Goal: Task Accomplishment & Management: Manage account settings

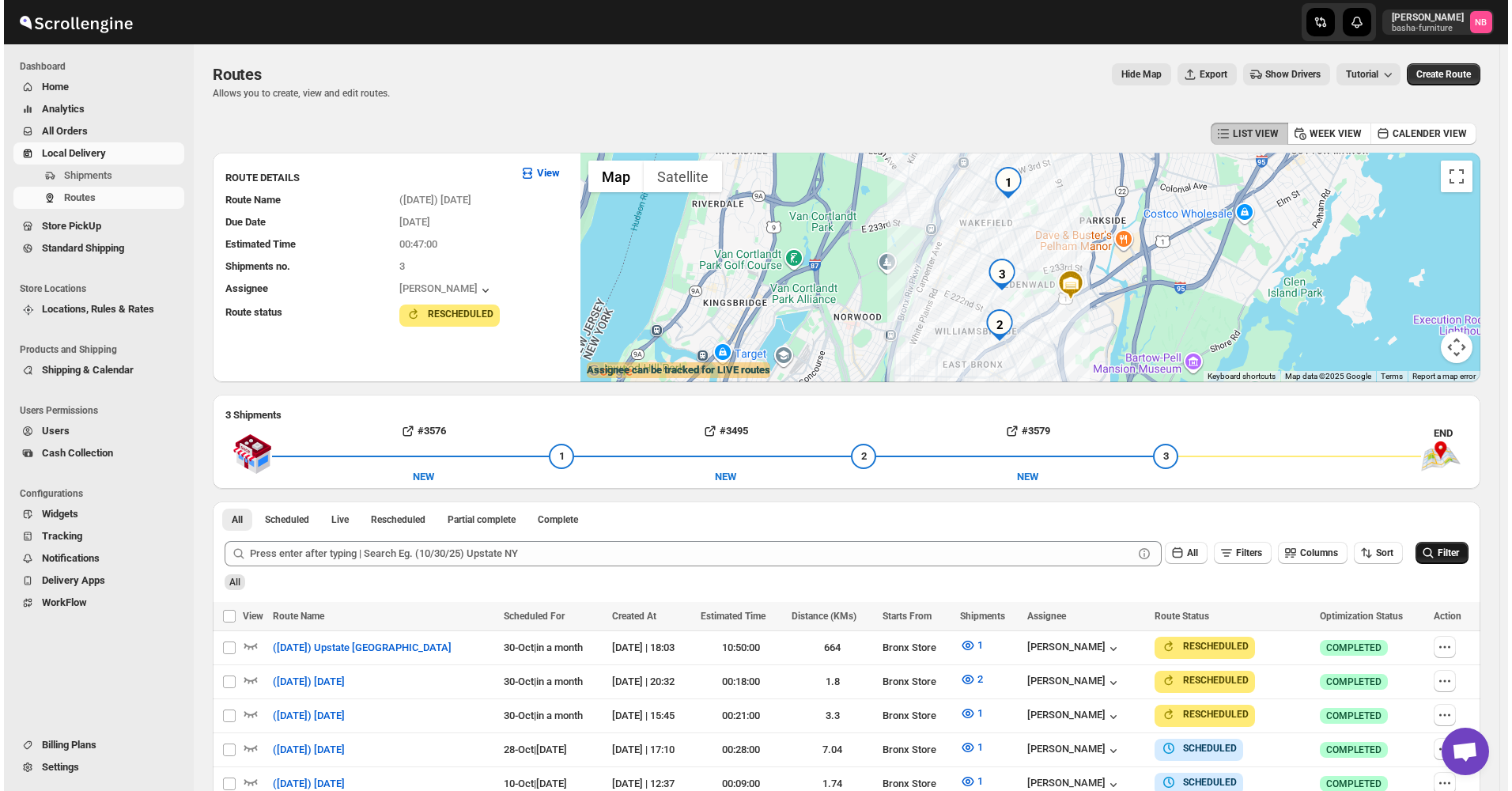
scroll to position [238, 0]
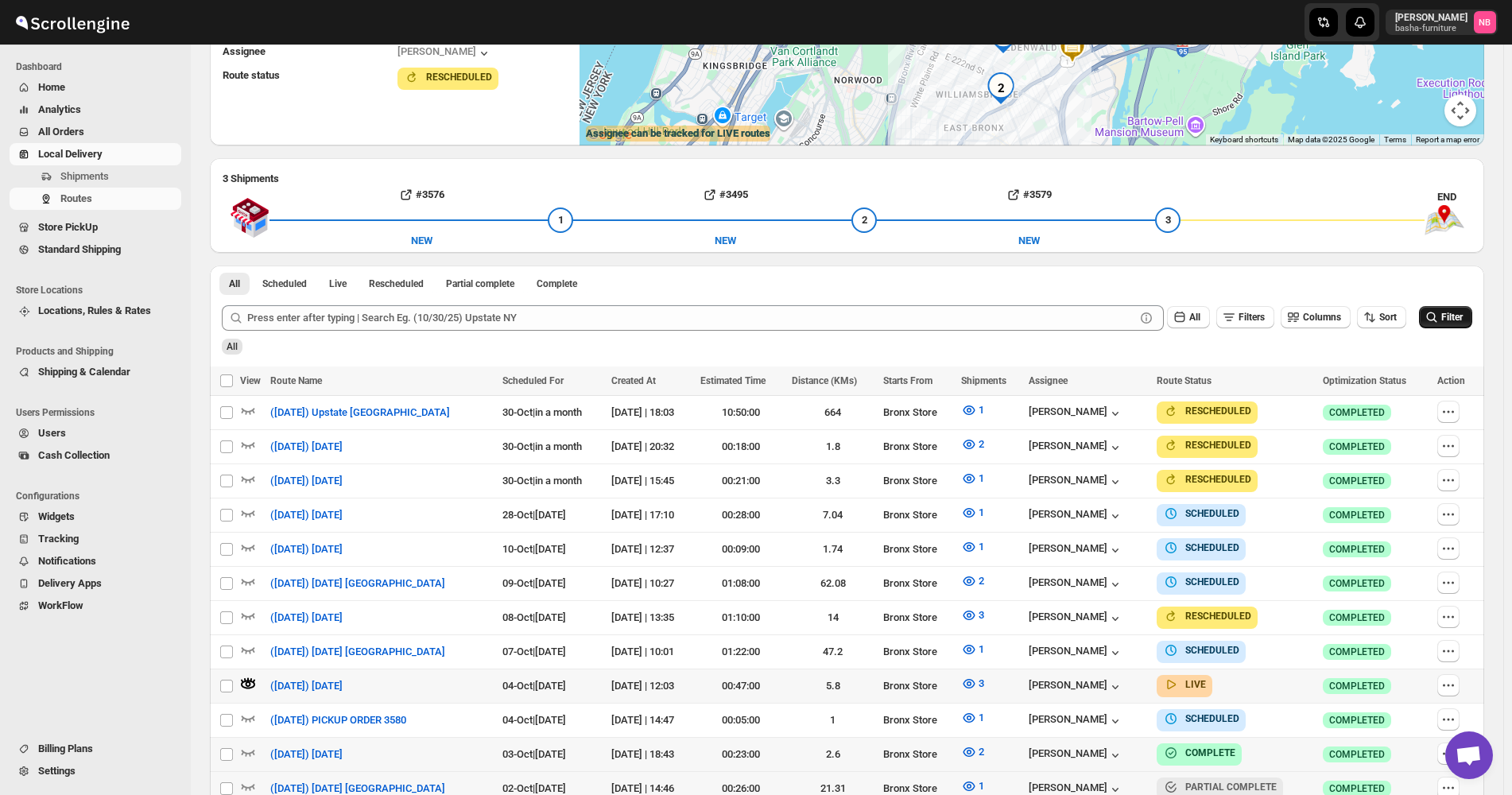
click at [1463, 312] on span "Filter" at bounding box center [1452, 317] width 21 height 11
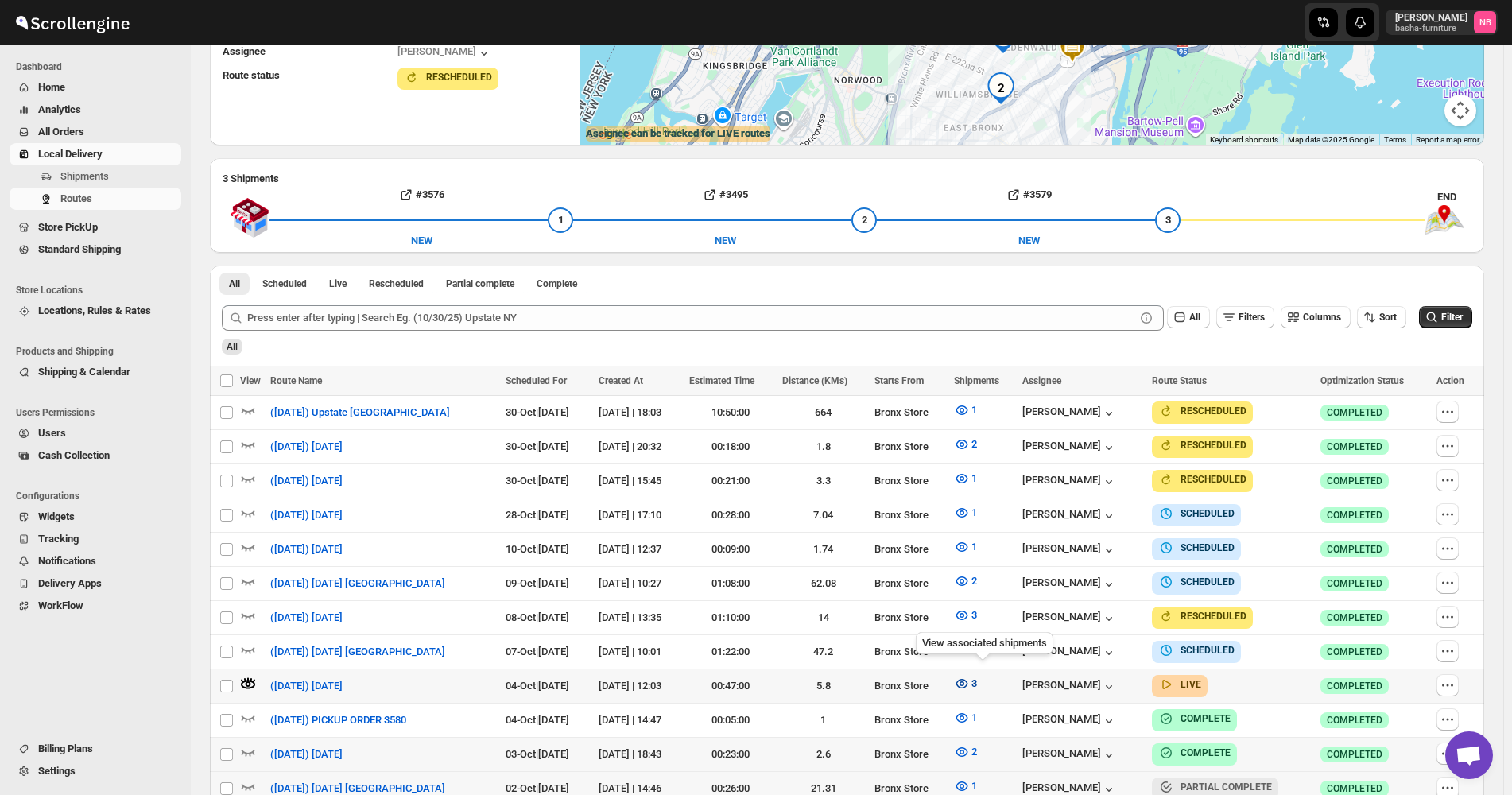
click at [970, 681] on icon "button" at bounding box center [961, 683] width 16 height 16
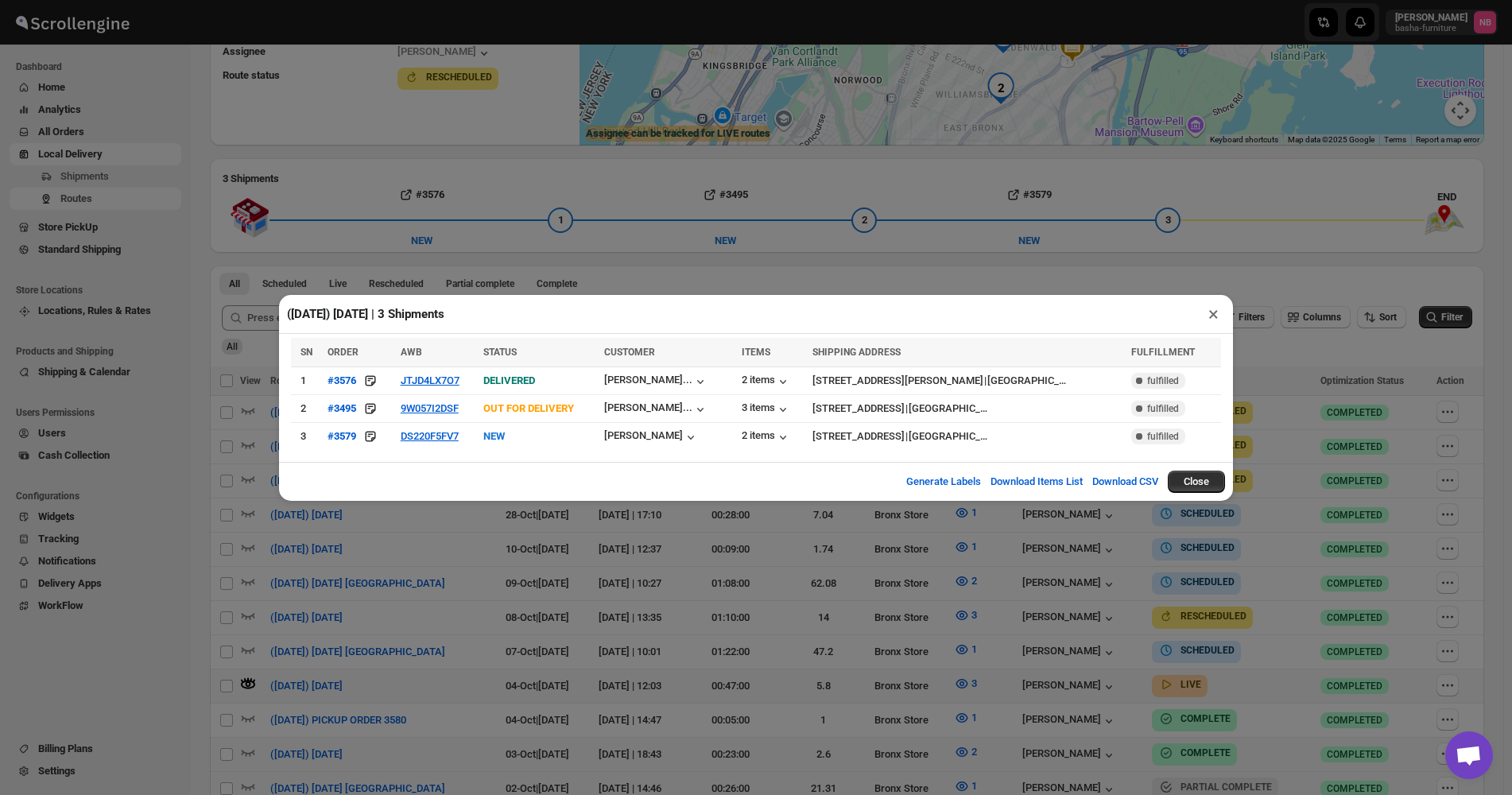
click at [682, 590] on div "([DATE]) [DATE] | 3 Shipments × SN ORDER AWB STATUS CUSTOMER ITEMS SHIPPING ADD…" at bounding box center [756, 397] width 1512 height 795
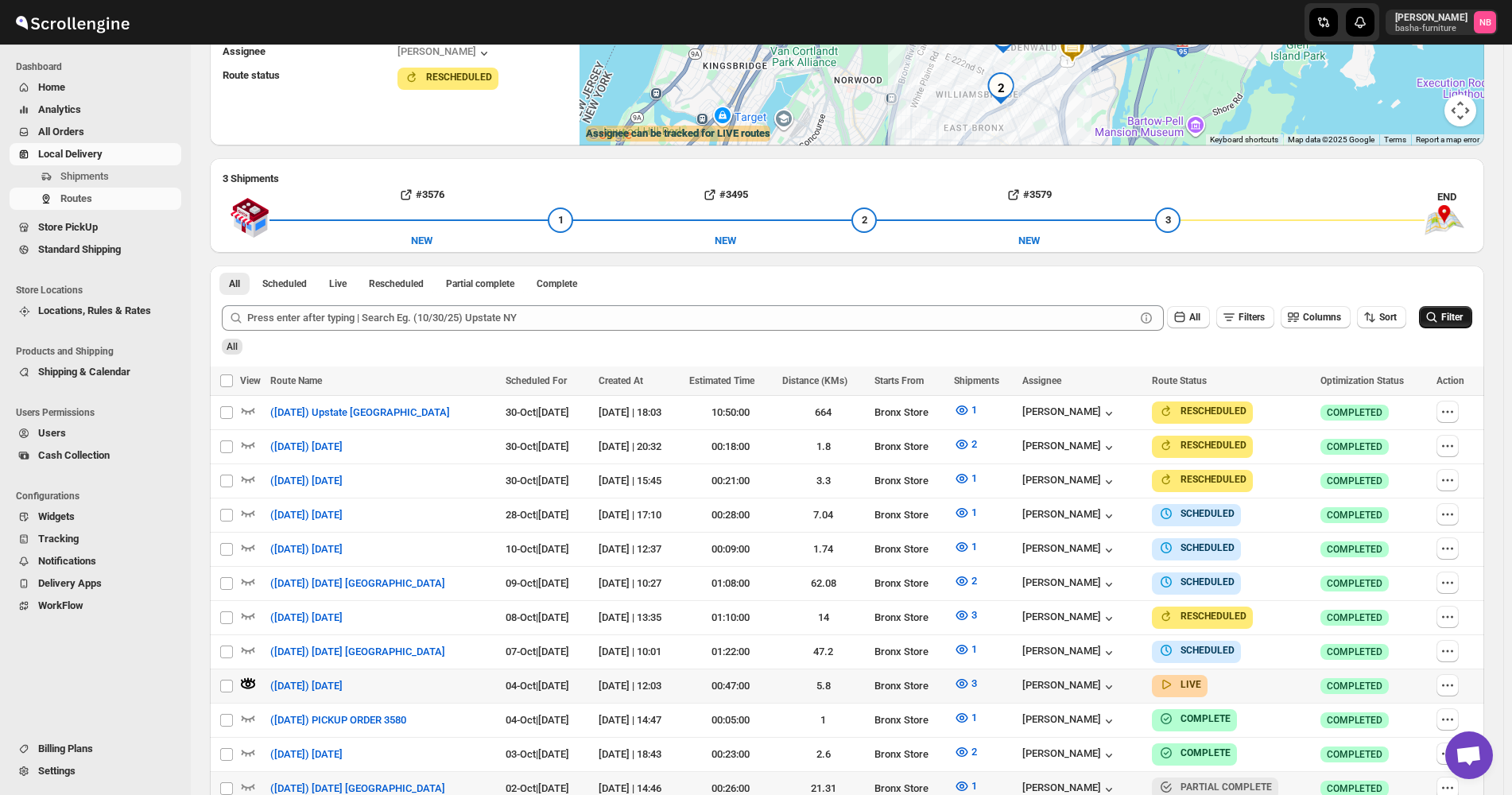
click at [1434, 317] on icon "submit" at bounding box center [1431, 317] width 16 height 16
click at [970, 683] on icon "button" at bounding box center [961, 683] width 16 height 16
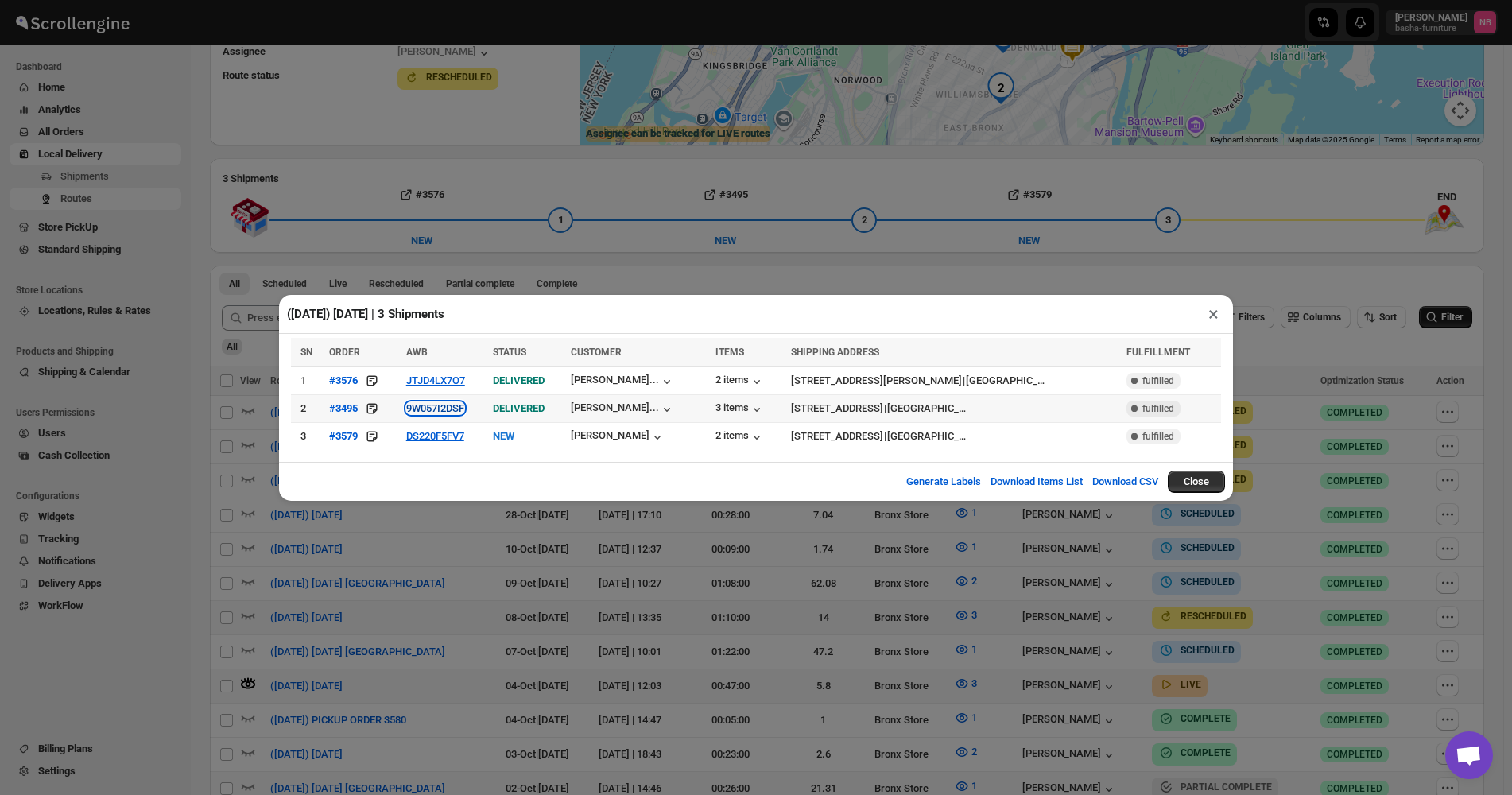
click at [453, 415] on button "9W057I2DSF" at bounding box center [435, 408] width 58 height 12
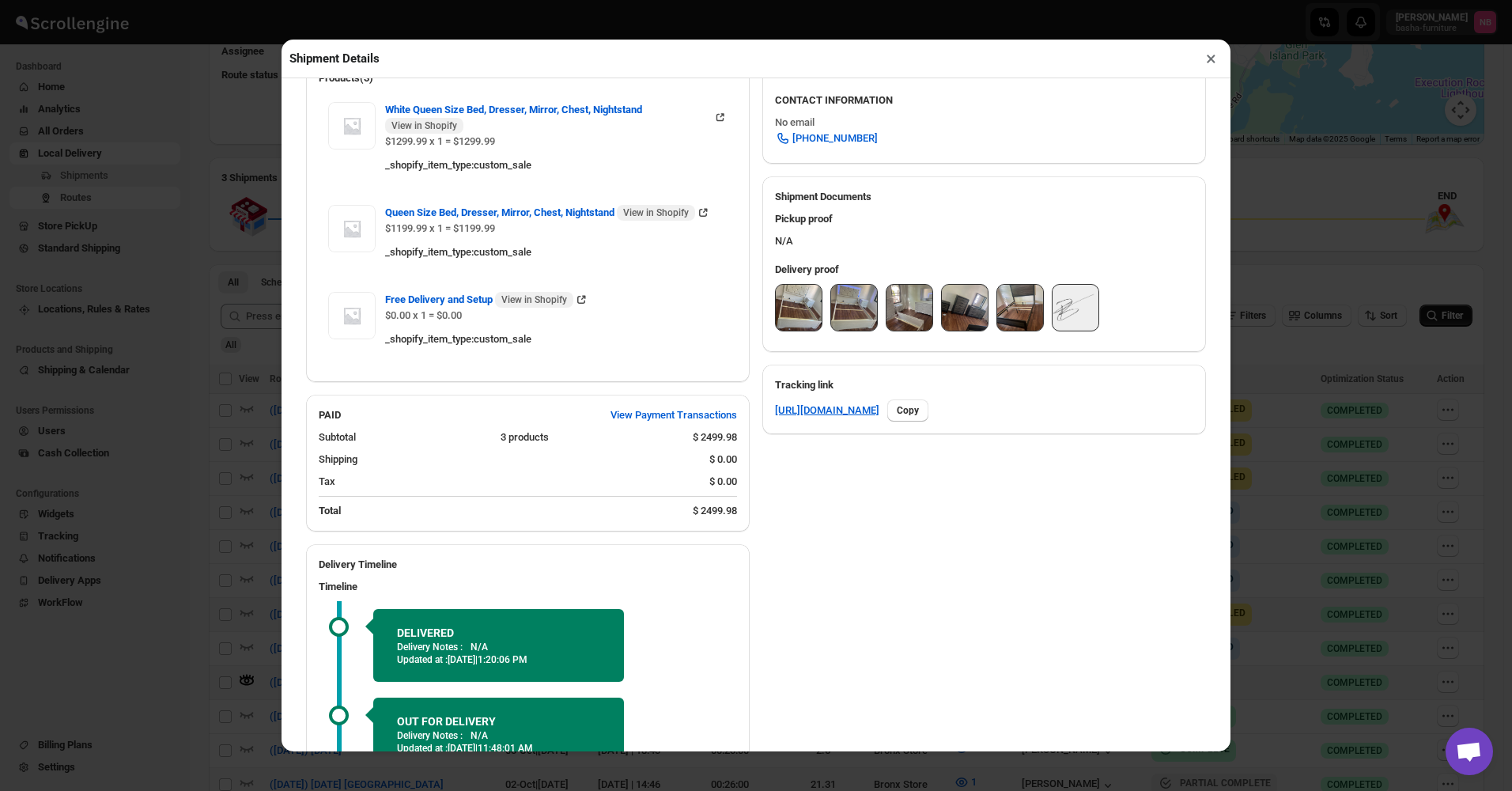
scroll to position [554, 0]
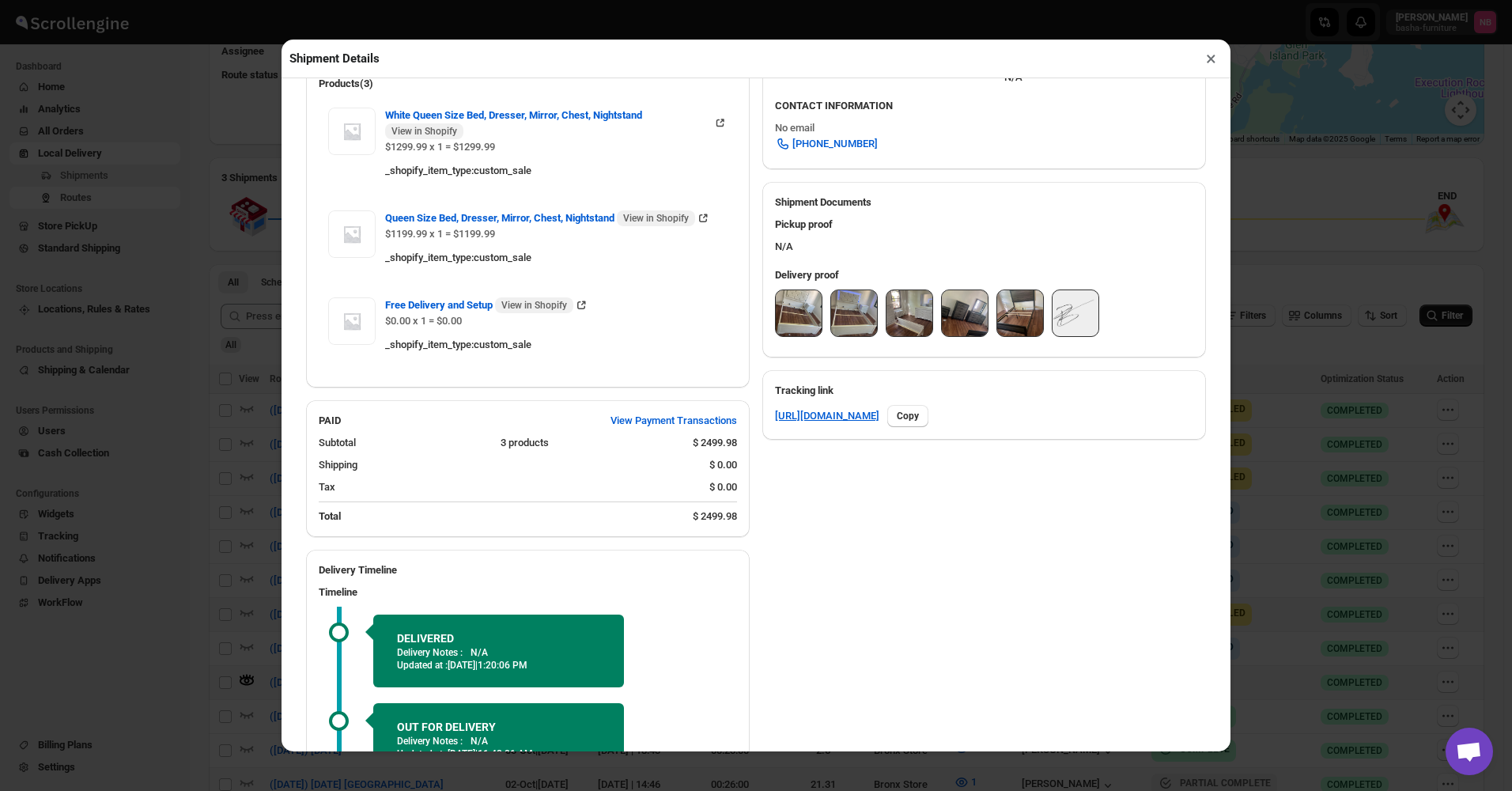
click at [787, 321] on img at bounding box center [799, 313] width 46 height 46
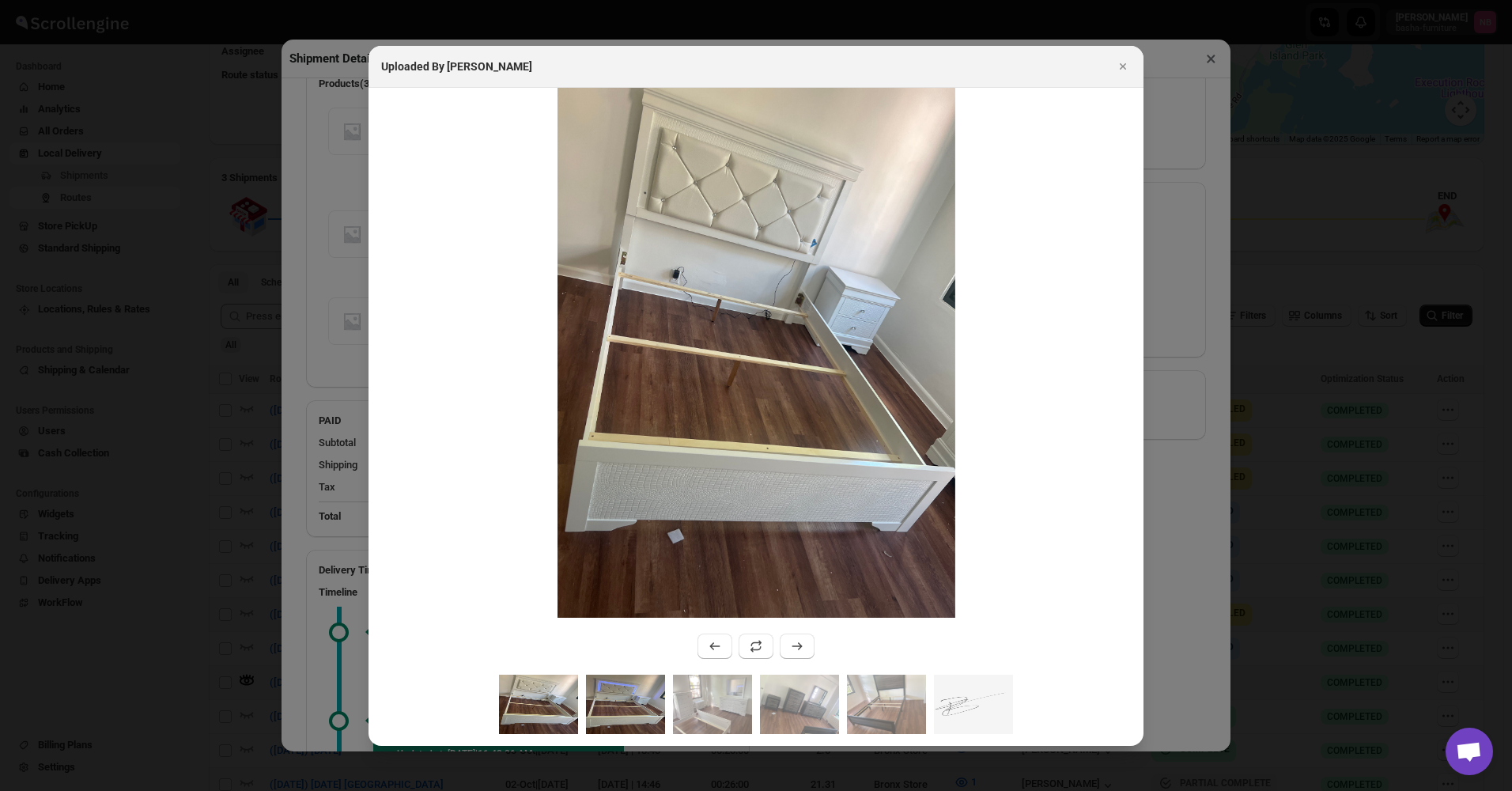
click at [617, 687] on img ":r9q4:" at bounding box center [626, 704] width 79 height 59
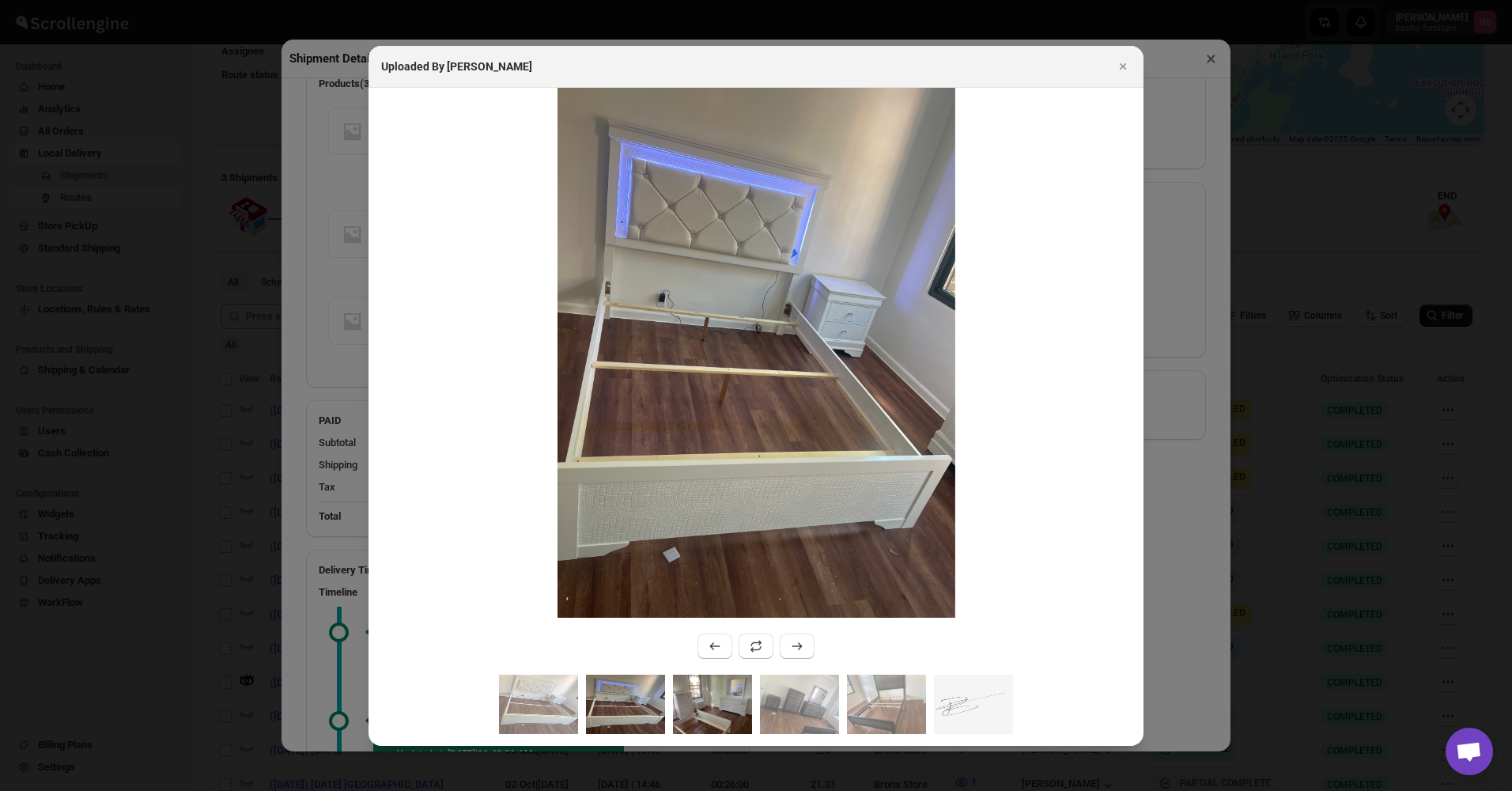
click at [706, 715] on img ":r9q4:" at bounding box center [712, 704] width 79 height 59
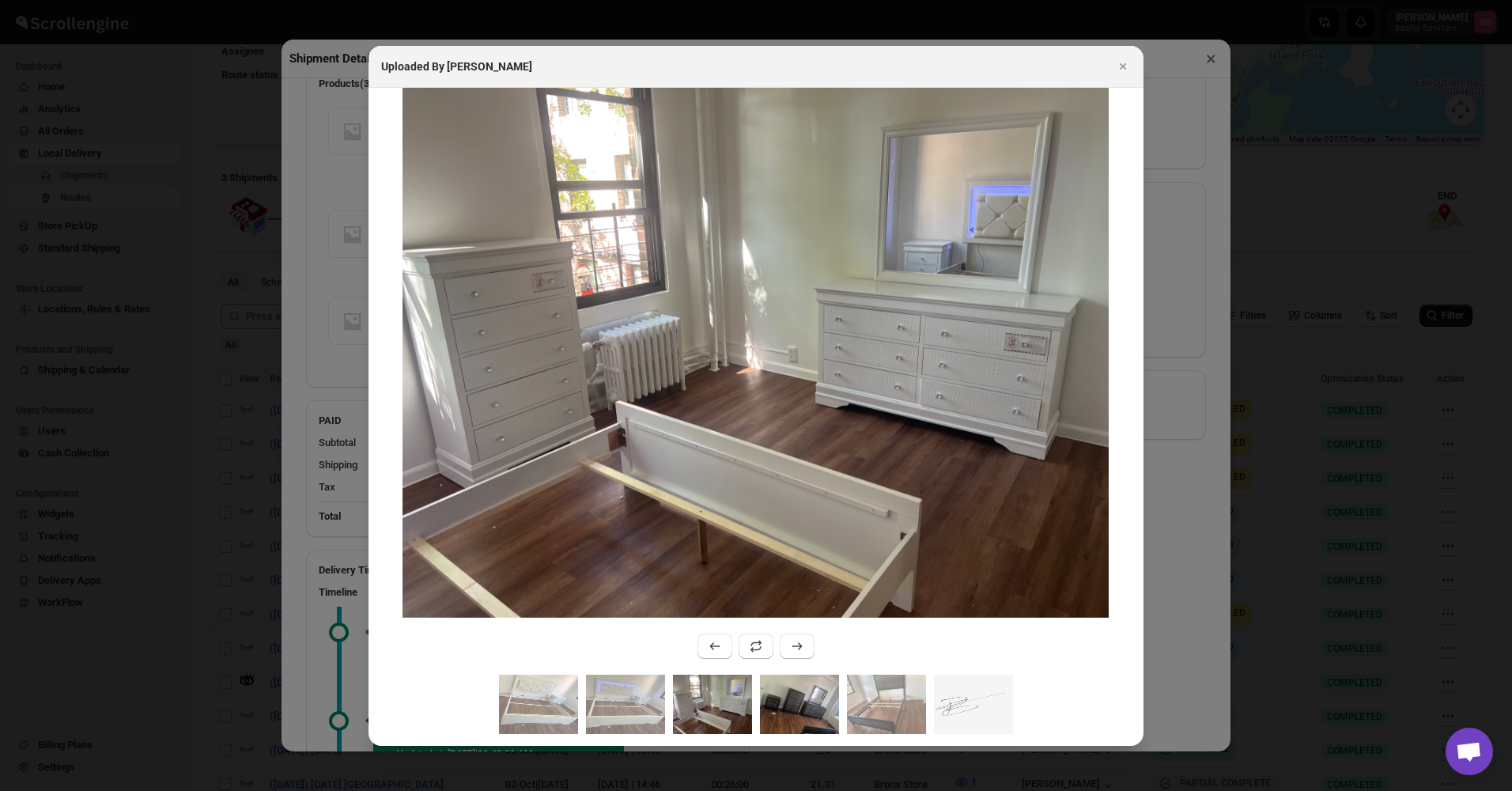
click at [786, 712] on img ":r9q4:" at bounding box center [800, 704] width 79 height 59
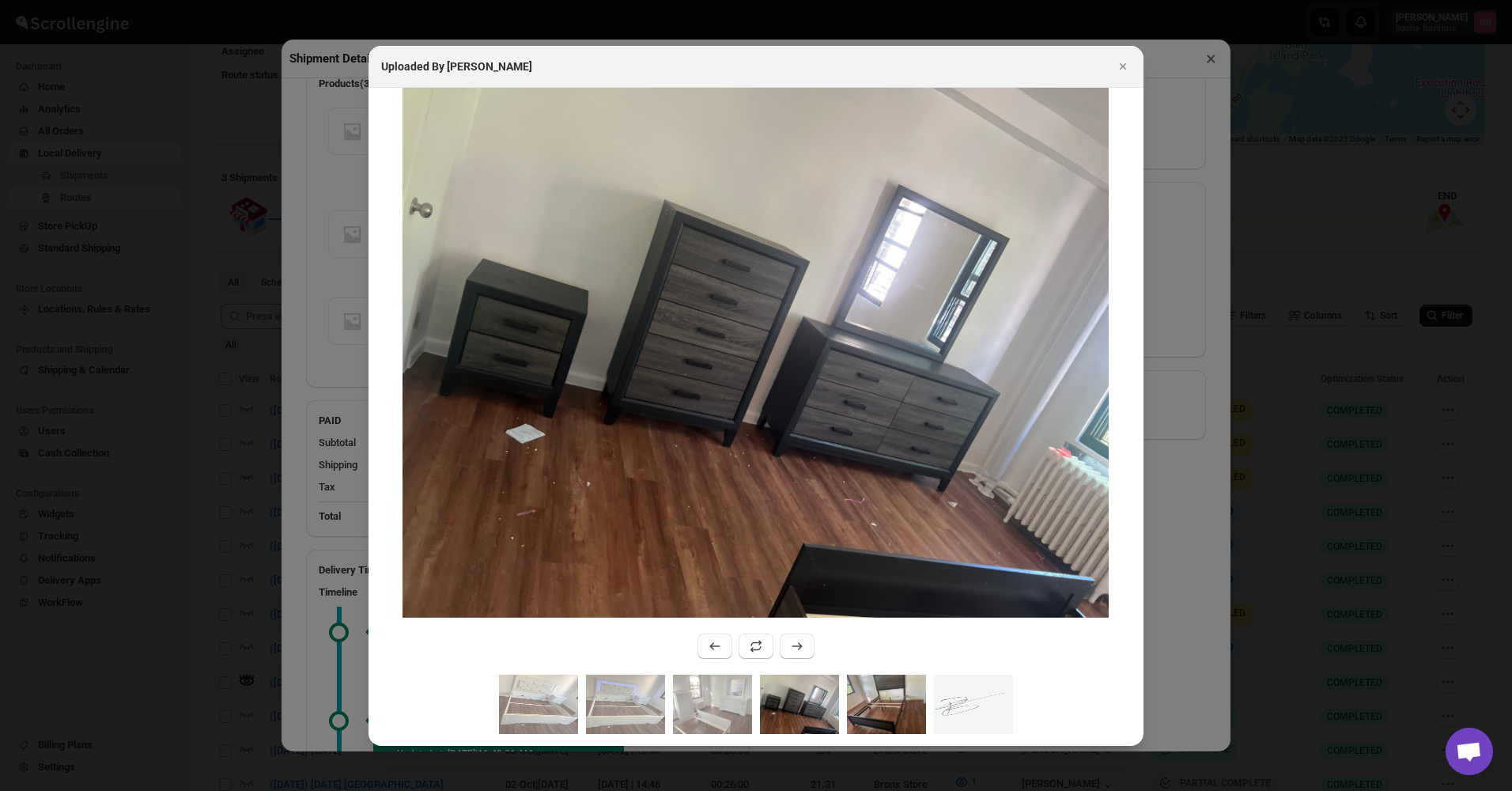
click at [888, 694] on img ":r9q4:" at bounding box center [886, 704] width 79 height 59
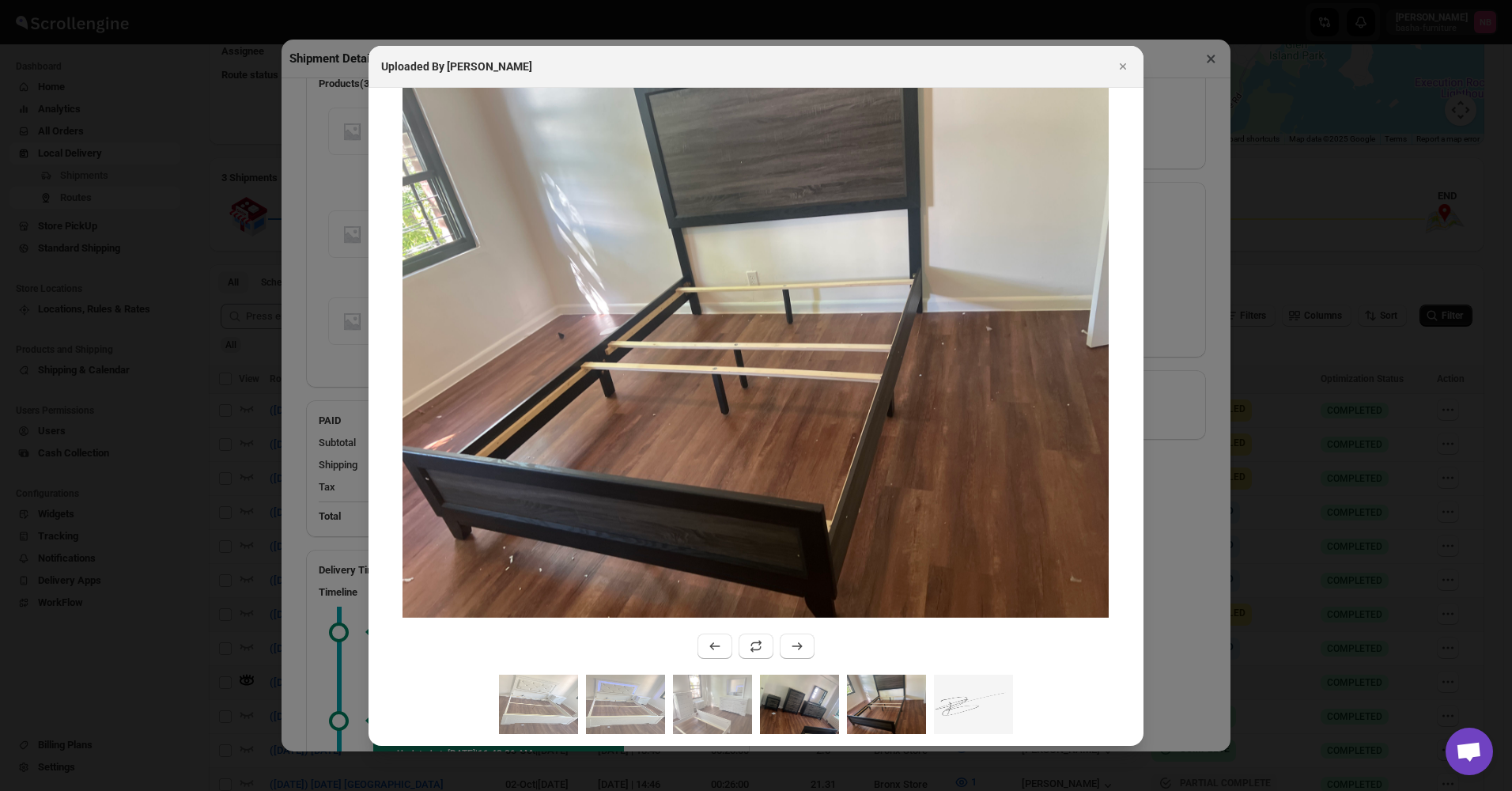
click at [812, 712] on img ":r9q4:" at bounding box center [800, 704] width 79 height 59
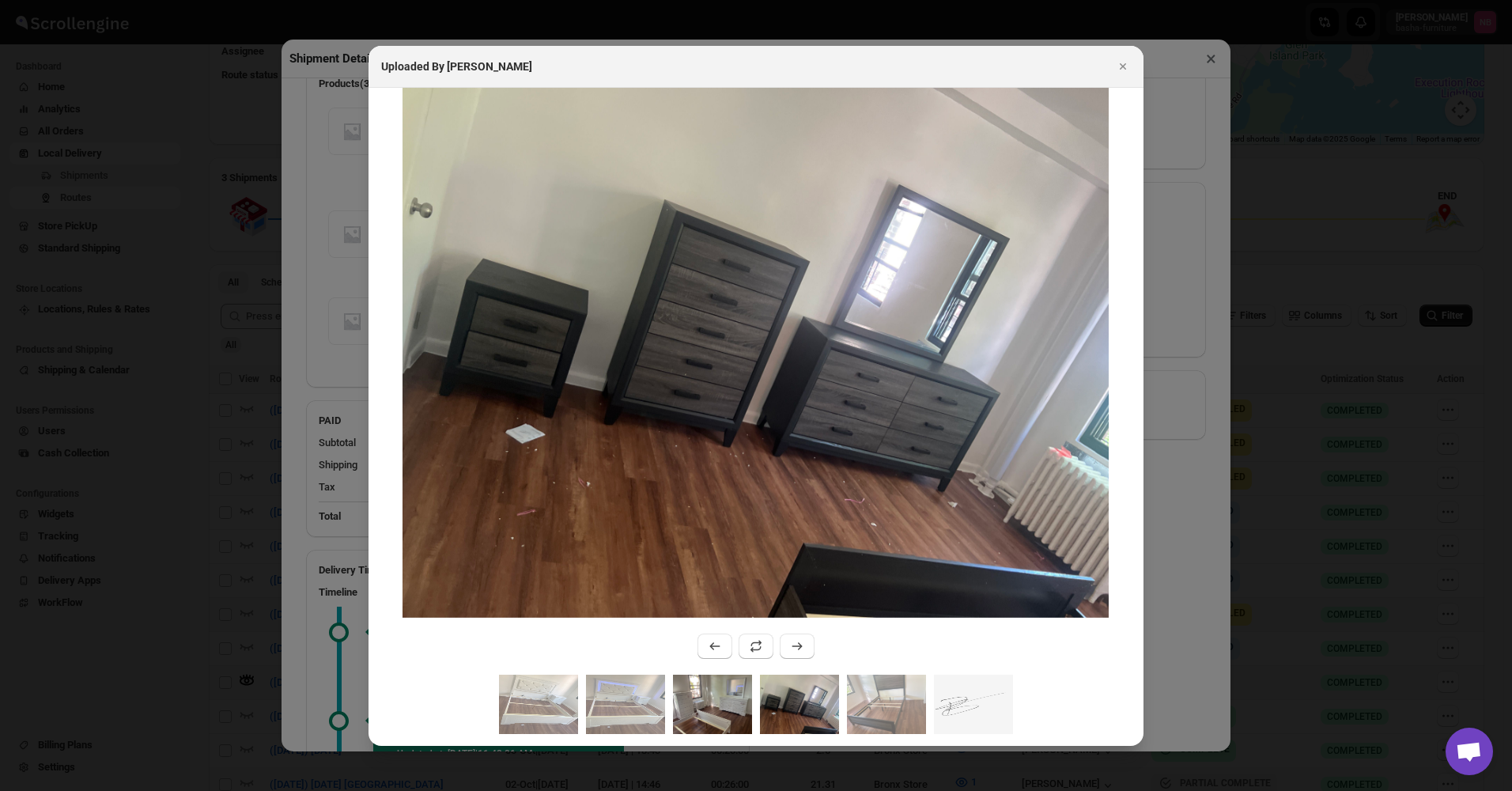
click at [711, 702] on img ":r9q4:" at bounding box center [712, 704] width 79 height 59
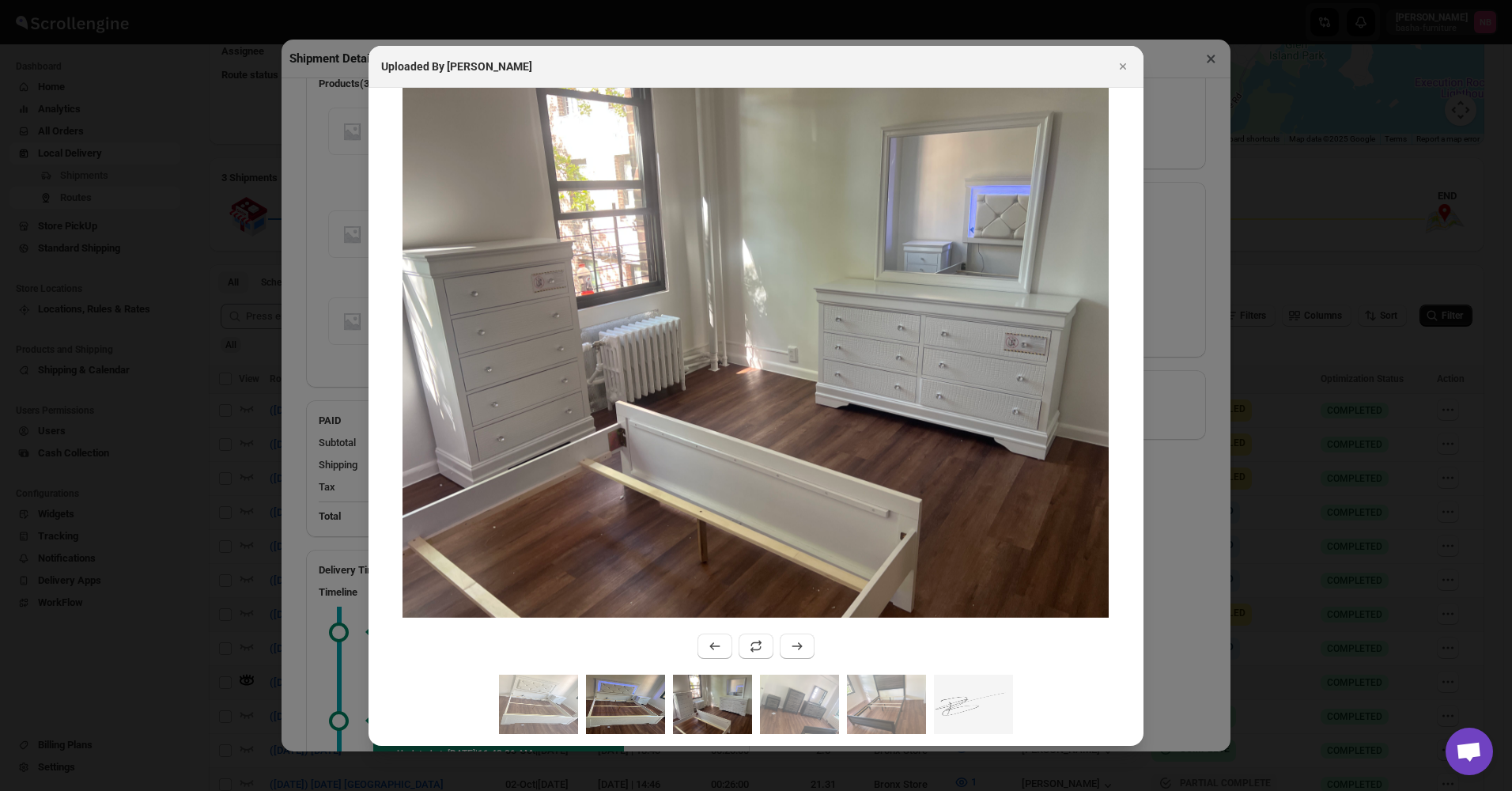
click at [637, 701] on img ":r9q4:" at bounding box center [626, 704] width 79 height 59
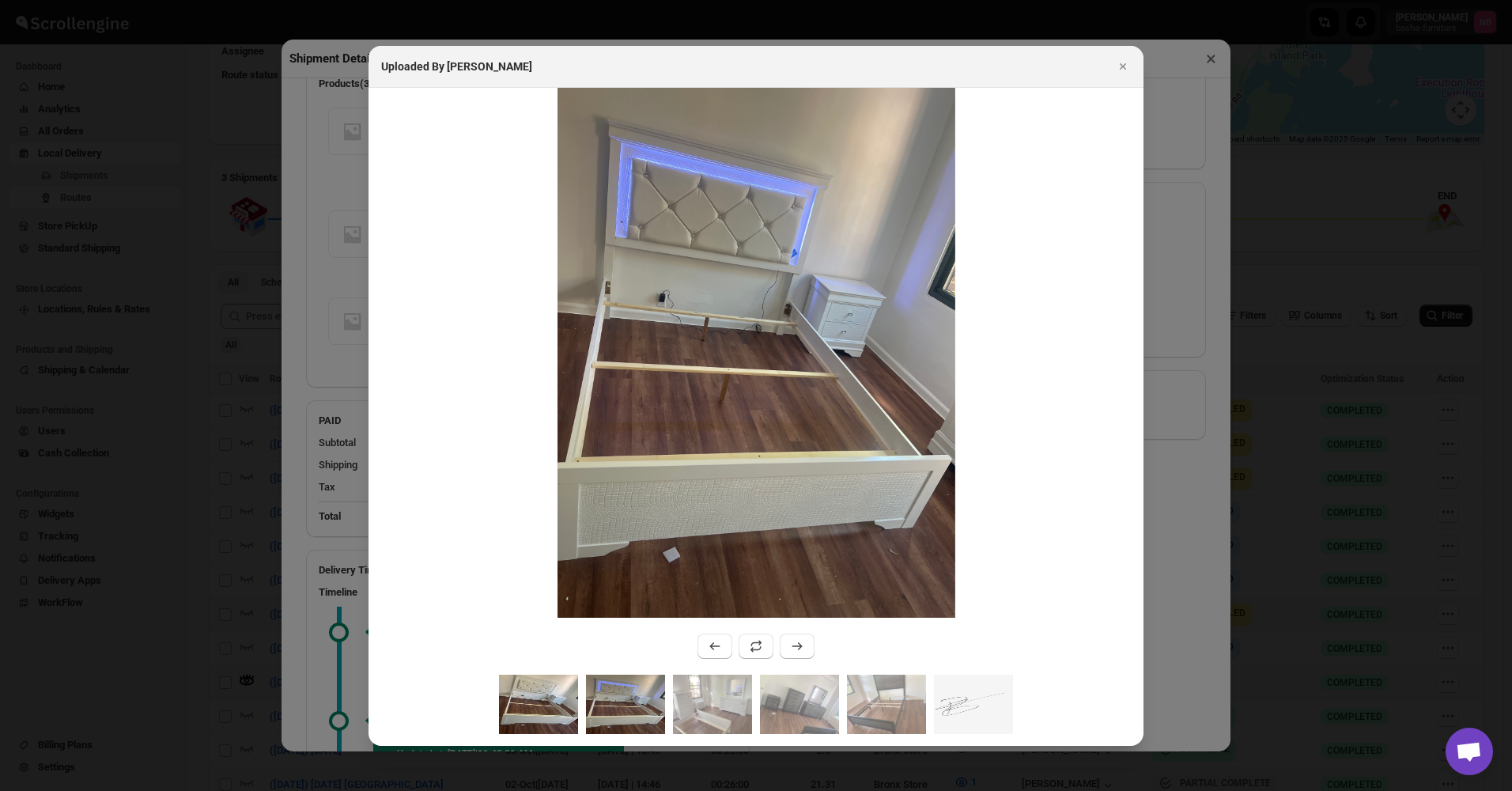
click at [546, 703] on img ":r9q4:" at bounding box center [538, 704] width 79 height 59
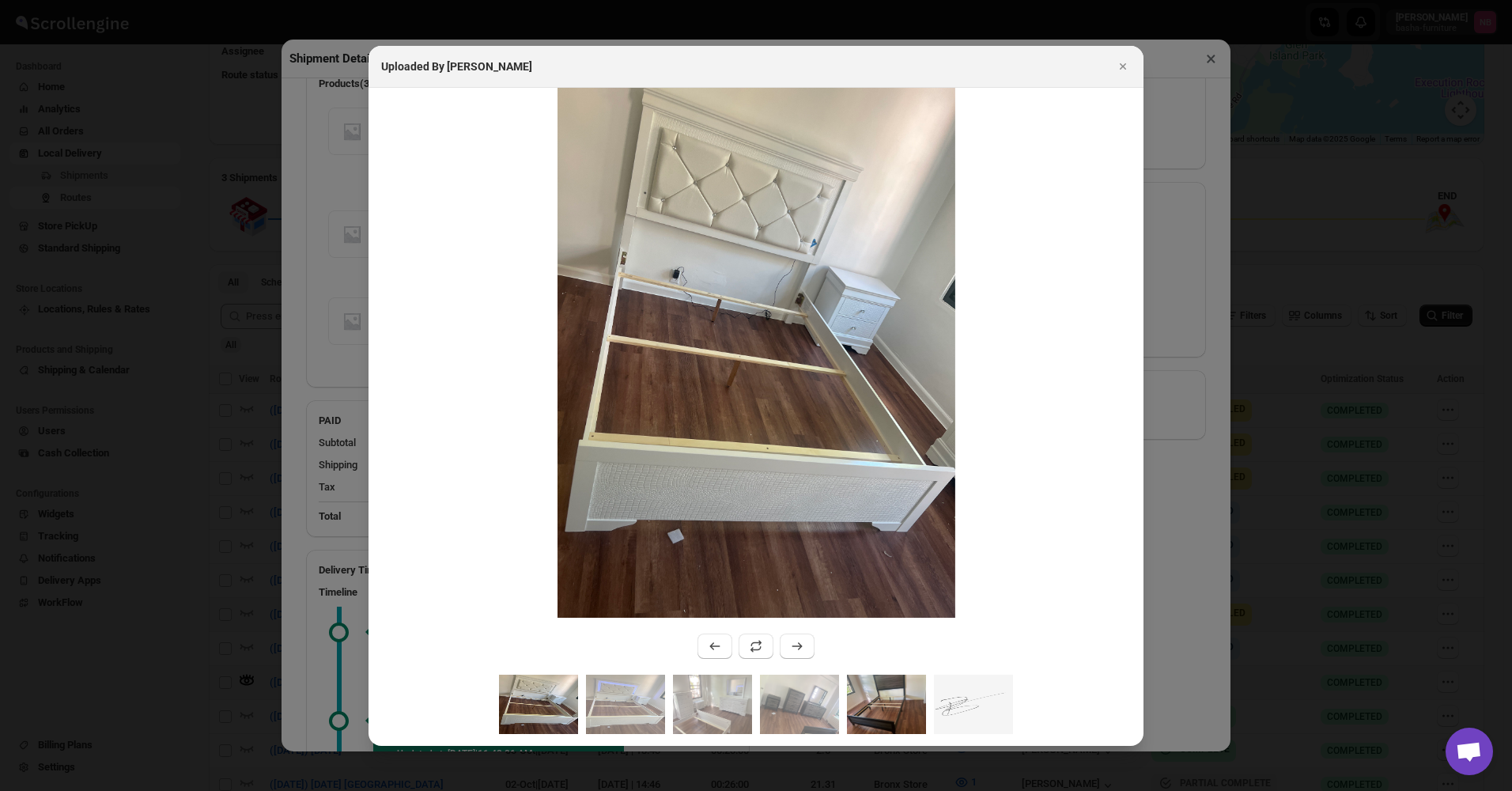
click at [869, 706] on img ":r9q4:" at bounding box center [886, 704] width 79 height 59
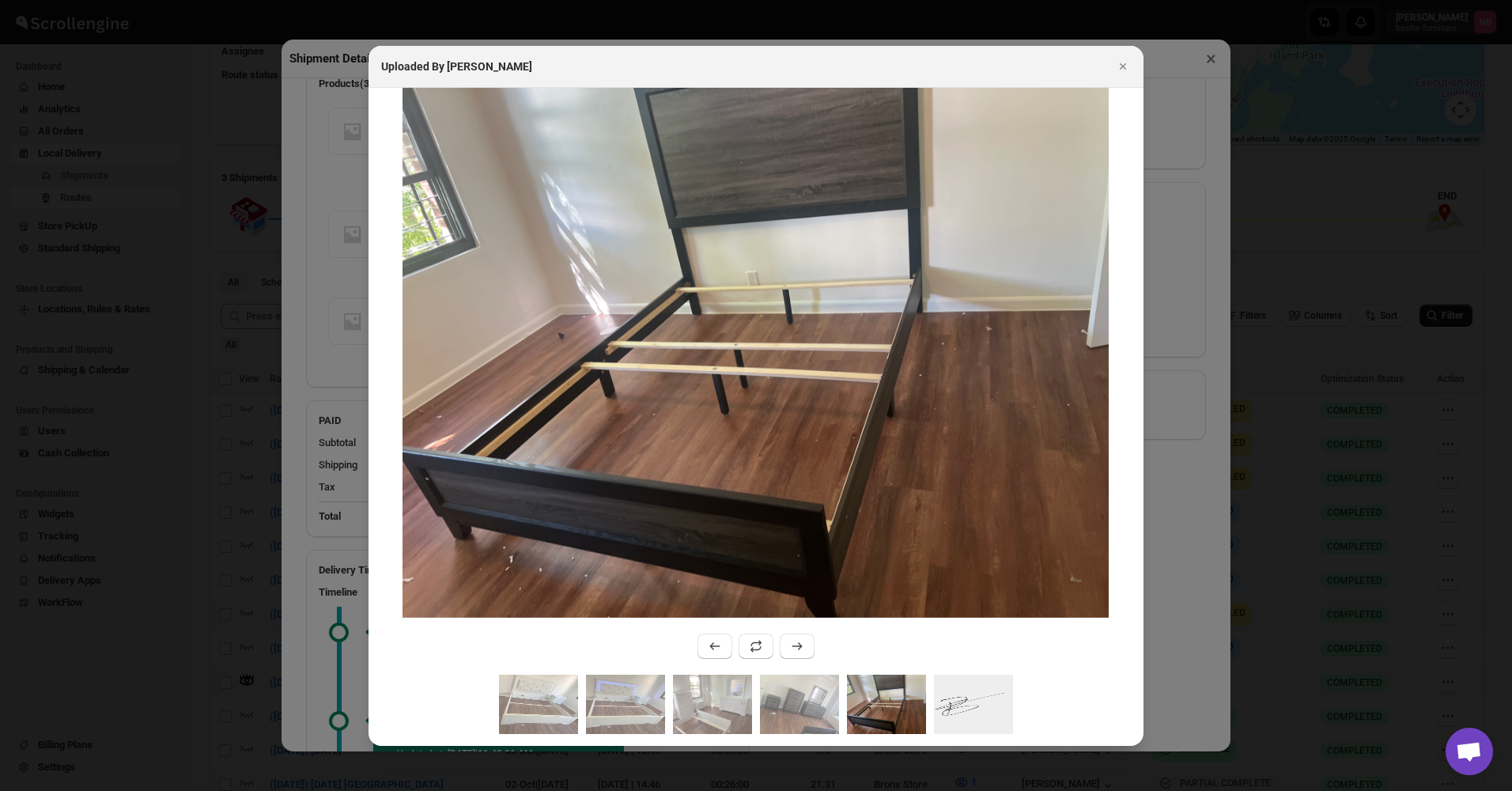
click at [1004, 704] on img ":r9q4:" at bounding box center [974, 704] width 79 height 59
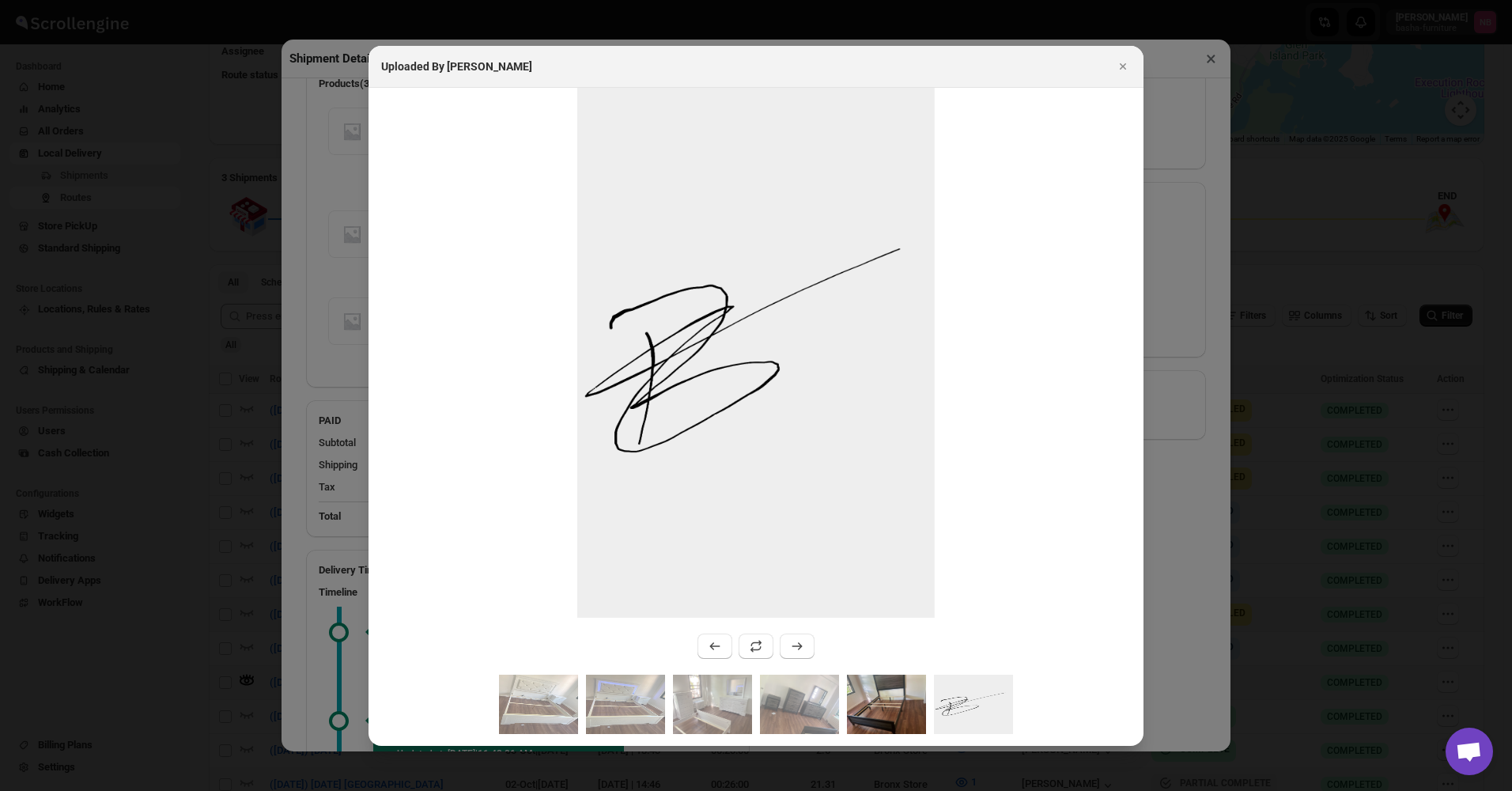
click at [863, 714] on img ":r9q4:" at bounding box center [886, 704] width 79 height 59
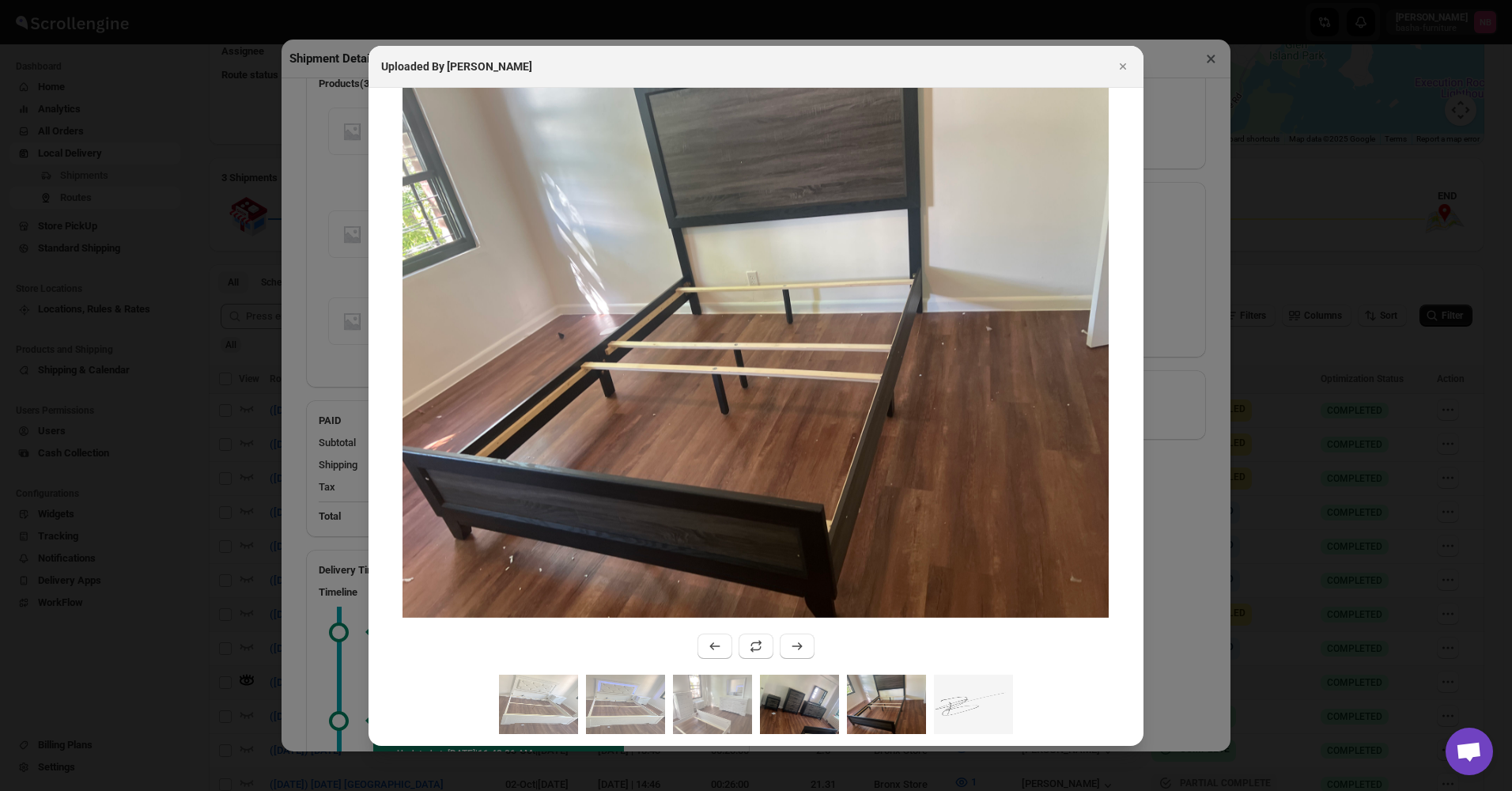
click at [806, 713] on img ":r9q4:" at bounding box center [800, 704] width 79 height 59
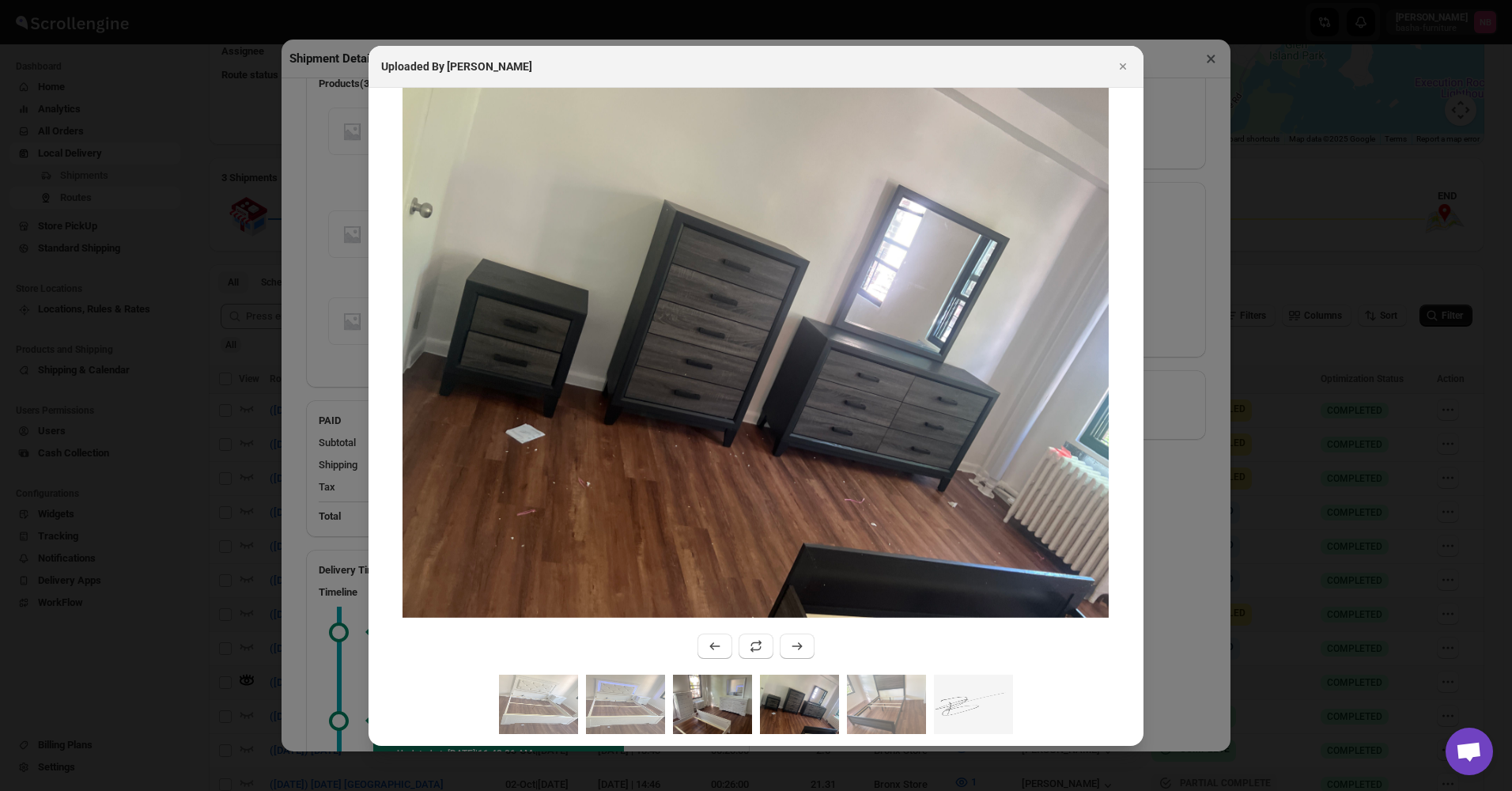
click at [722, 707] on img ":r9q4:" at bounding box center [712, 704] width 79 height 59
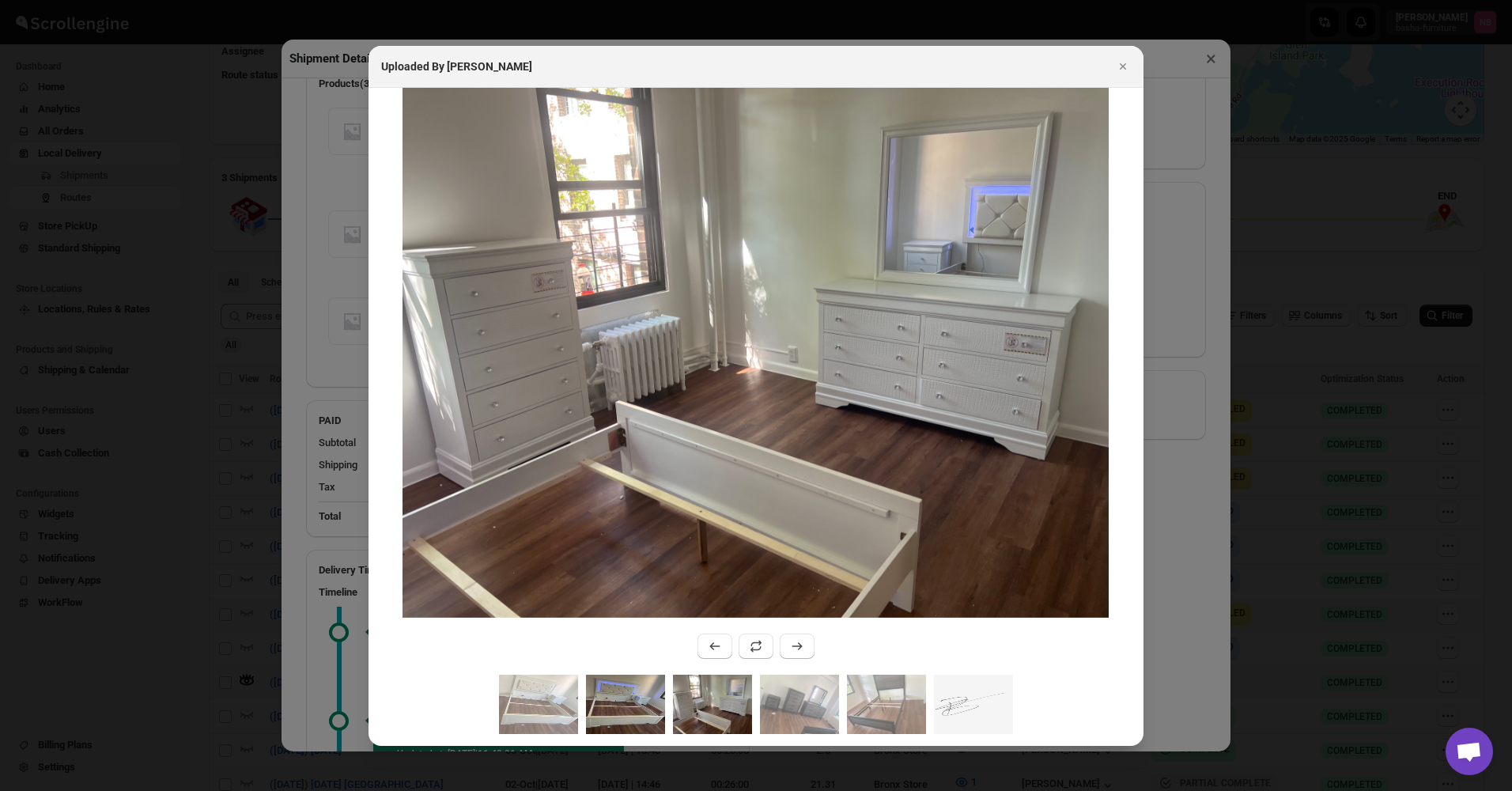
click at [663, 706] on img ":r9q4:" at bounding box center [626, 704] width 79 height 59
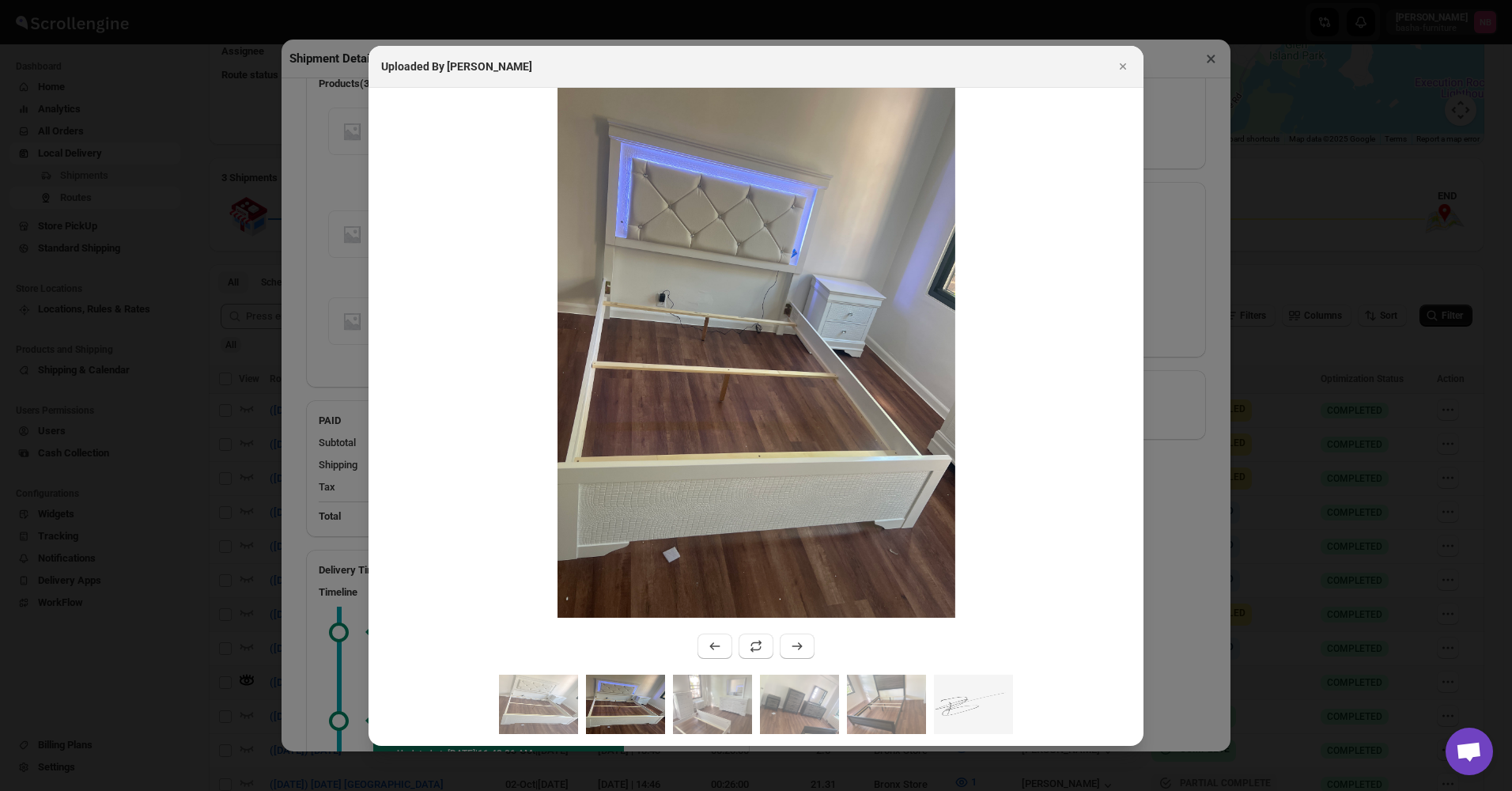
click at [587, 708] on img ":r9q4:" at bounding box center [626, 704] width 79 height 59
click at [627, 708] on img ":r9q4:" at bounding box center [626, 704] width 79 height 59
click at [537, 707] on img ":r9q4:" at bounding box center [538, 704] width 79 height 59
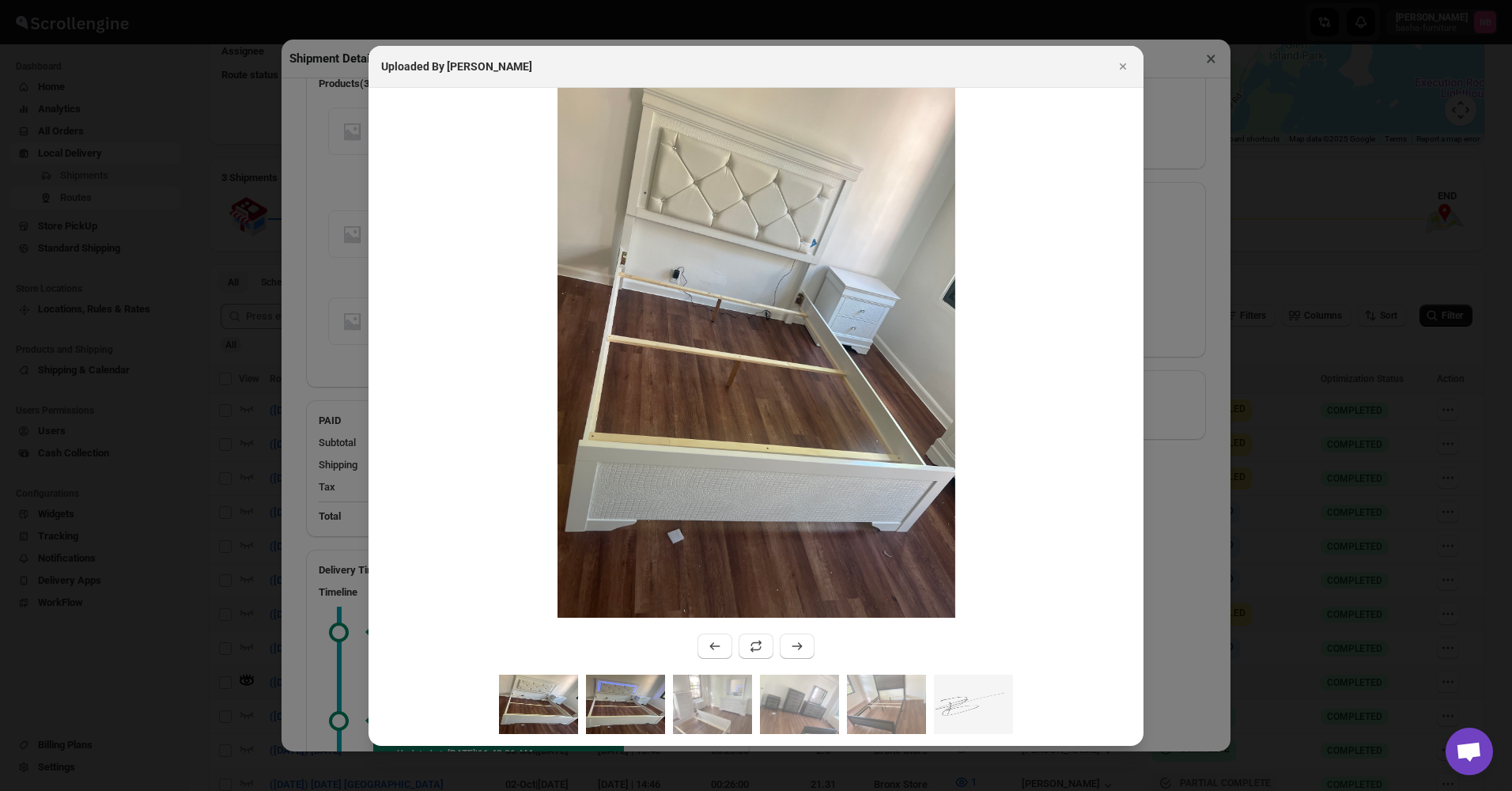
click at [636, 701] on img ":r9q4:" at bounding box center [626, 704] width 79 height 59
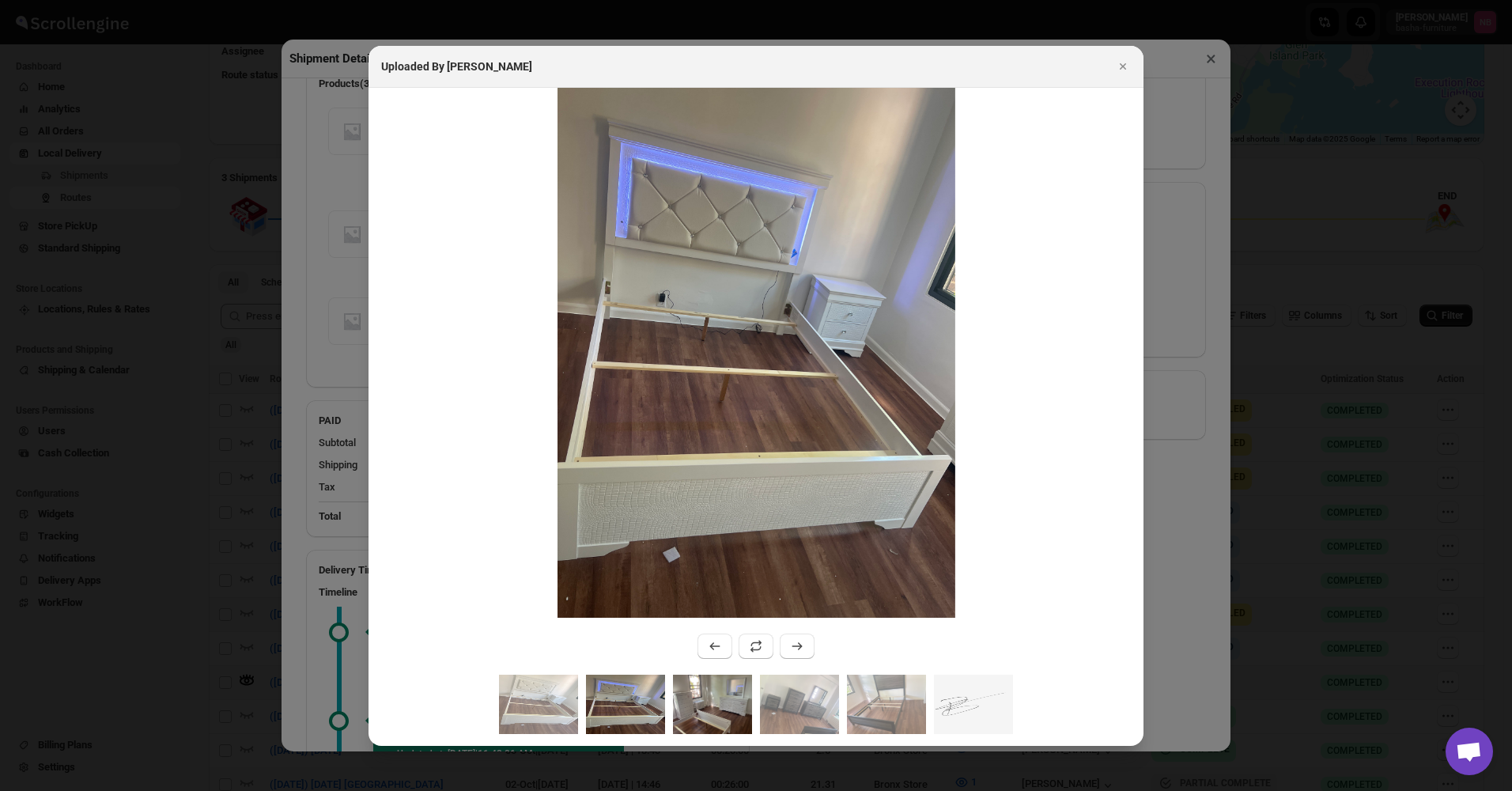
click at [705, 709] on img ":r9q4:" at bounding box center [712, 704] width 79 height 59
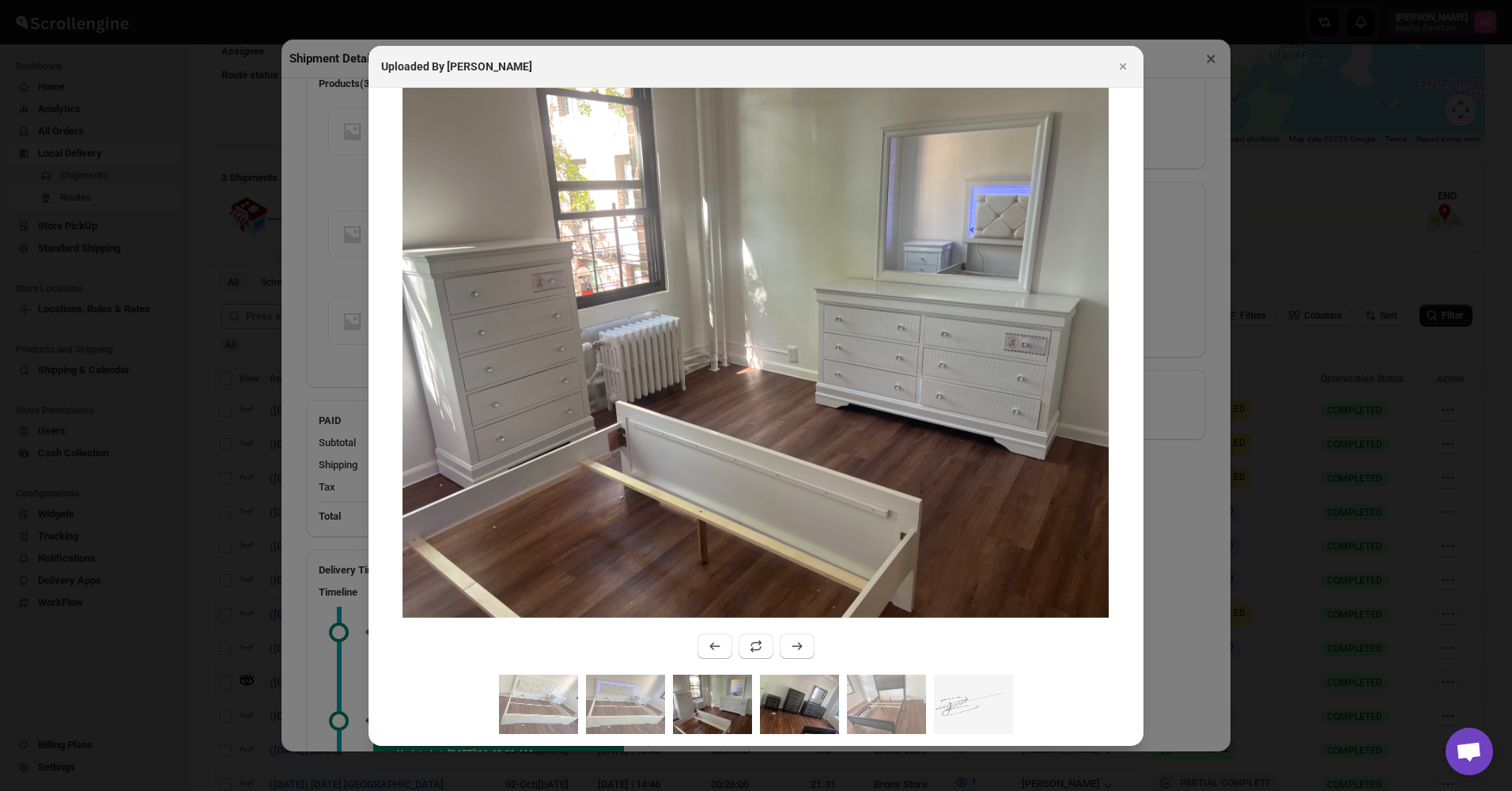
click at [774, 701] on img ":r9q4:" at bounding box center [800, 704] width 79 height 59
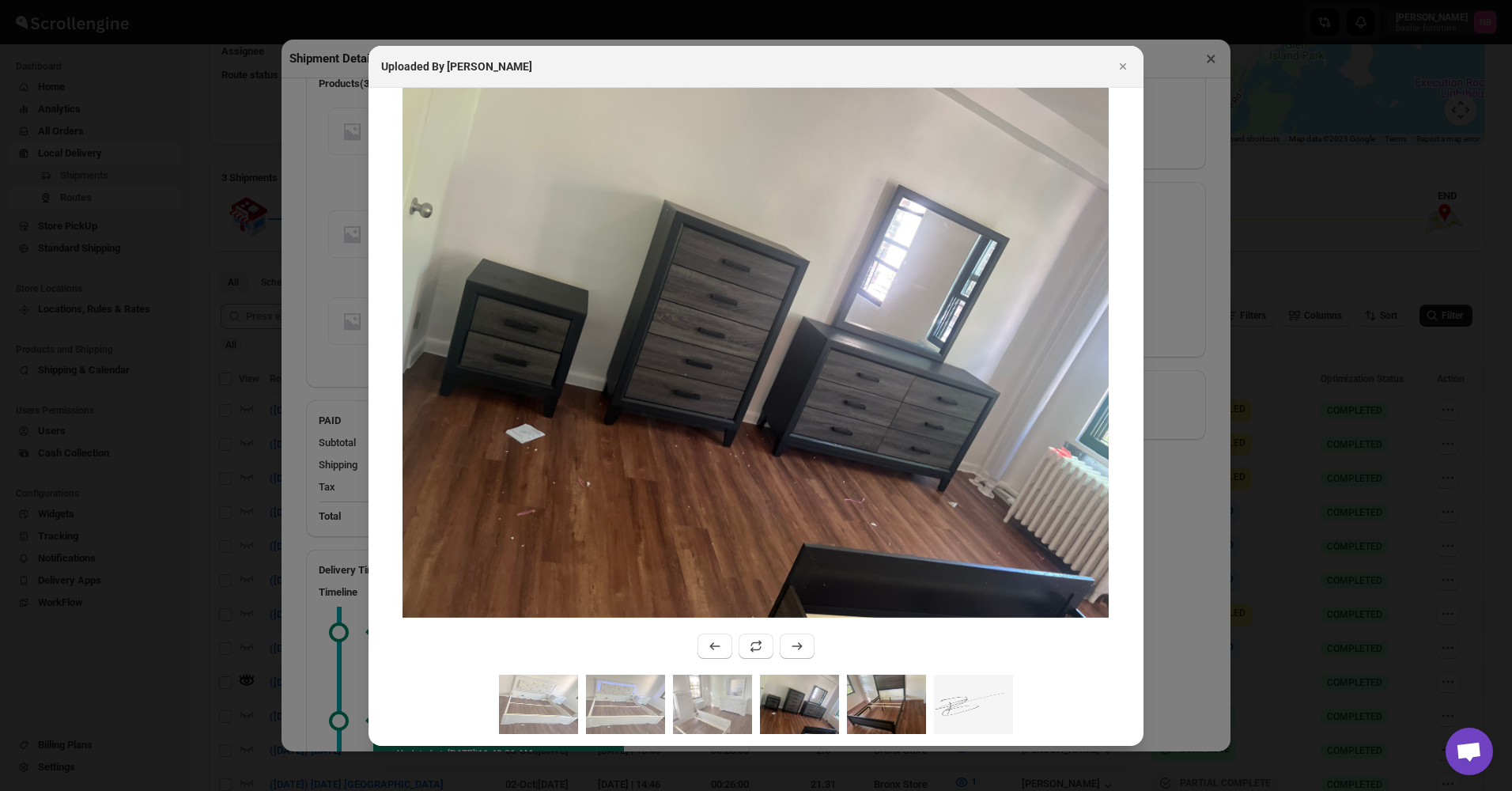
click at [871, 707] on img ":r9q4:" at bounding box center [886, 704] width 79 height 59
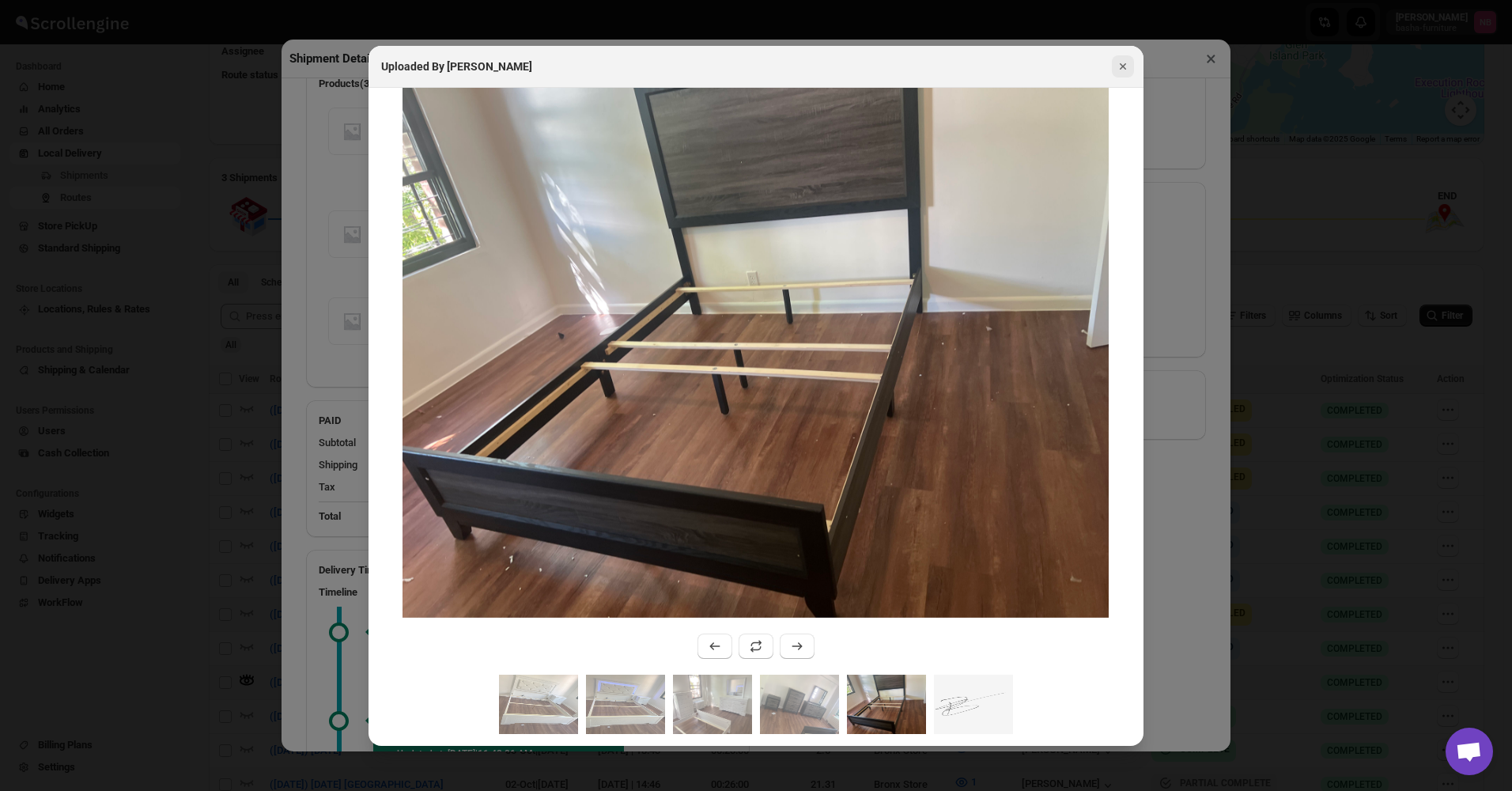
click at [1127, 70] on icon "Close" at bounding box center [1123, 66] width 16 height 16
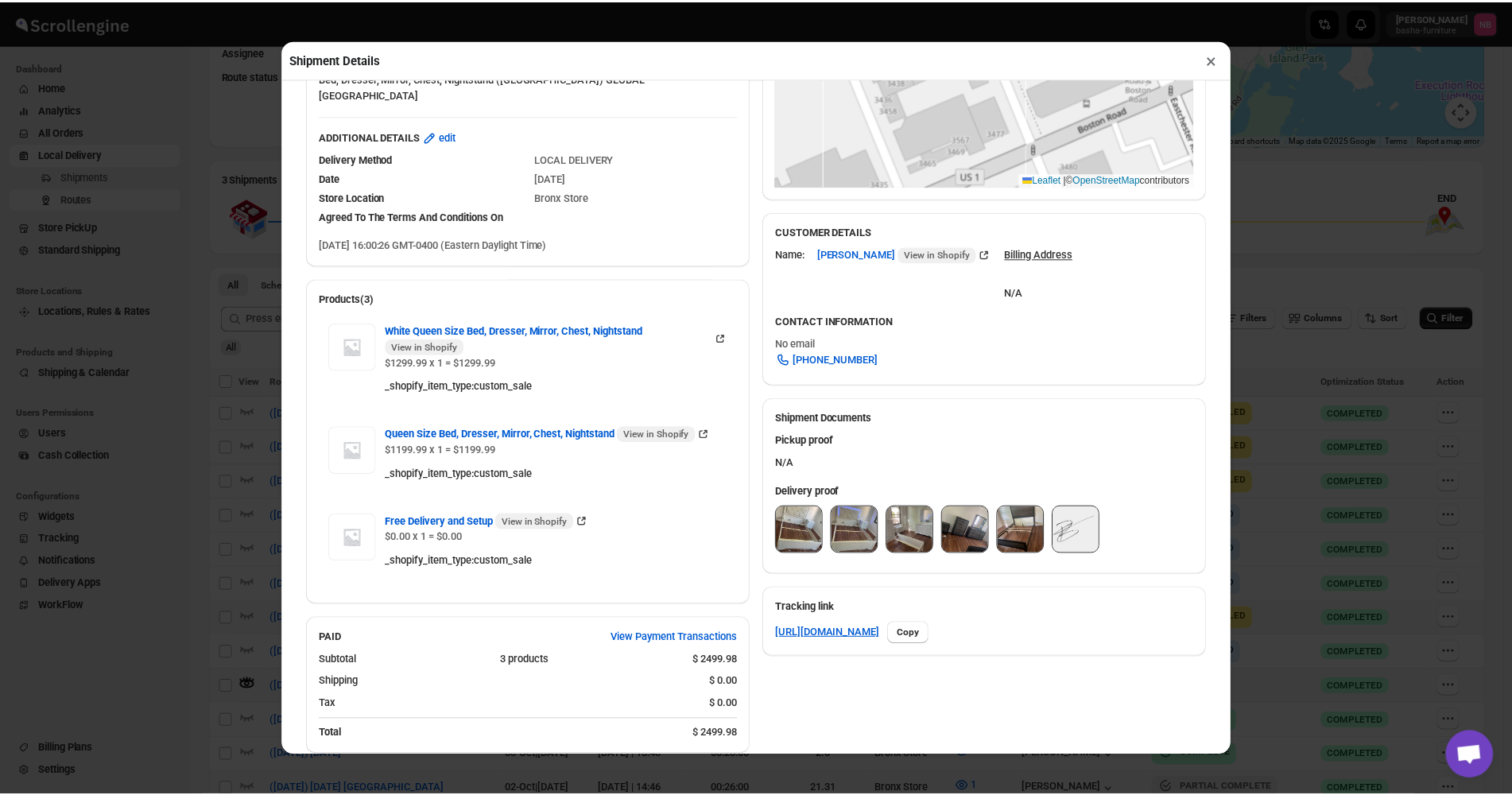
scroll to position [318, 0]
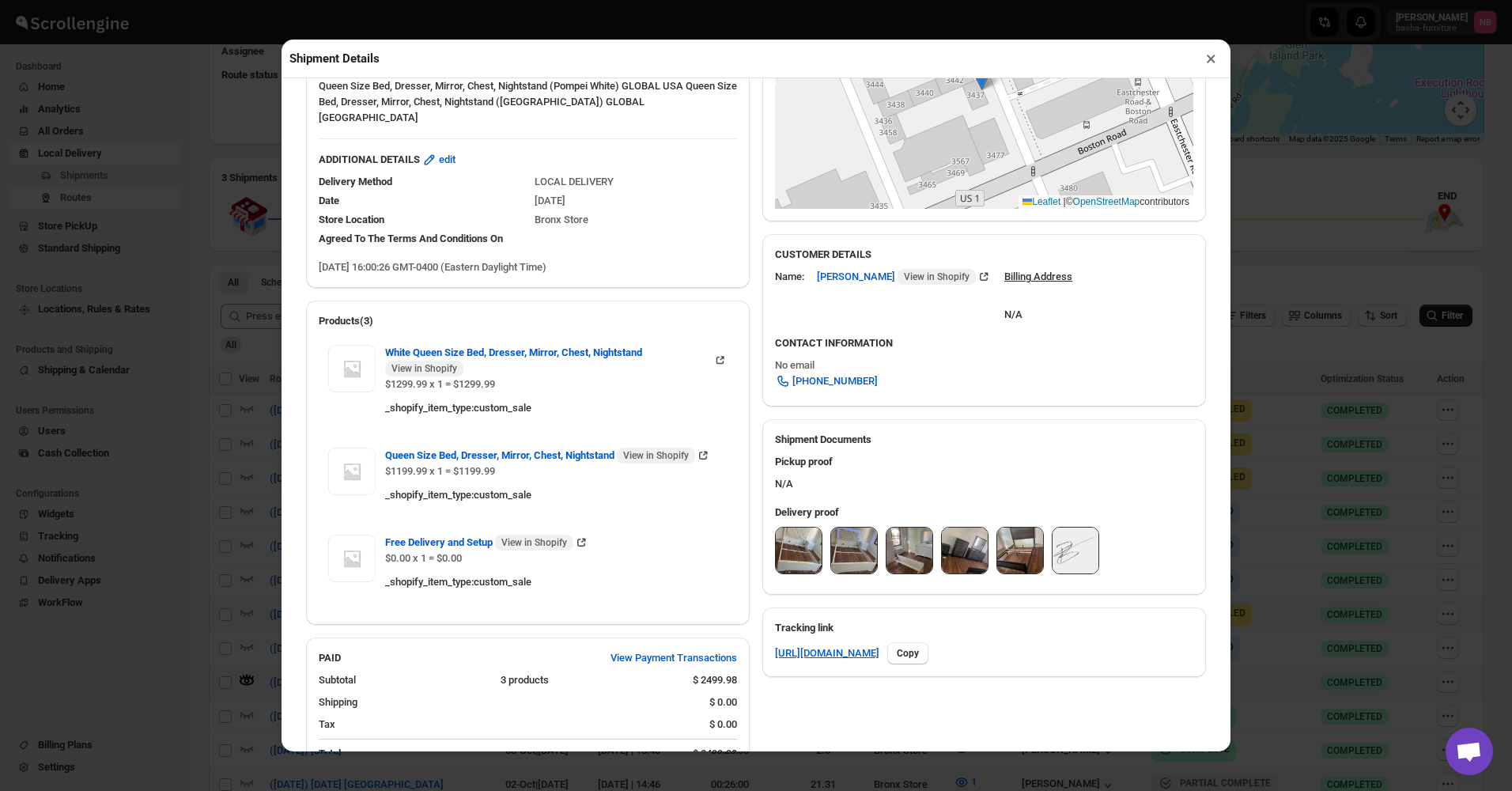
click at [1208, 64] on button "×" at bounding box center [1211, 59] width 23 height 22
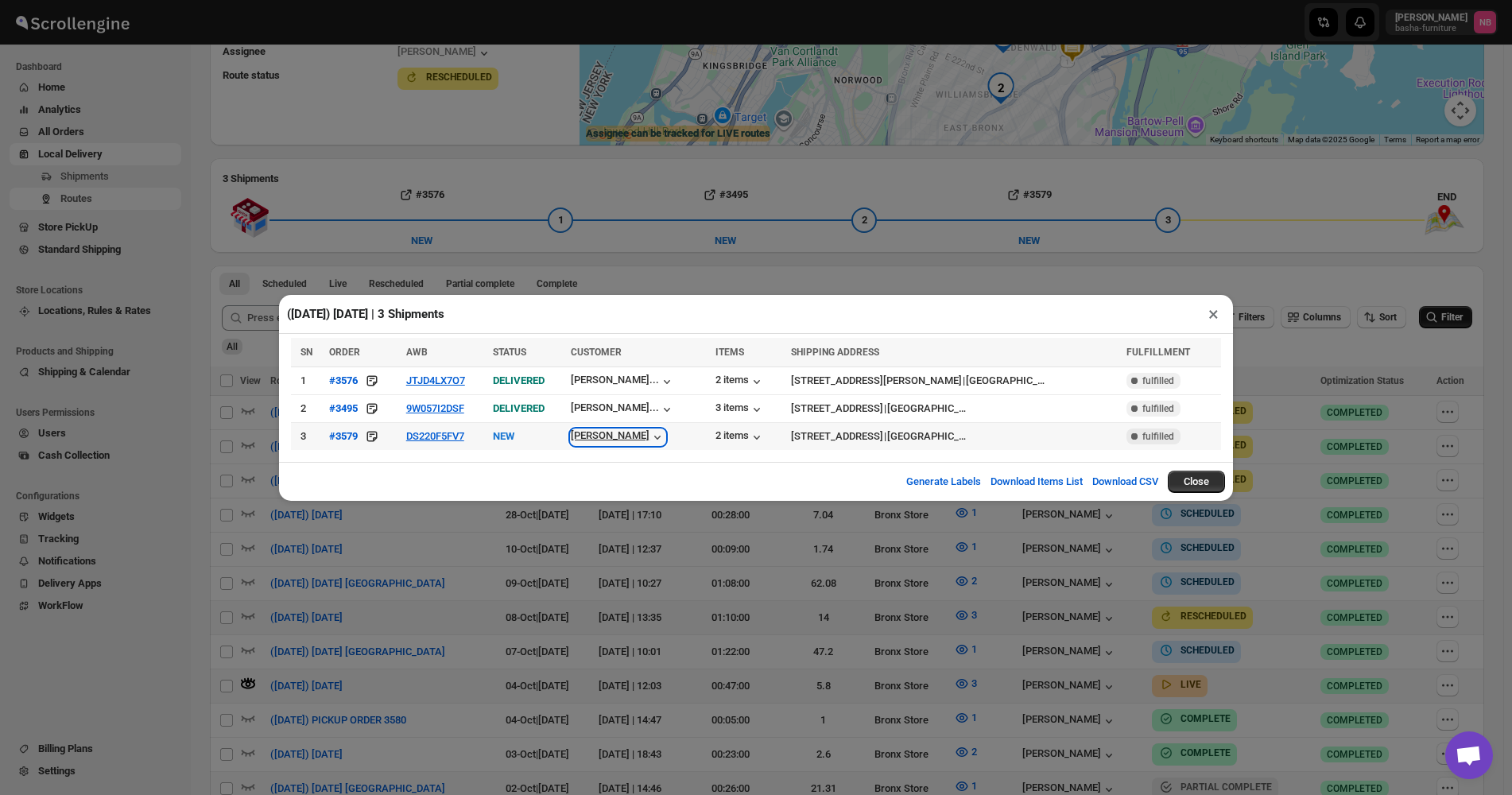
click at [627, 437] on div "[PERSON_NAME]" at bounding box center [618, 437] width 94 height 16
drag, startPoint x: 644, startPoint y: 539, endPoint x: 607, endPoint y: 490, distance: 61.4
click at [644, 539] on div "([DATE]) [DATE] | 3 Shipments × SN ORDER AWB STATUS CUSTOMER ITEMS SHIPPING ADD…" at bounding box center [756, 397] width 1512 height 795
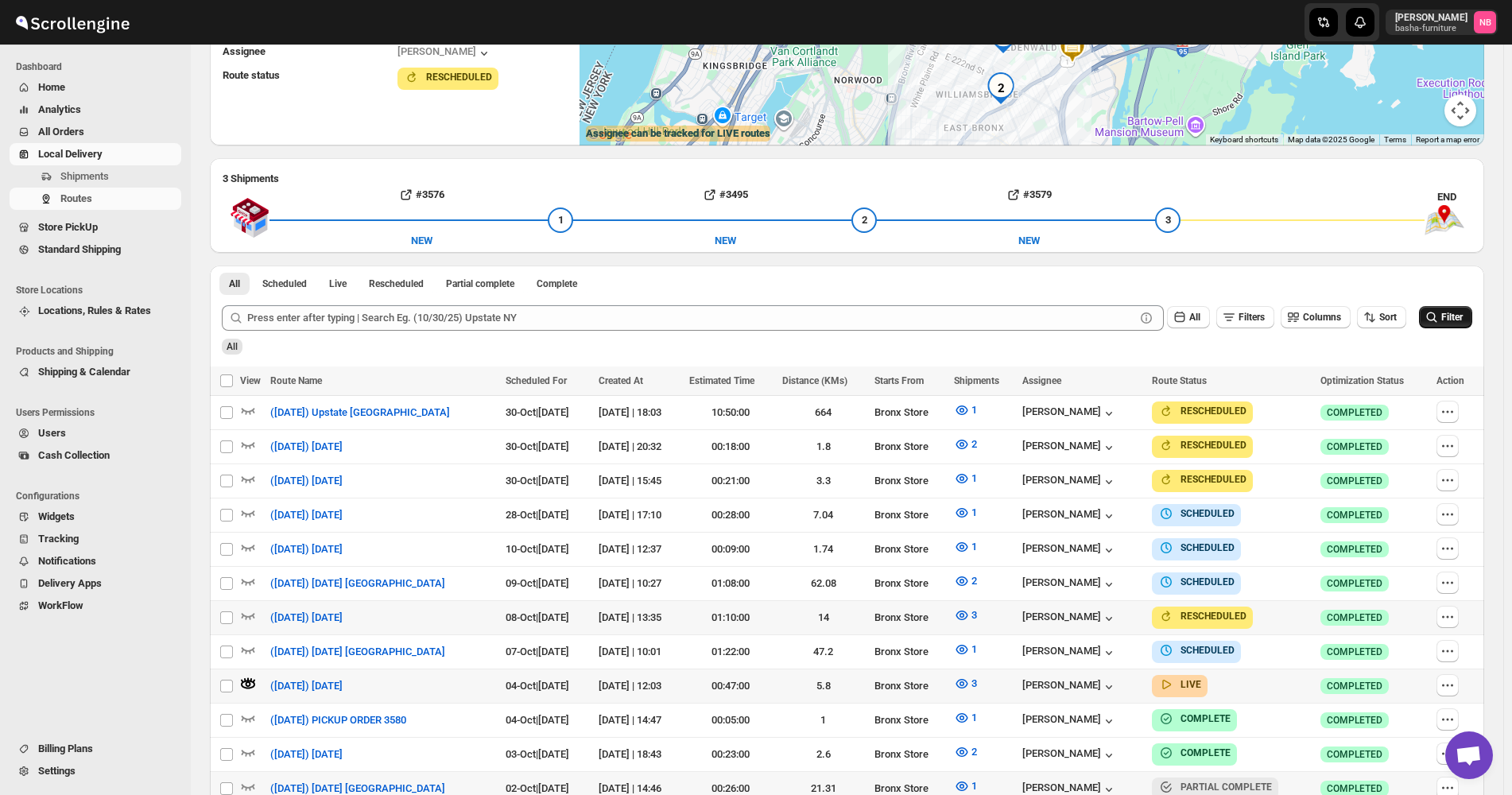
click at [142, 134] on span "All Orders" at bounding box center [107, 131] width 140 height 16
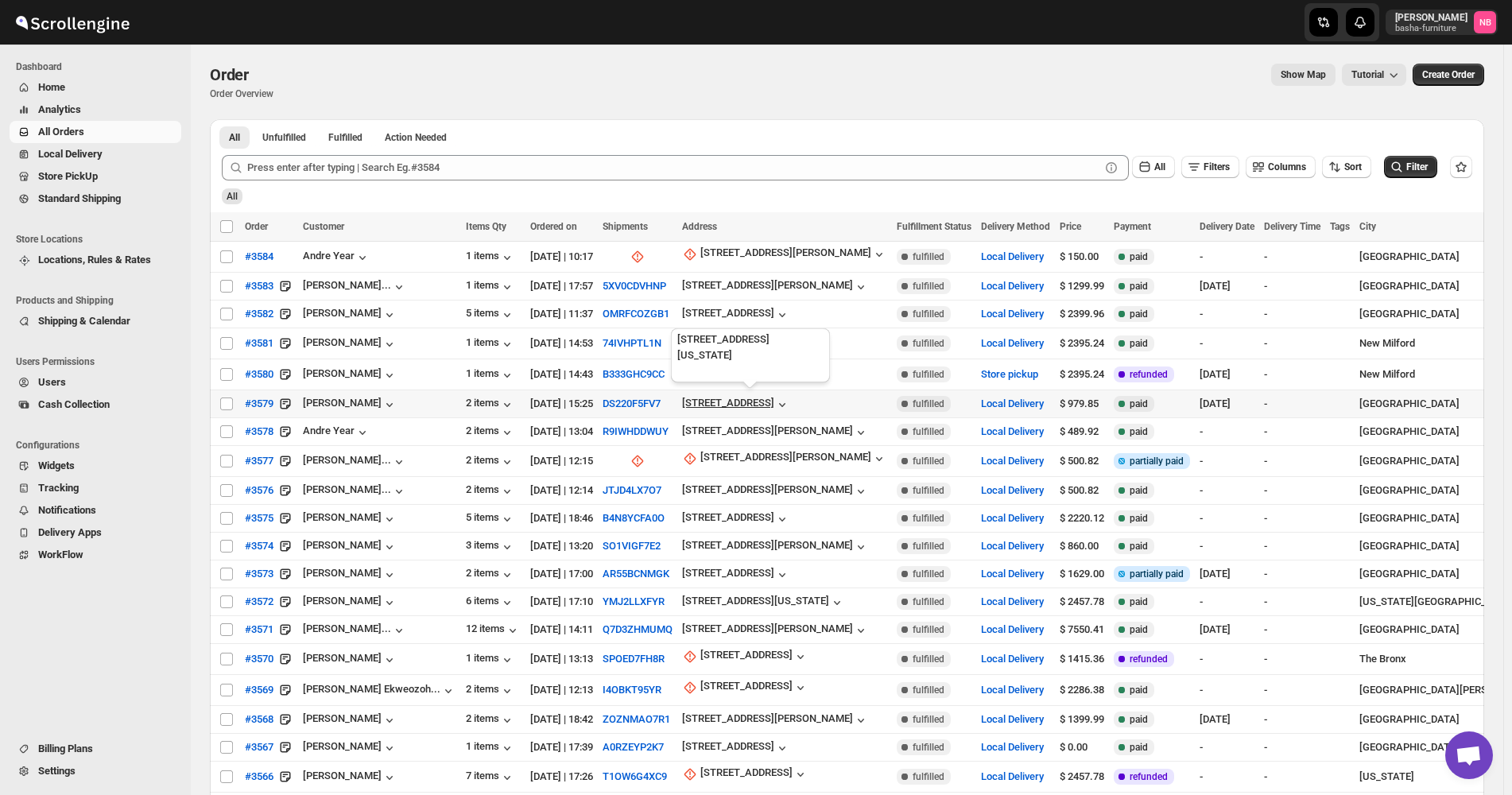
click at [749, 399] on div "[STREET_ADDRESS]" at bounding box center [728, 403] width 93 height 12
click at [754, 486] on span "Update manually" at bounding box center [766, 485] width 76 height 12
select select "US"
select select "[US_STATE]"
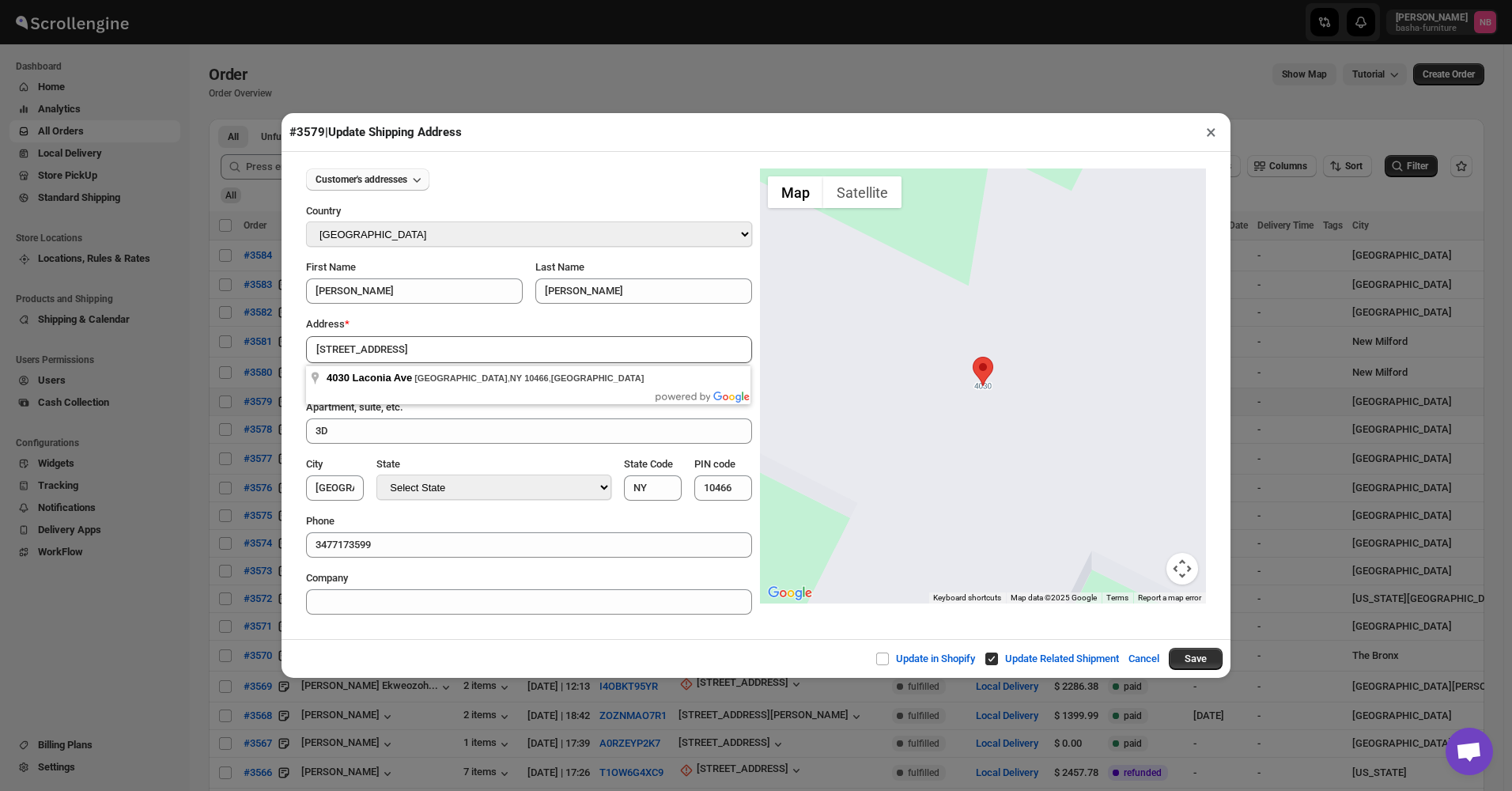
click at [401, 184] on span "Customer's addresses" at bounding box center [362, 180] width 92 height 13
click at [383, 239] on div "[STREET_ADDRESS]" at bounding box center [362, 237] width 91 height 16
type input "[PERSON_NAME]"
type input "[STREET_ADDRESS]"
type input "9B"
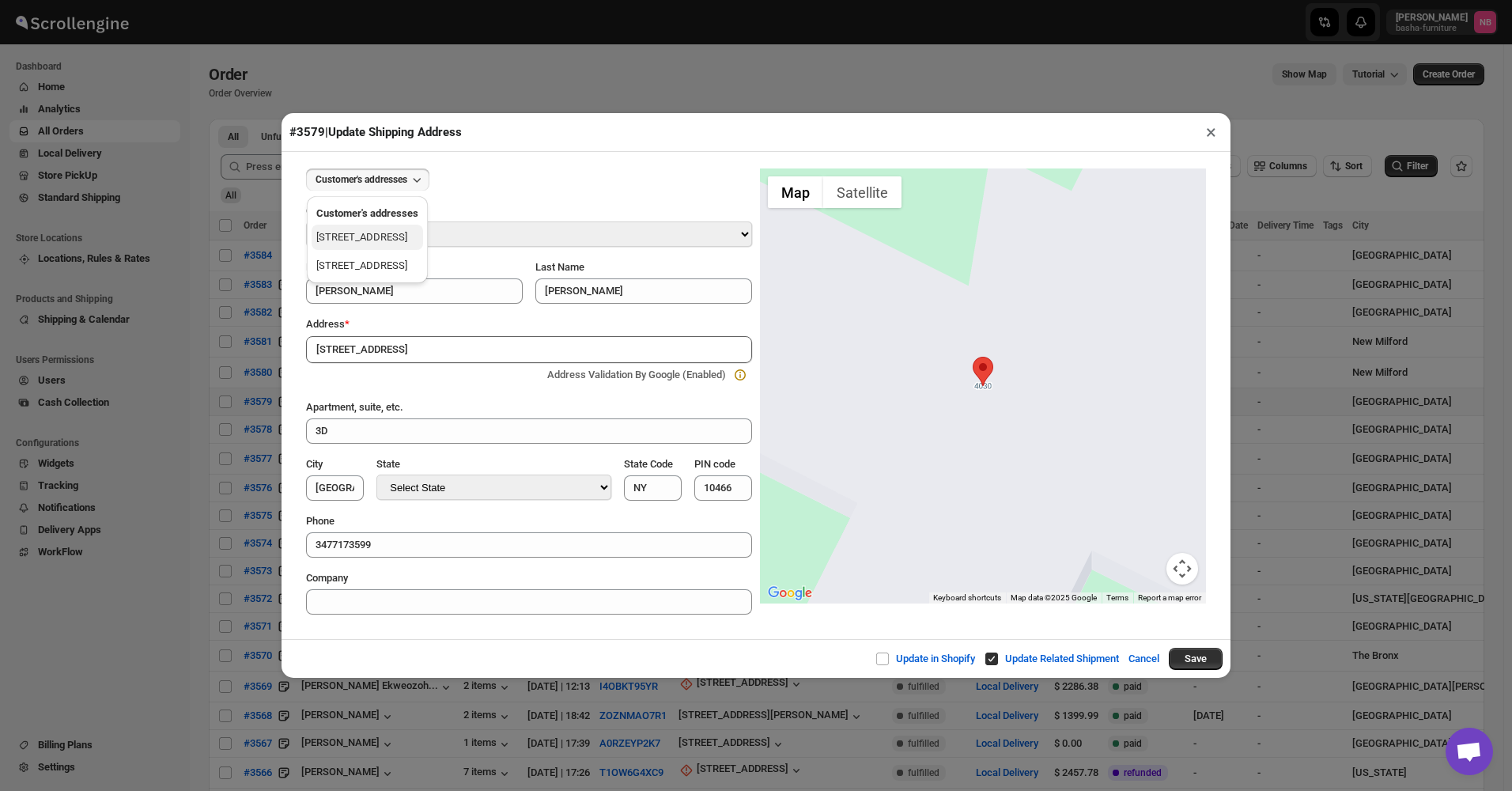
type input "[GEOGRAPHIC_DATA]"
type input "10475"
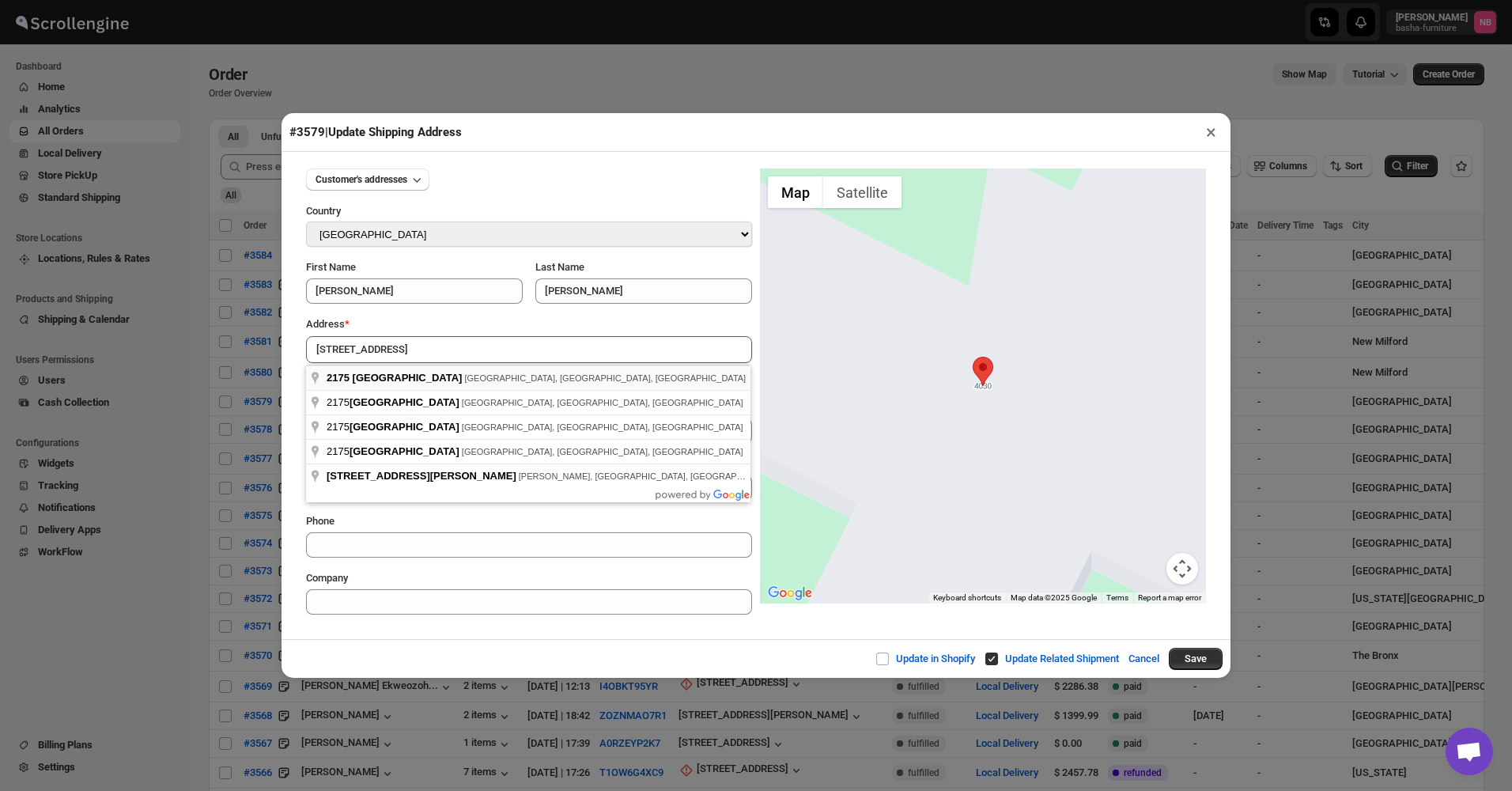
type input "[STREET_ADDRESS]"
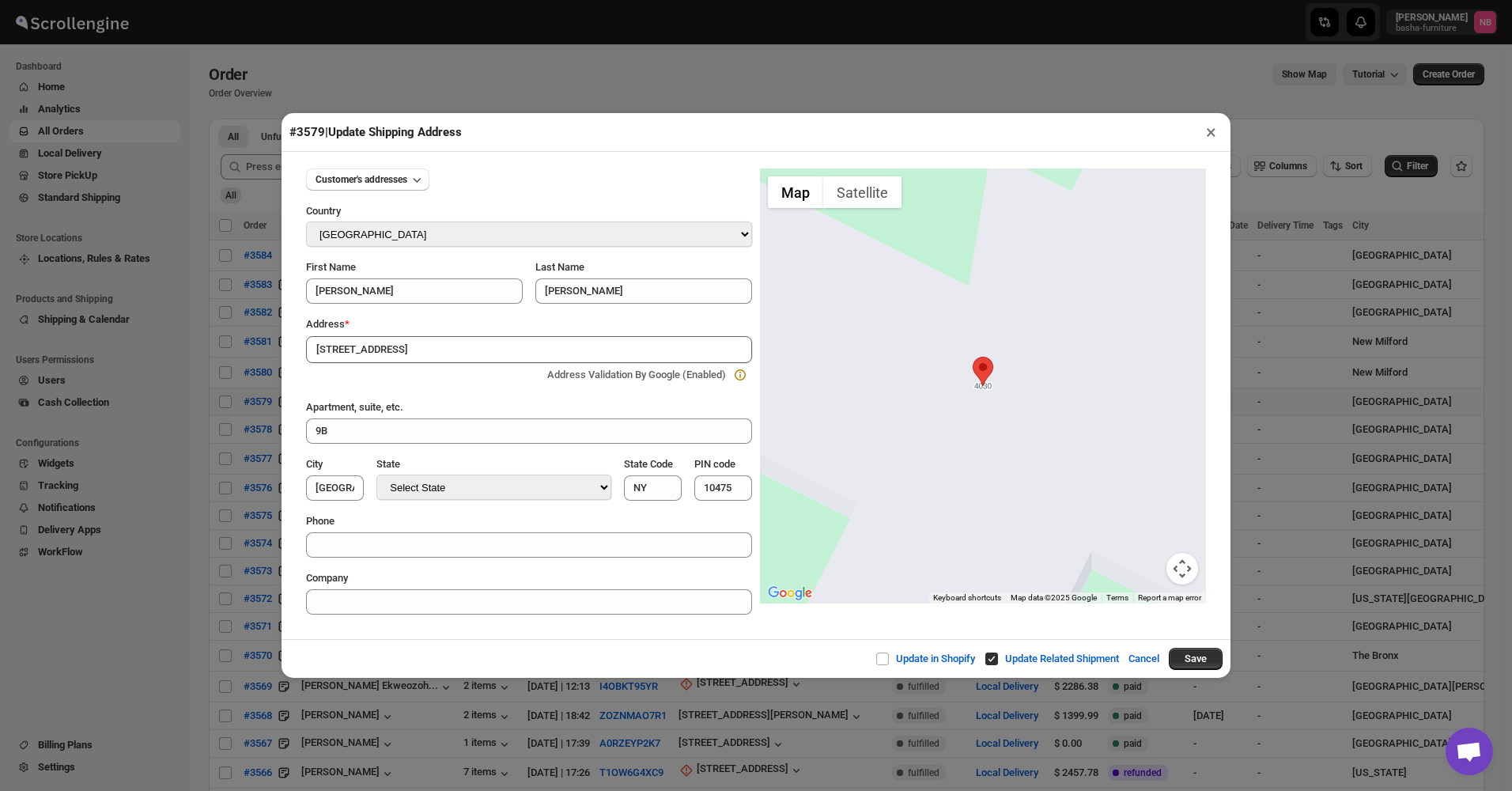
type input "[GEOGRAPHIC_DATA]"
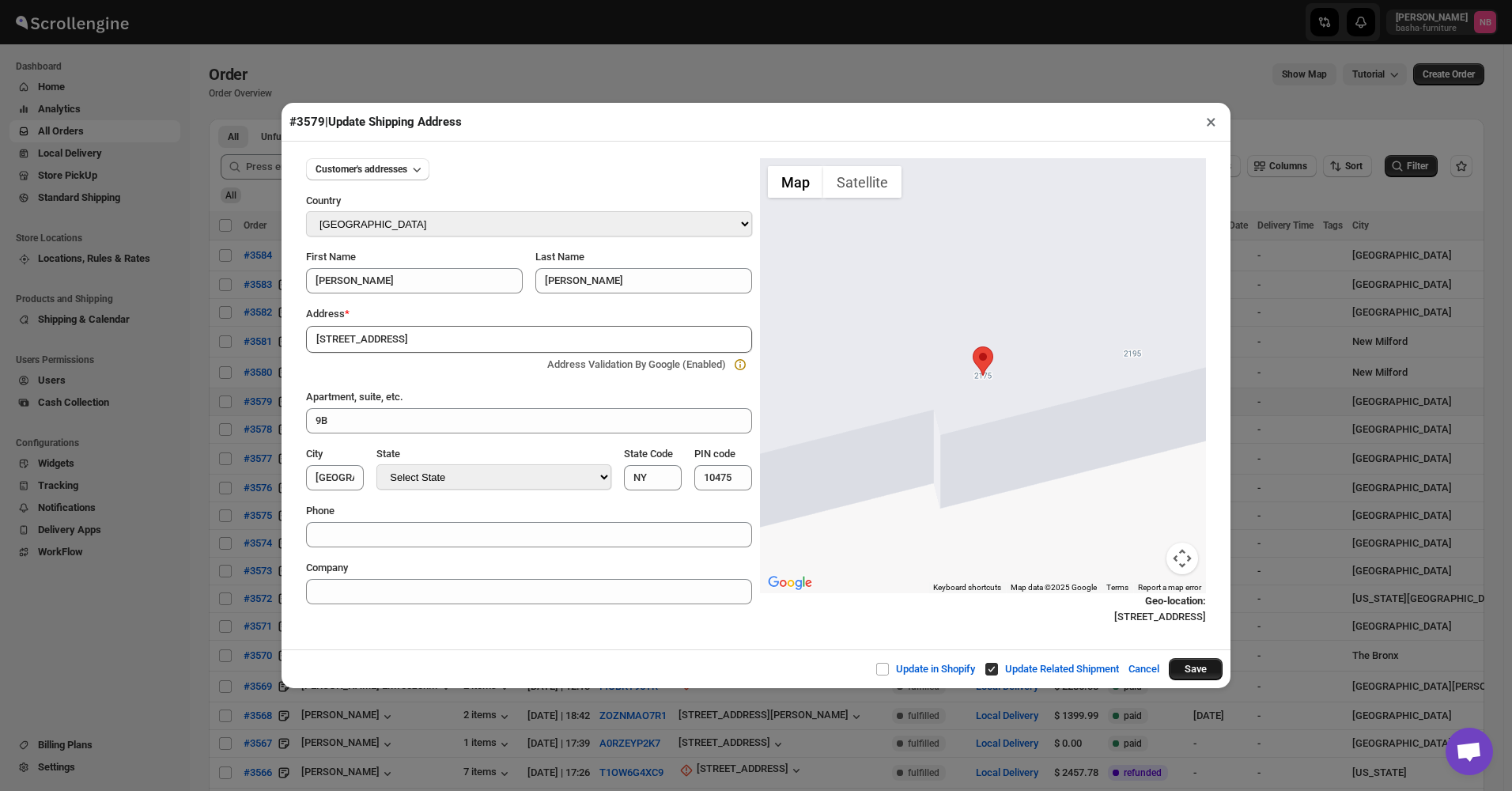
click at [1183, 672] on button "Save" at bounding box center [1195, 669] width 53 height 22
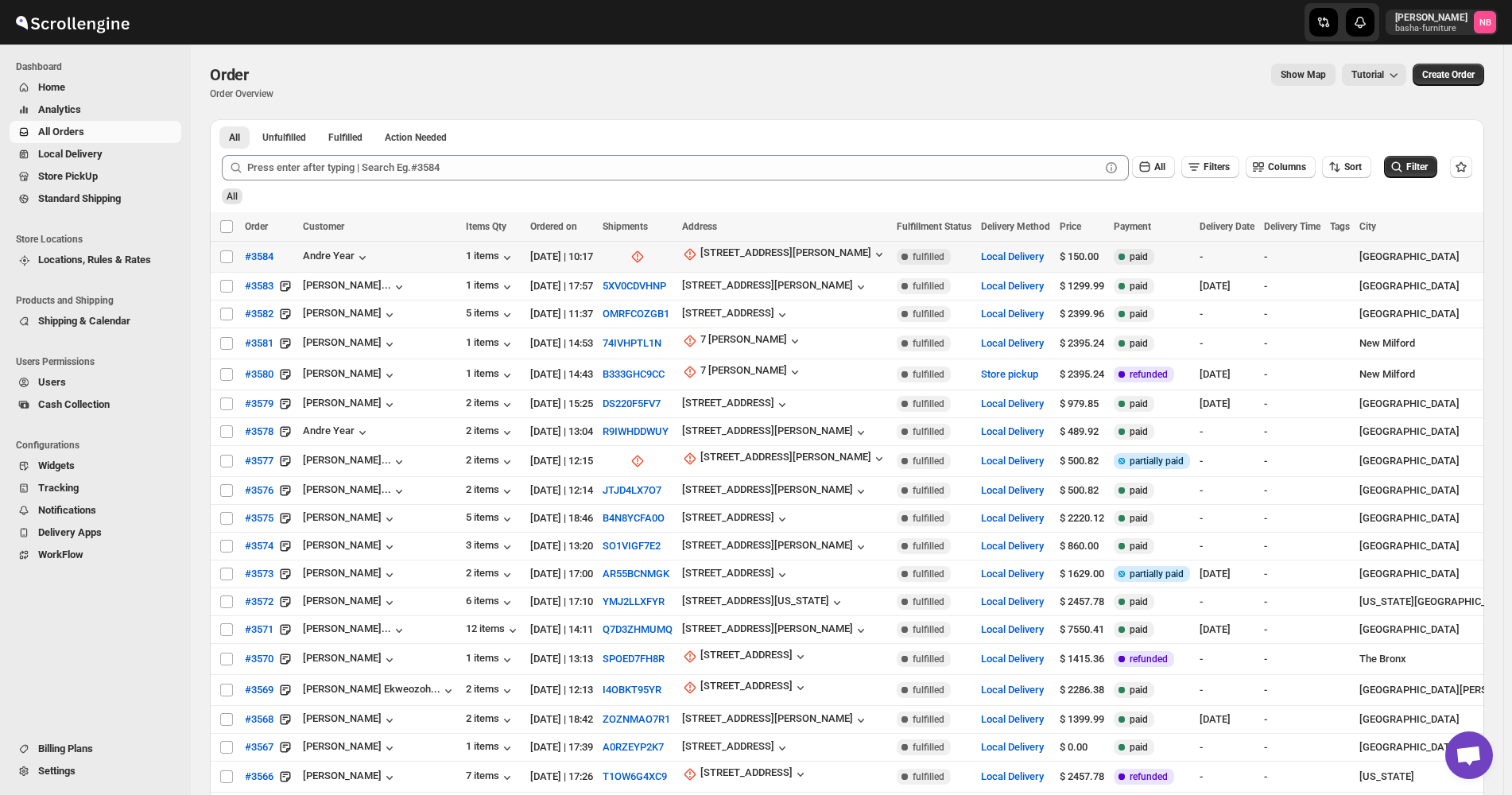
click at [752, 263] on div "[STREET_ADDRESS][PERSON_NAME]" at bounding box center [785, 256] width 205 height 20
click at [751, 252] on div "[STREET_ADDRESS][PERSON_NAME]" at bounding box center [786, 254] width 171 height 16
click at [712, 338] on span "Update manually" at bounding box center [726, 340] width 76 height 12
select select "US"
select select "[US_STATE]"
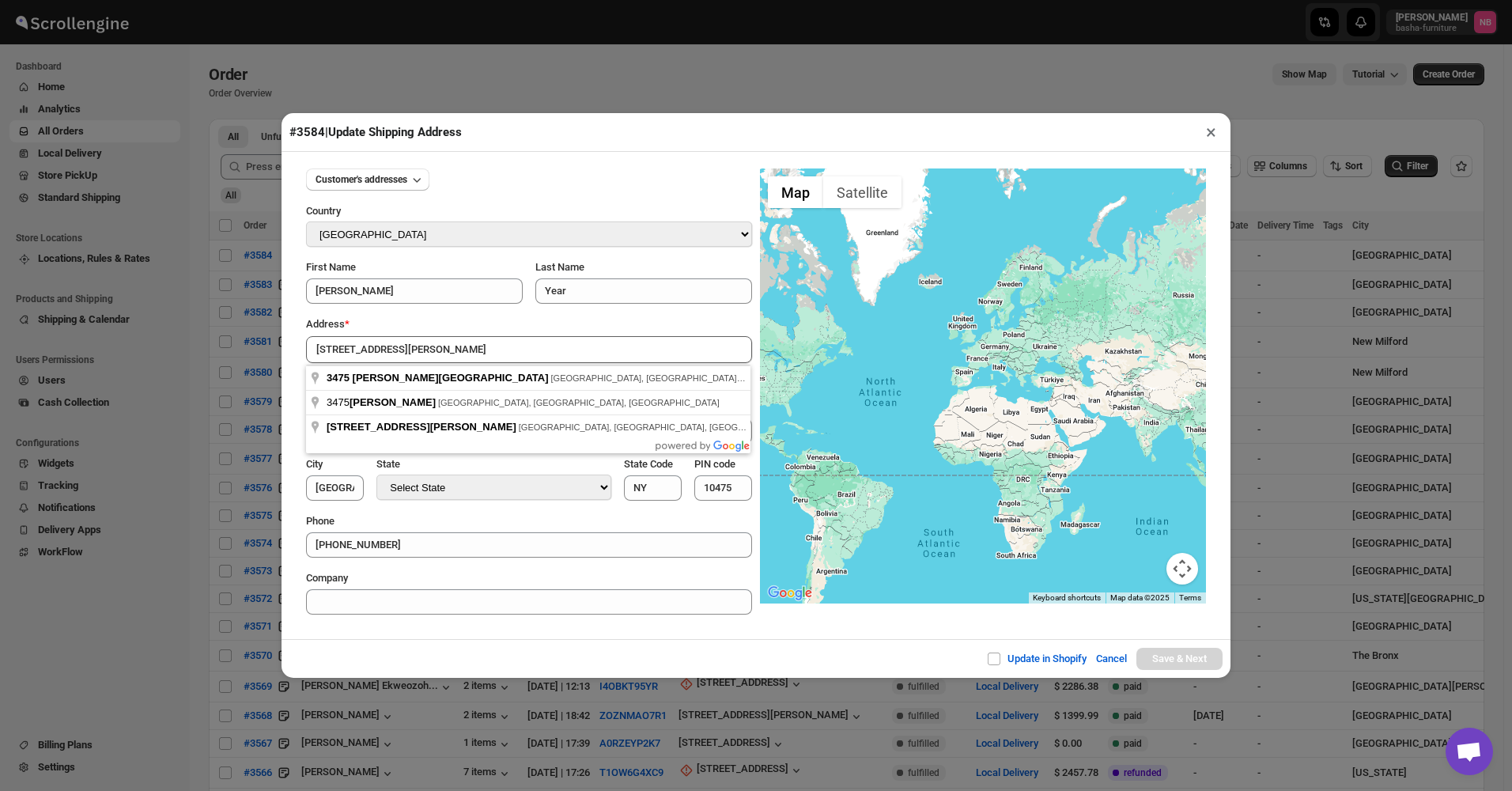
type input "[STREET_ADDRESS][PERSON_NAME]"
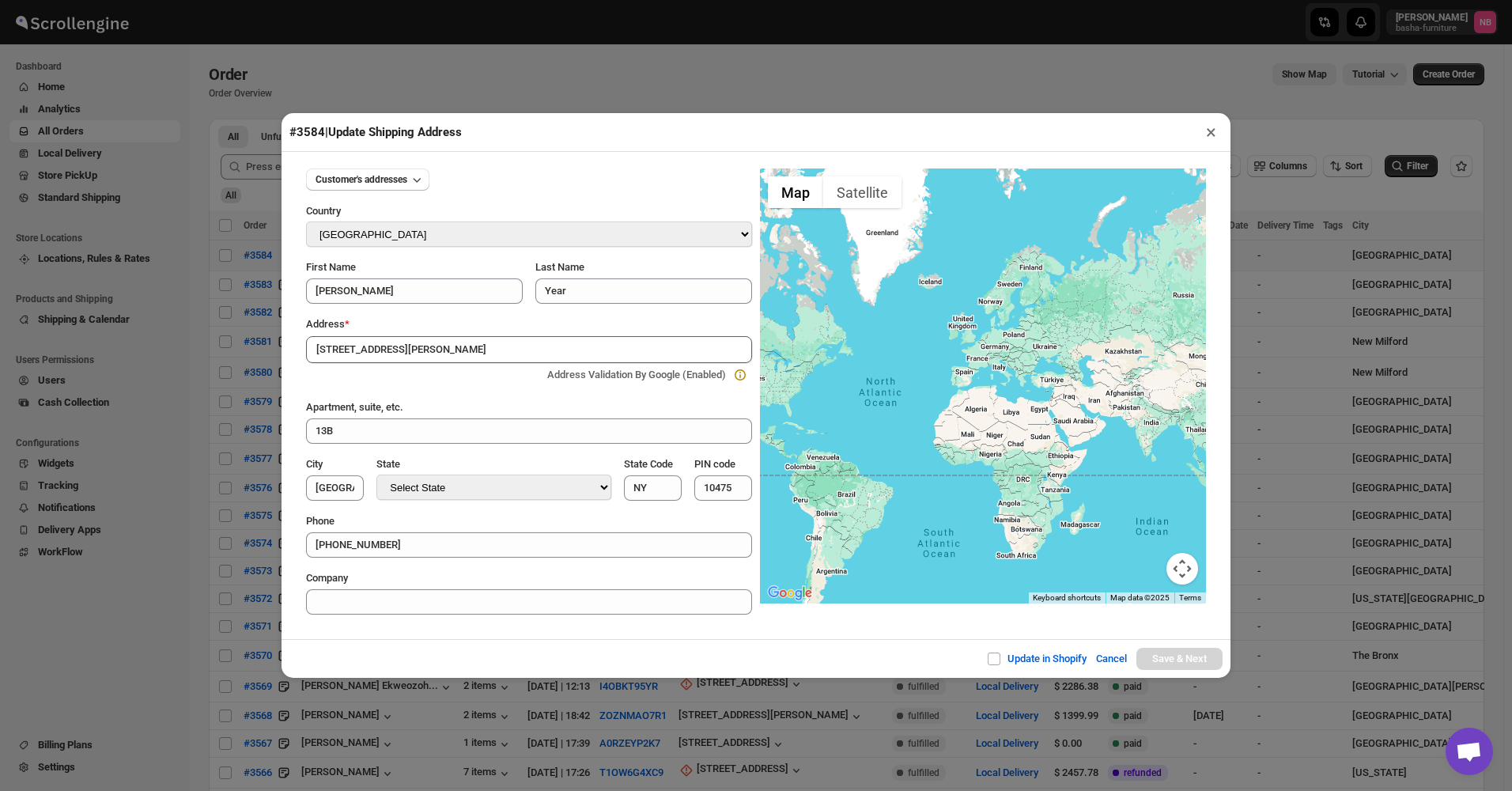
type input "[GEOGRAPHIC_DATA]"
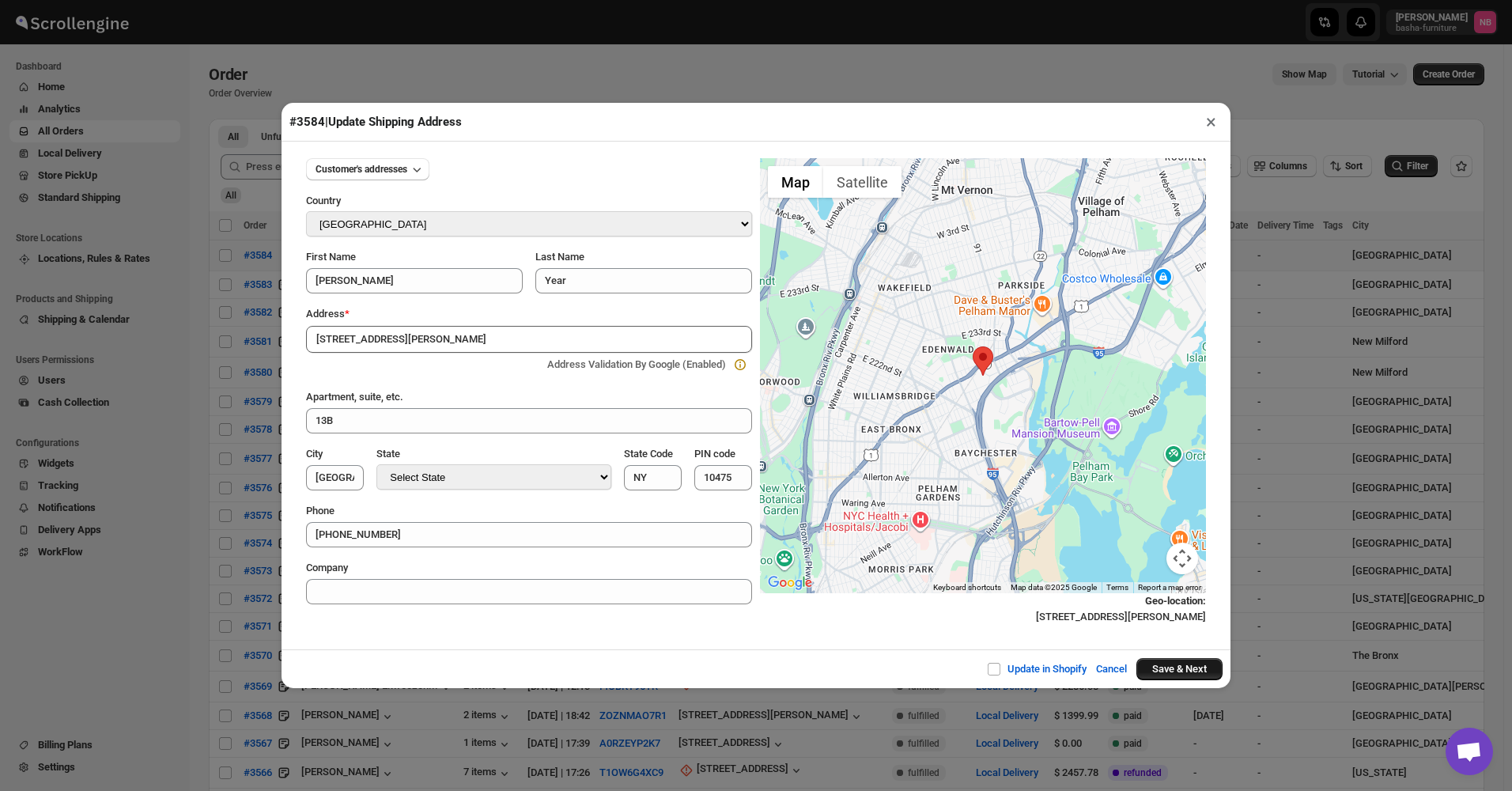
click at [1195, 669] on button "Save & Next" at bounding box center [1180, 669] width 87 height 22
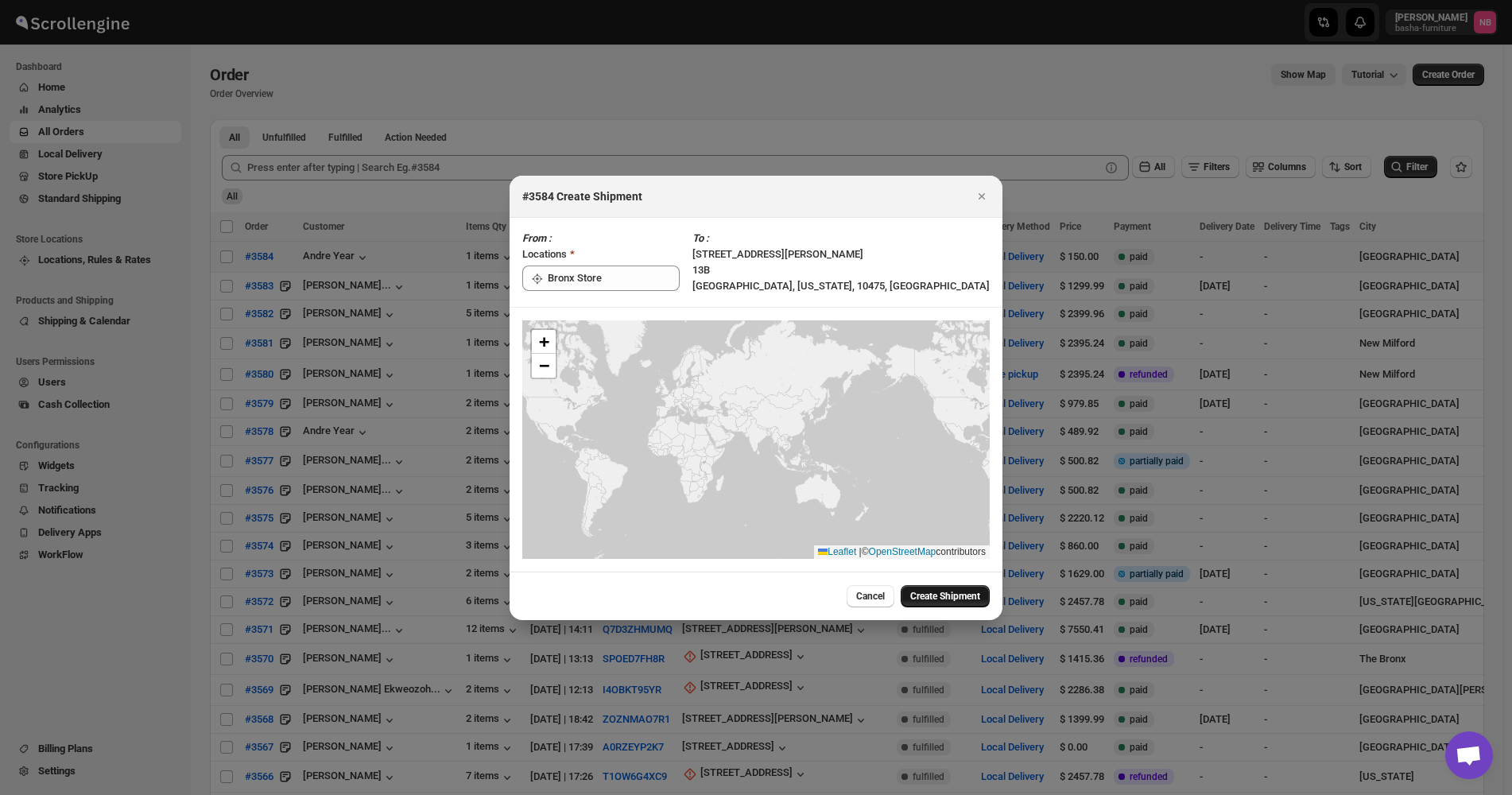
click at [931, 601] on span "Create Shipment" at bounding box center [946, 597] width 70 height 13
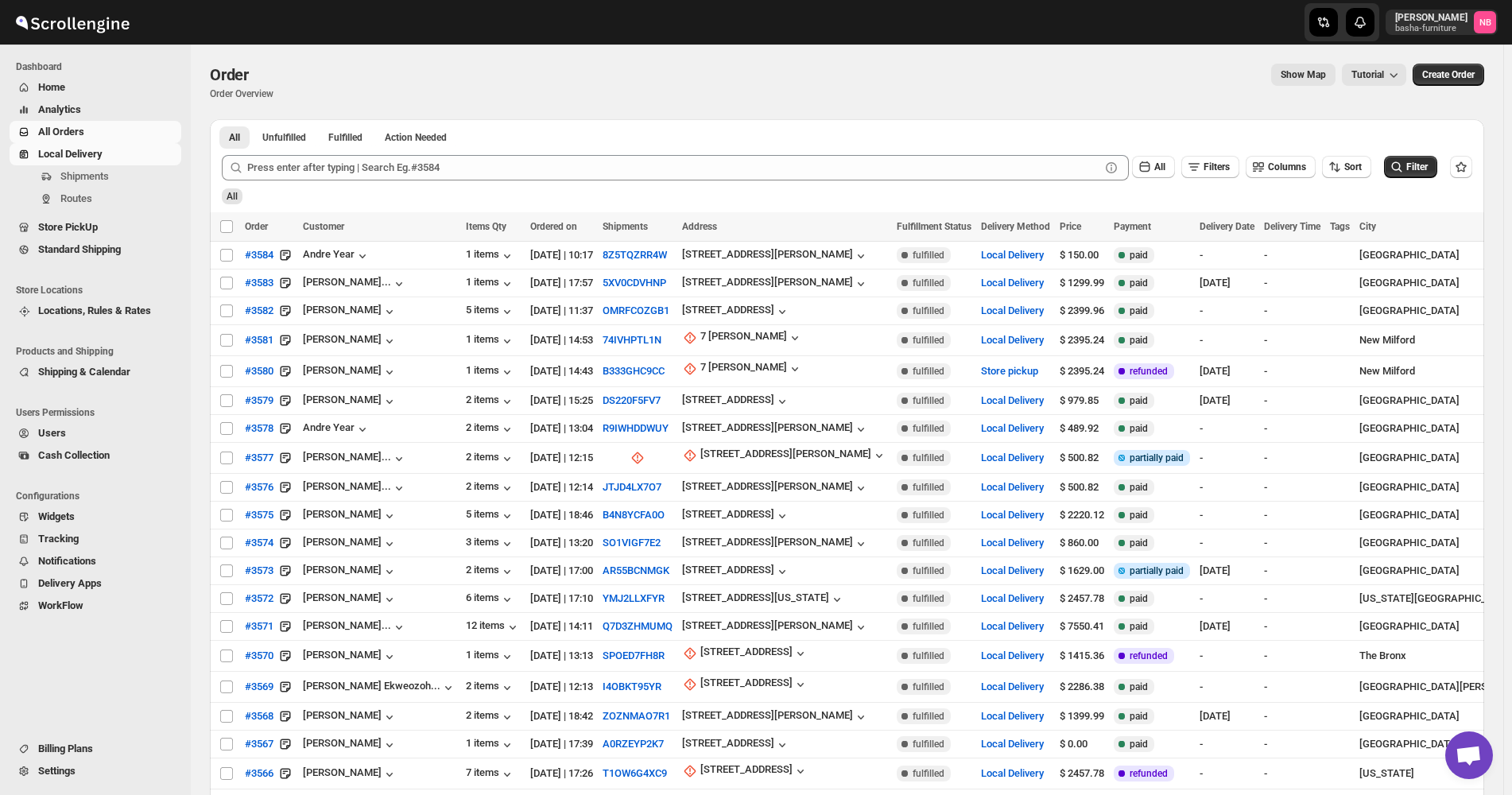
click at [101, 193] on span "Routes" at bounding box center [118, 198] width 118 height 16
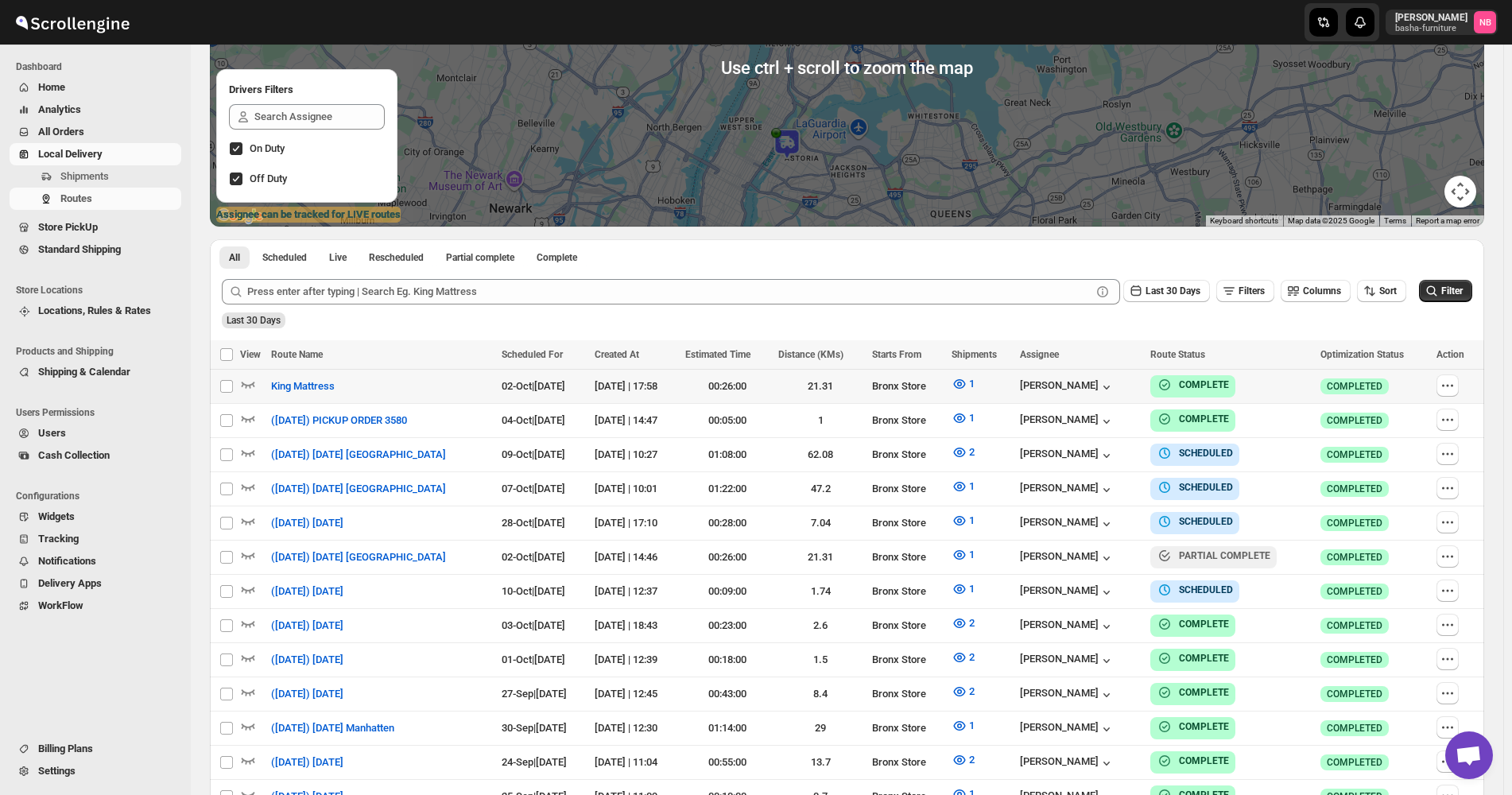
scroll to position [318, 0]
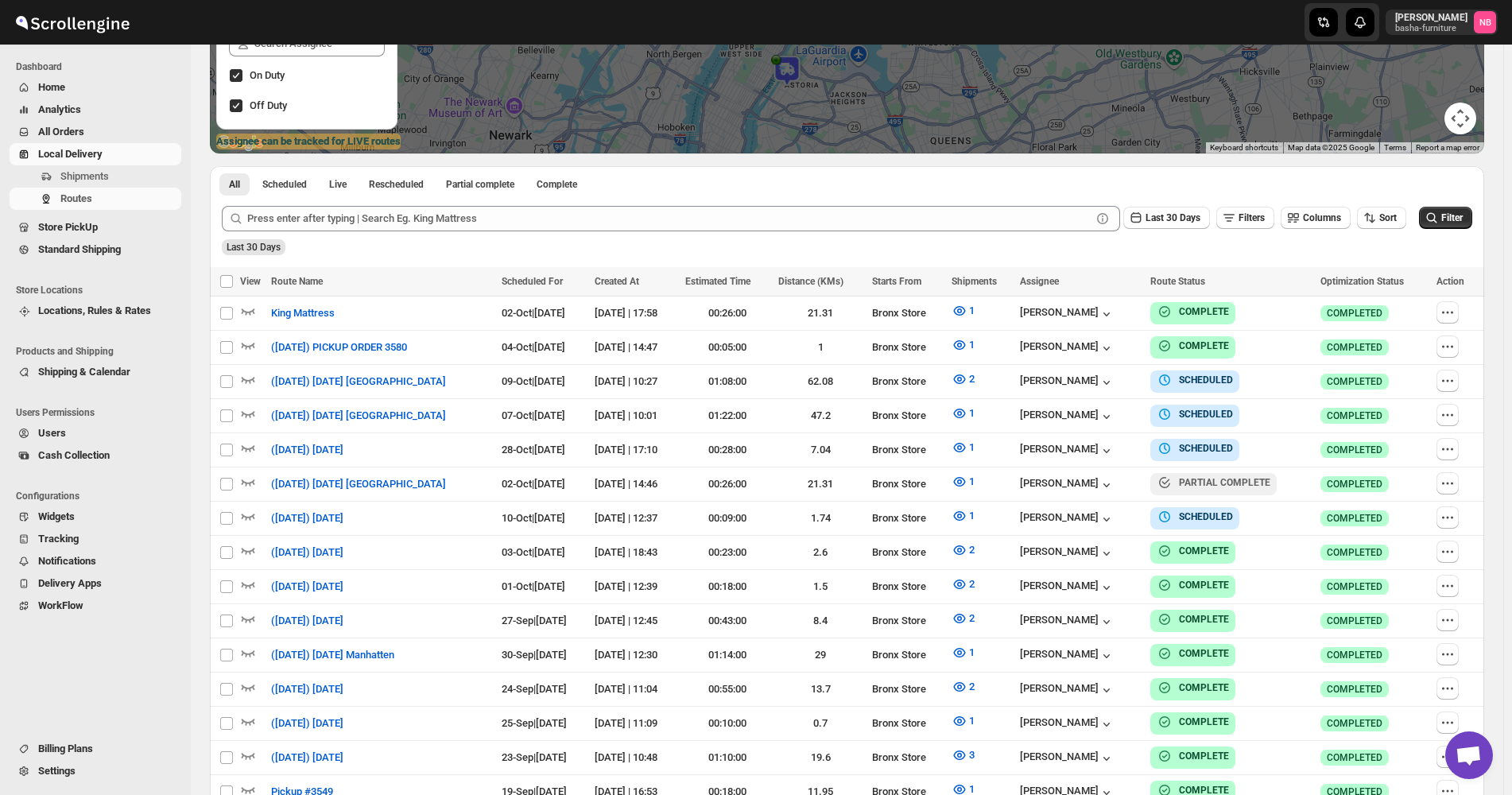
click at [1403, 201] on div "Last 30 Days Filters Columns Sort" at bounding box center [1261, 216] width 290 height 31
click at [1394, 221] on span "Sort" at bounding box center [1388, 217] width 18 height 11
click at [1369, 306] on div "Due Date" at bounding box center [1364, 304] width 43 height 16
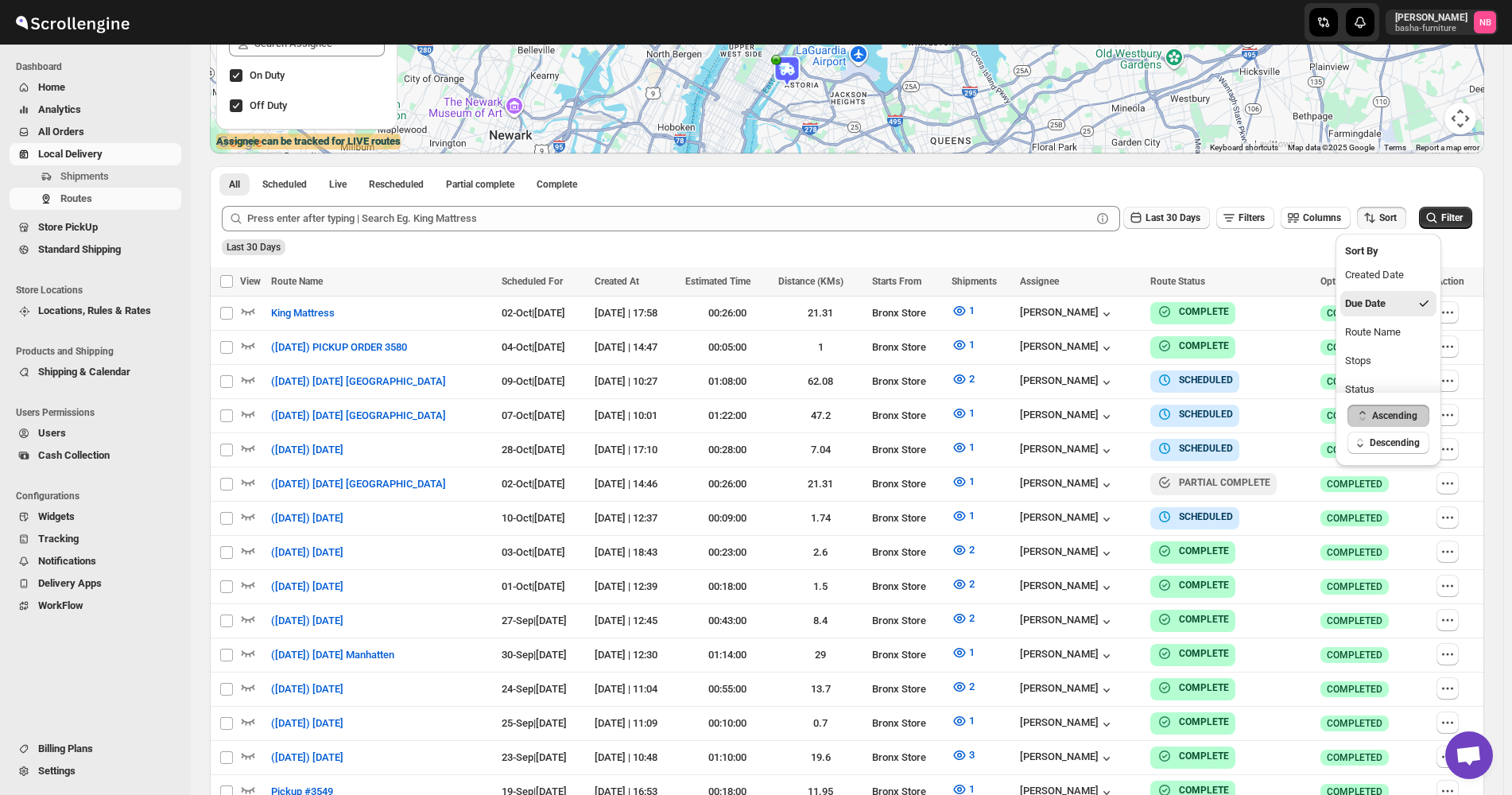
click at [1163, 215] on span "Last 30 Days" at bounding box center [1172, 217] width 55 height 11
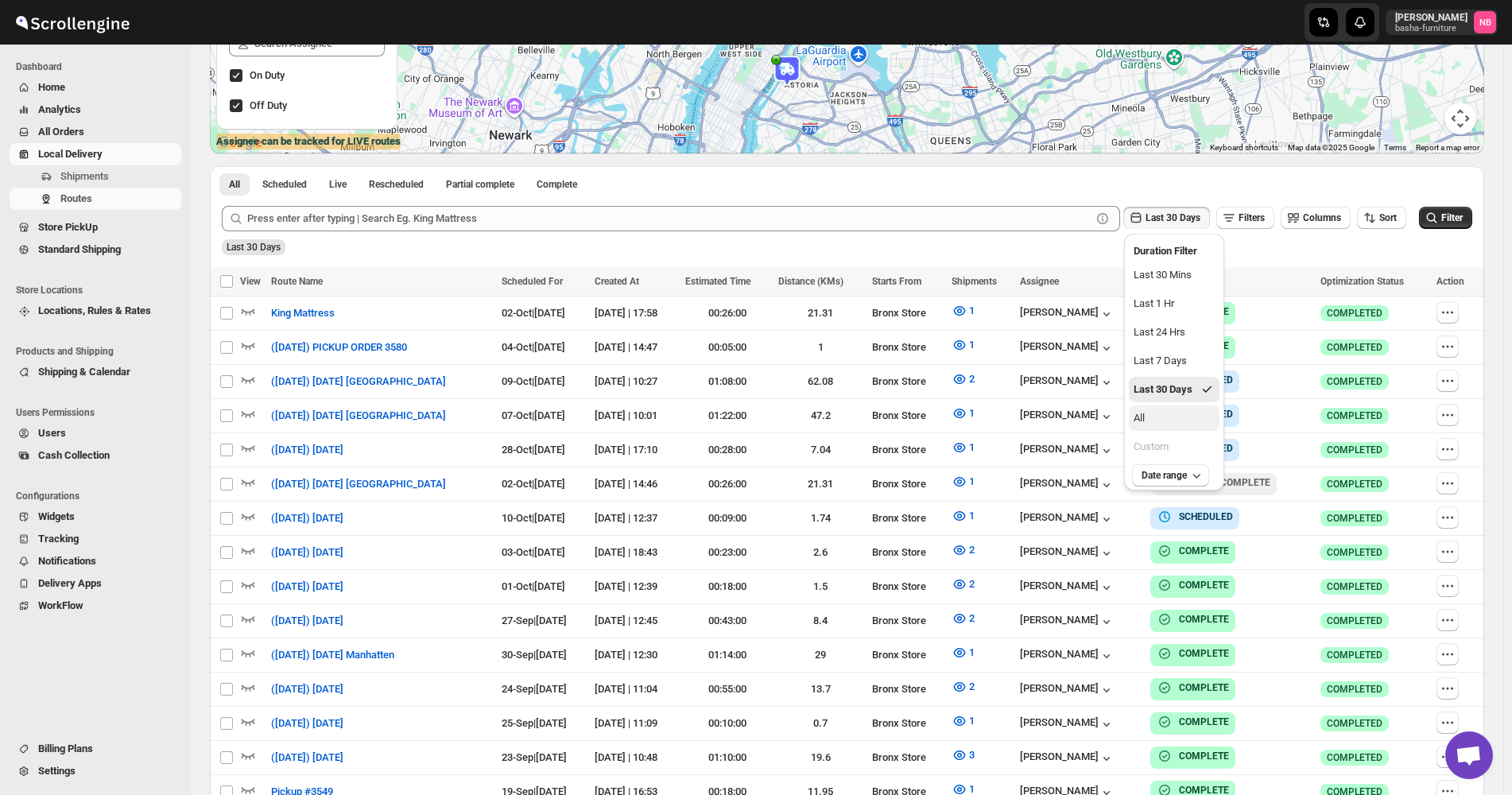
click at [1161, 410] on button "All" at bounding box center [1174, 417] width 91 height 25
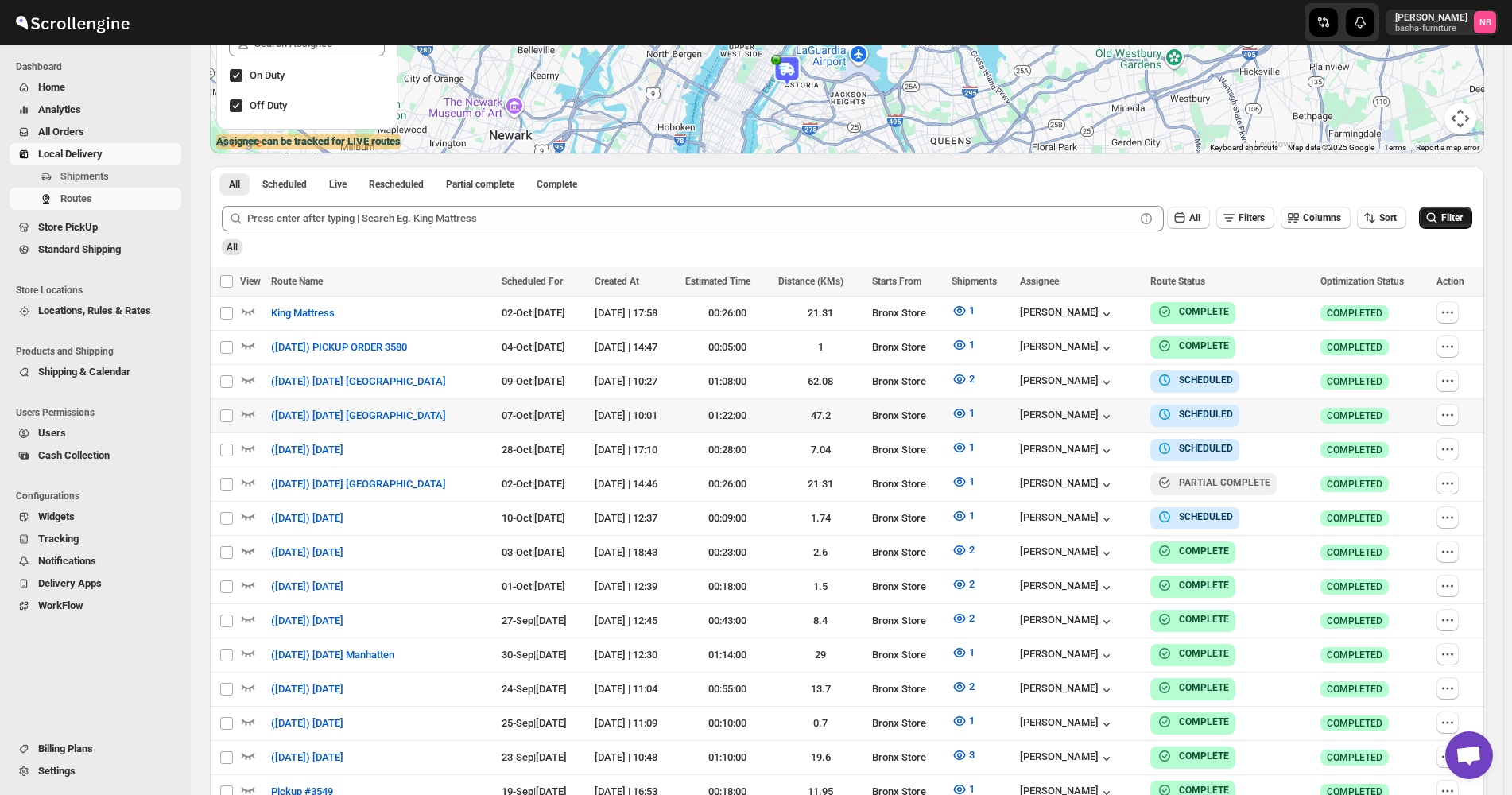
click at [1435, 229] on button "Filter" at bounding box center [1446, 217] width 54 height 22
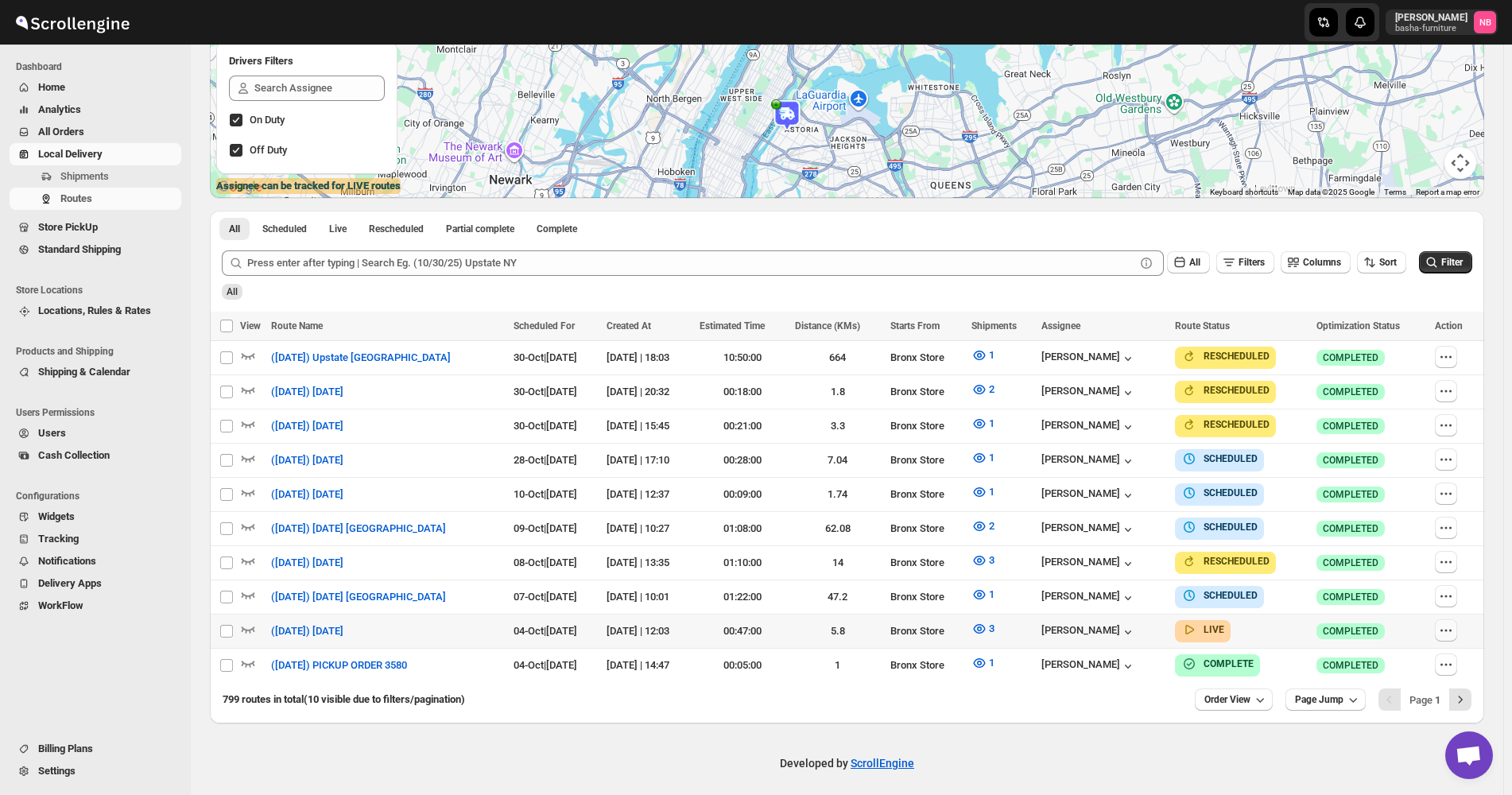
click at [1455, 627] on icon "button" at bounding box center [1446, 630] width 16 height 16
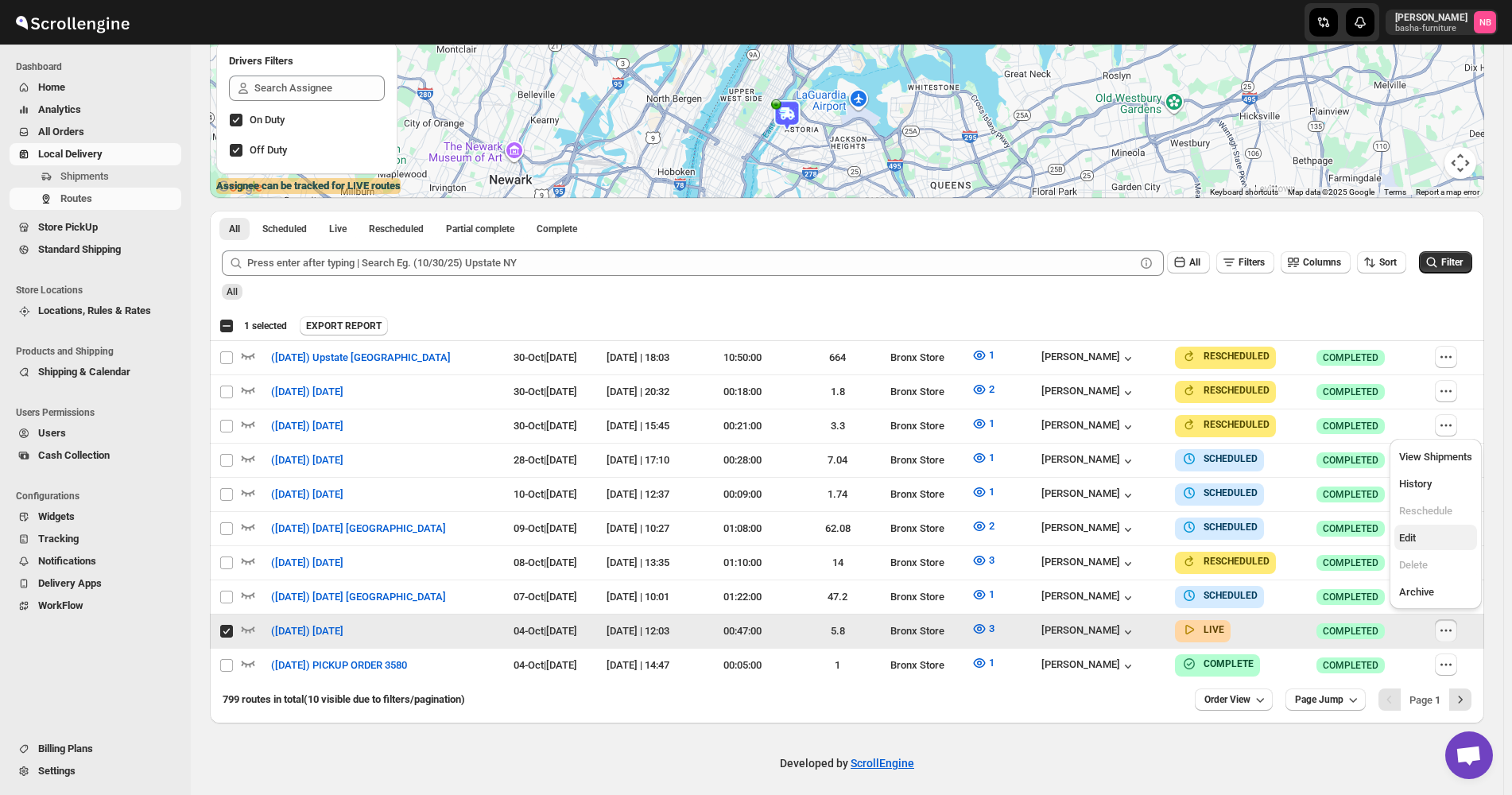
click at [1444, 535] on span "Edit" at bounding box center [1435, 538] width 73 height 16
checkbox input "false"
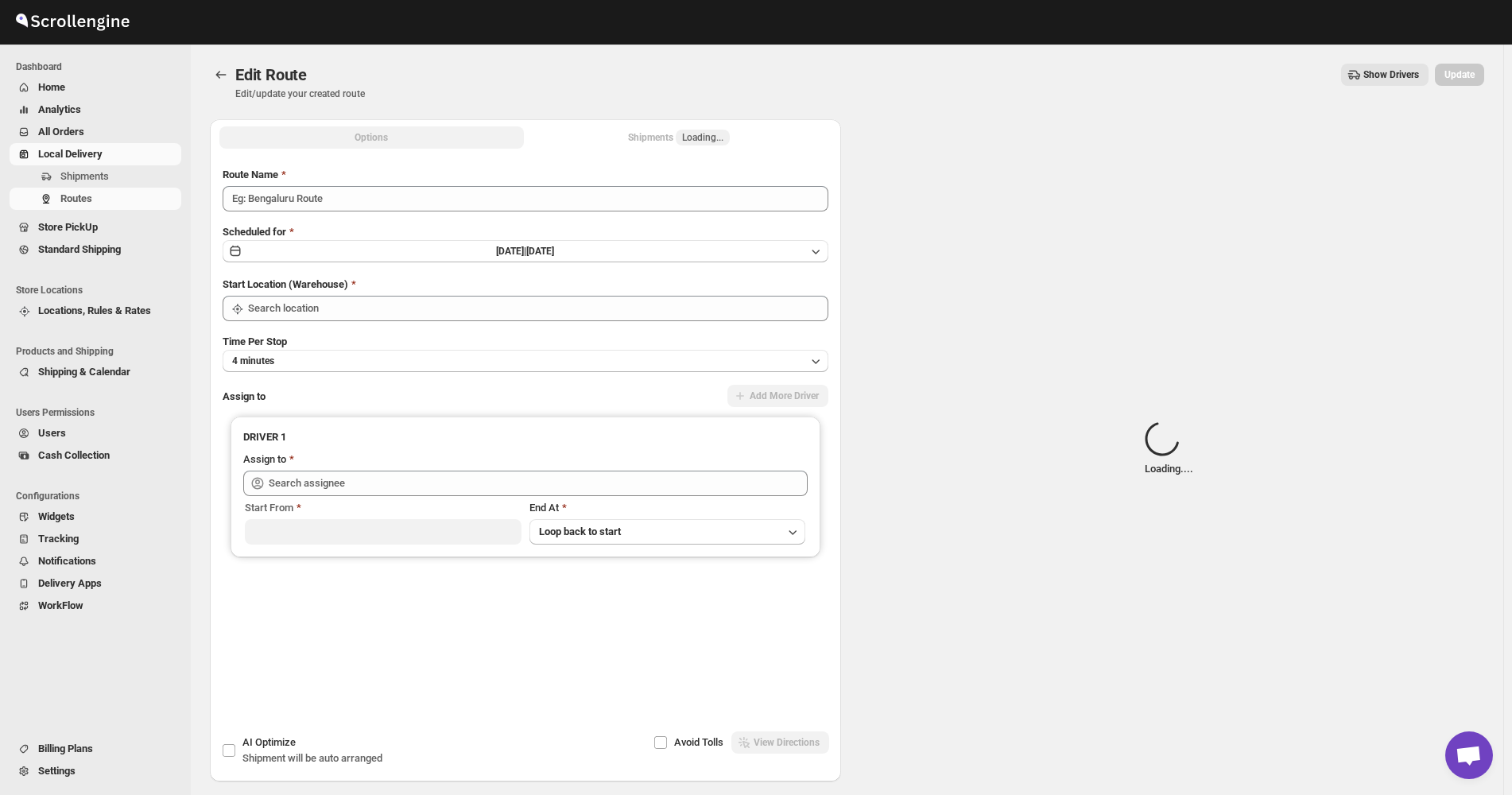
type input "([DATE]) [DATE]"
type input "Bronx Store"
type input "[PERSON_NAME] ([EMAIL_ADDRESS][DOMAIN_NAME])"
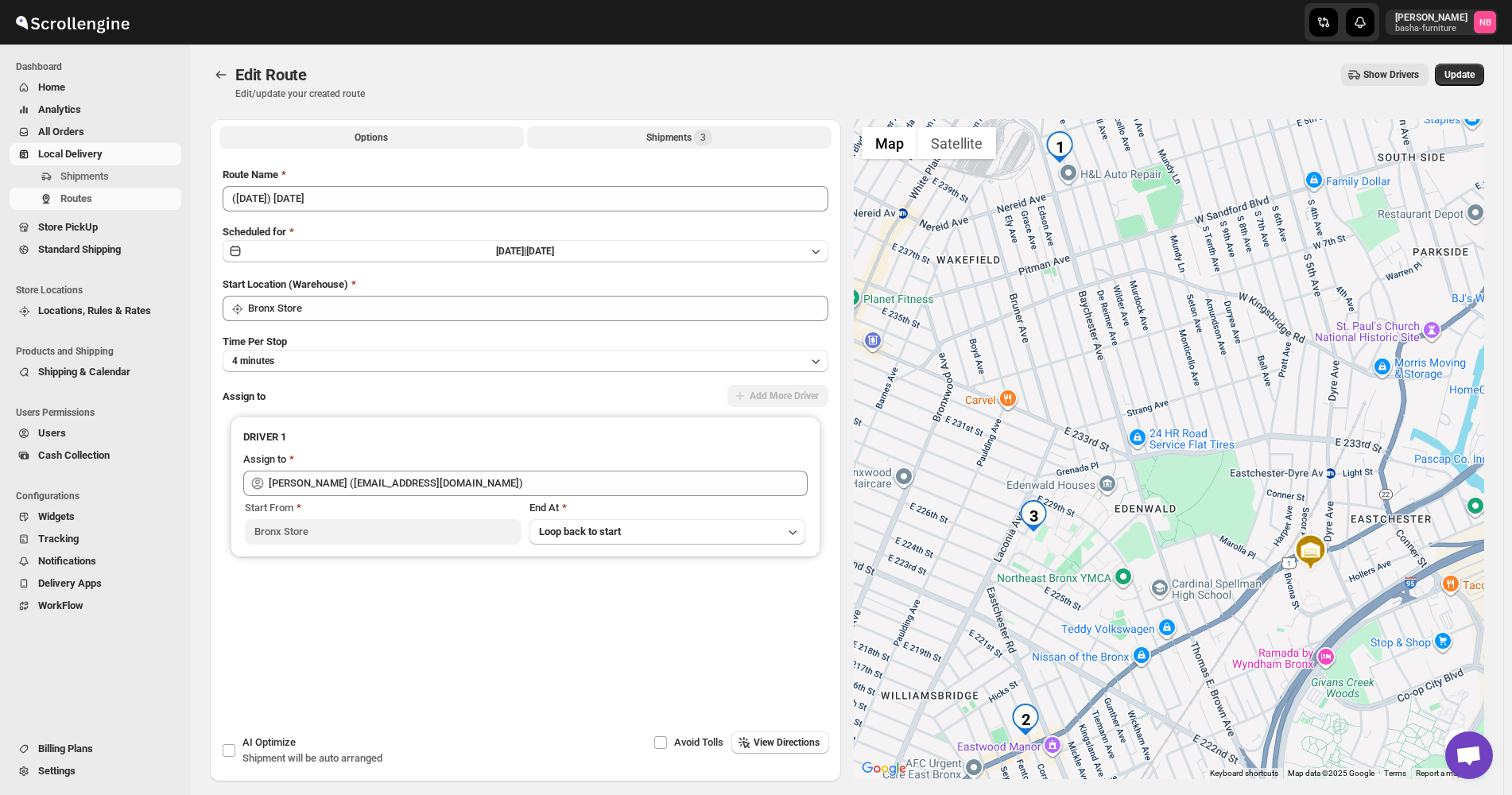
click at [687, 137] on div "Shipments 3" at bounding box center [679, 137] width 66 height 16
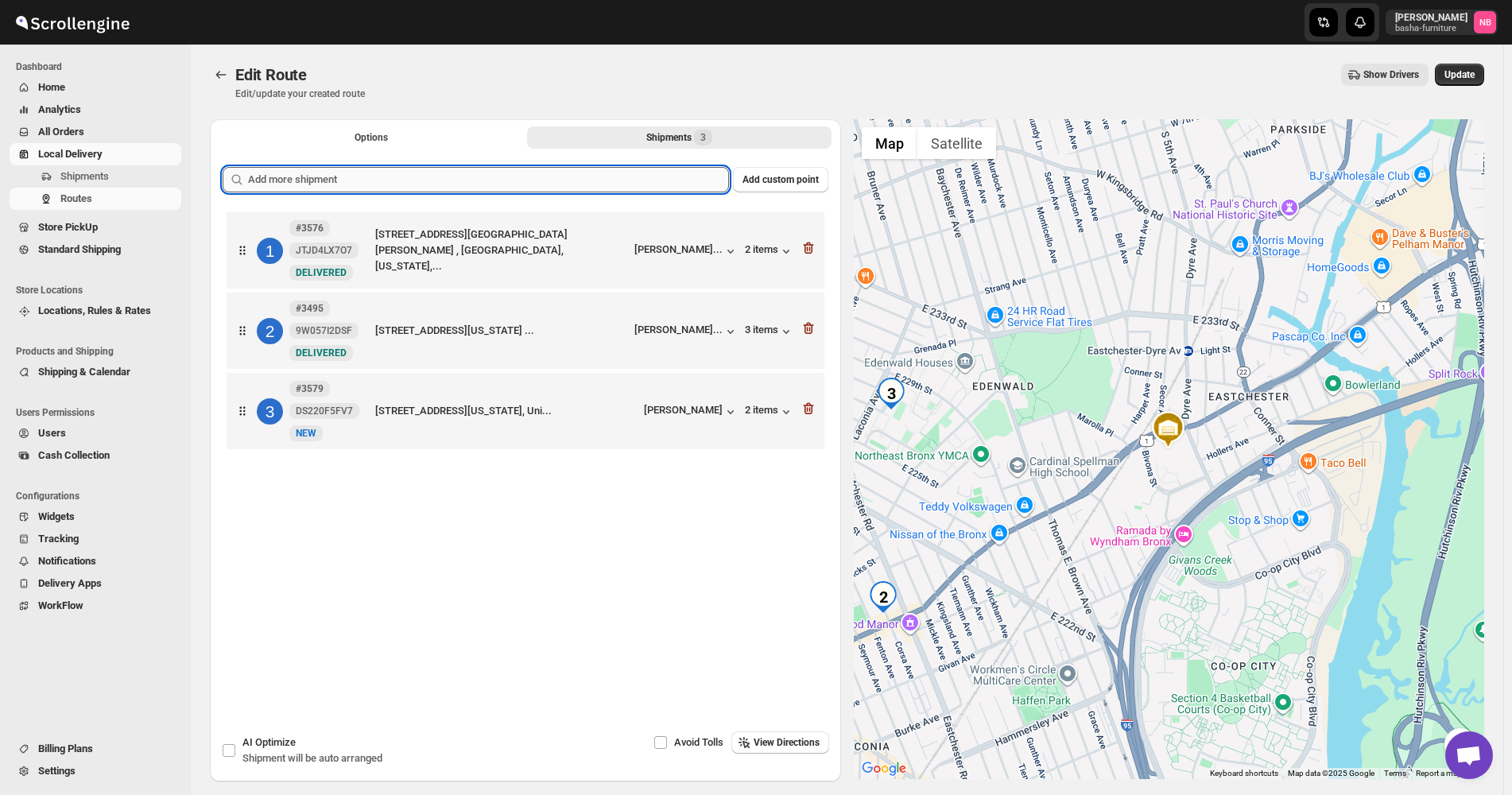
click at [647, 176] on input "text" at bounding box center [489, 179] width 481 height 25
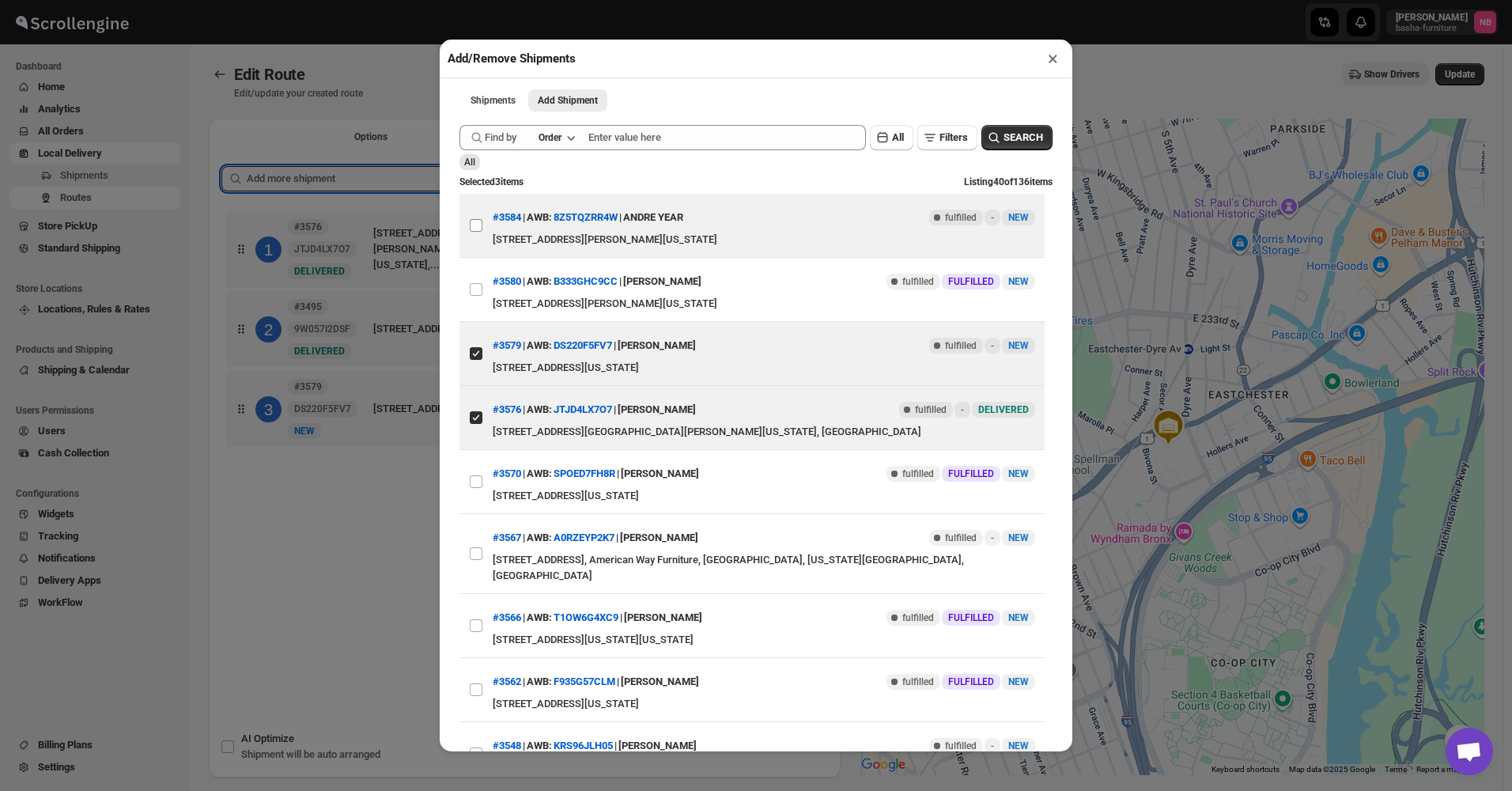
click at [477, 232] on input "View details for 68e1584802c94fc1c02c4069" at bounding box center [476, 226] width 13 height 13
checkbox input "true"
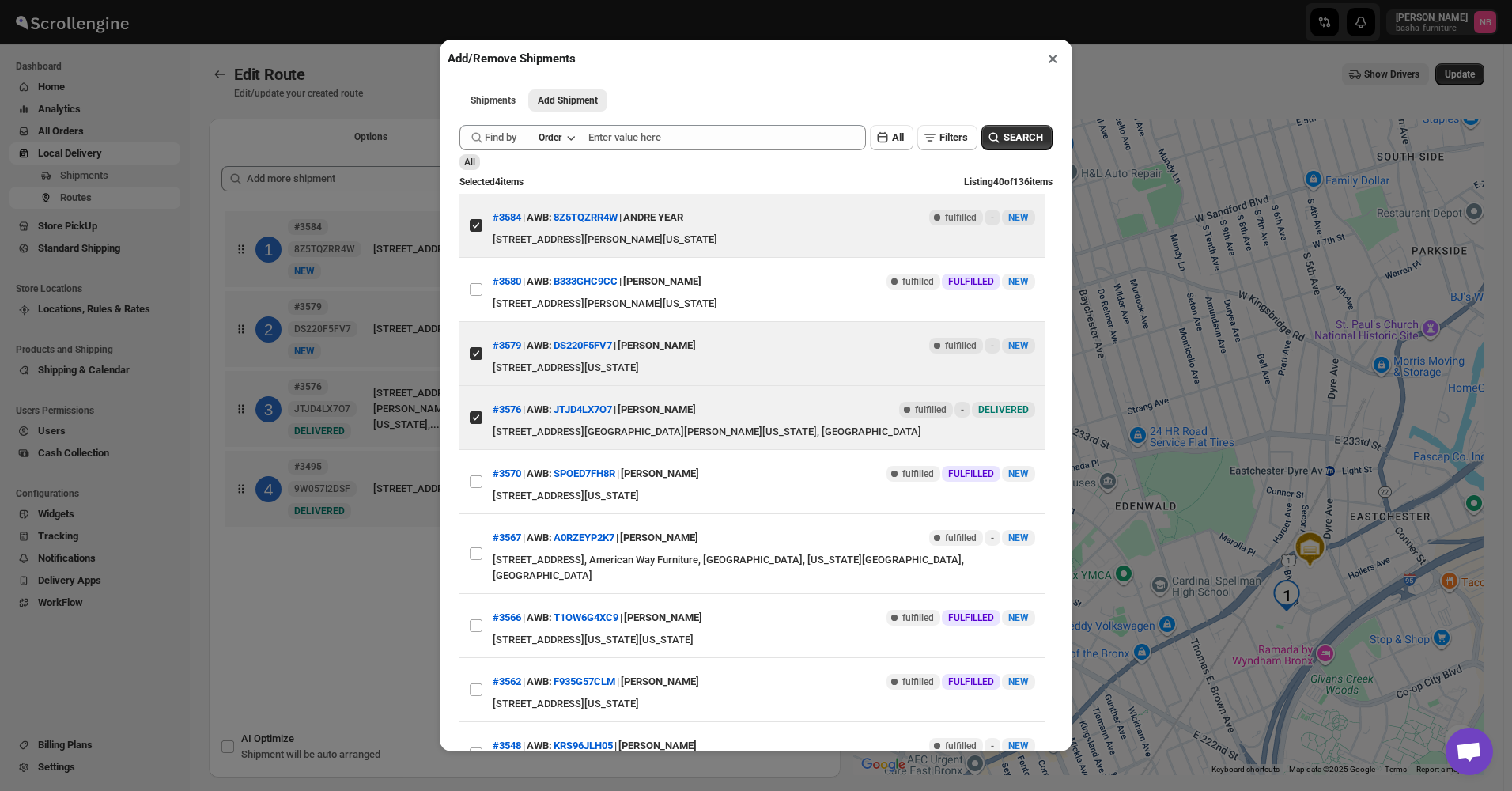
click at [353, 582] on div "Add/Remove Shipments × Shipments Add Shipment More views Shipments Add Shipment…" at bounding box center [756, 395] width 1512 height 791
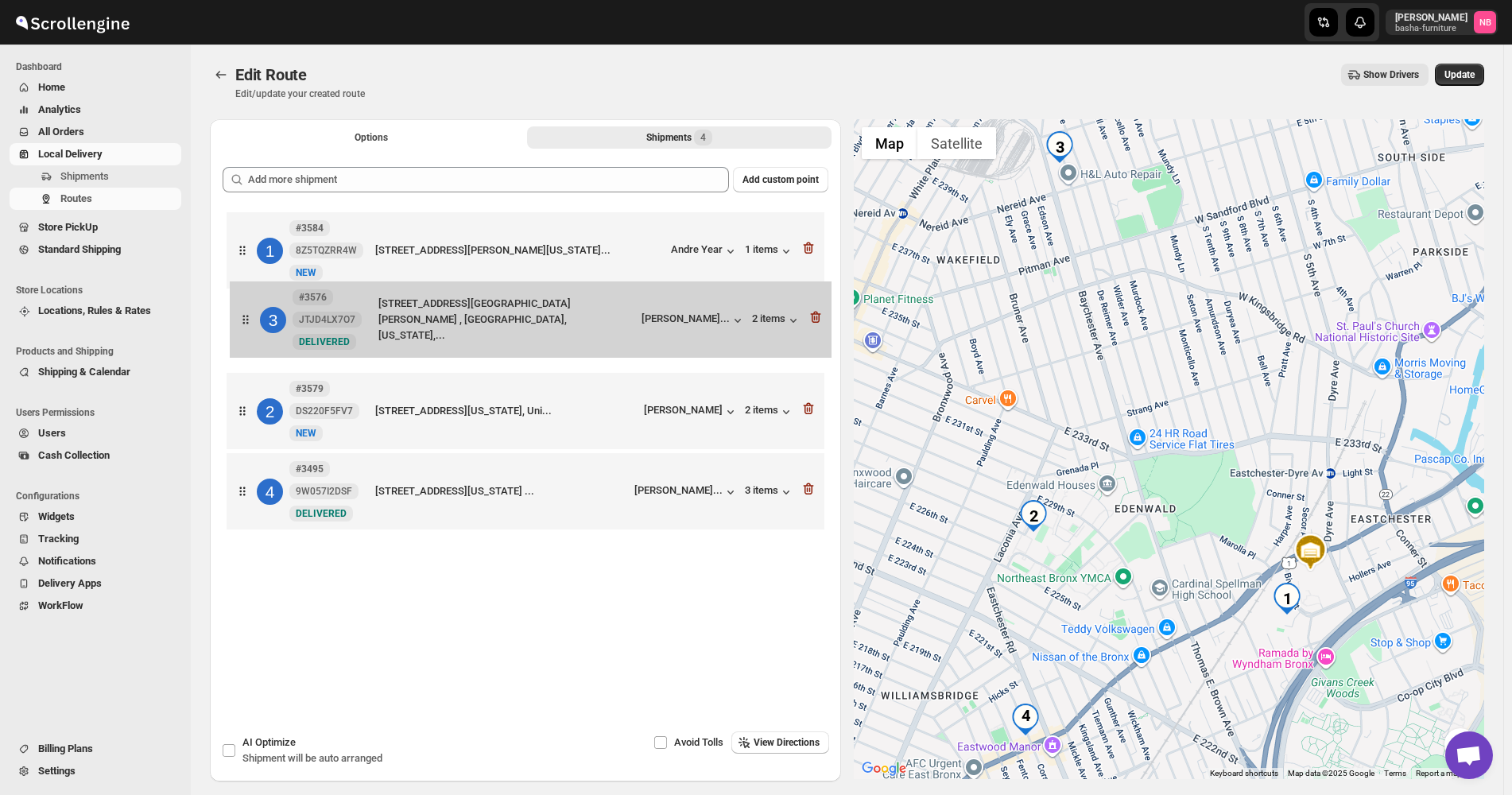
drag, startPoint x: 561, startPoint y: 420, endPoint x: 553, endPoint y: 272, distance: 148.2
click at [553, 272] on div "1 #3584 8Z5TQZRR4W New NEW [STREET_ADDRESS][PERSON_NAME], [STREET_ADDRESS][US_S…" at bounding box center [526, 373] width 606 height 329
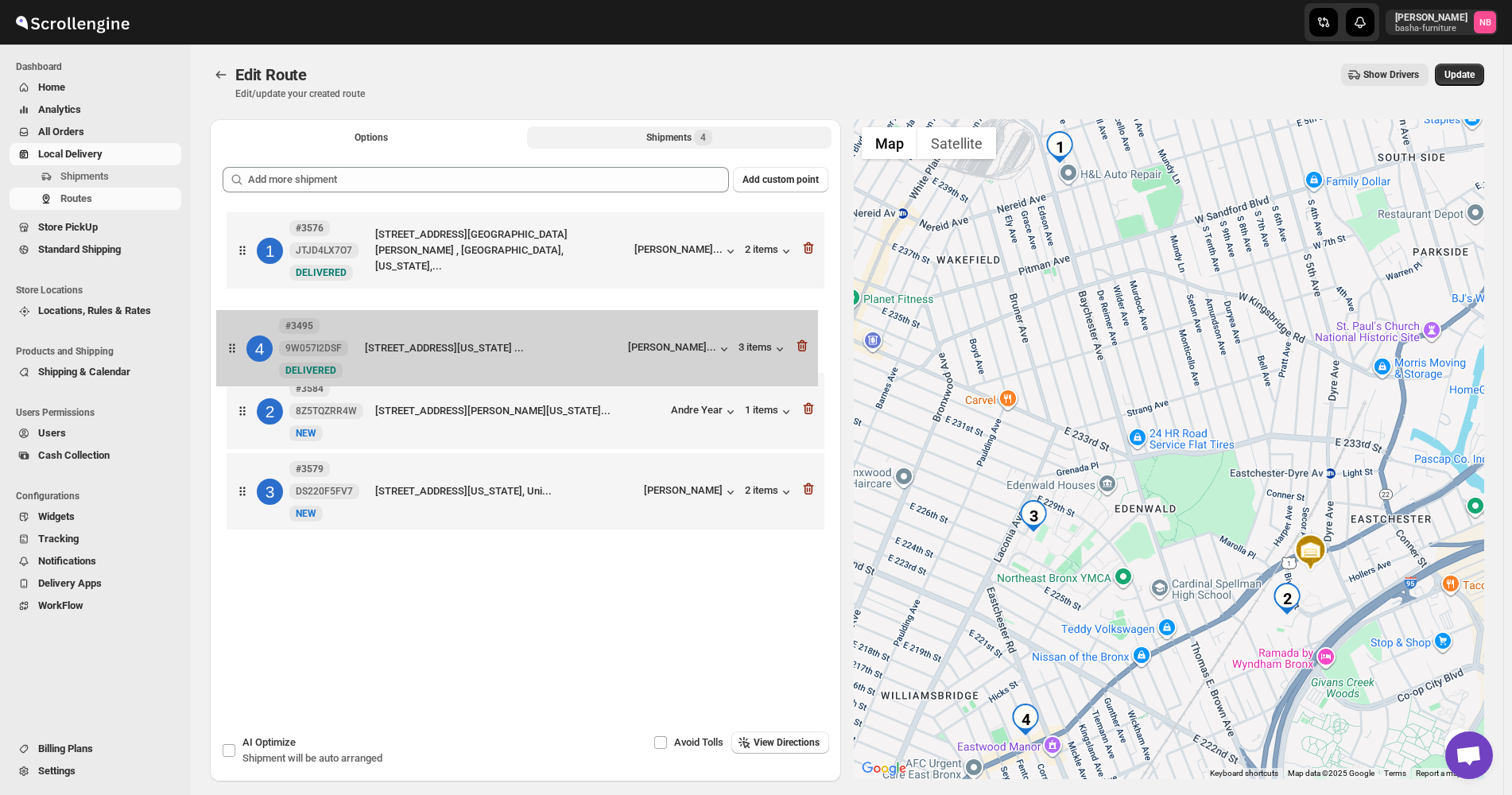
drag, startPoint x: 566, startPoint y: 495, endPoint x: 556, endPoint y: 329, distance: 166.3
click at [556, 331] on div "1 #3576 JTJD4LX7O7 New DELIVERED [STREET_ADDRESS][GEOGRAPHIC_DATA][PERSON_NAME]…" at bounding box center [526, 373] width 606 height 329
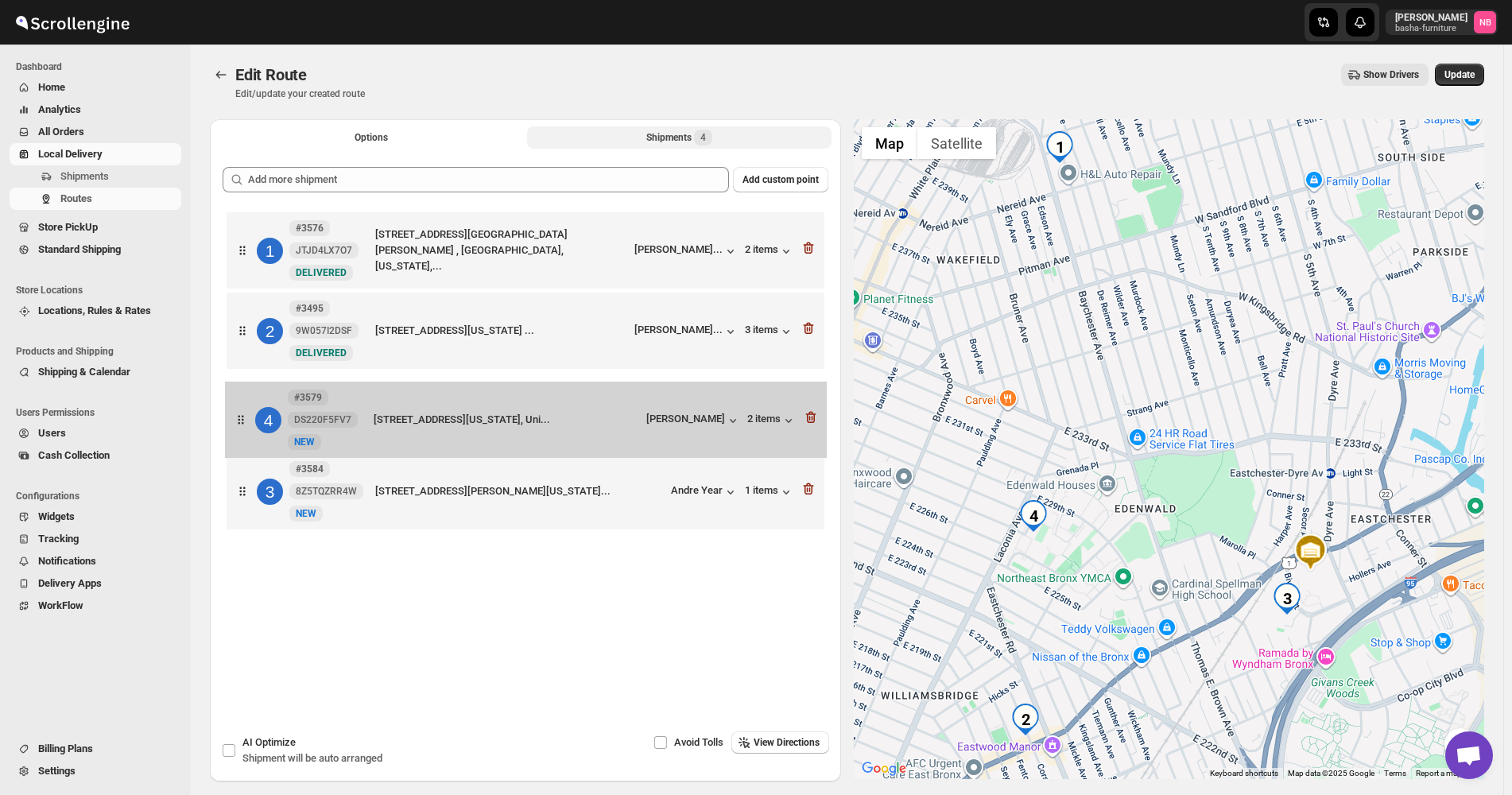
drag, startPoint x: 575, startPoint y: 509, endPoint x: 574, endPoint y: 431, distance: 78.0
click at [574, 431] on div "1 #3576 JTJD4LX7O7 New DELIVERED [STREET_ADDRESS][GEOGRAPHIC_DATA][PERSON_NAME]…" at bounding box center [526, 373] width 606 height 329
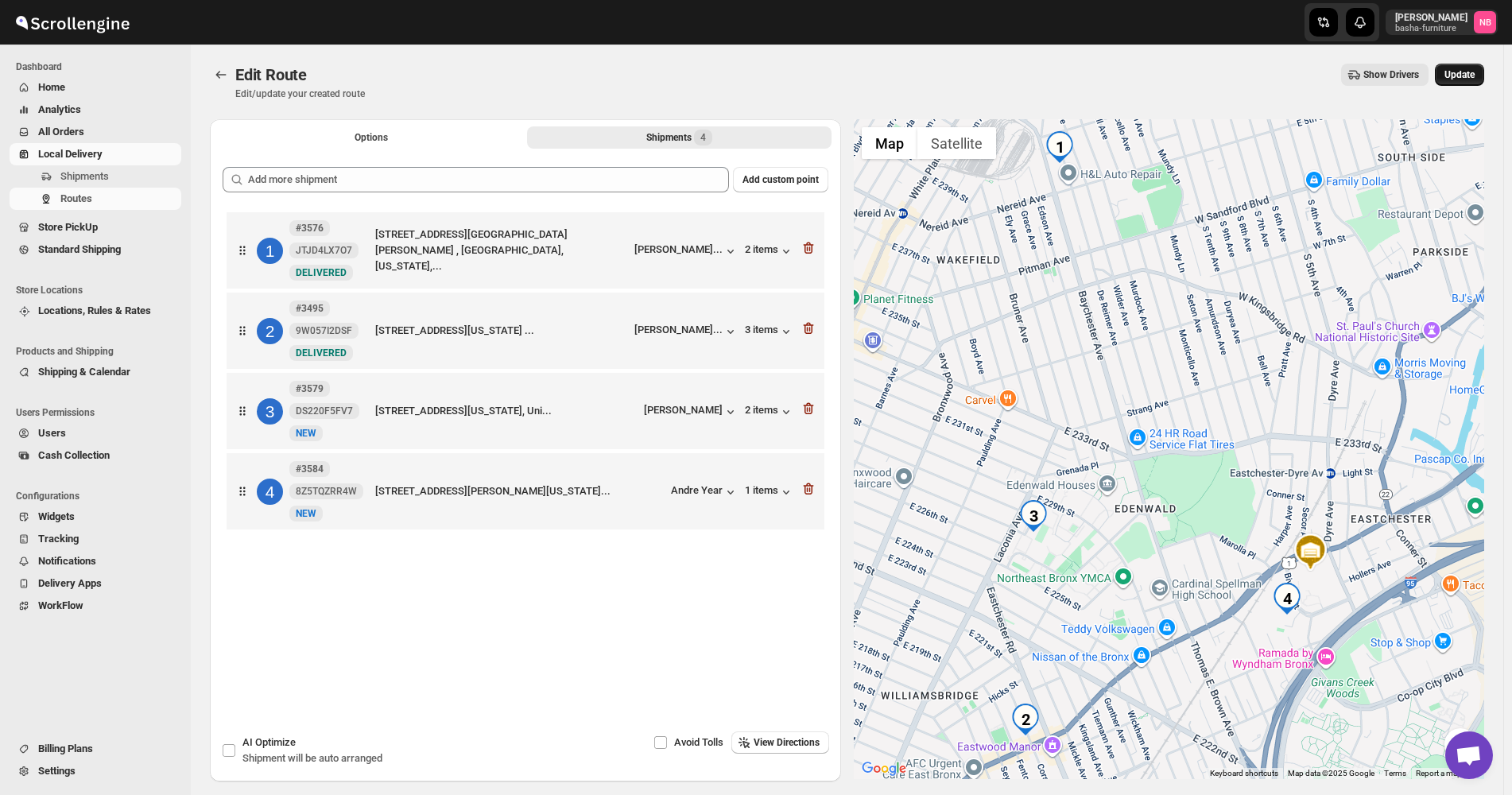
click at [1456, 81] on button "Update" at bounding box center [1459, 75] width 49 height 22
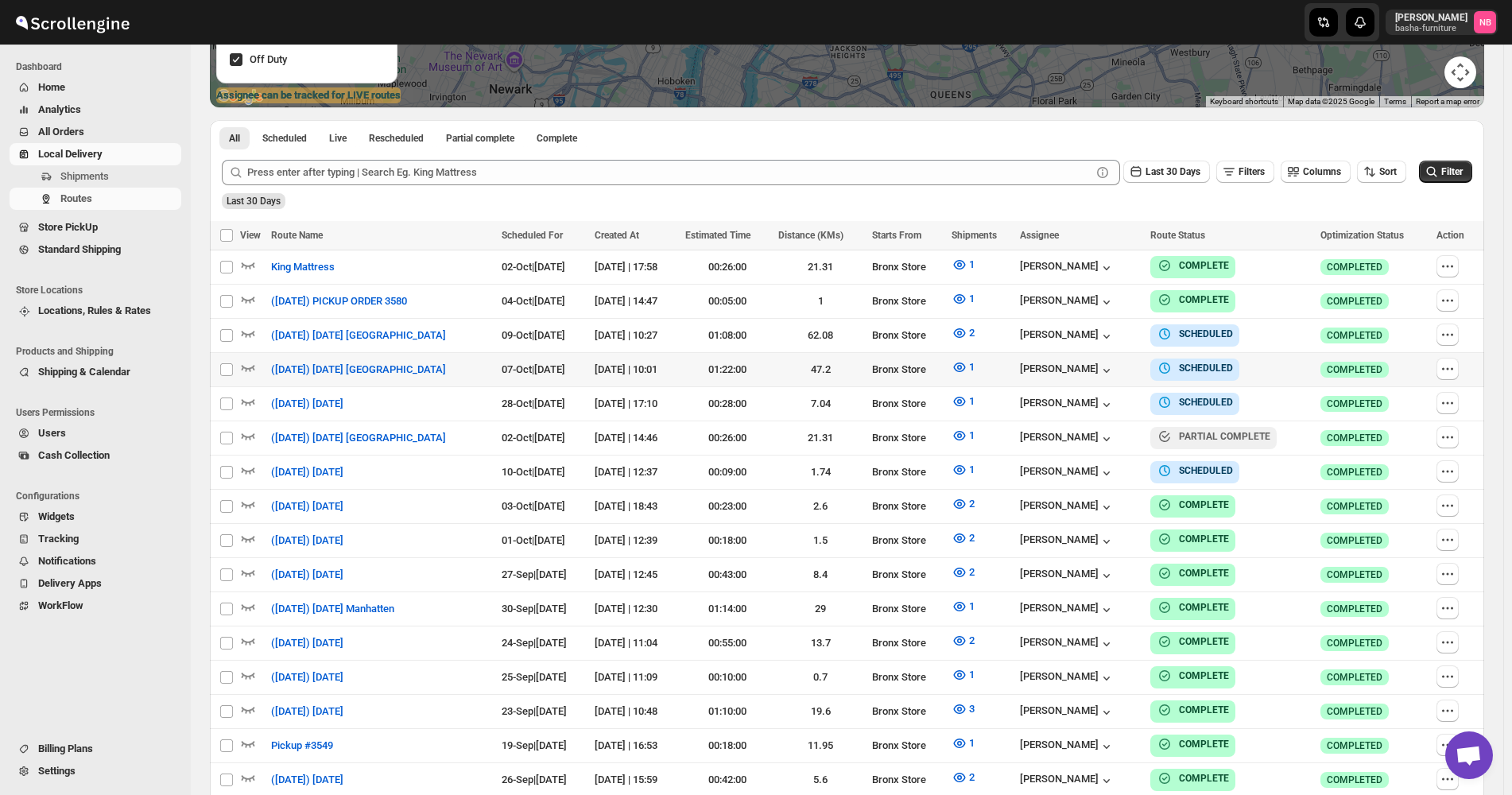
scroll to position [398, 0]
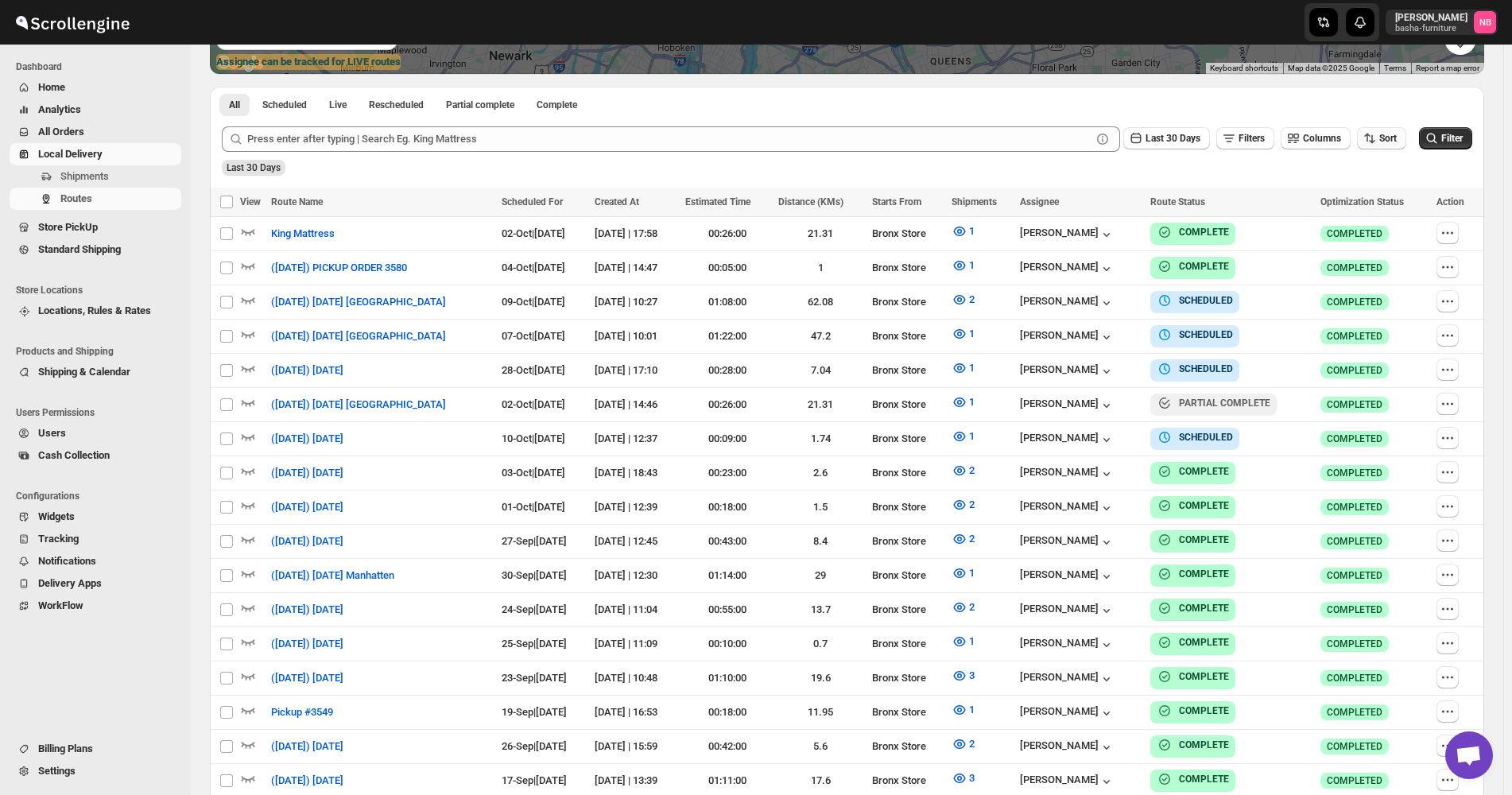
click at [1403, 145] on button "Sort" at bounding box center [1382, 138] width 49 height 22
click at [1382, 218] on div "Due Date" at bounding box center [1364, 224] width 43 height 16
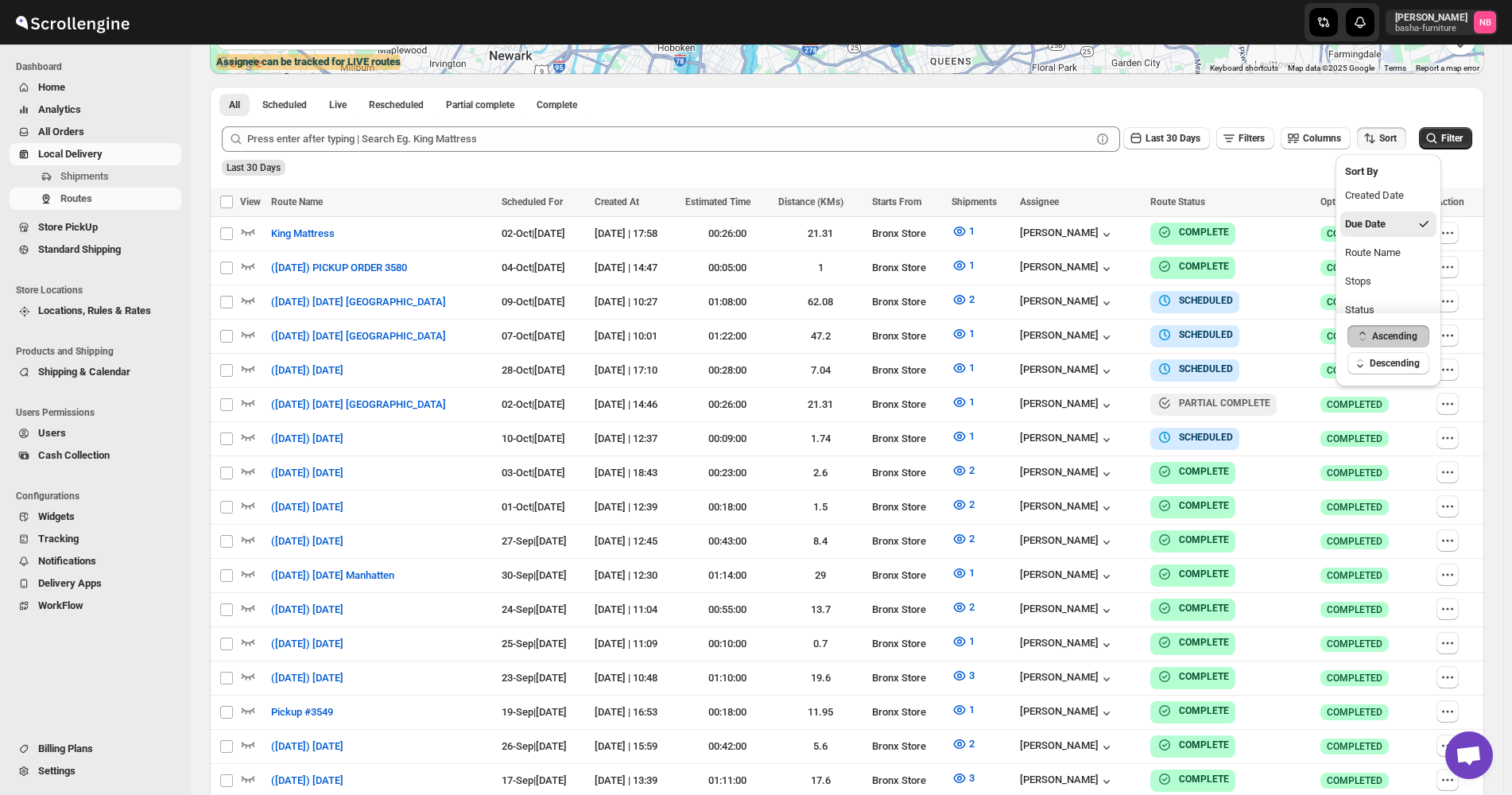
click at [1132, 129] on div "Last 30 Days" at bounding box center [1167, 139] width 87 height 24
click at [1156, 141] on span "Last 30 Days" at bounding box center [1172, 139] width 55 height 11
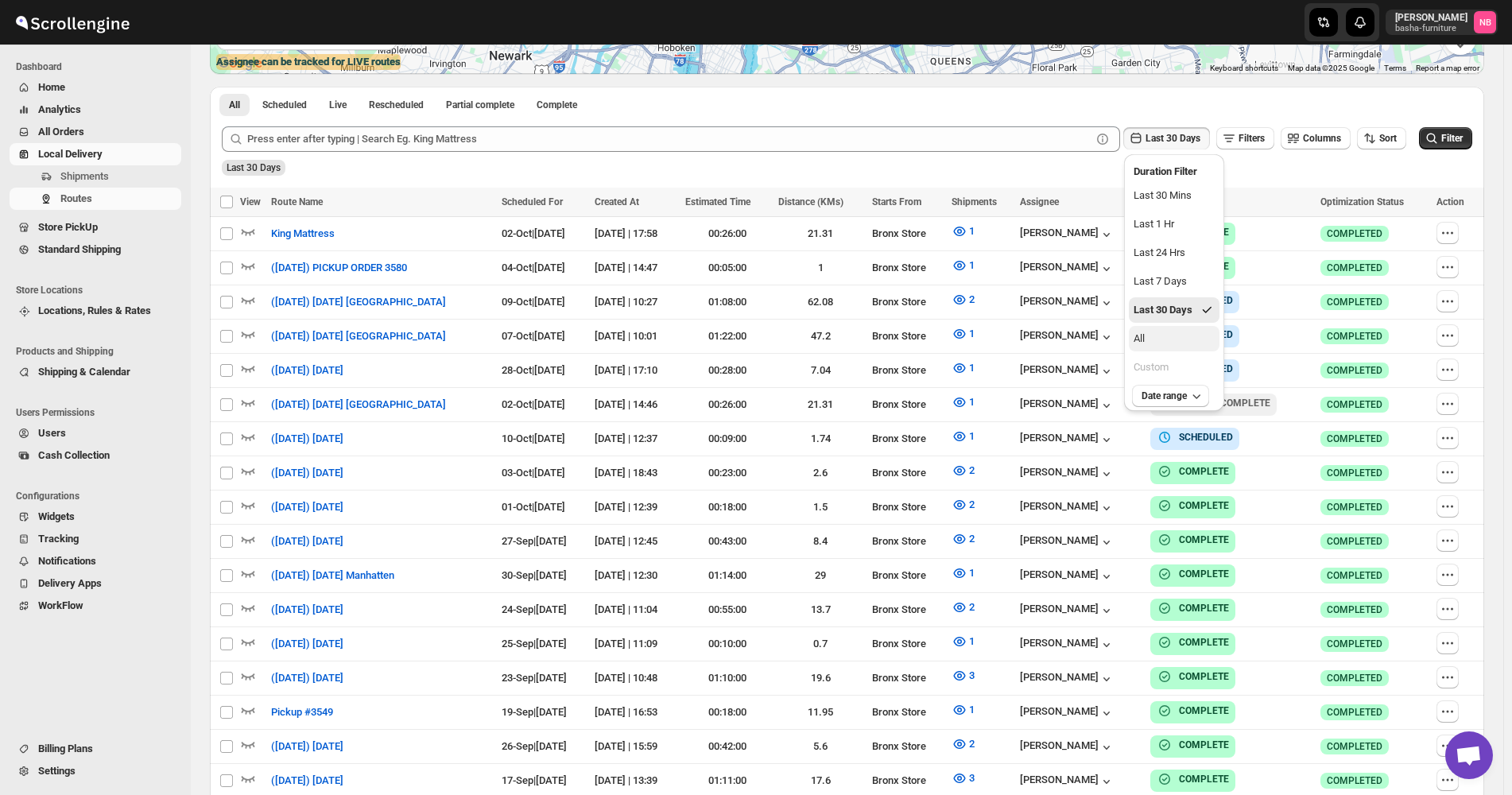
click at [1158, 345] on button "All" at bounding box center [1174, 338] width 91 height 25
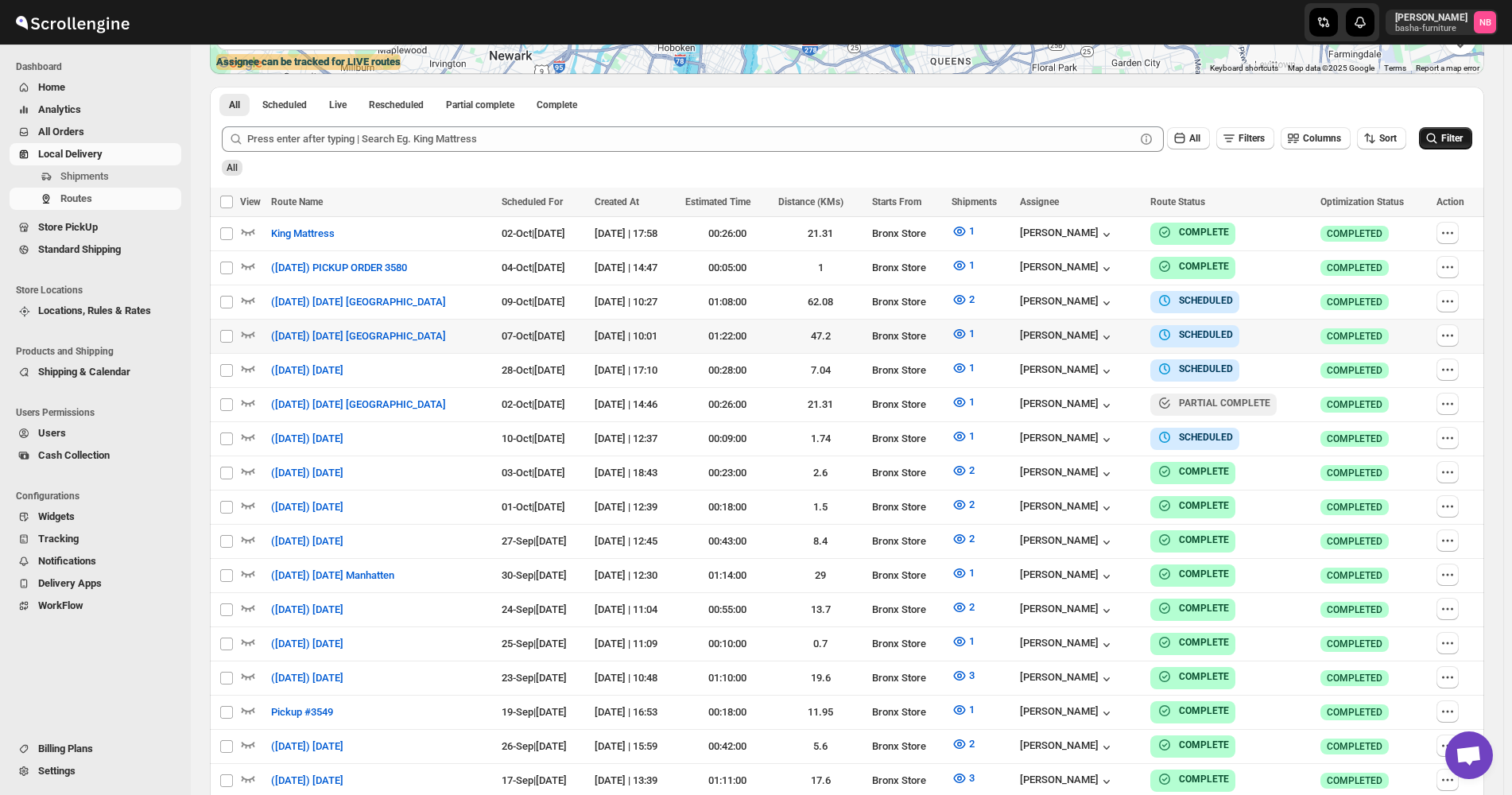
click at [1436, 142] on icon "submit" at bounding box center [1431, 138] width 16 height 16
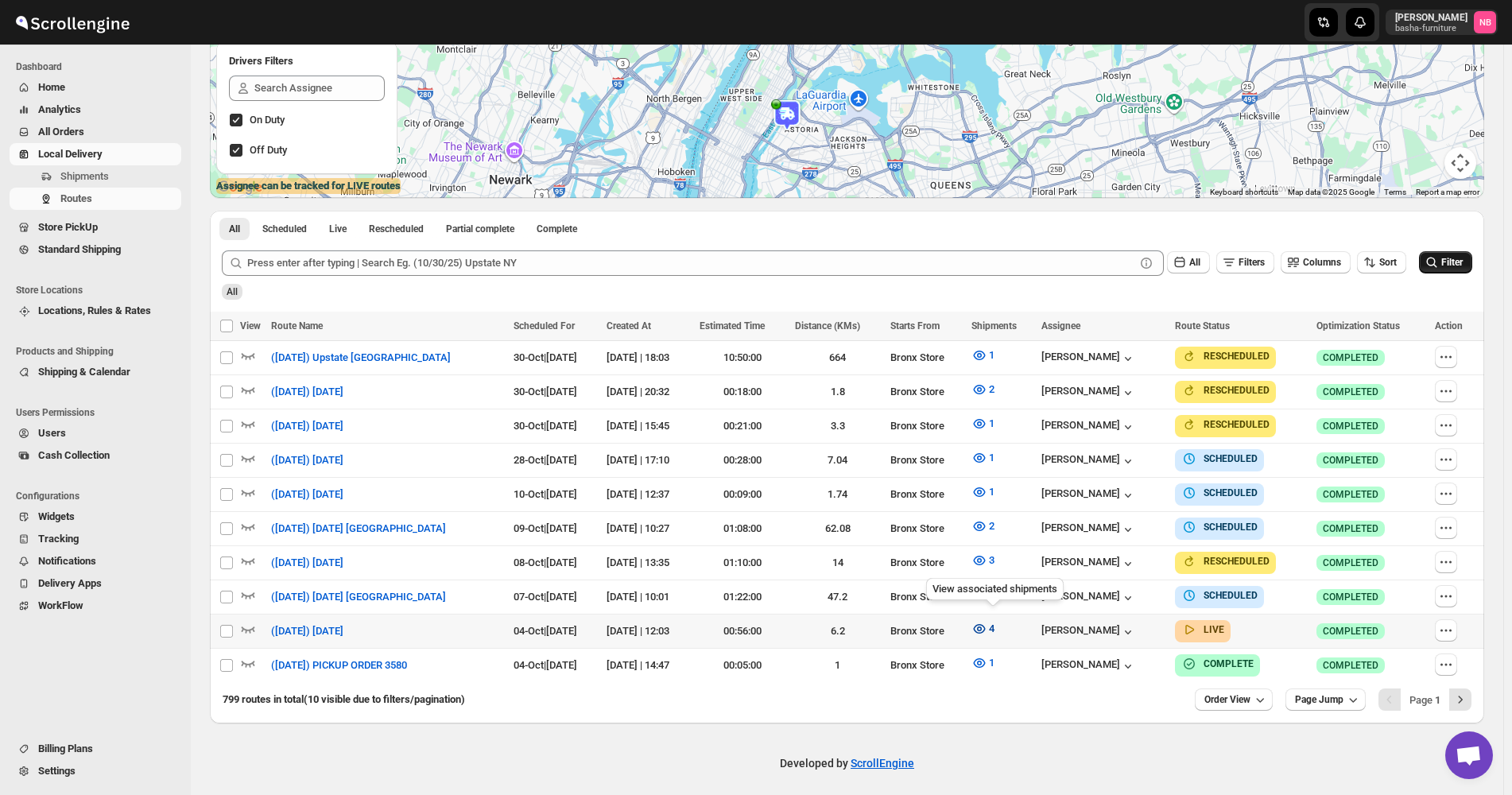
click at [998, 616] on button "4" at bounding box center [984, 628] width 43 height 25
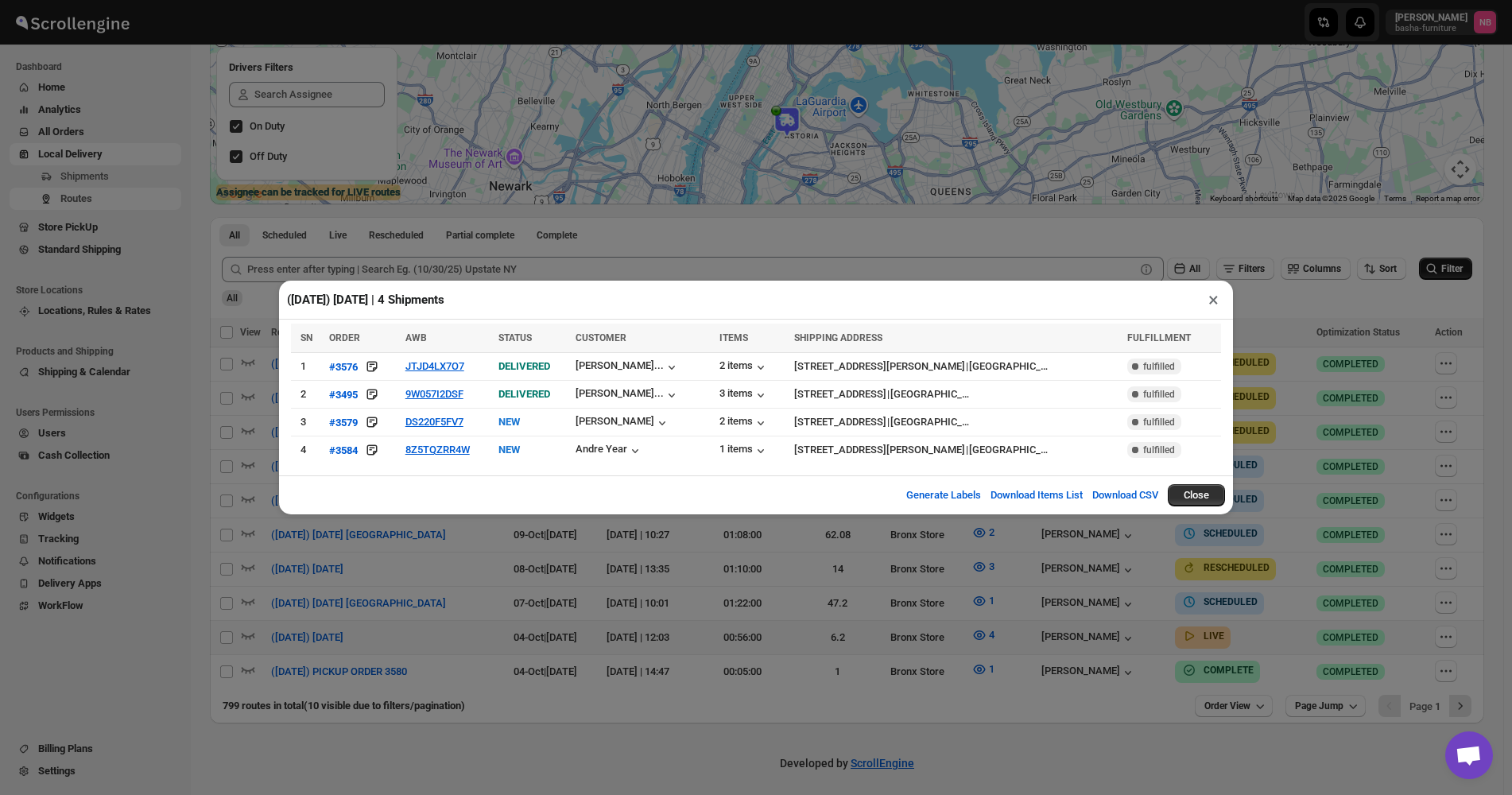
click at [726, 618] on div "([DATE]) [DATE] | 4 Shipments × SN ORDER AWB STATUS CUSTOMER ITEMS SHIPPING ADD…" at bounding box center [756, 397] width 1512 height 795
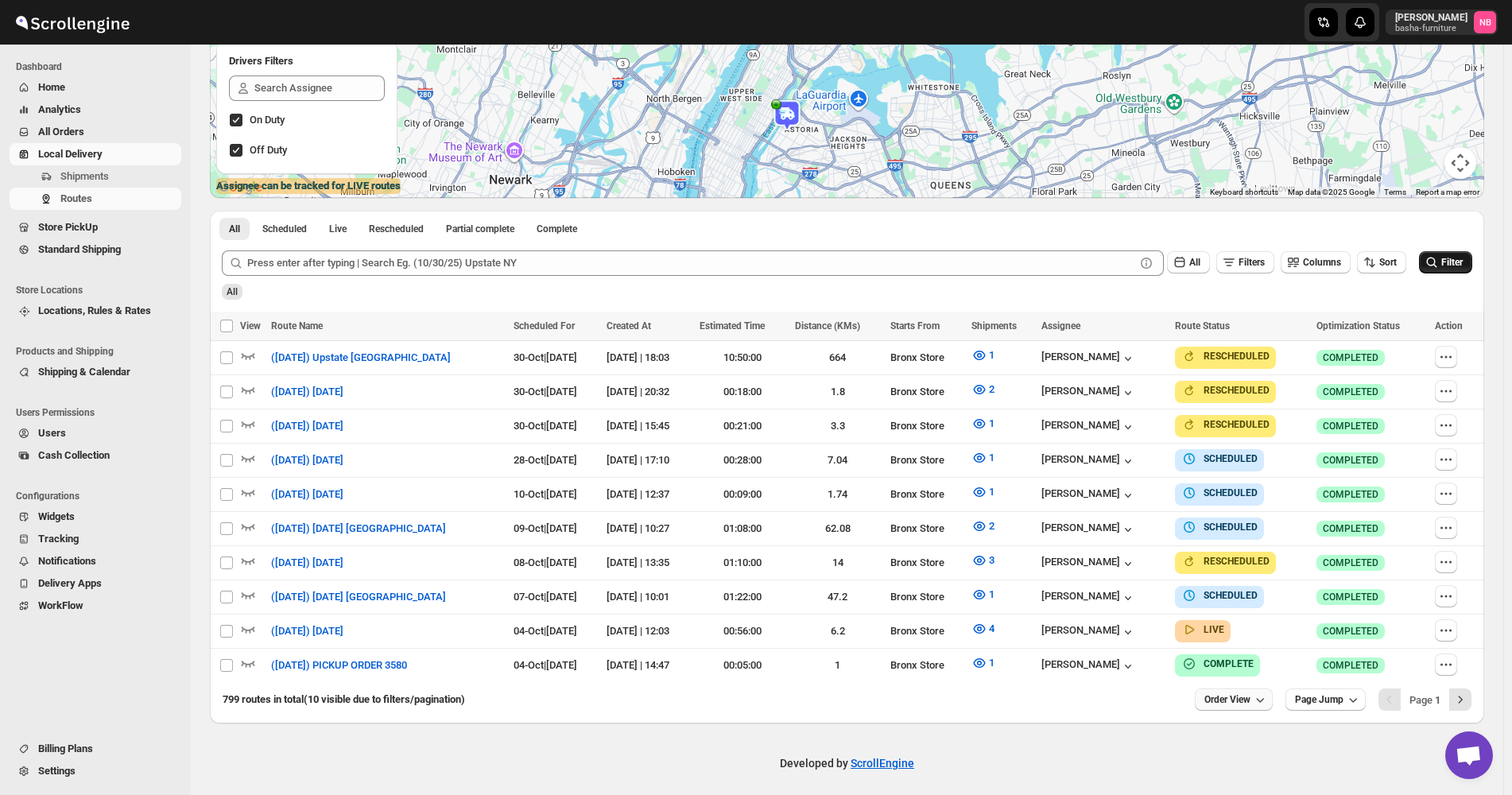
click at [1269, 692] on icon "button" at bounding box center [1259, 700] width 16 height 16
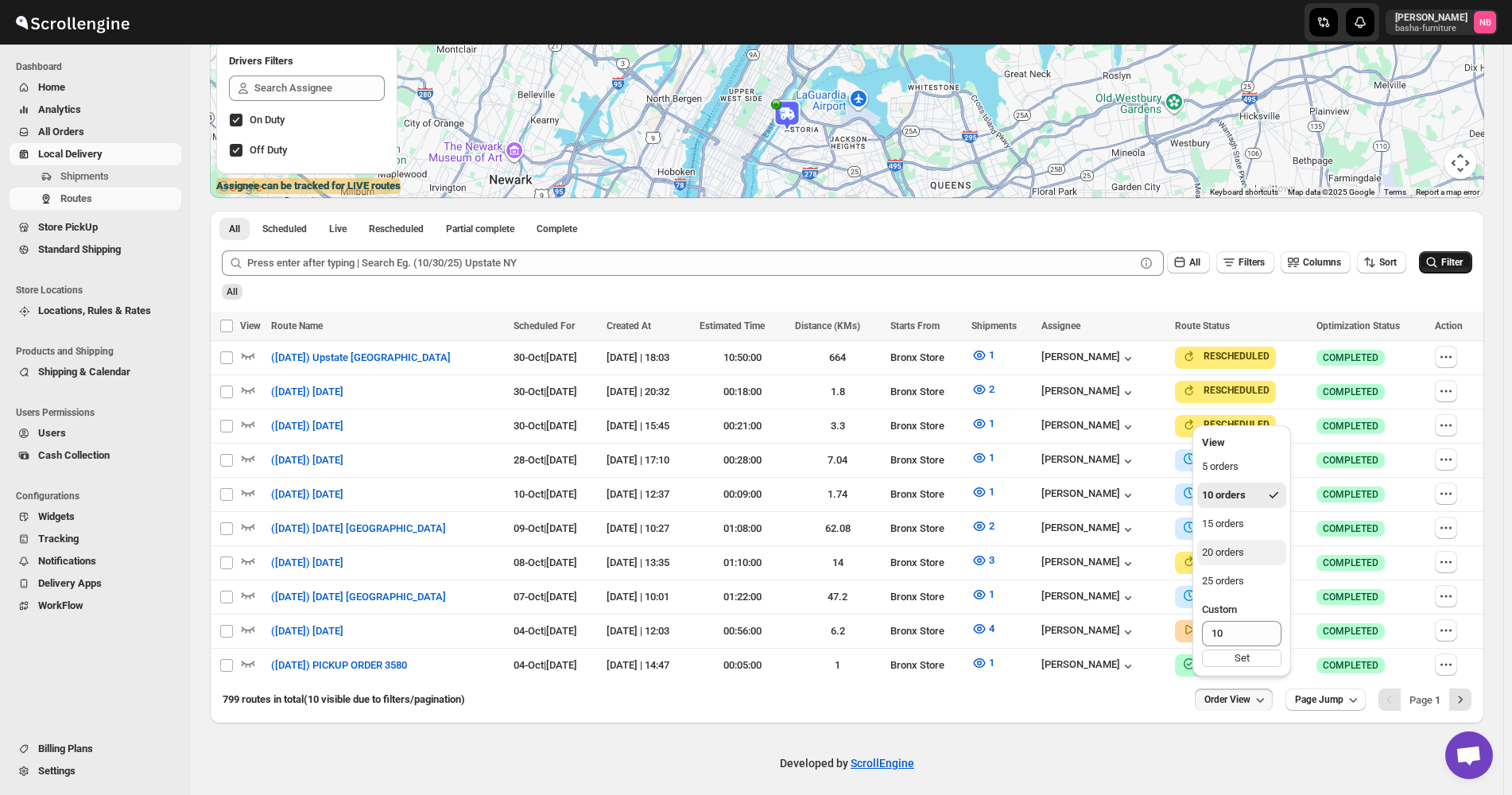
click at [1245, 542] on button "20 orders" at bounding box center [1242, 552] width 89 height 25
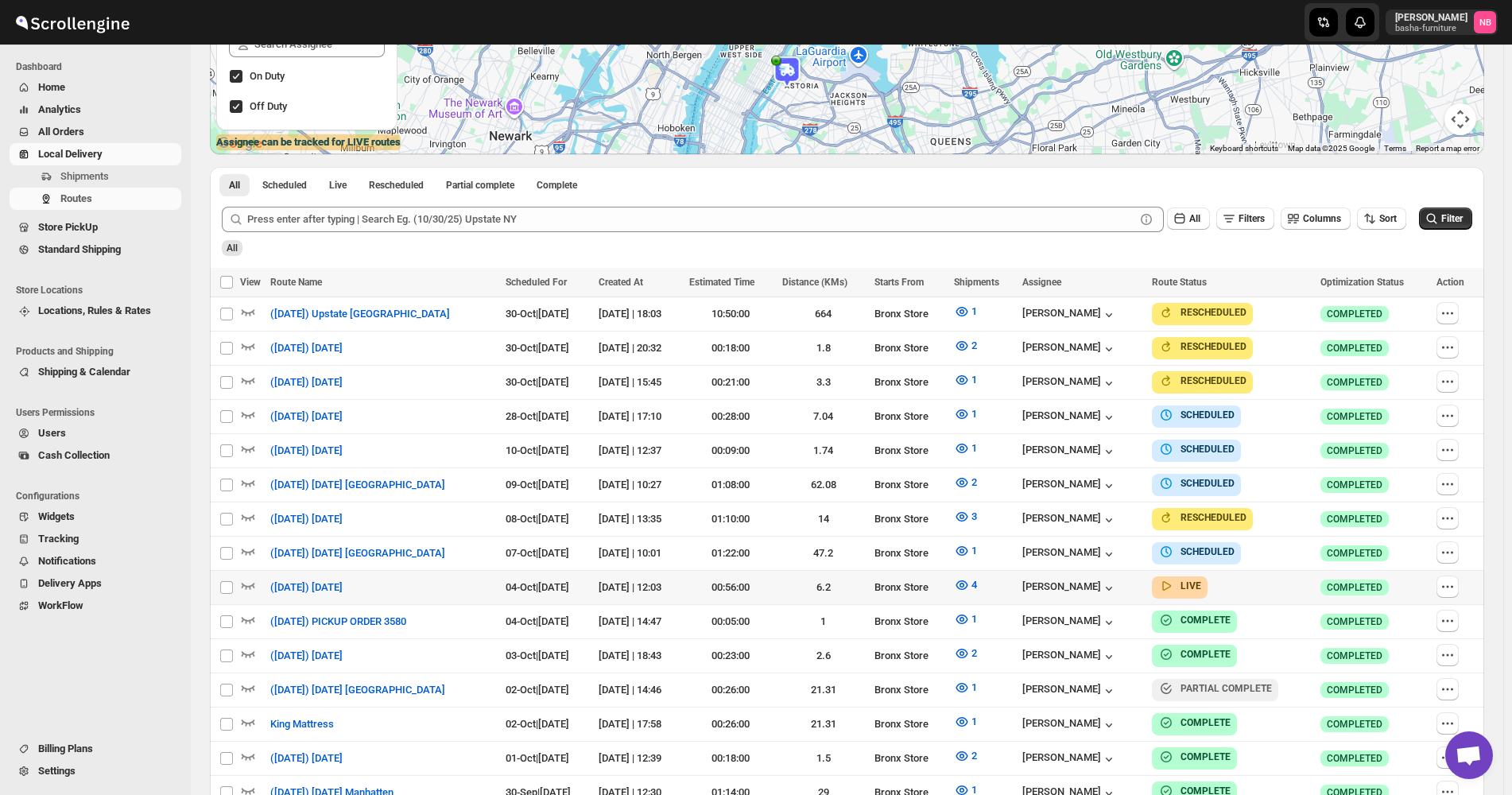
scroll to position [318, 0]
click at [970, 543] on icon "button" at bounding box center [961, 550] width 16 height 16
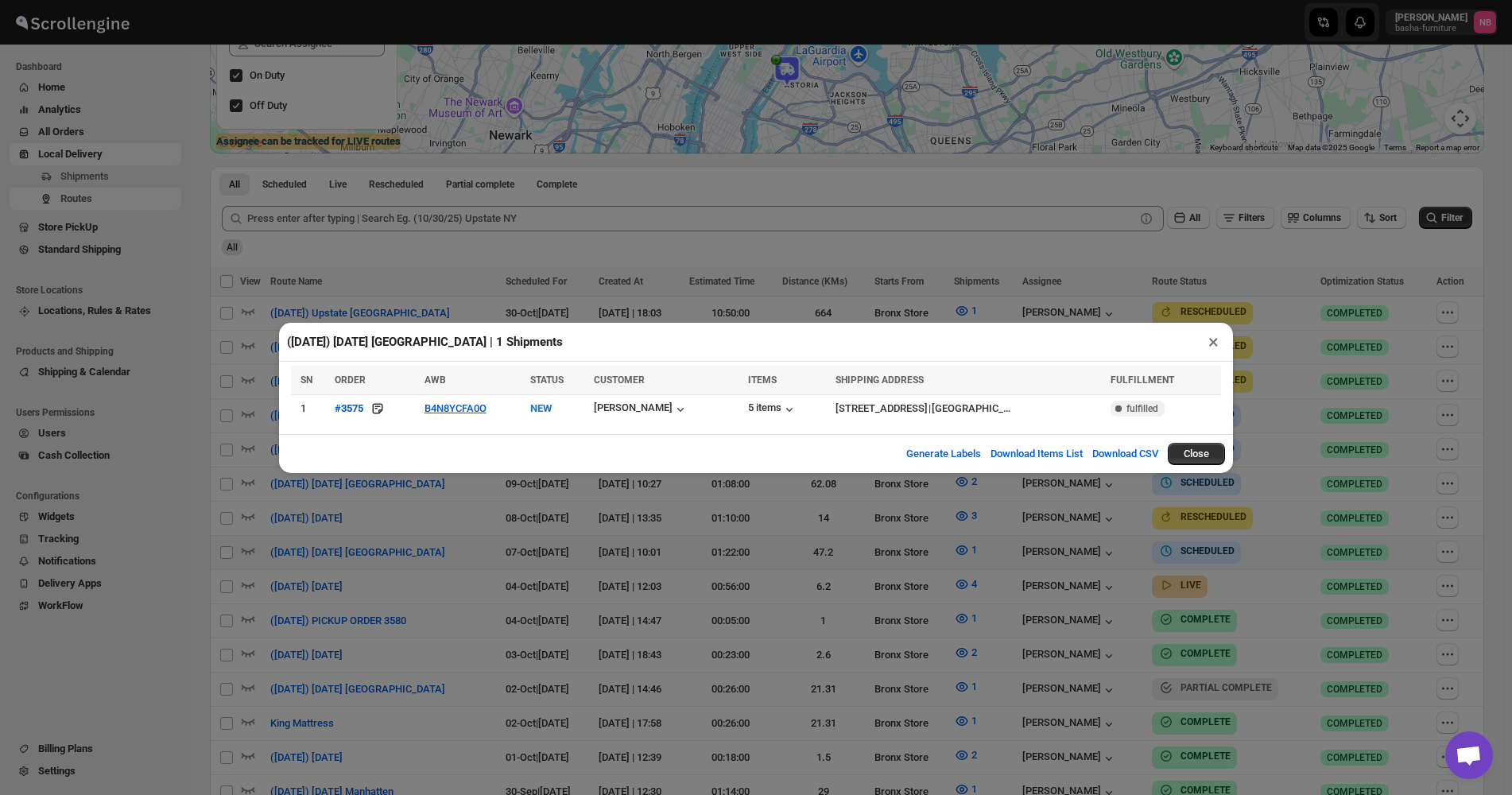
click at [590, 540] on div "([DATE]) [DATE] [GEOGRAPHIC_DATA] | 1 Shipments × SN ORDER AWB STATUS CUSTOMER …" at bounding box center [756, 397] width 1512 height 795
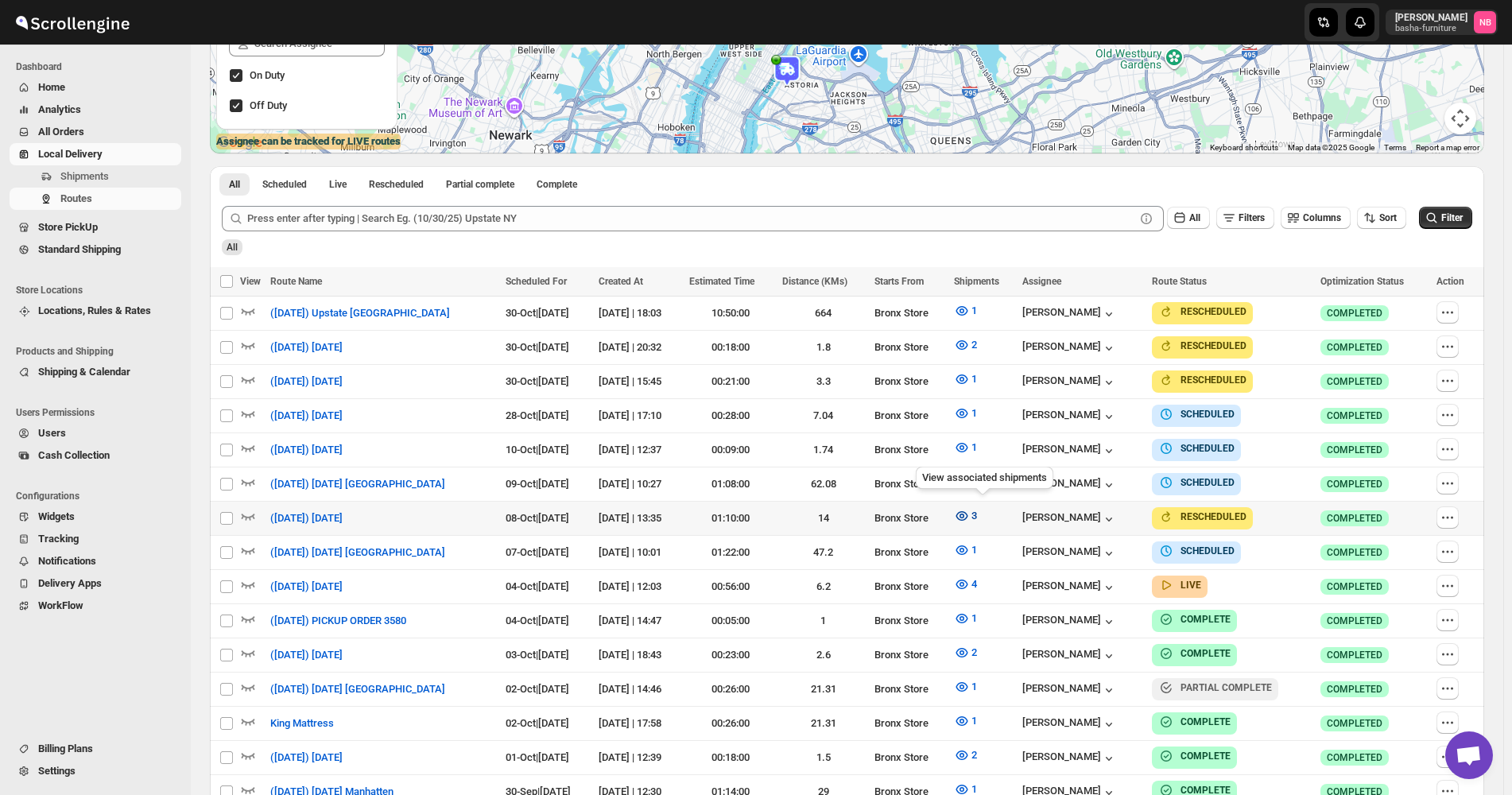
click at [964, 514] on icon "button" at bounding box center [961, 516] width 5 height 5
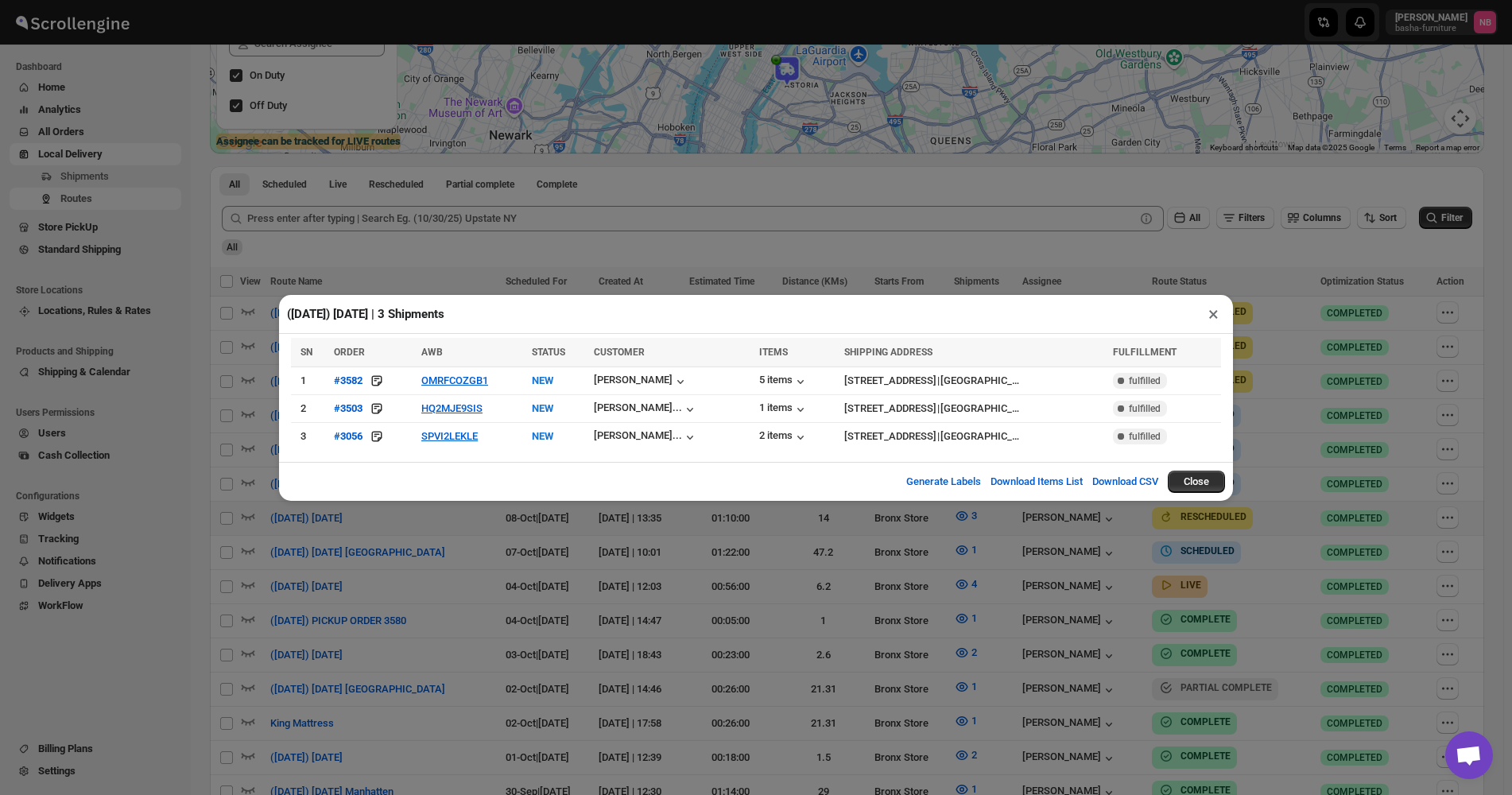
click at [991, 598] on div "([DATE]) [DATE] | 3 Shipments × SN ORDER AWB STATUS CUSTOMER ITEMS SHIPPING ADD…" at bounding box center [756, 397] width 1512 height 795
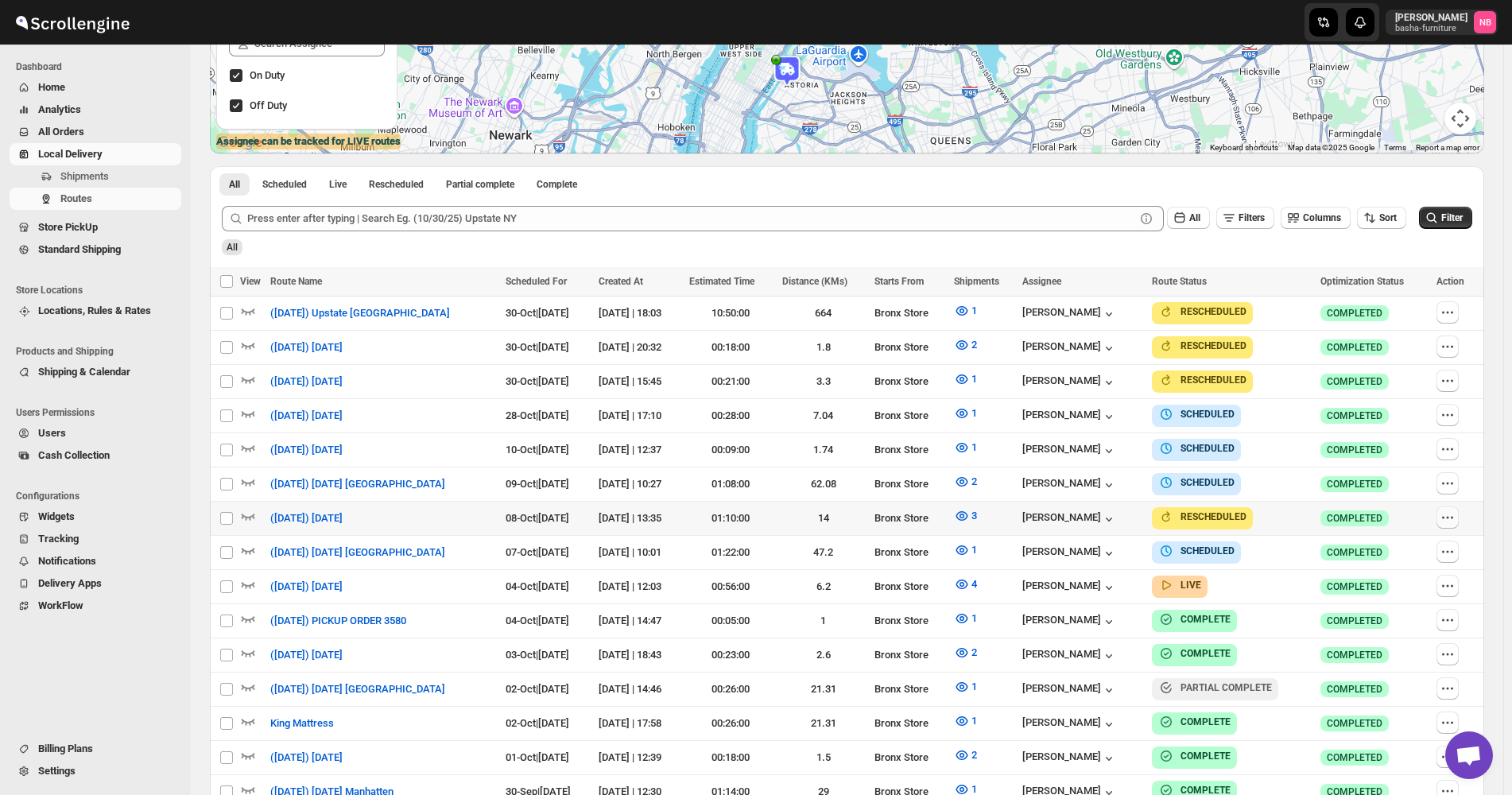
click at [1456, 517] on icon "button" at bounding box center [1447, 517] width 16 height 16
checkbox input "true"
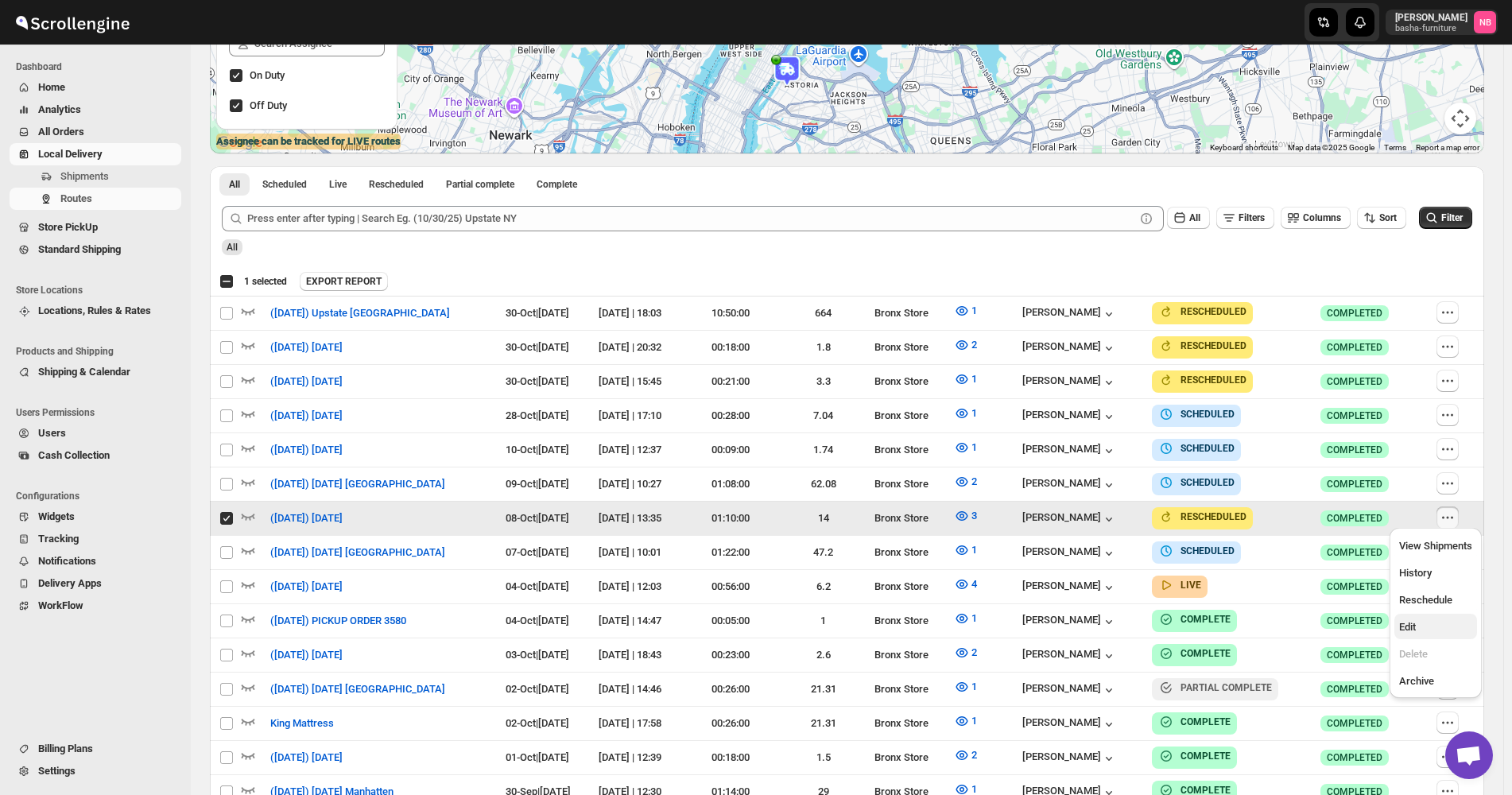
click at [1431, 617] on button "Edit" at bounding box center [1435, 626] width 82 height 25
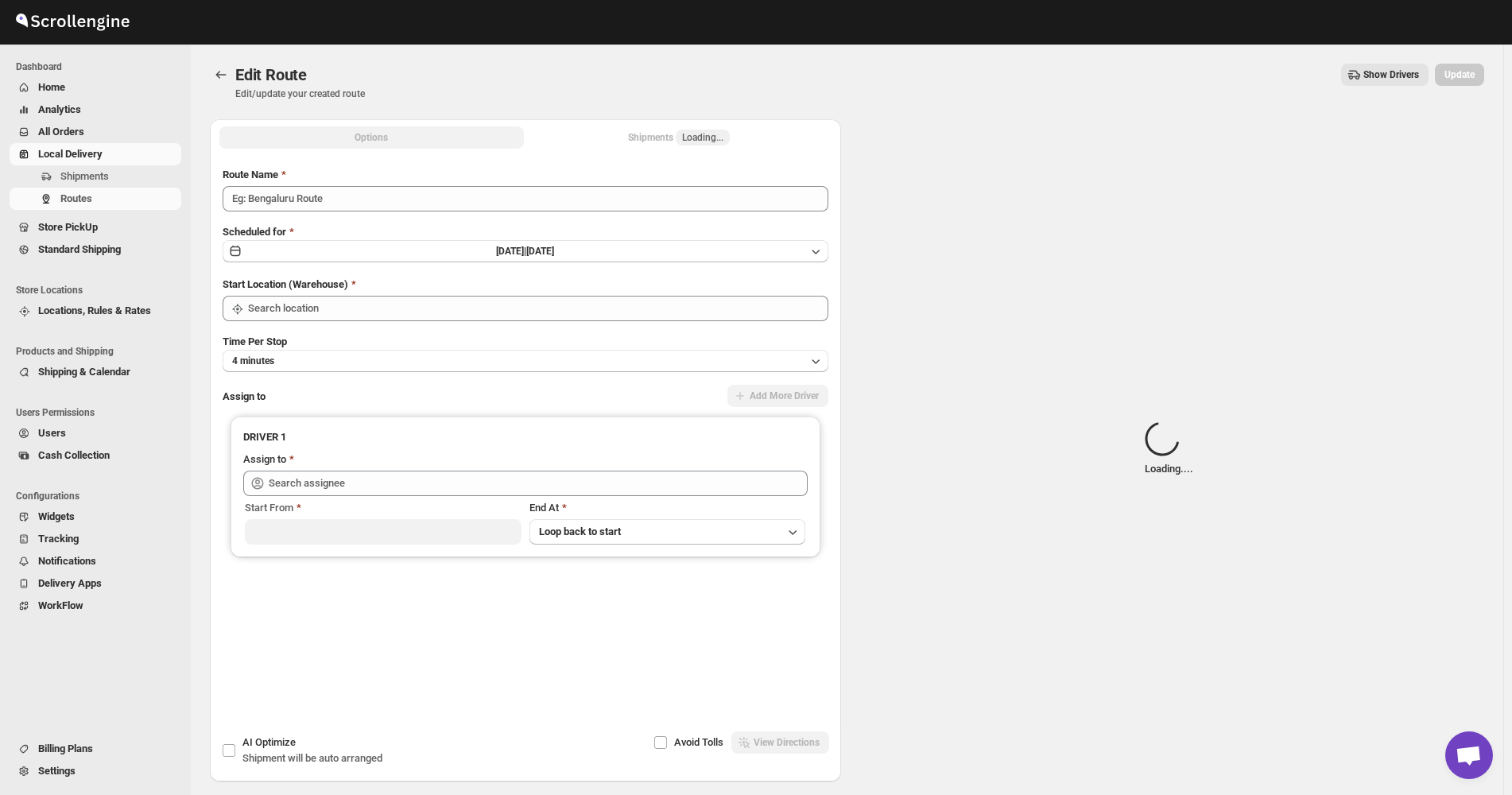
type input "([DATE]) [DATE]"
type input "Bronx Store"
type input "[PERSON_NAME] ([EMAIL_ADDRESS][DOMAIN_NAME])"
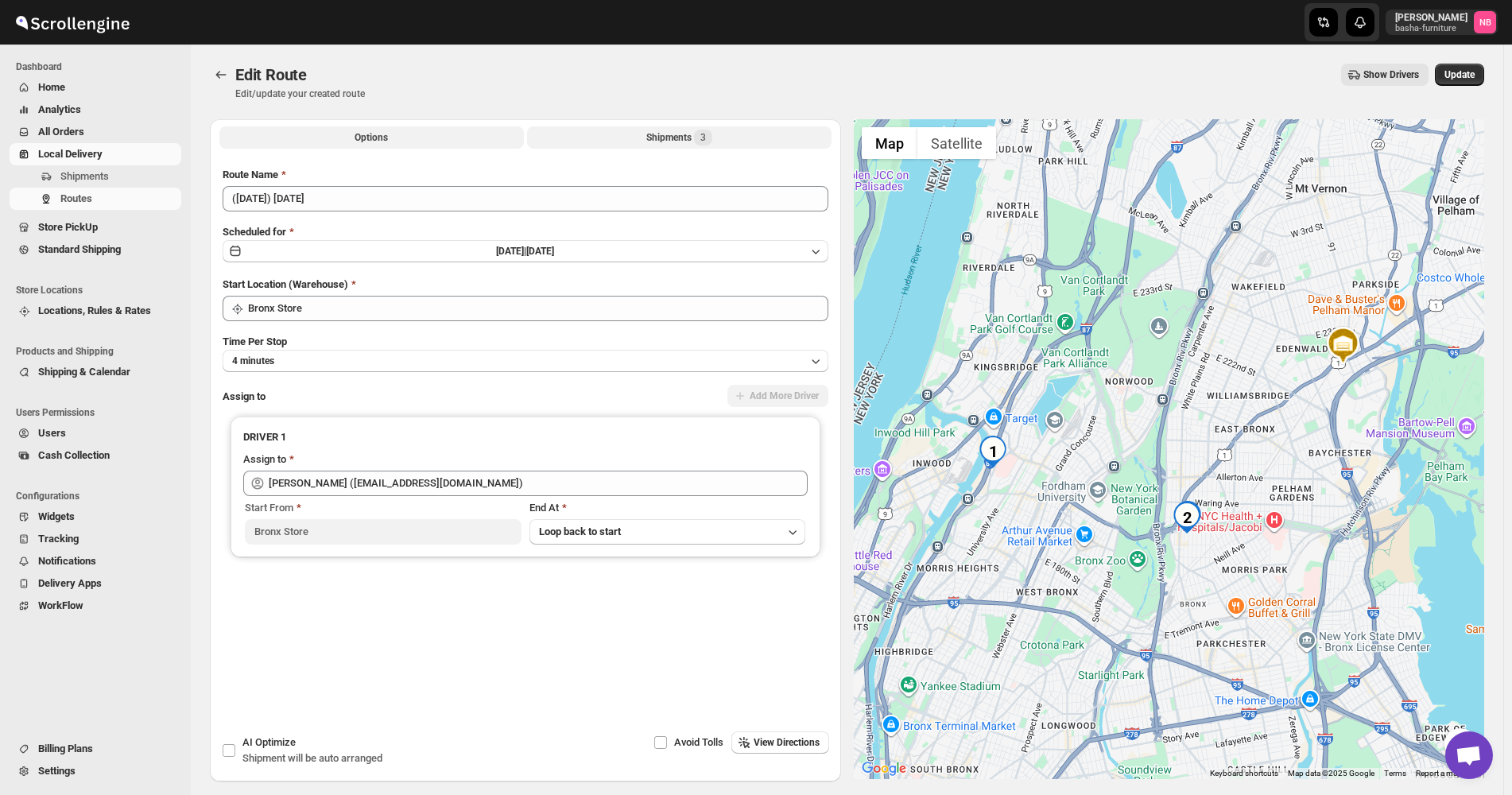
click at [652, 143] on div "Shipments 3" at bounding box center [679, 137] width 66 height 16
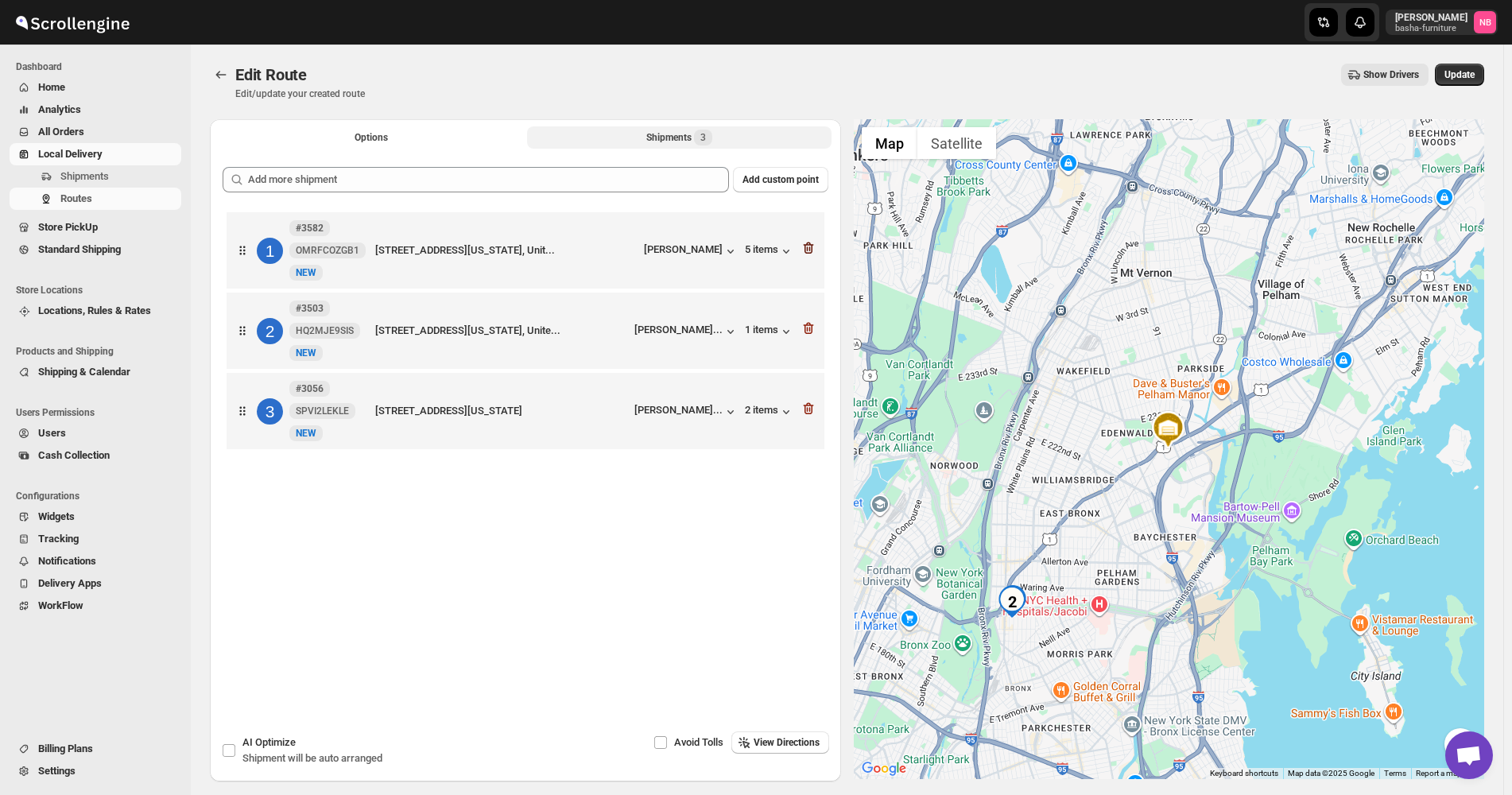
click at [812, 251] on icon "button" at bounding box center [808, 248] width 16 height 16
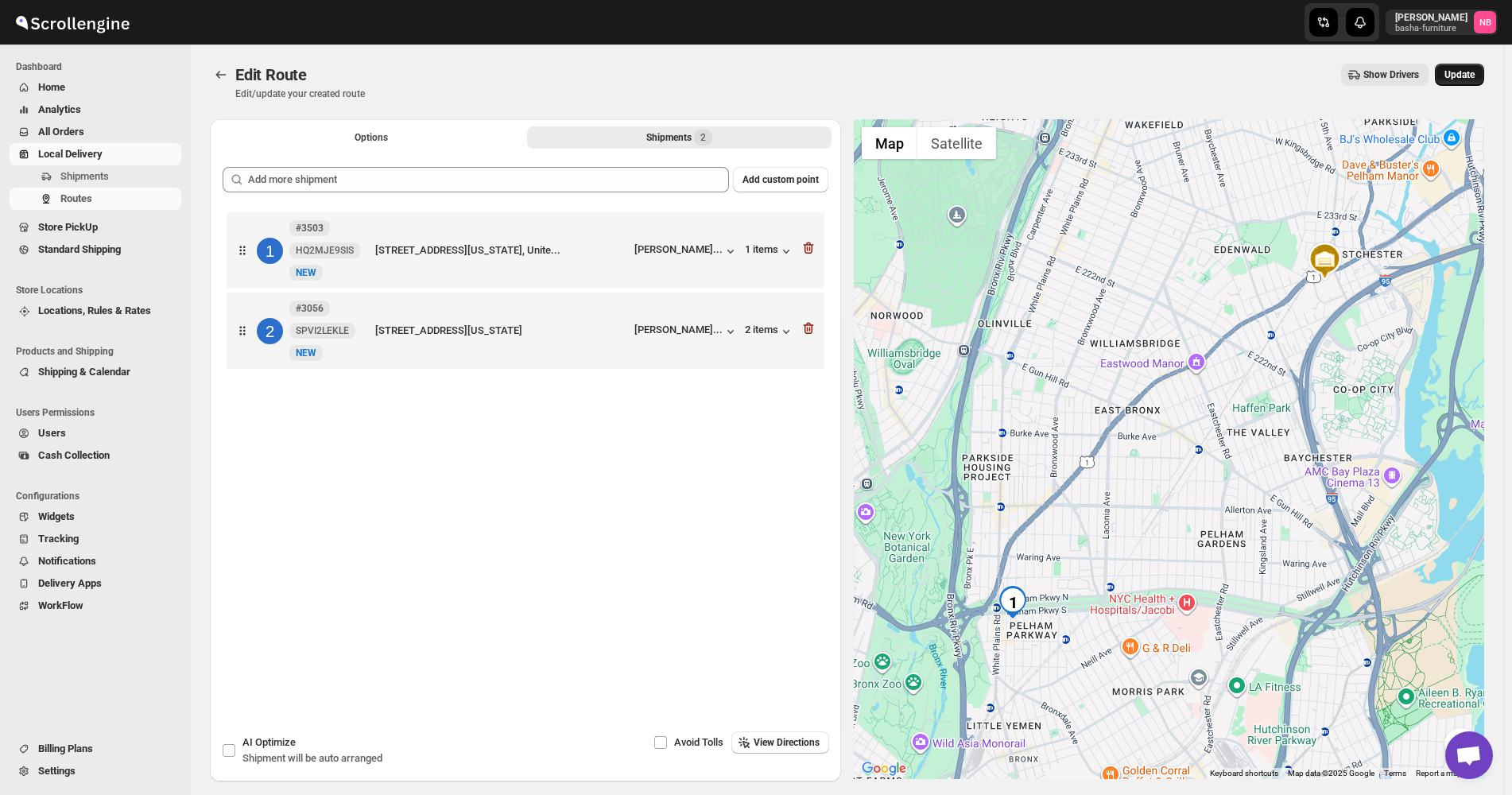
click at [1470, 82] on button "Update" at bounding box center [1459, 75] width 49 height 22
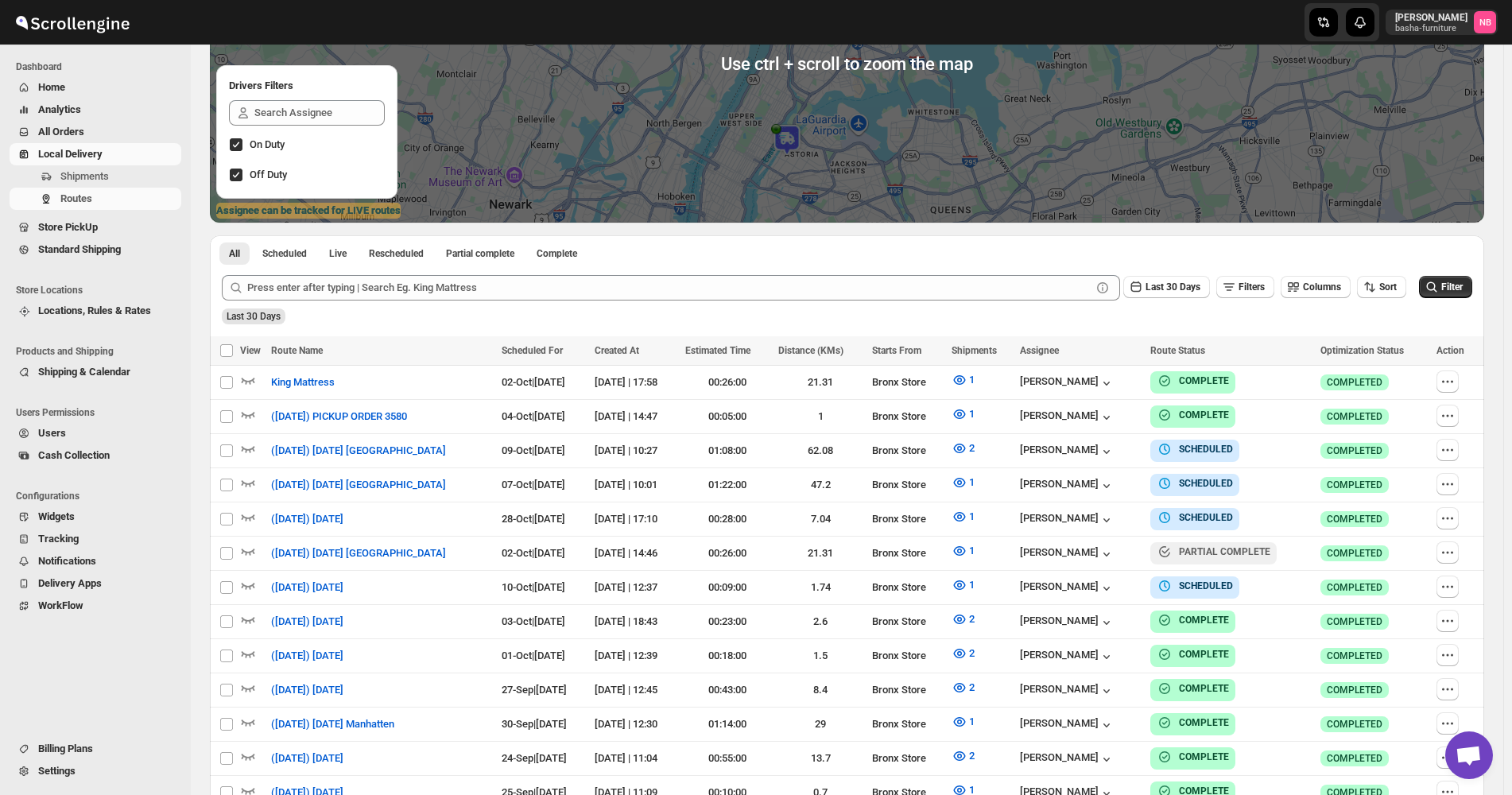
scroll to position [318, 0]
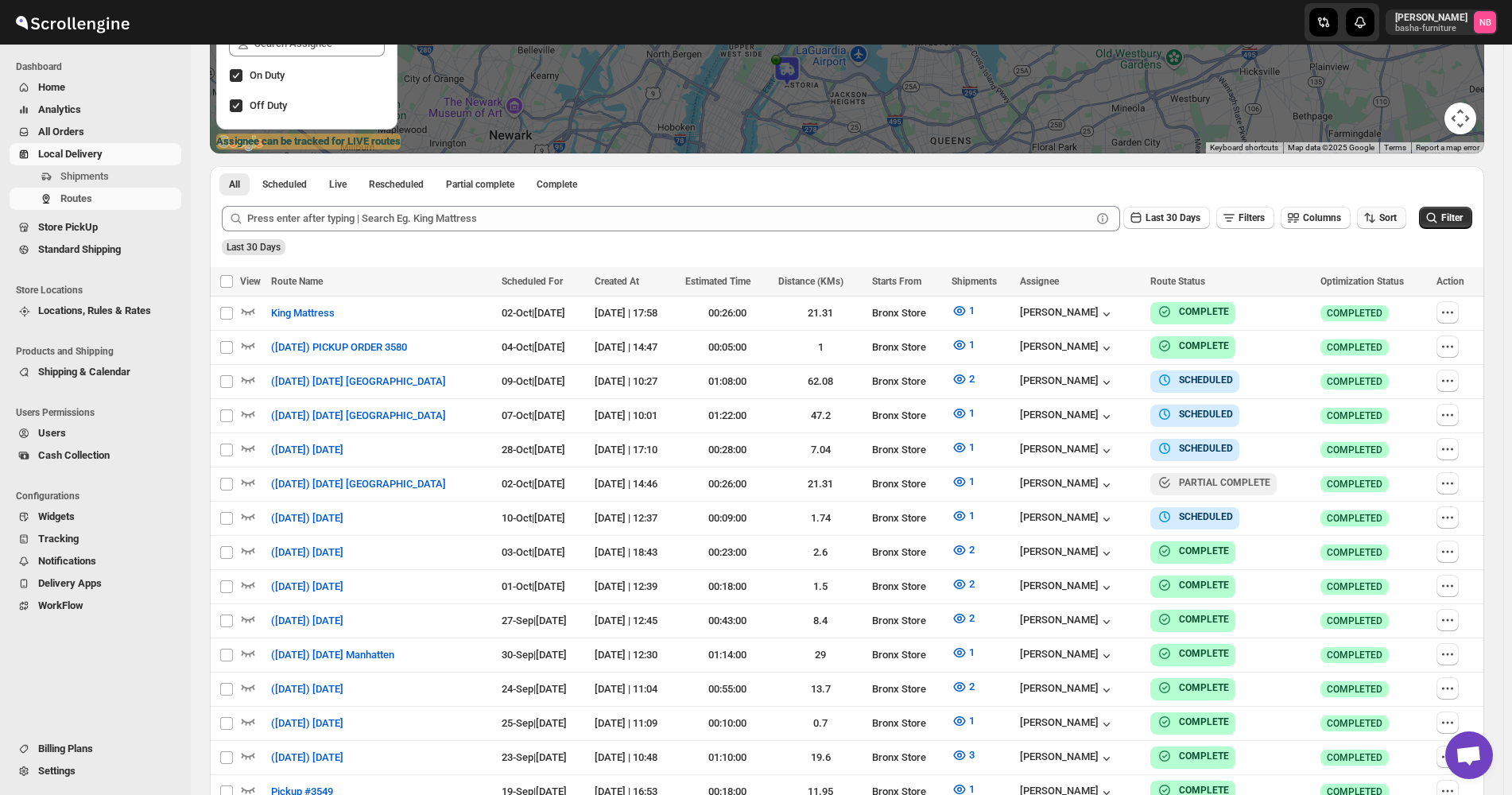
click at [1397, 218] on span "Sort" at bounding box center [1388, 217] width 18 height 11
click at [1376, 309] on div "Due Date" at bounding box center [1364, 304] width 43 height 16
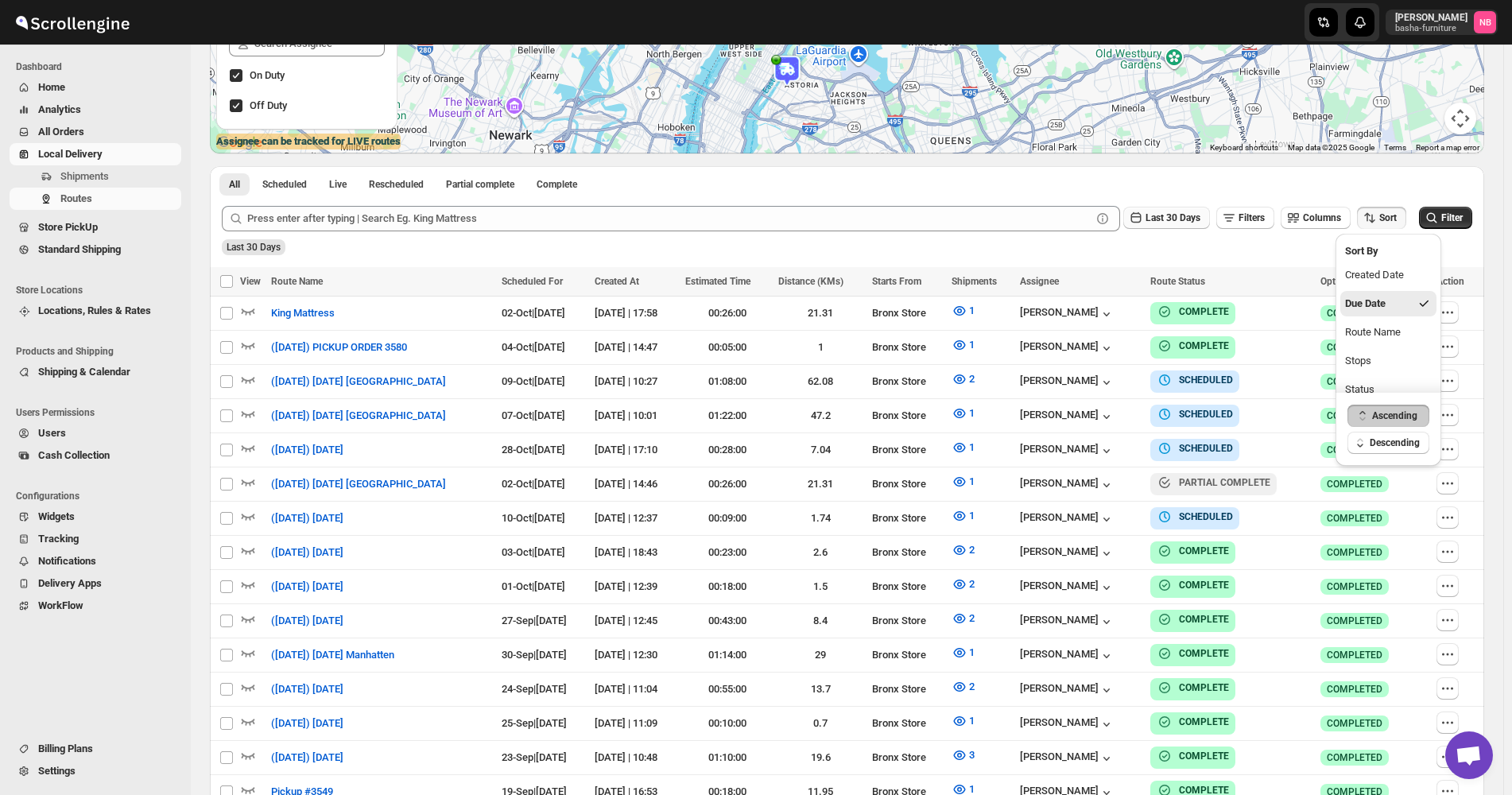
click at [1193, 209] on button "Last 30 Days" at bounding box center [1167, 217] width 87 height 22
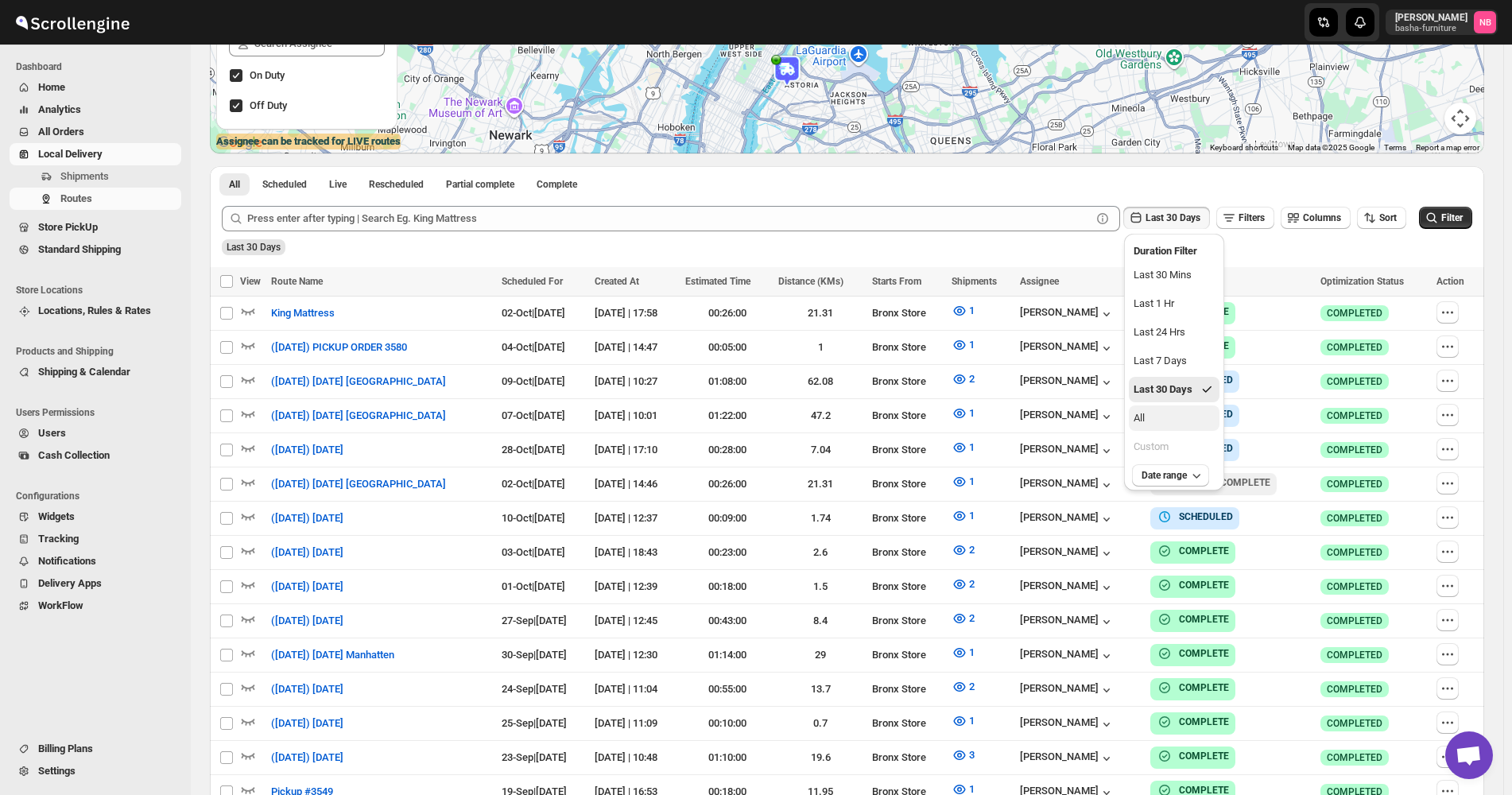
click at [1182, 418] on button "All" at bounding box center [1174, 417] width 91 height 25
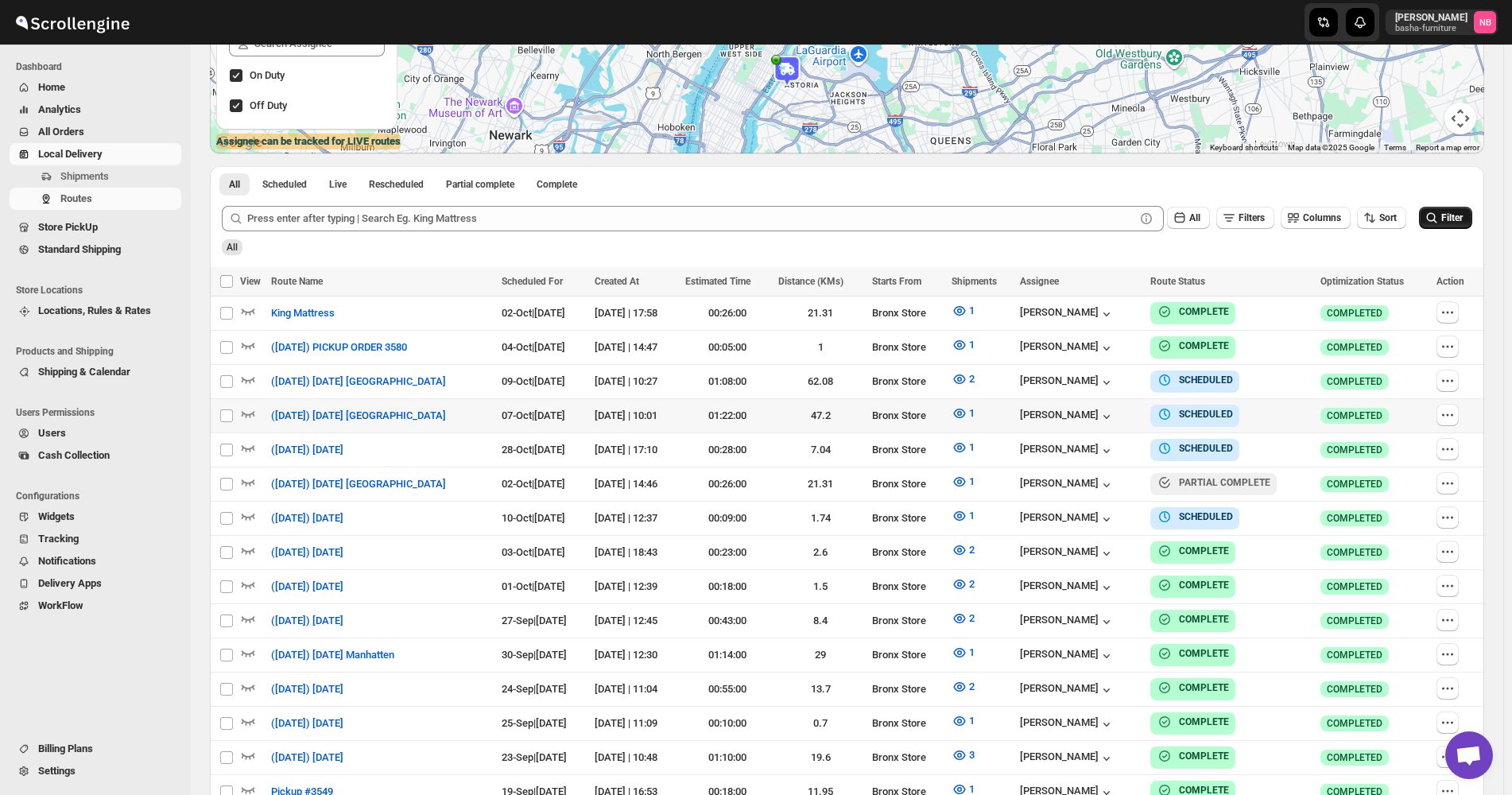
click at [1440, 212] on icon "submit" at bounding box center [1431, 217] width 16 height 16
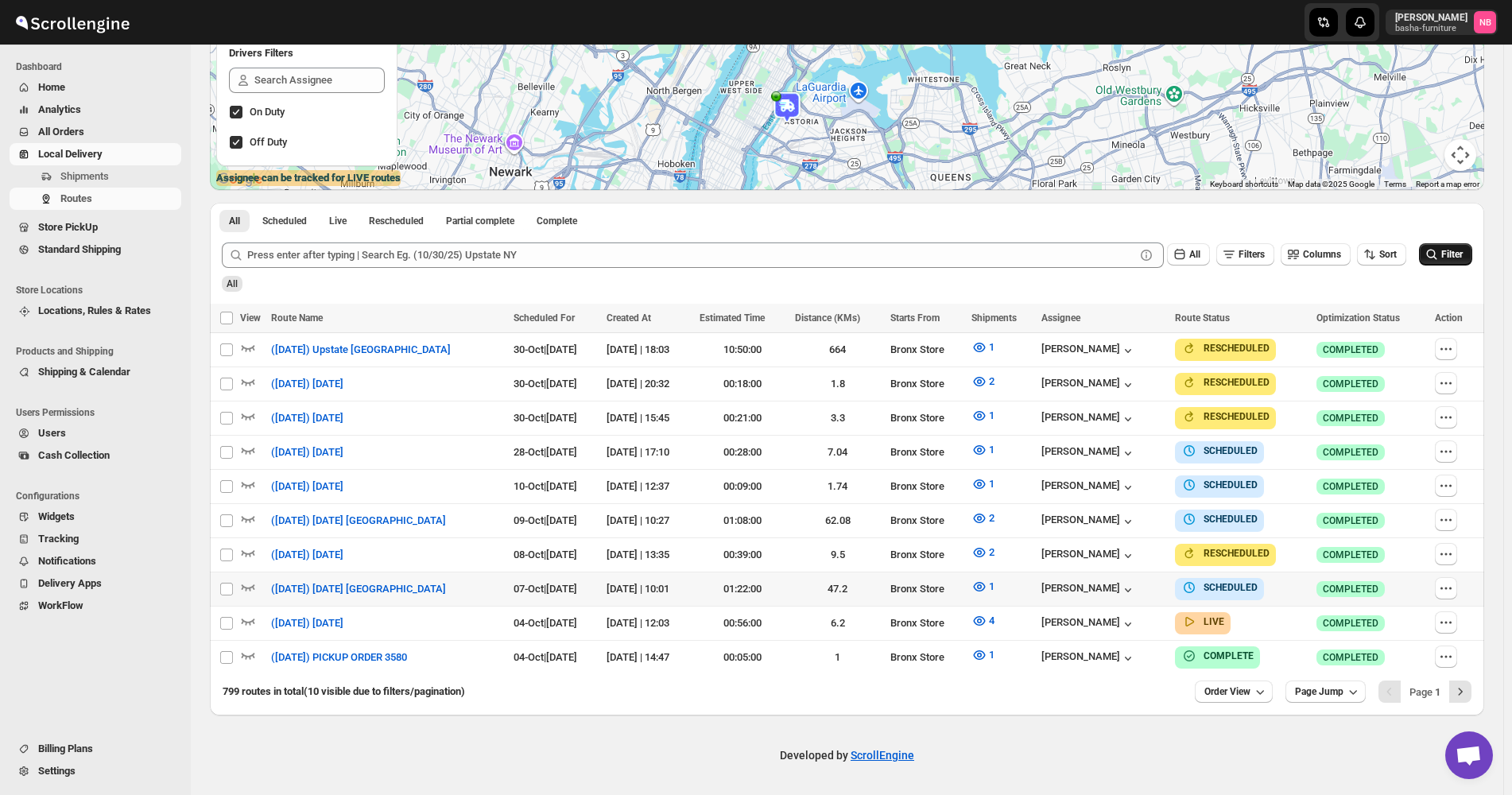
scroll to position [274, 0]
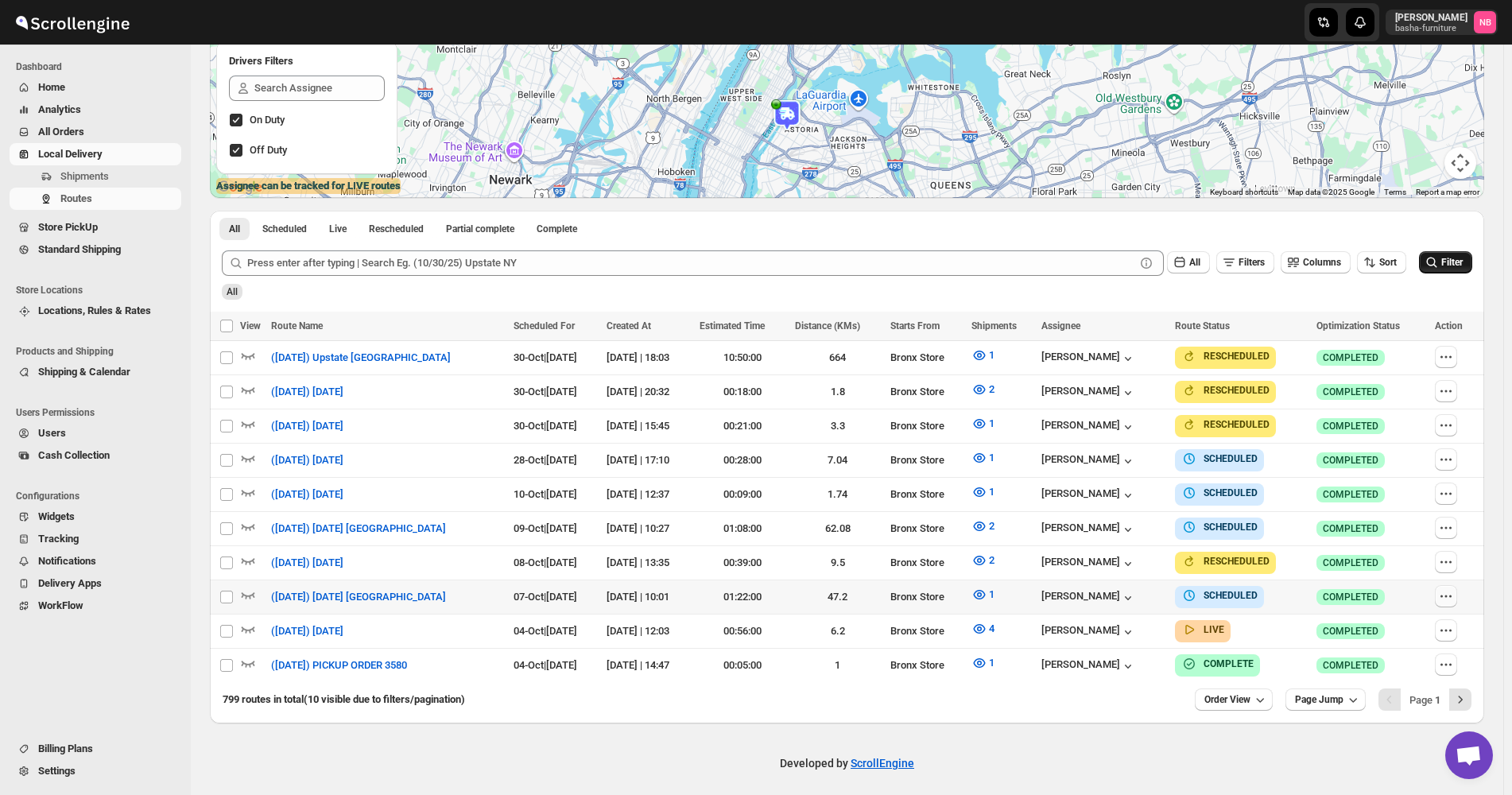
click at [1455, 593] on icon "button" at bounding box center [1446, 596] width 16 height 16
checkbox input "true"
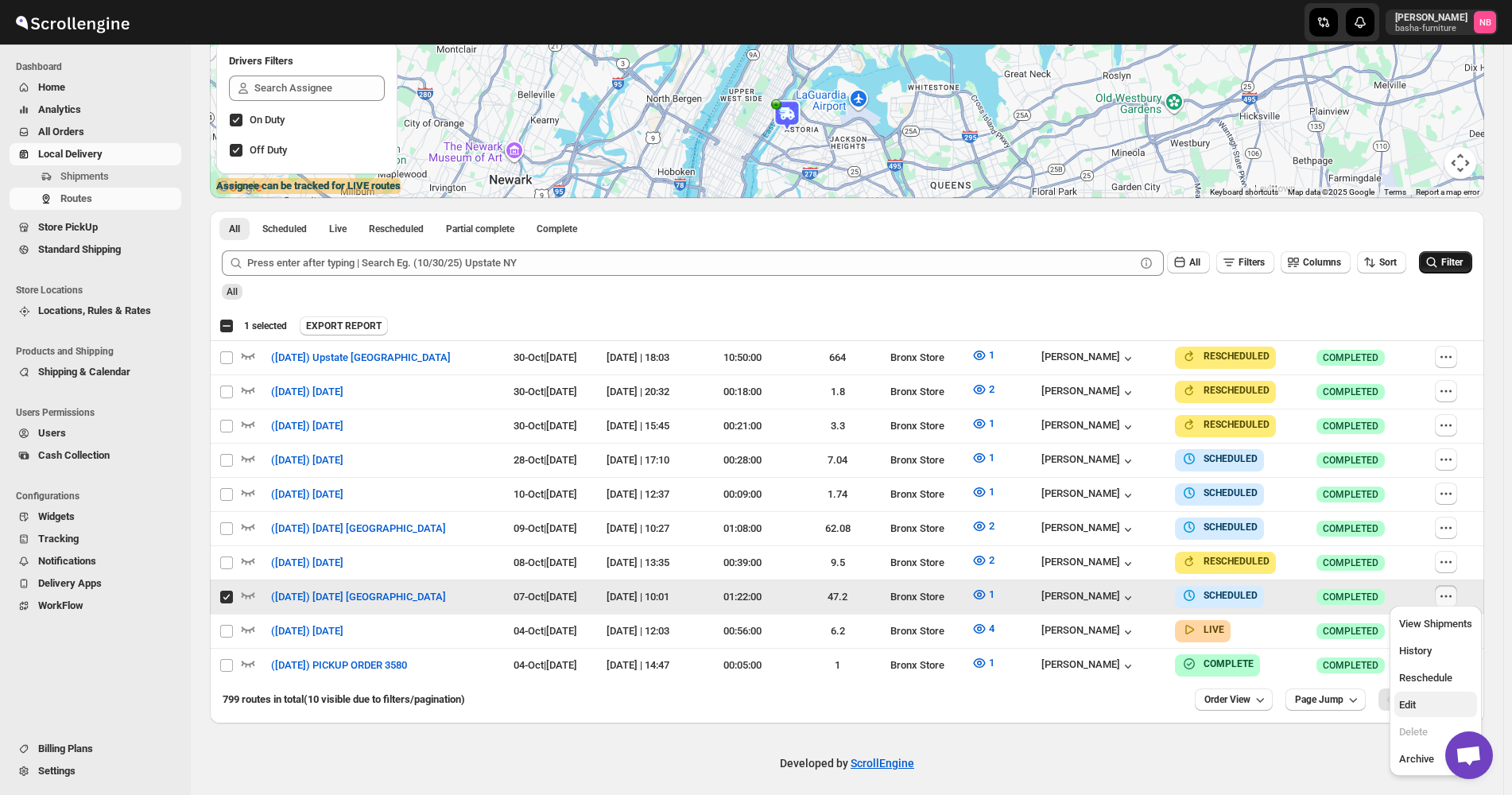
click at [1403, 700] on span "Edit" at bounding box center [1407, 704] width 17 height 12
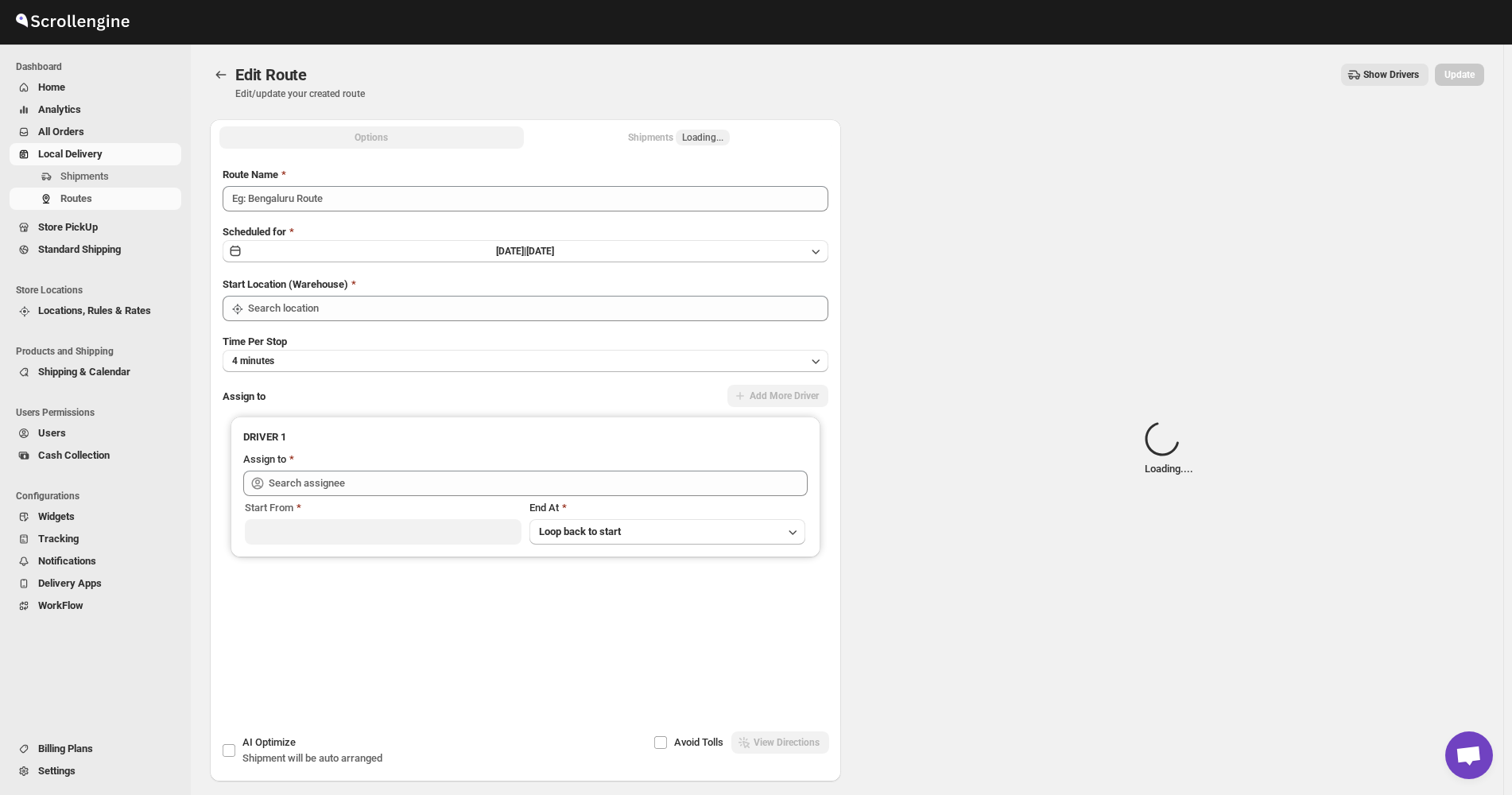
type input "([DATE]) [DATE] [GEOGRAPHIC_DATA]"
type input "Bronx Store"
type input "[PERSON_NAME] ([EMAIL_ADDRESS][DOMAIN_NAME])"
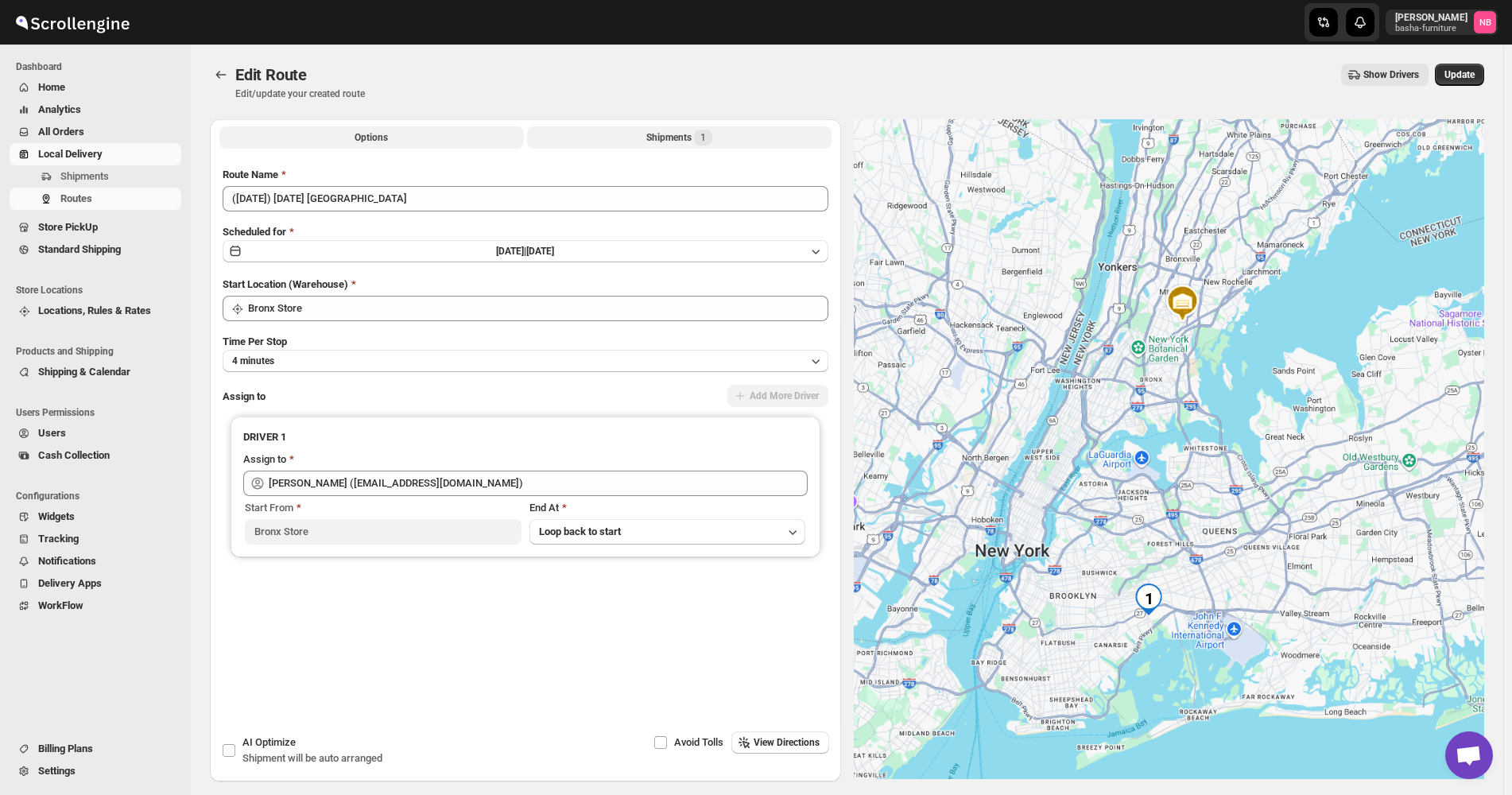
click at [676, 133] on div "Shipments 1" at bounding box center [679, 137] width 66 height 16
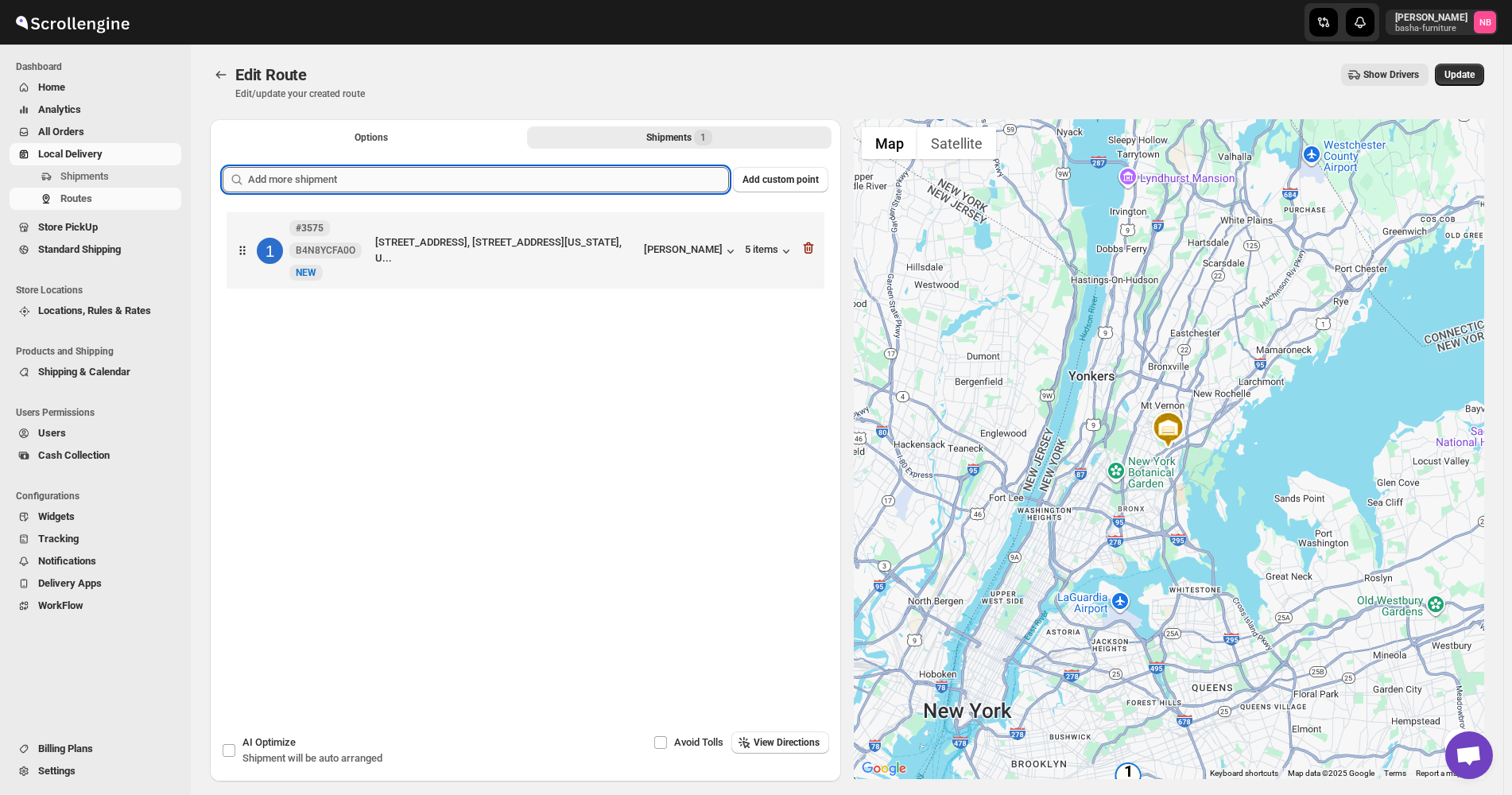
click at [636, 169] on input "text" at bounding box center [489, 179] width 481 height 25
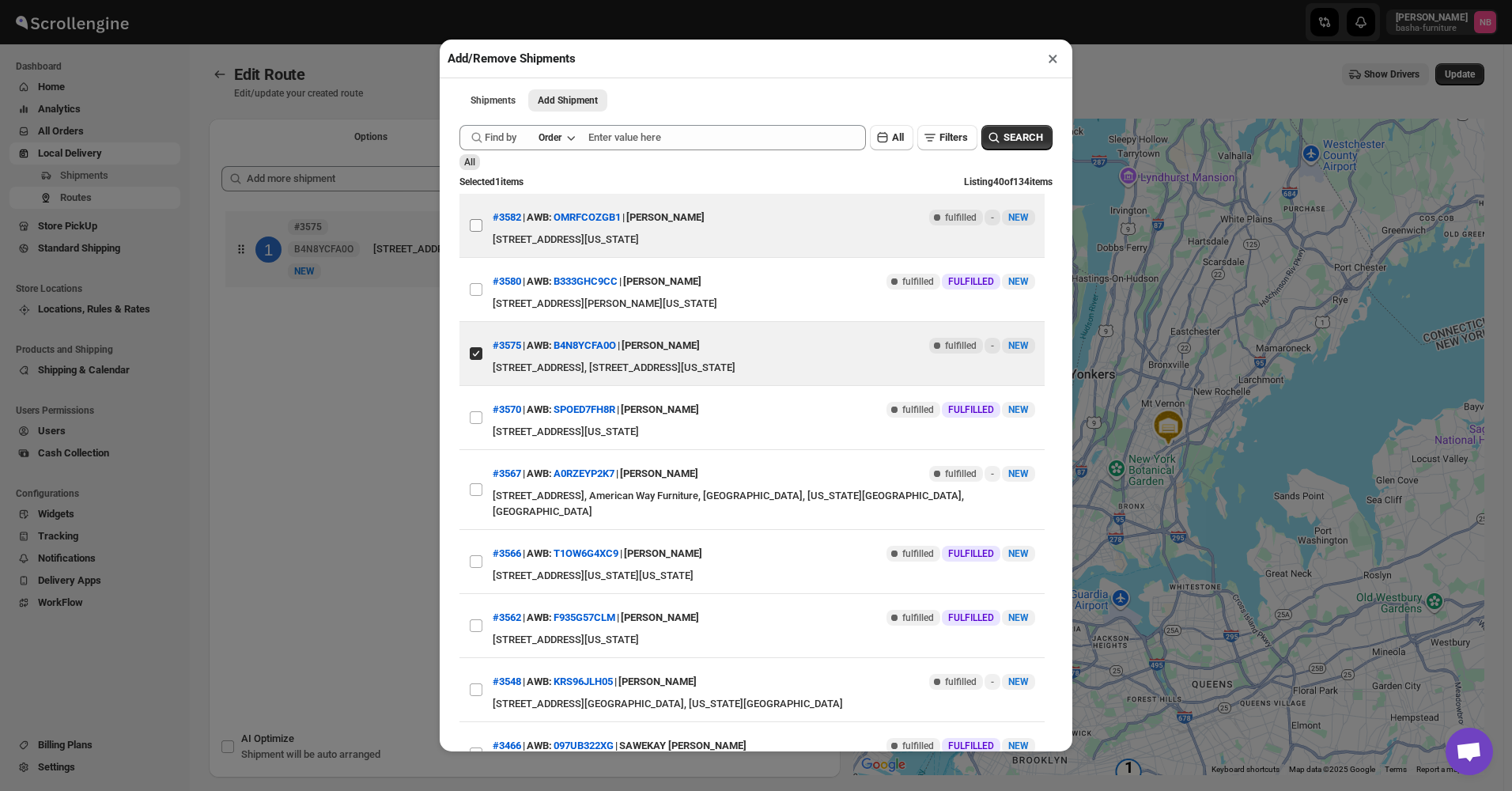
click at [479, 223] on input "View details for 68debe9e02c94fc1c02c19a2" at bounding box center [476, 226] width 13 height 13
checkbox input "true"
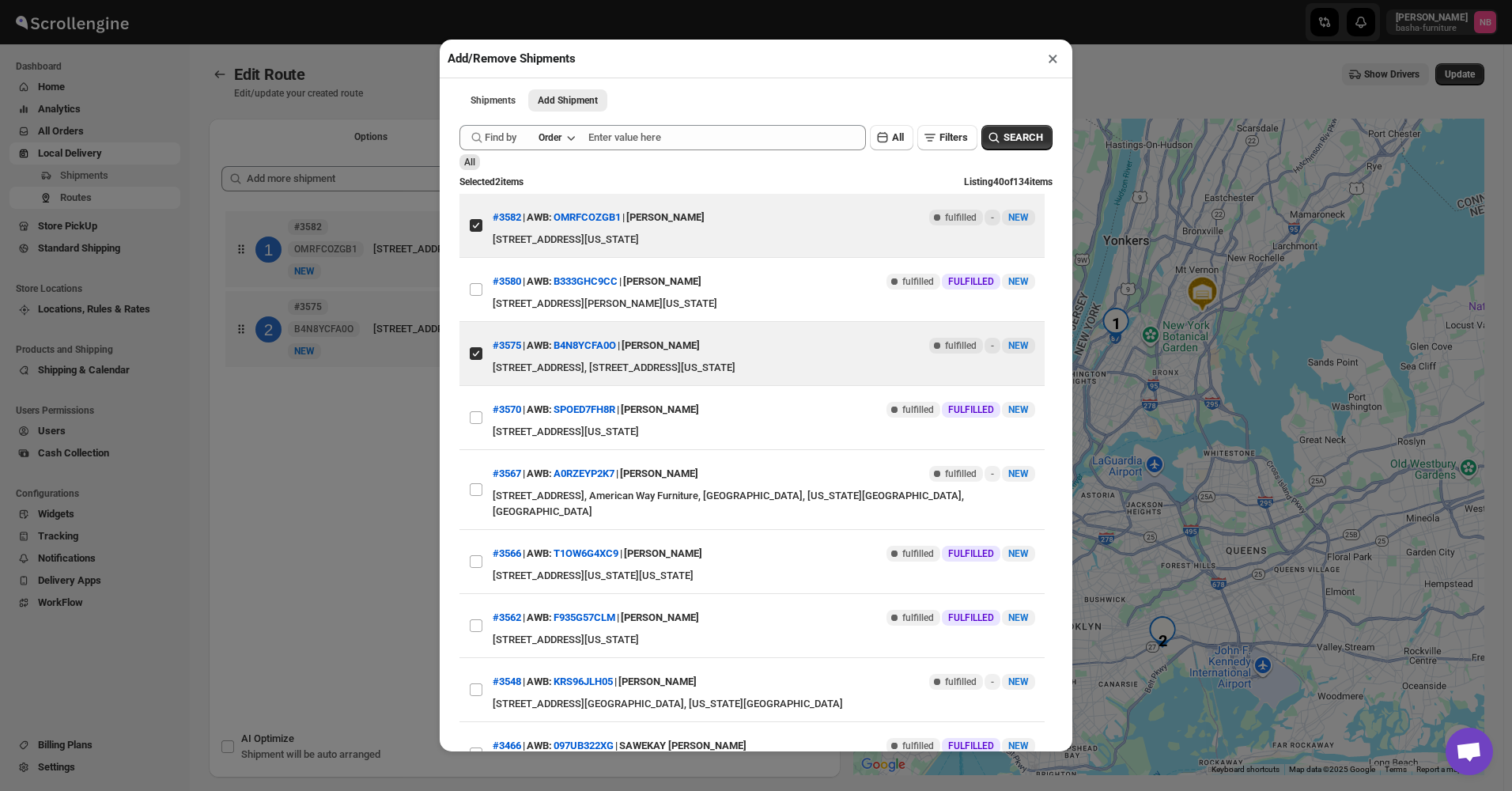
click at [347, 480] on div "Add/Remove Shipments × Shipments Add Shipment More views Shipments Add Shipment…" at bounding box center [756, 395] width 1512 height 791
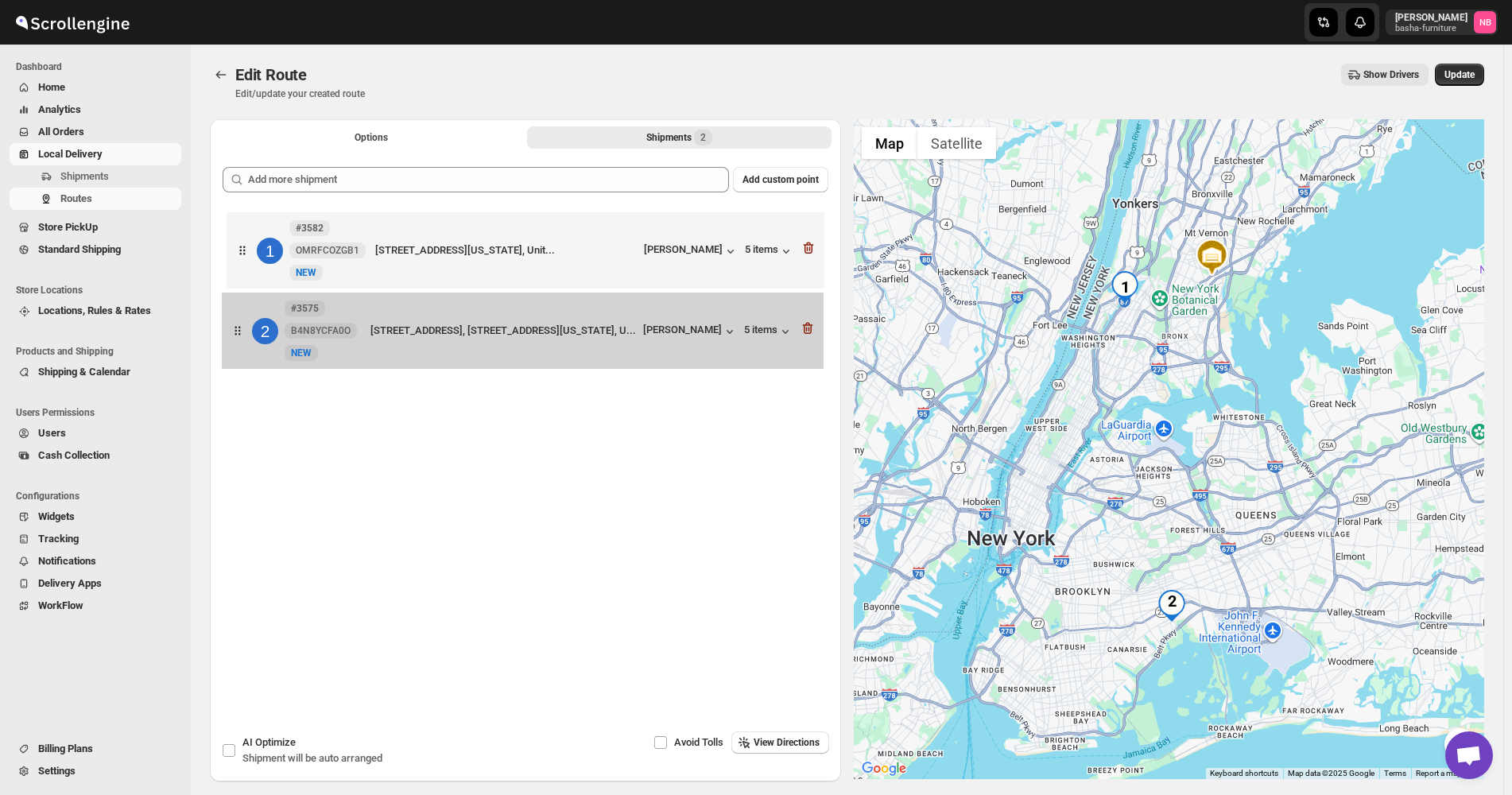
drag, startPoint x: 507, startPoint y: 353, endPoint x: 510, endPoint y: 365, distance: 12.4
click at [502, 351] on div "1 #3582 OMRFCOZGB1 New NEW [STREET_ADDRESS][US_STATE], Unit... [PERSON_NAME] 5 …" at bounding box center [526, 292] width 606 height 168
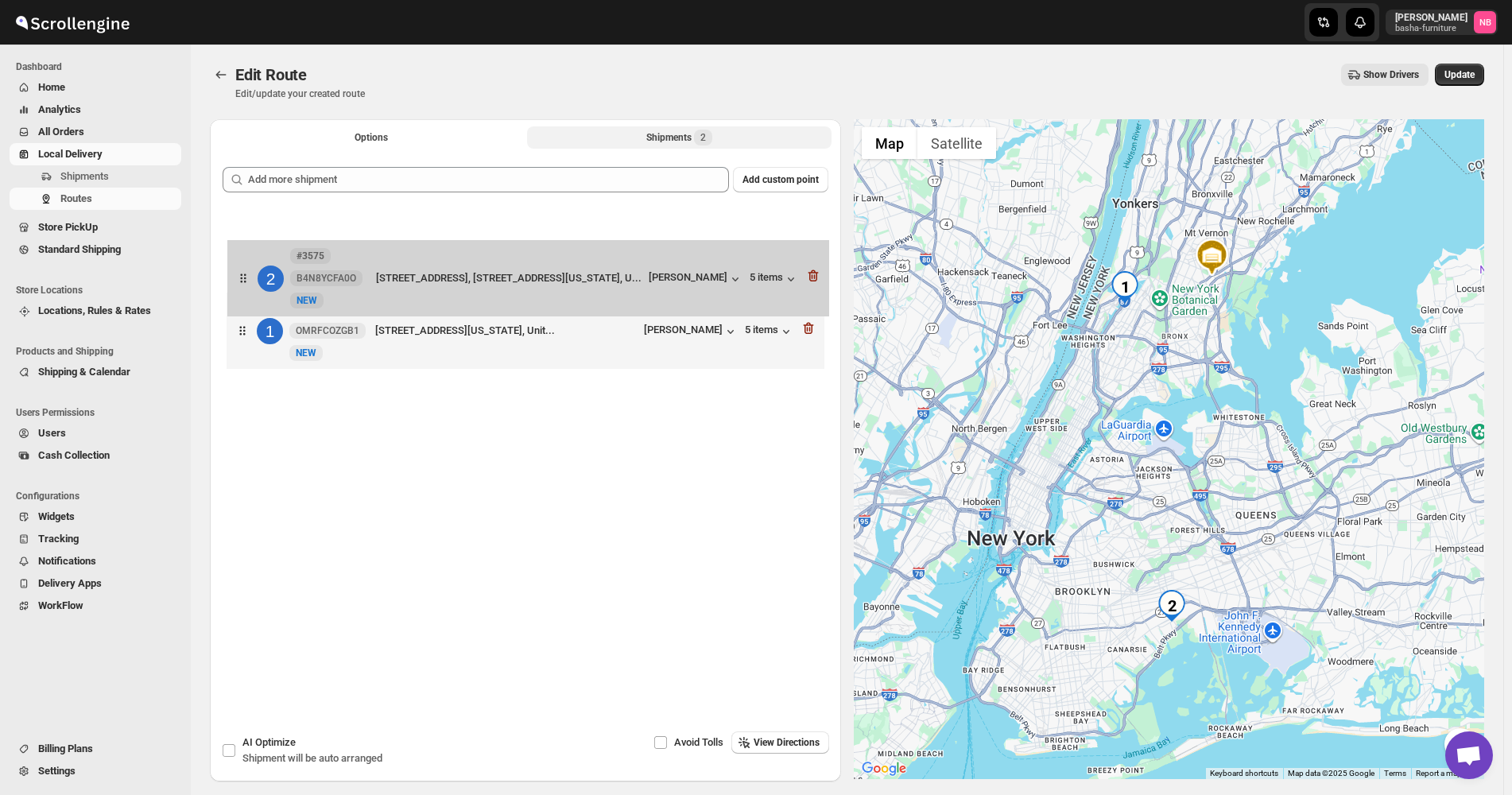
drag, startPoint x: 626, startPoint y: 332, endPoint x: 627, endPoint y: 252, distance: 80.0
click at [627, 253] on div "1 #3582 OMRFCOZGB1 New NEW [STREET_ADDRESS][US_STATE], Unit... [PERSON_NAME] 5 …" at bounding box center [526, 292] width 606 height 168
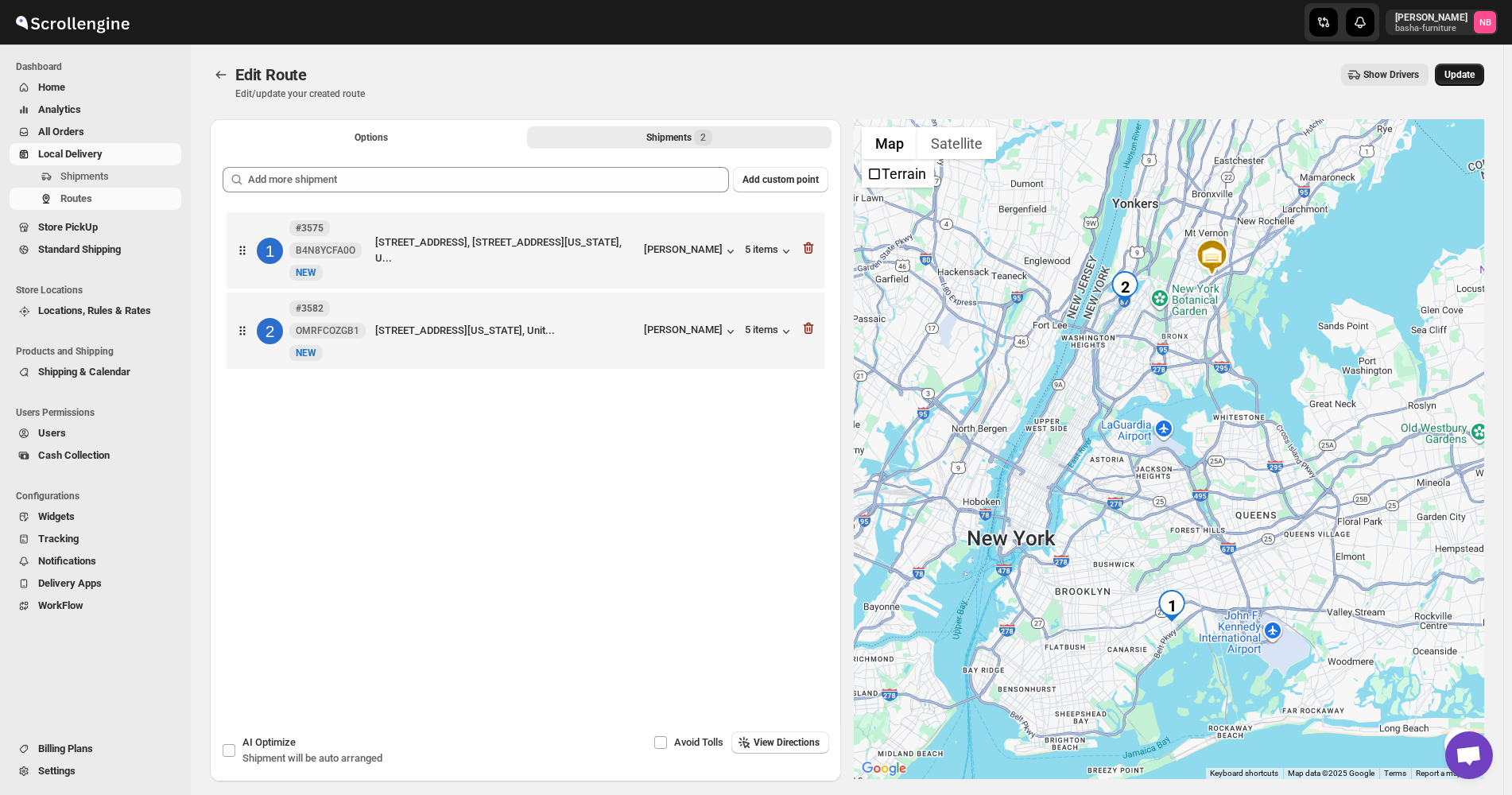
click at [1458, 77] on span "Update" at bounding box center [1459, 75] width 31 height 13
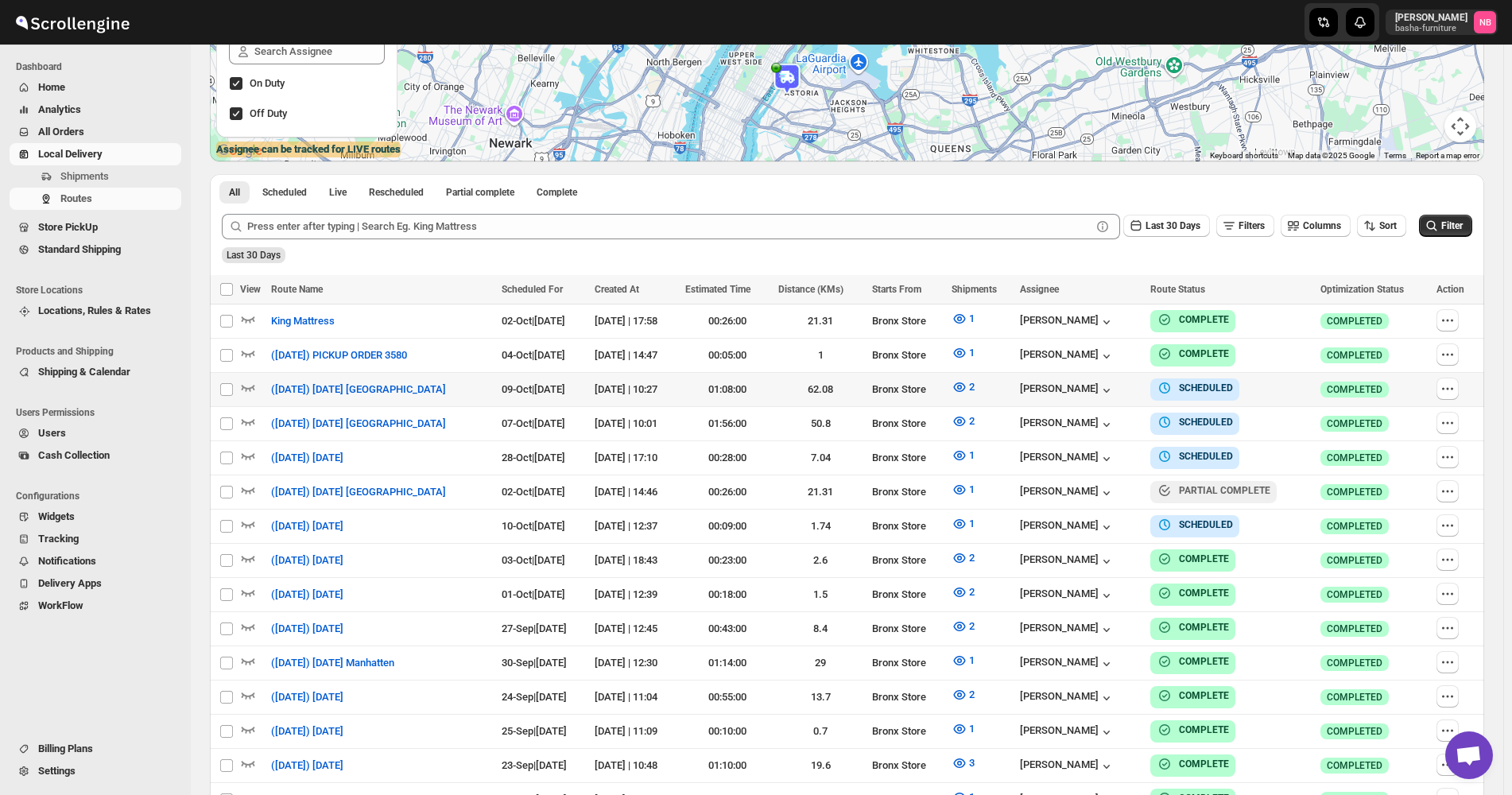
scroll to position [318, 0]
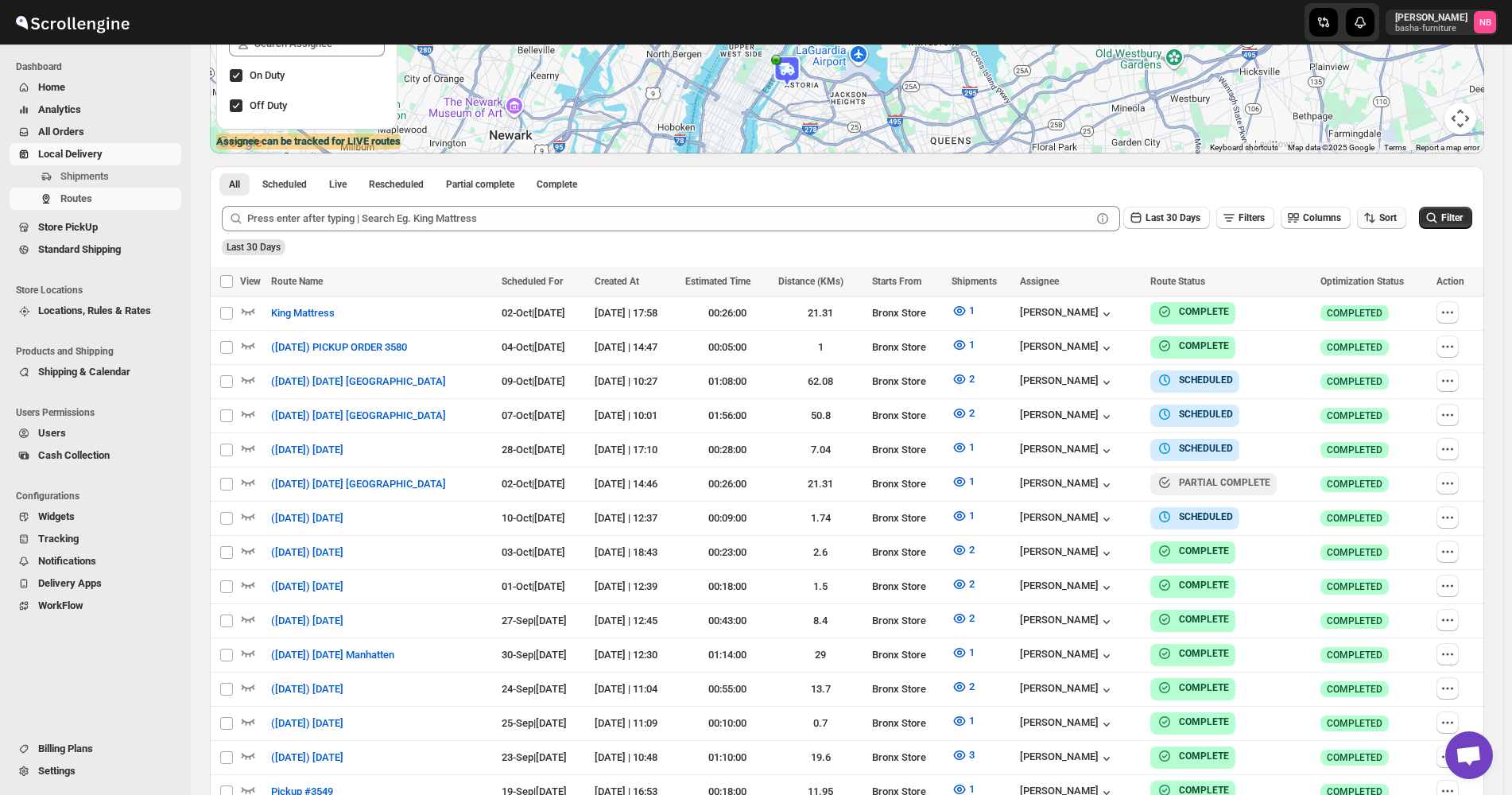
click at [1388, 227] on button "Sort" at bounding box center [1382, 217] width 49 height 22
drag, startPoint x: 1365, startPoint y: 279, endPoint x: 1377, endPoint y: 304, distance: 27.7
click at [1365, 280] on div "Created Date" at bounding box center [1372, 275] width 59 height 16
click at [1377, 304] on div "Due Date" at bounding box center [1364, 304] width 43 height 16
click at [1182, 223] on span "Last 30 Days" at bounding box center [1172, 217] width 55 height 11
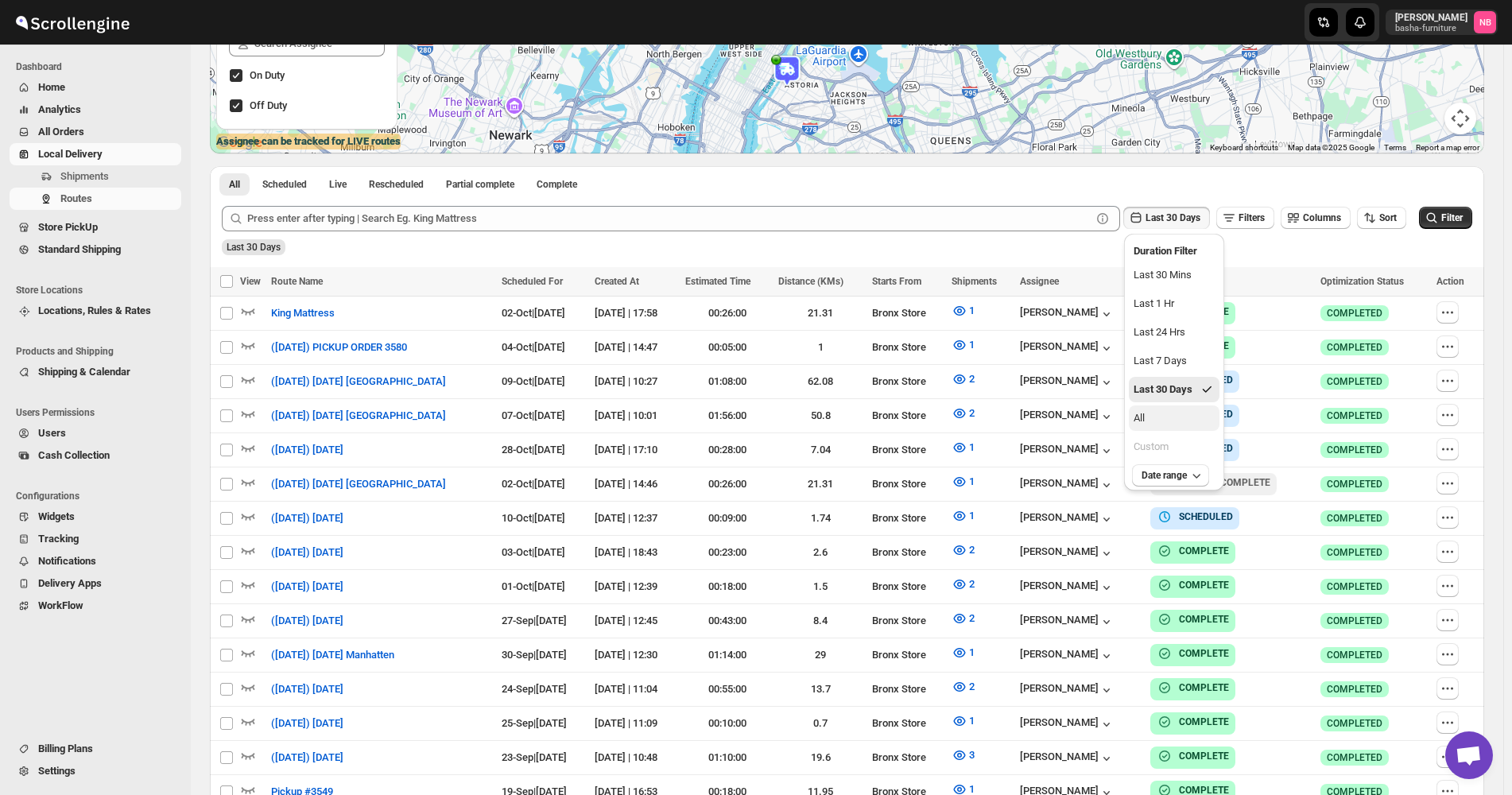
click at [1173, 421] on button "All" at bounding box center [1174, 417] width 91 height 25
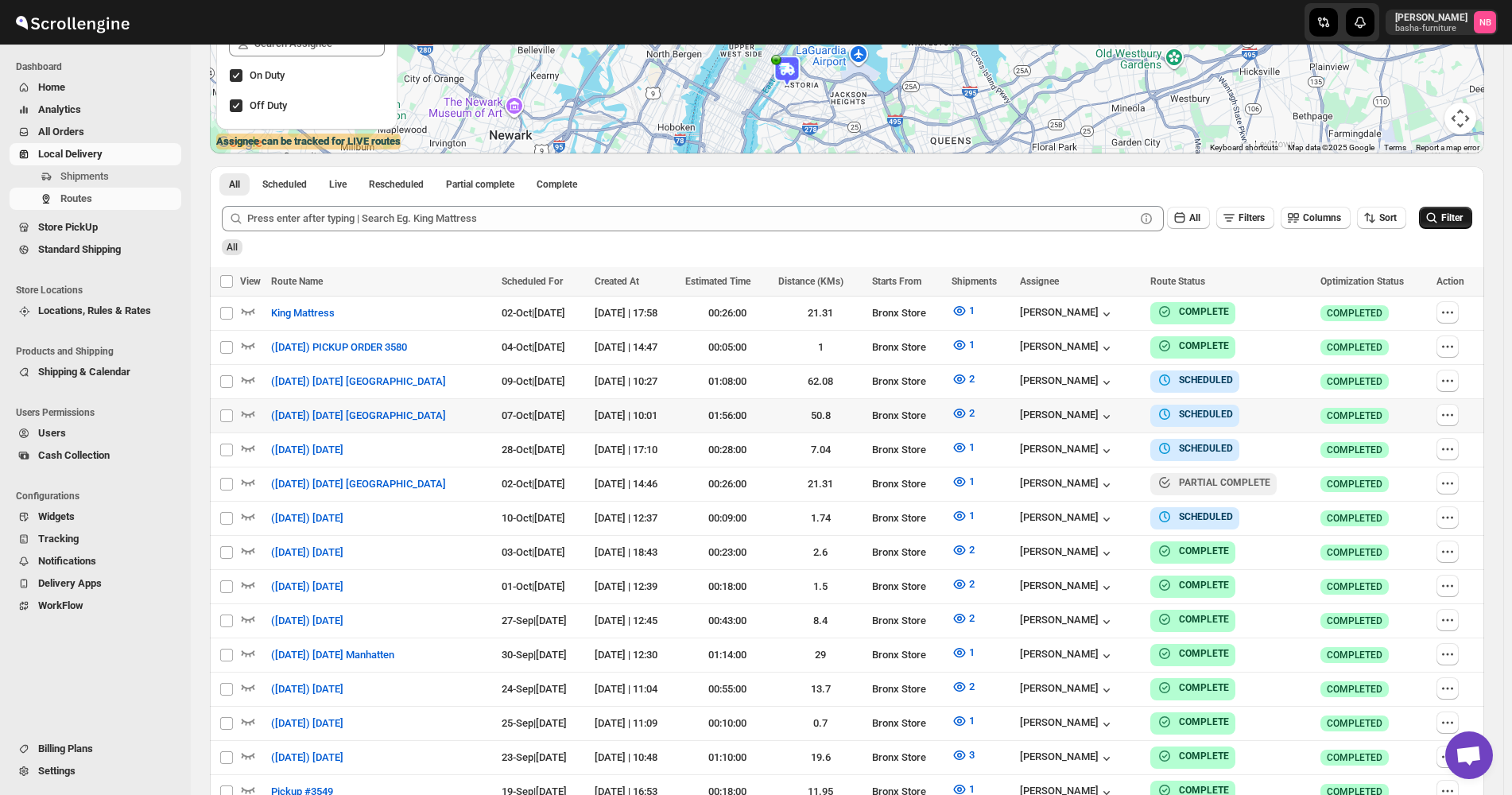
click at [1458, 223] on span "Filter" at bounding box center [1452, 217] width 21 height 11
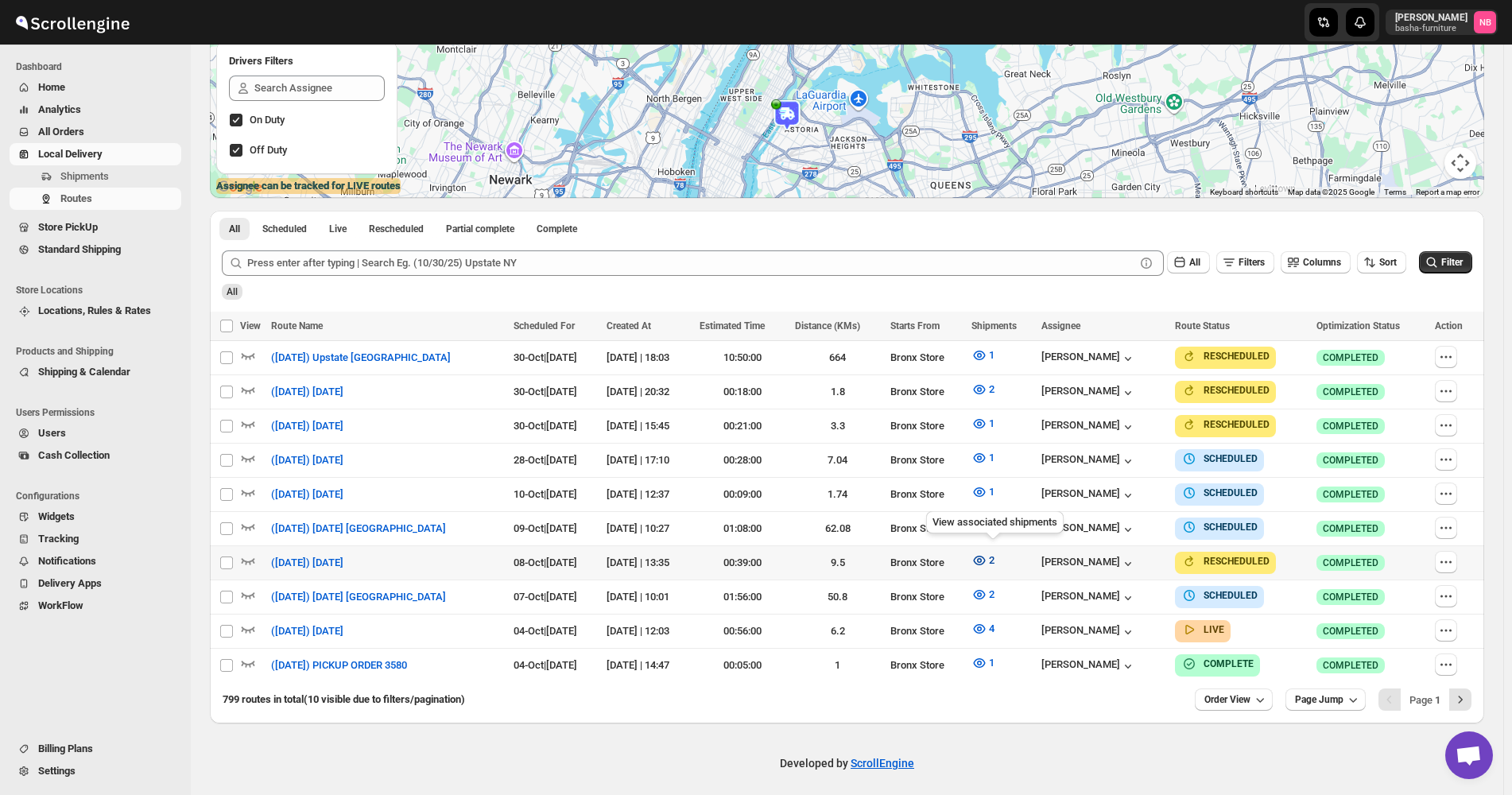
click at [985, 553] on icon "button" at bounding box center [979, 560] width 16 height 16
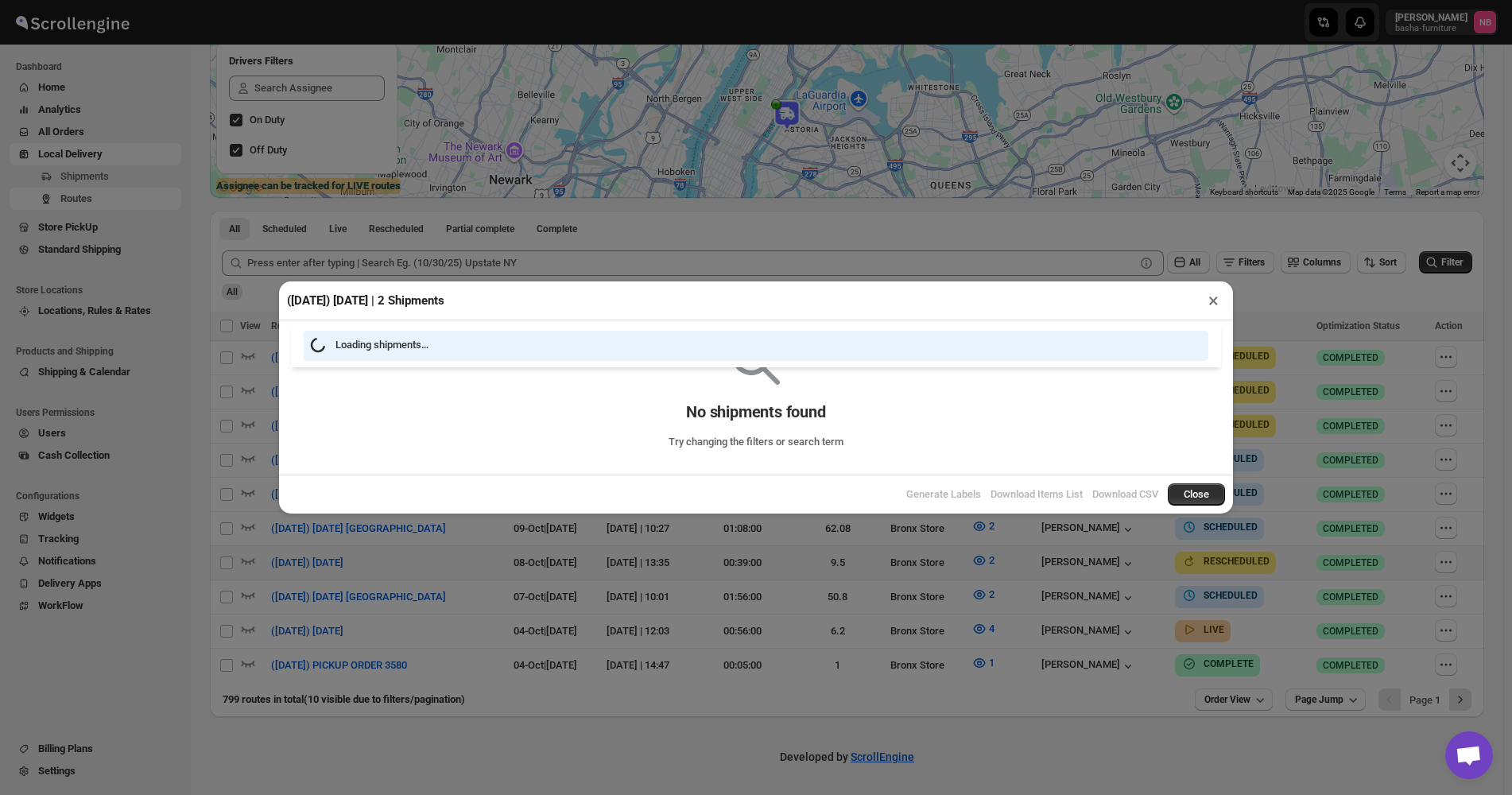
scroll to position [267, 0]
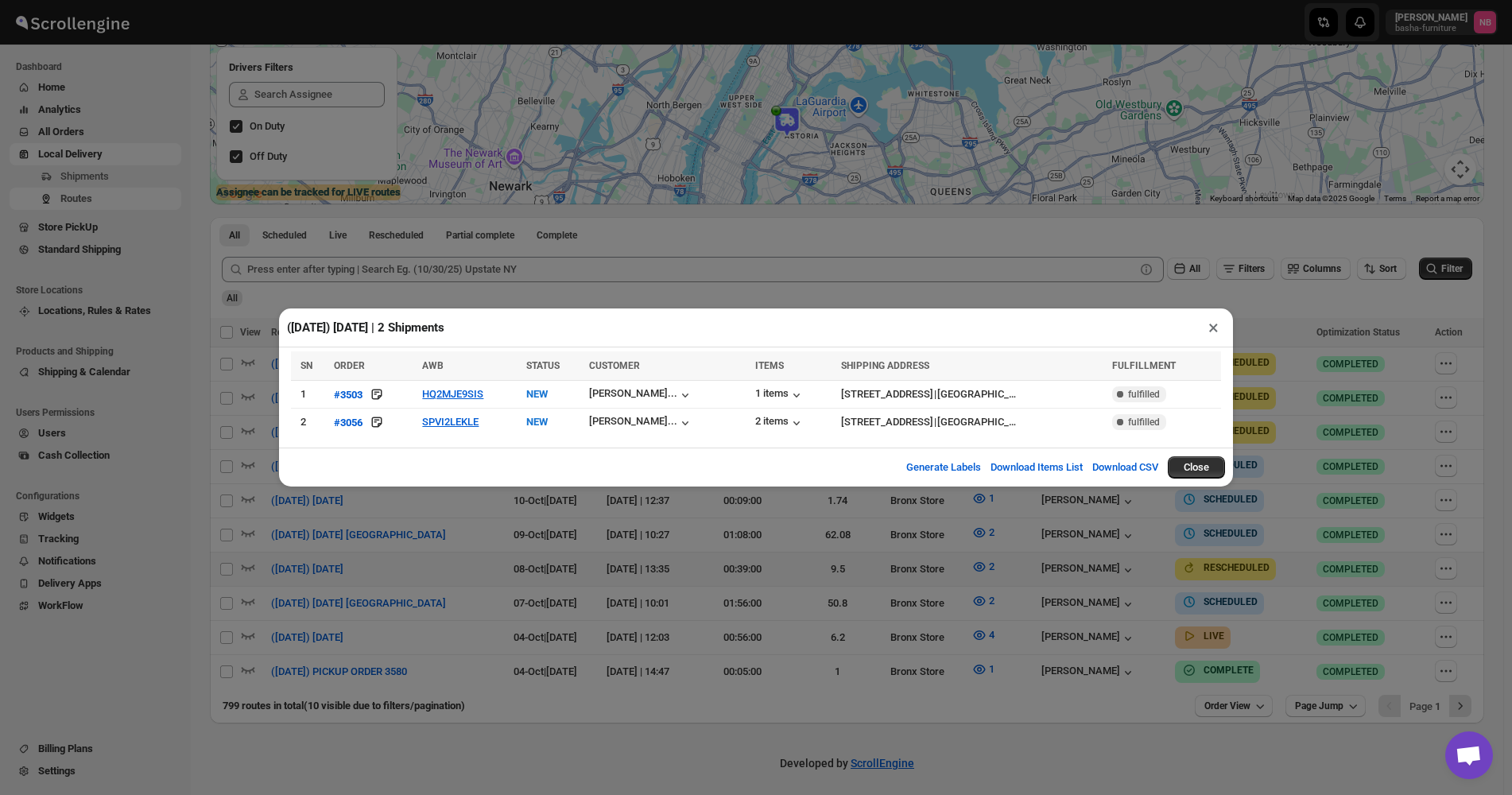
click at [528, 557] on div "([DATE]) [DATE] | 2 Shipments × SN ORDER AWB STATUS CUSTOMER ITEMS SHIPPING ADD…" at bounding box center [756, 397] width 1512 height 795
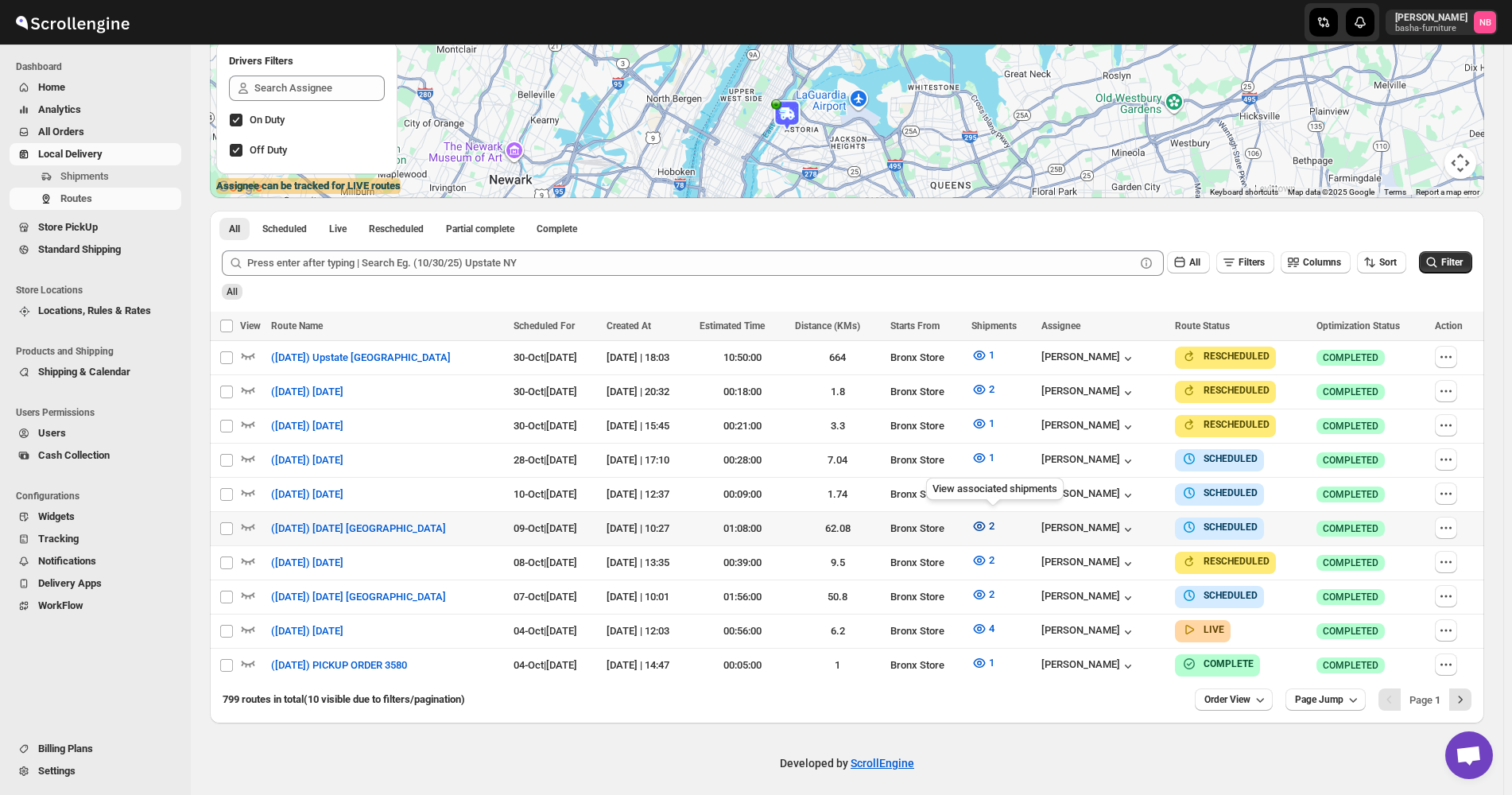
click at [982, 524] on icon "button" at bounding box center [979, 526] width 5 height 5
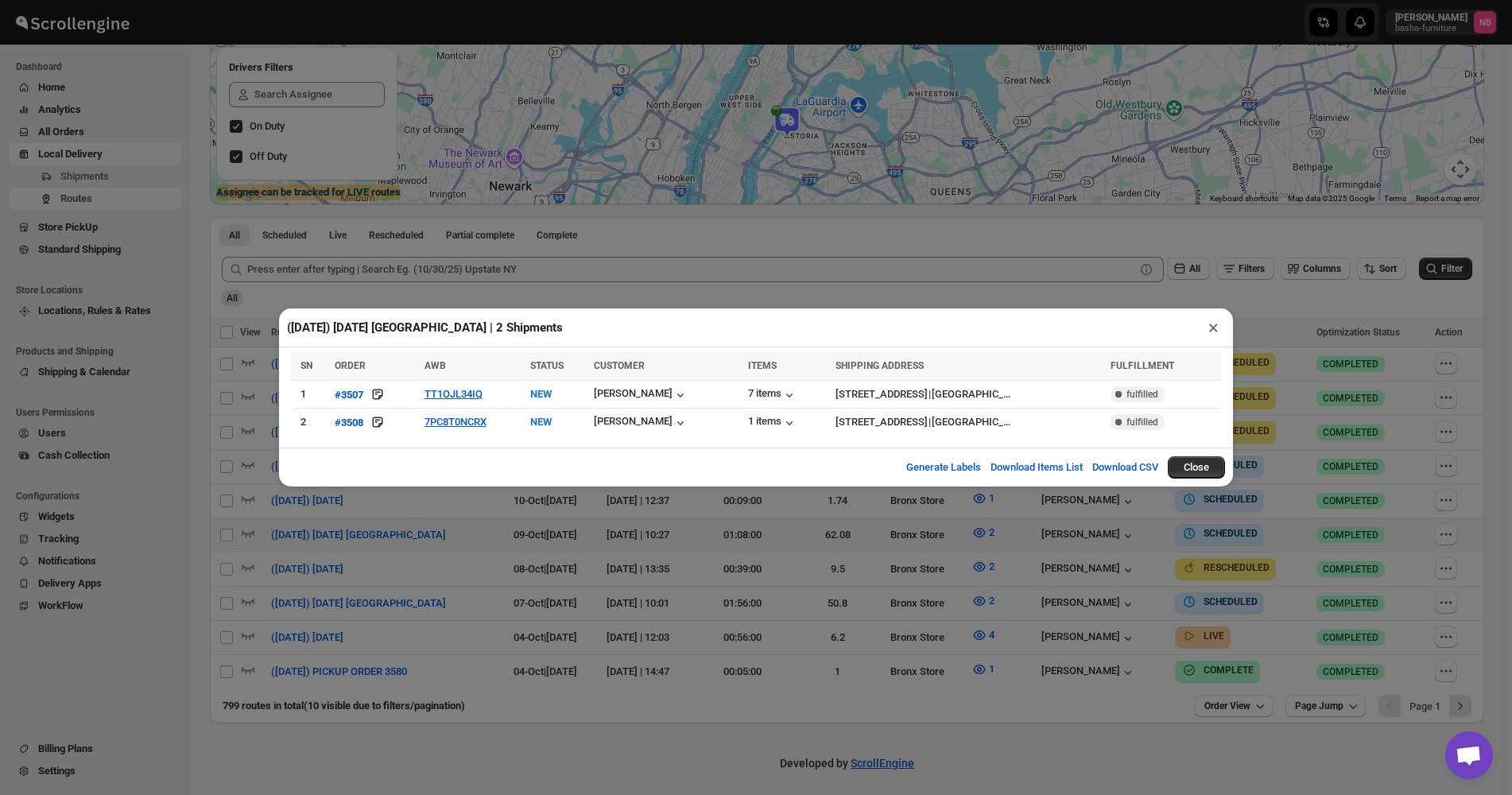
click at [463, 516] on div "([DATE]) [DATE] [GEOGRAPHIC_DATA] | 2 Shipments × SN ORDER AWB STATUS CUSTOMER …" at bounding box center [756, 397] width 1512 height 795
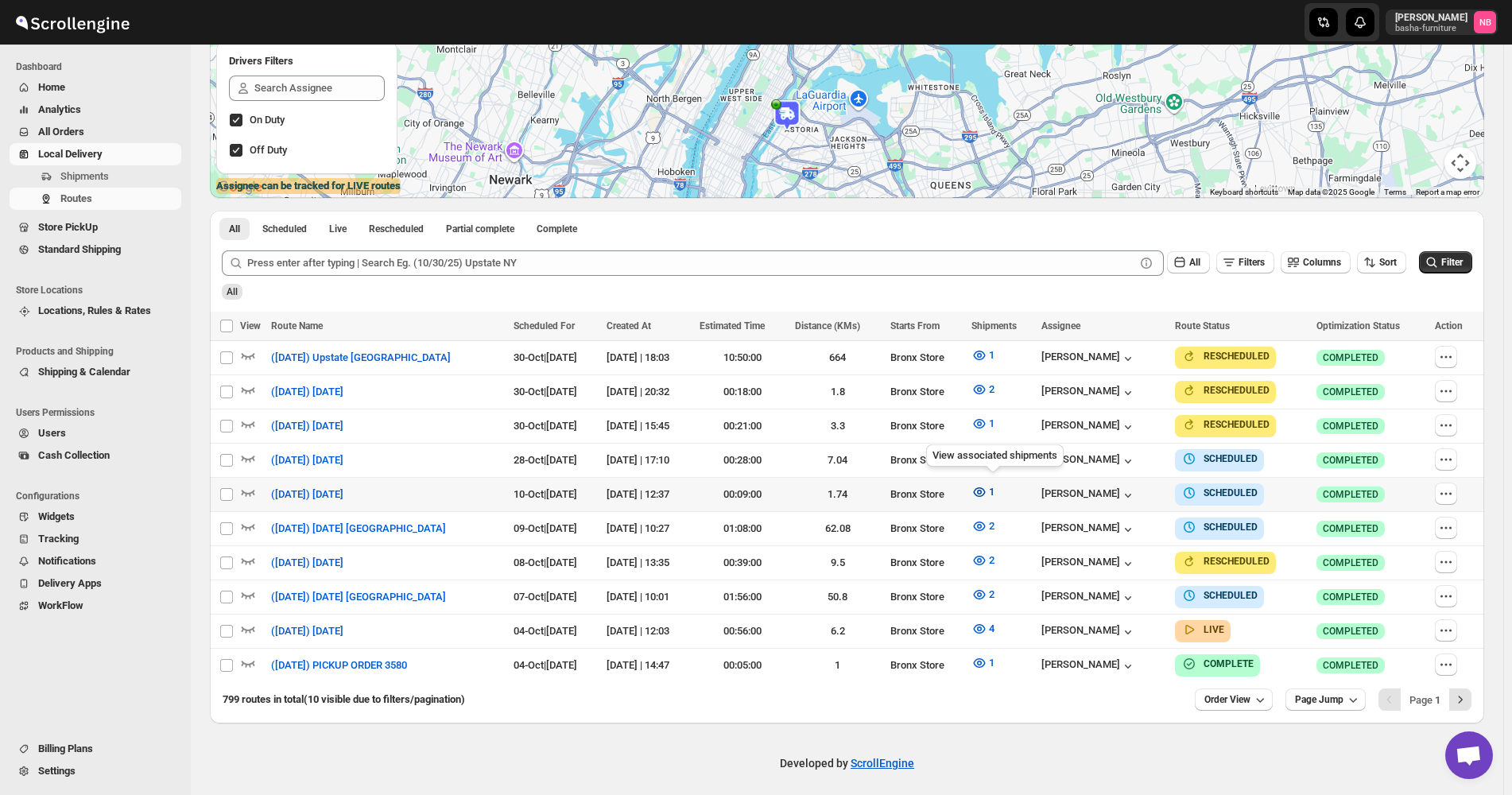
click at [986, 489] on icon "button" at bounding box center [979, 491] width 16 height 16
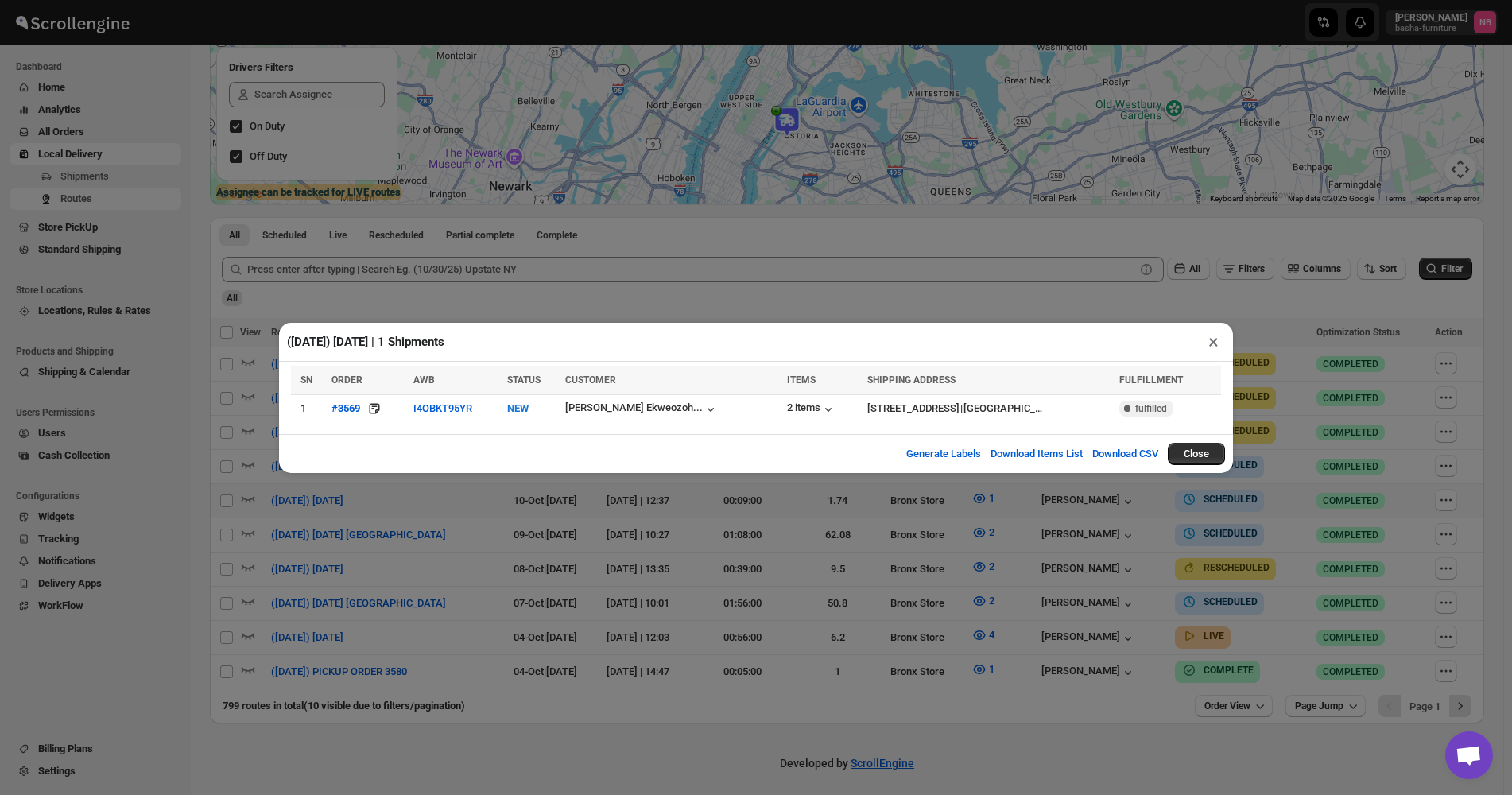
click at [466, 542] on div "([DATE]) [DATE] | 1 Shipments × SN ORDER AWB STATUS CUSTOMER ITEMS SHIPPING ADD…" at bounding box center [756, 397] width 1512 height 795
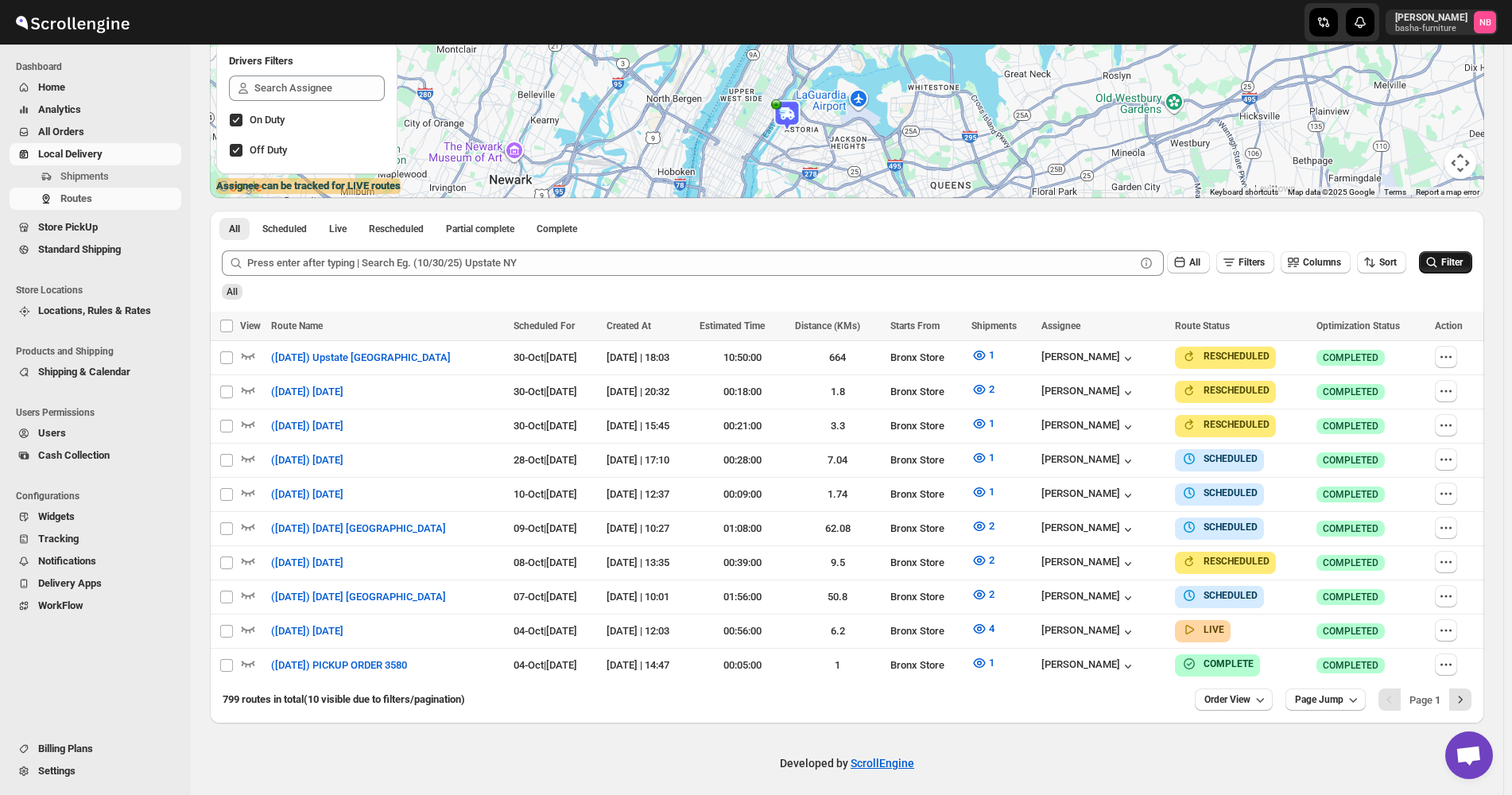
click at [1451, 258] on span "Filter" at bounding box center [1452, 263] width 21 height 11
click at [987, 627] on icon "button" at bounding box center [979, 628] width 16 height 16
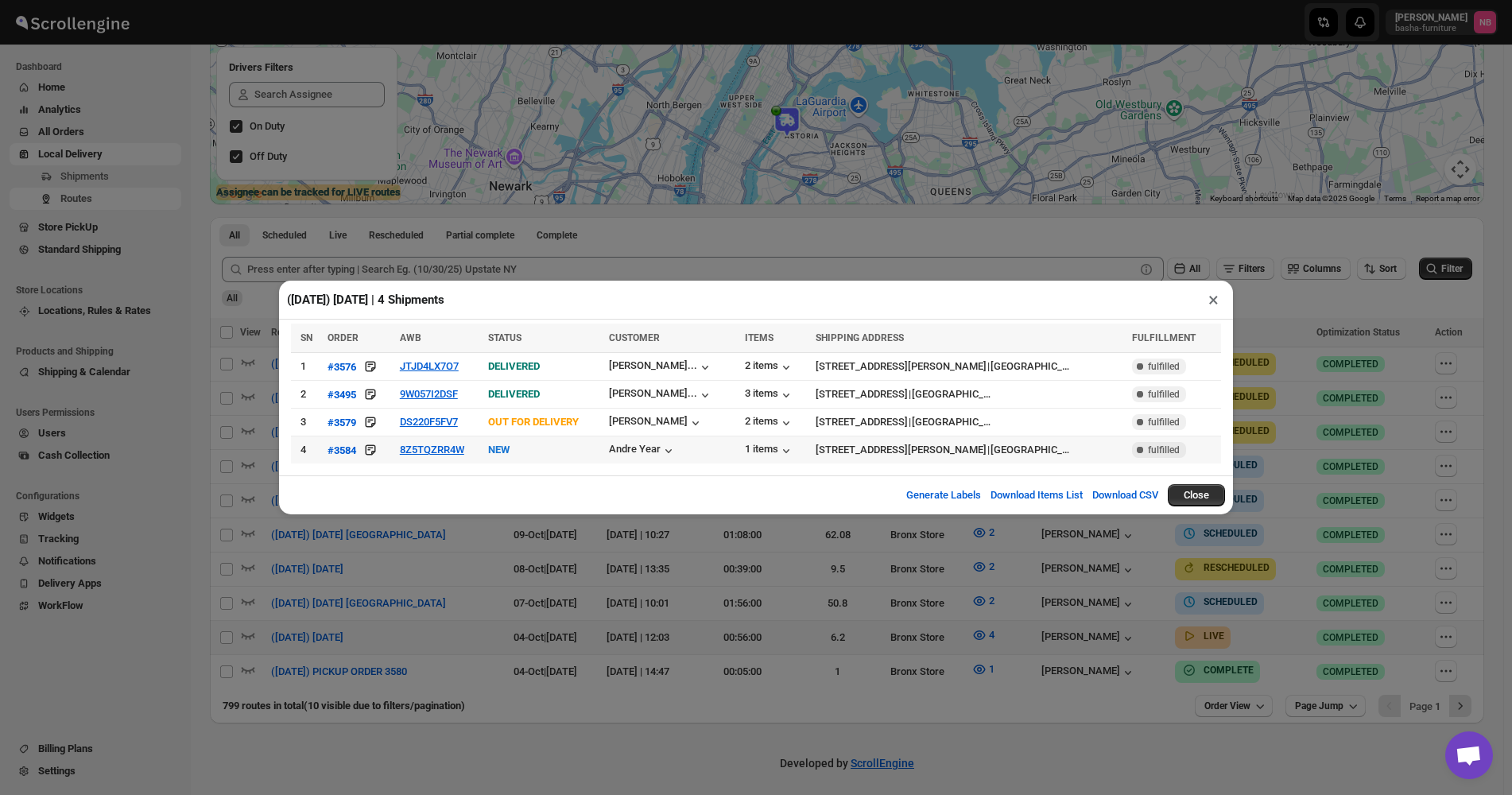
click at [465, 579] on div "([DATE]) [DATE] | 4 Shipments × SN ORDER AWB STATUS CUSTOMER ITEMS SHIPPING ADD…" at bounding box center [756, 397] width 1512 height 795
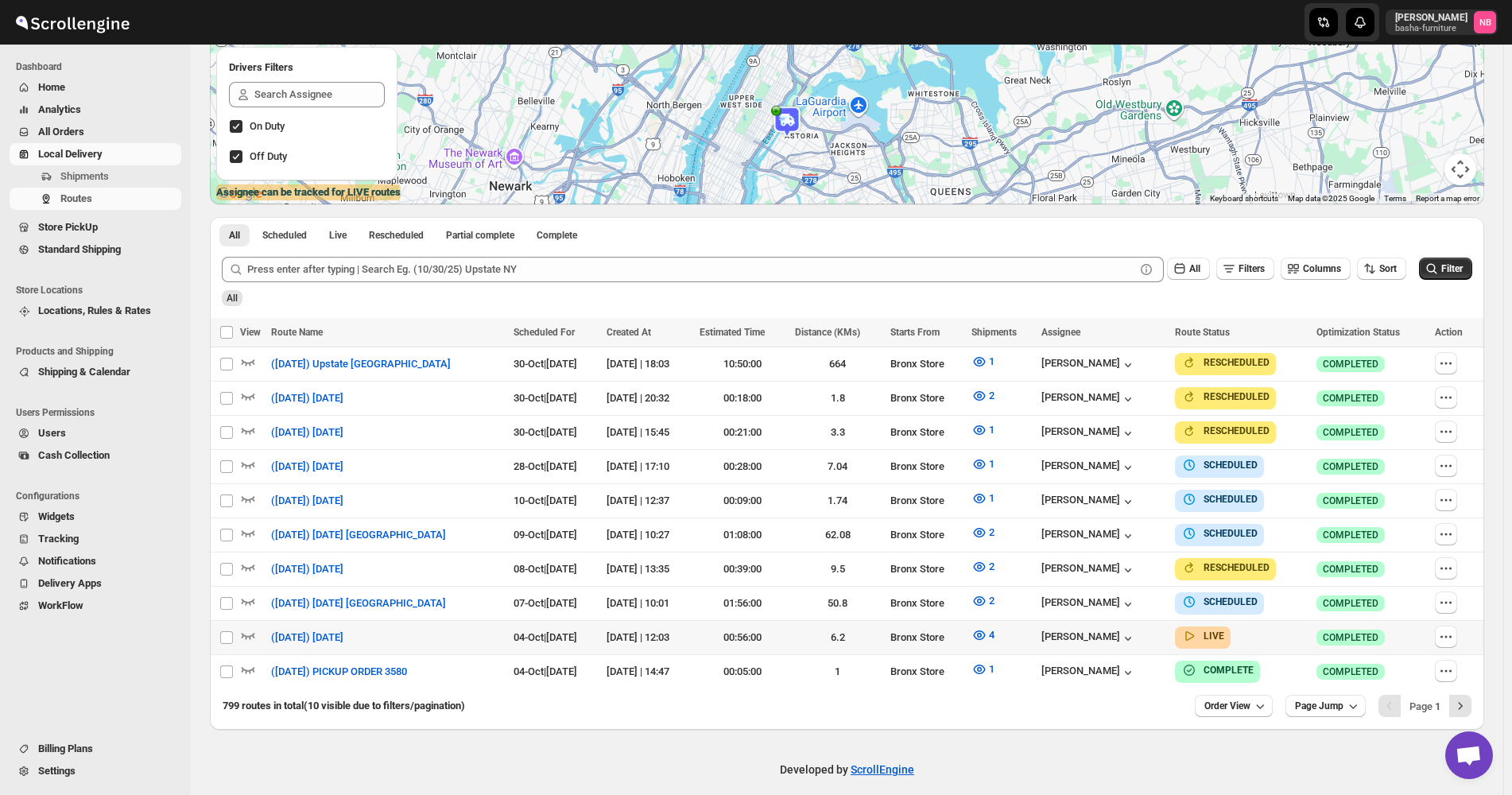
scroll to position [274, 0]
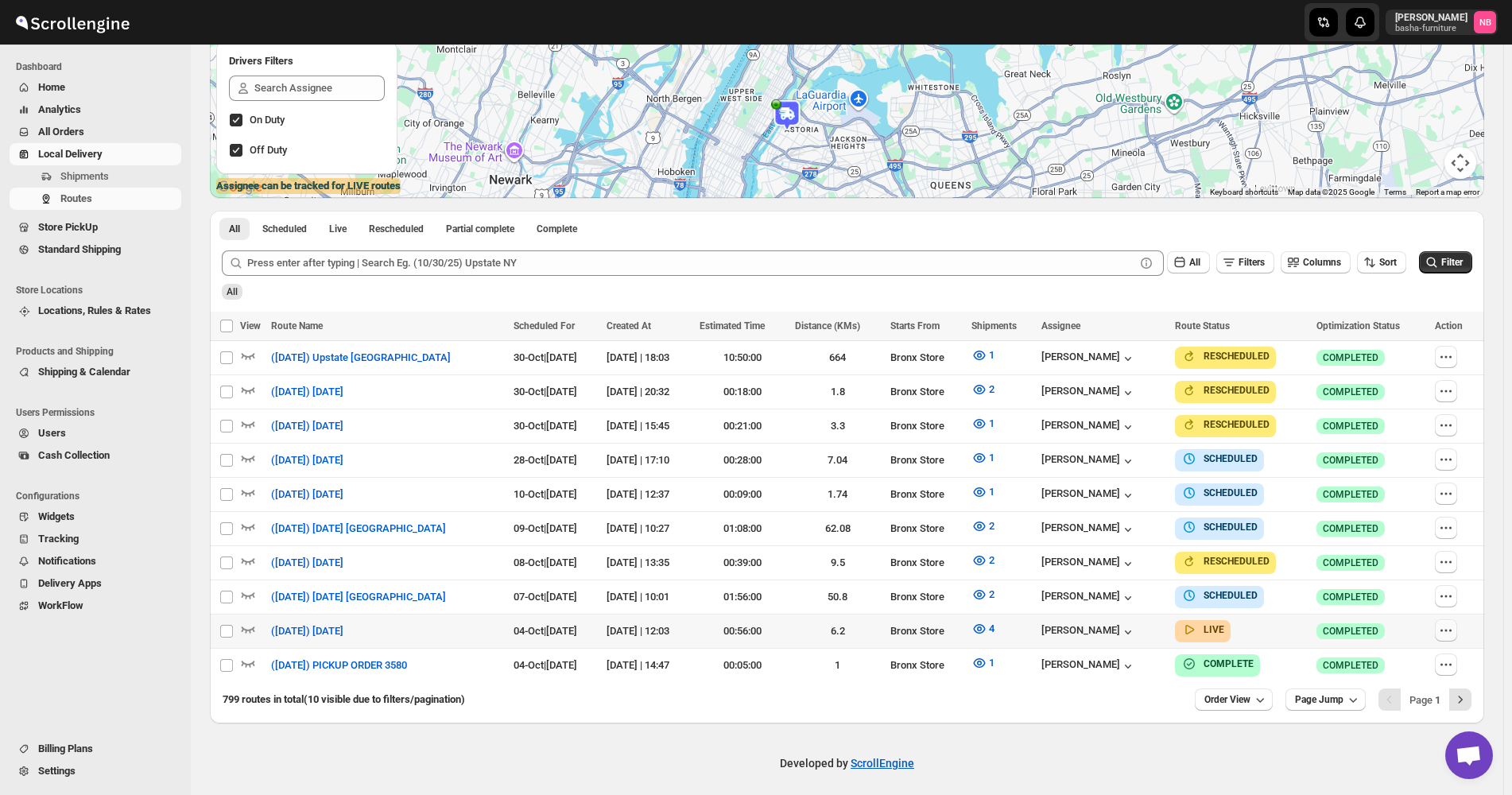
click at [1455, 623] on icon "button" at bounding box center [1446, 630] width 16 height 16
checkbox input "true"
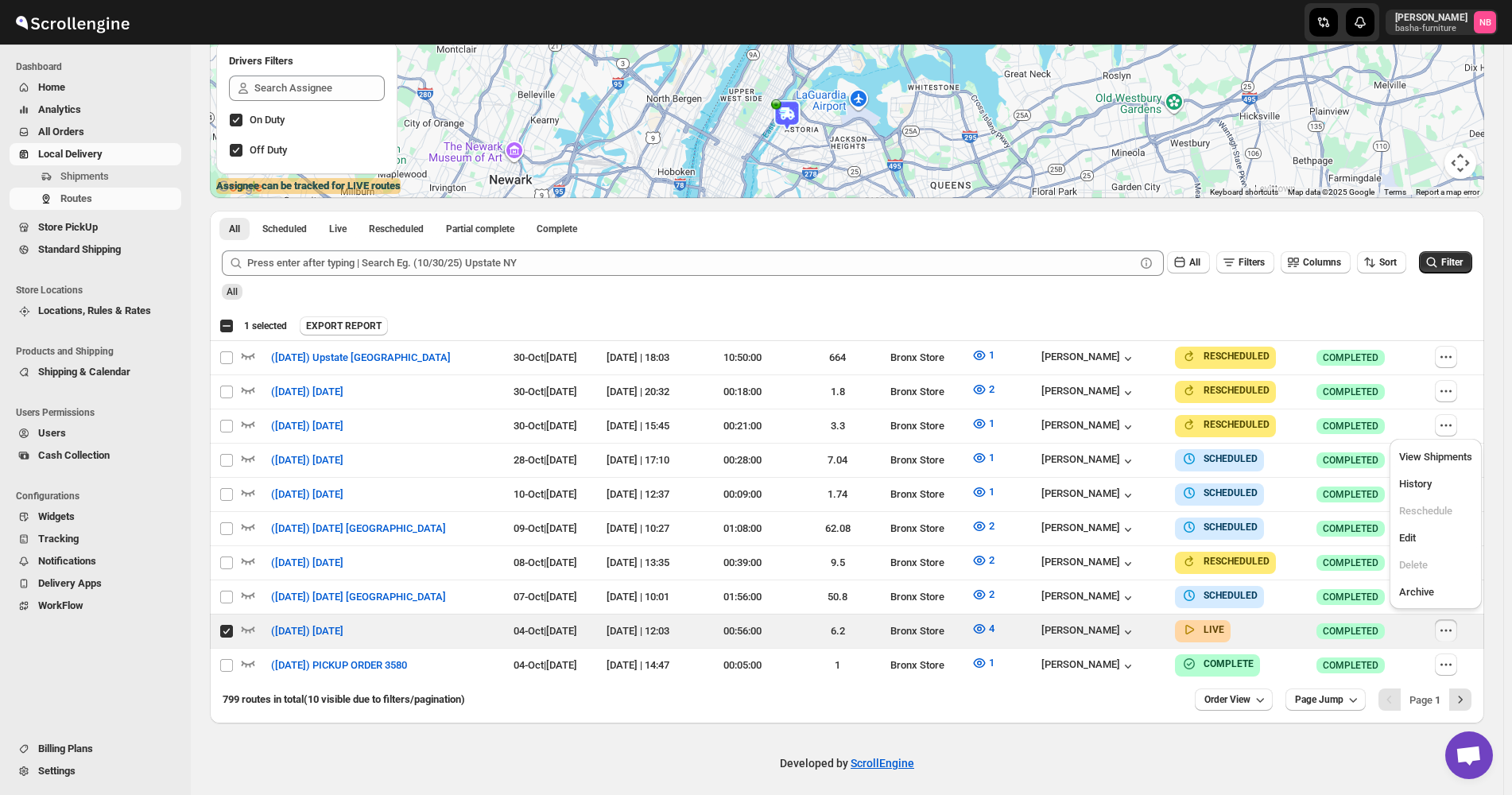
click at [1134, 712] on div "799 routes in total (10 visible due to filters/pagination) Order View Page Jump…" at bounding box center [848, 702] width 1275 height 42
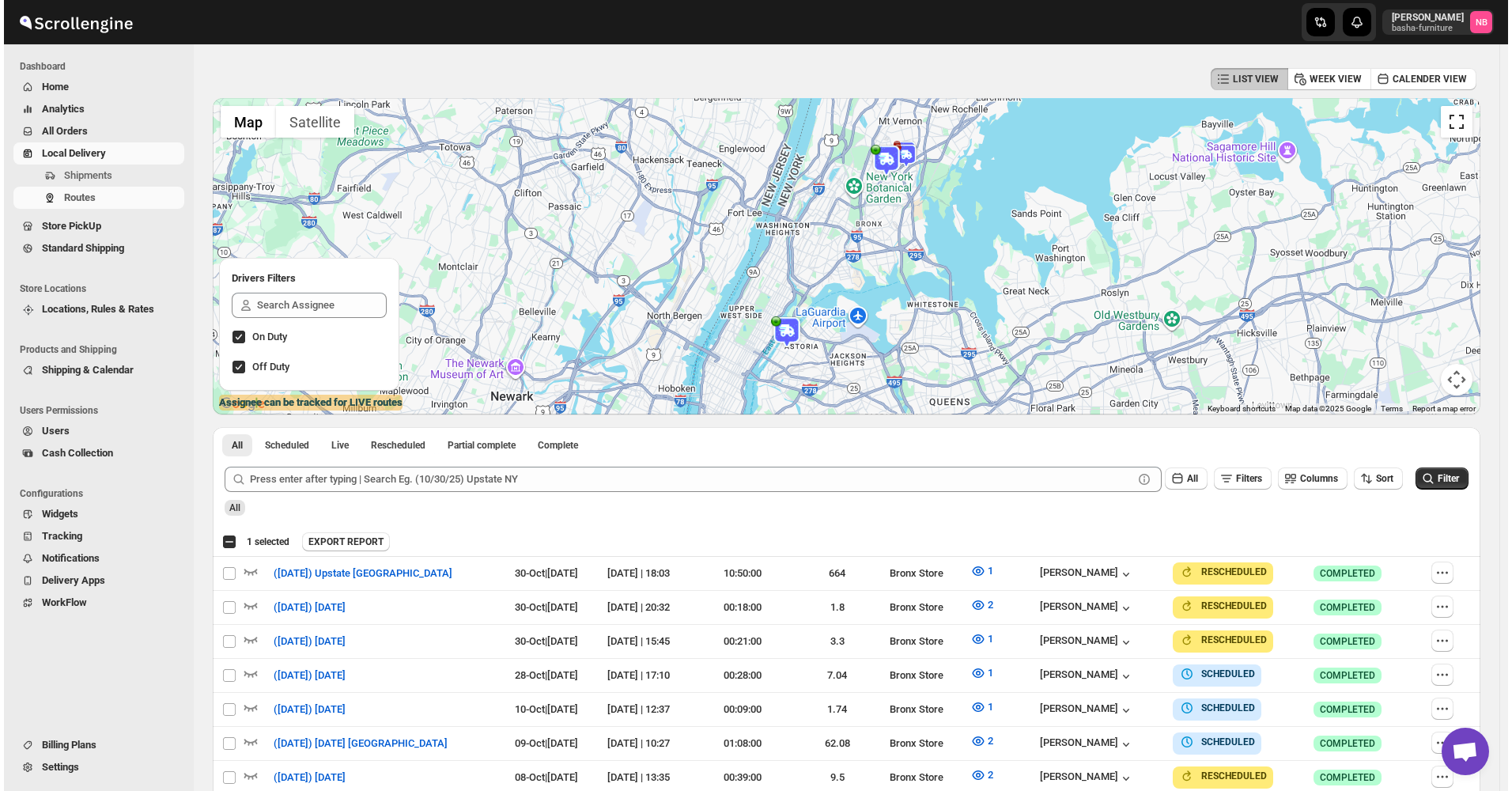
scroll to position [0, 0]
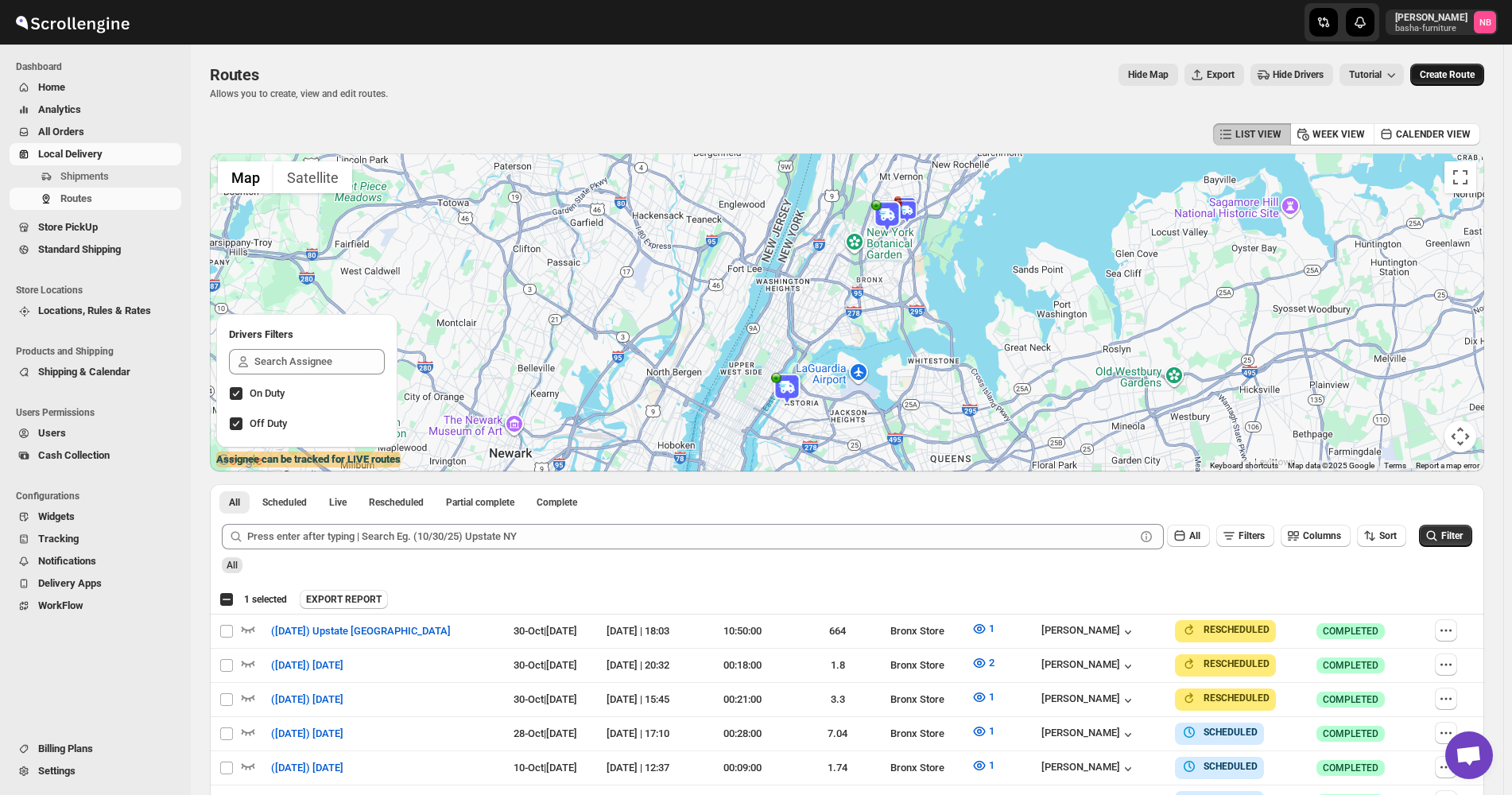
click at [1433, 82] on button "Create Route" at bounding box center [1447, 75] width 74 height 22
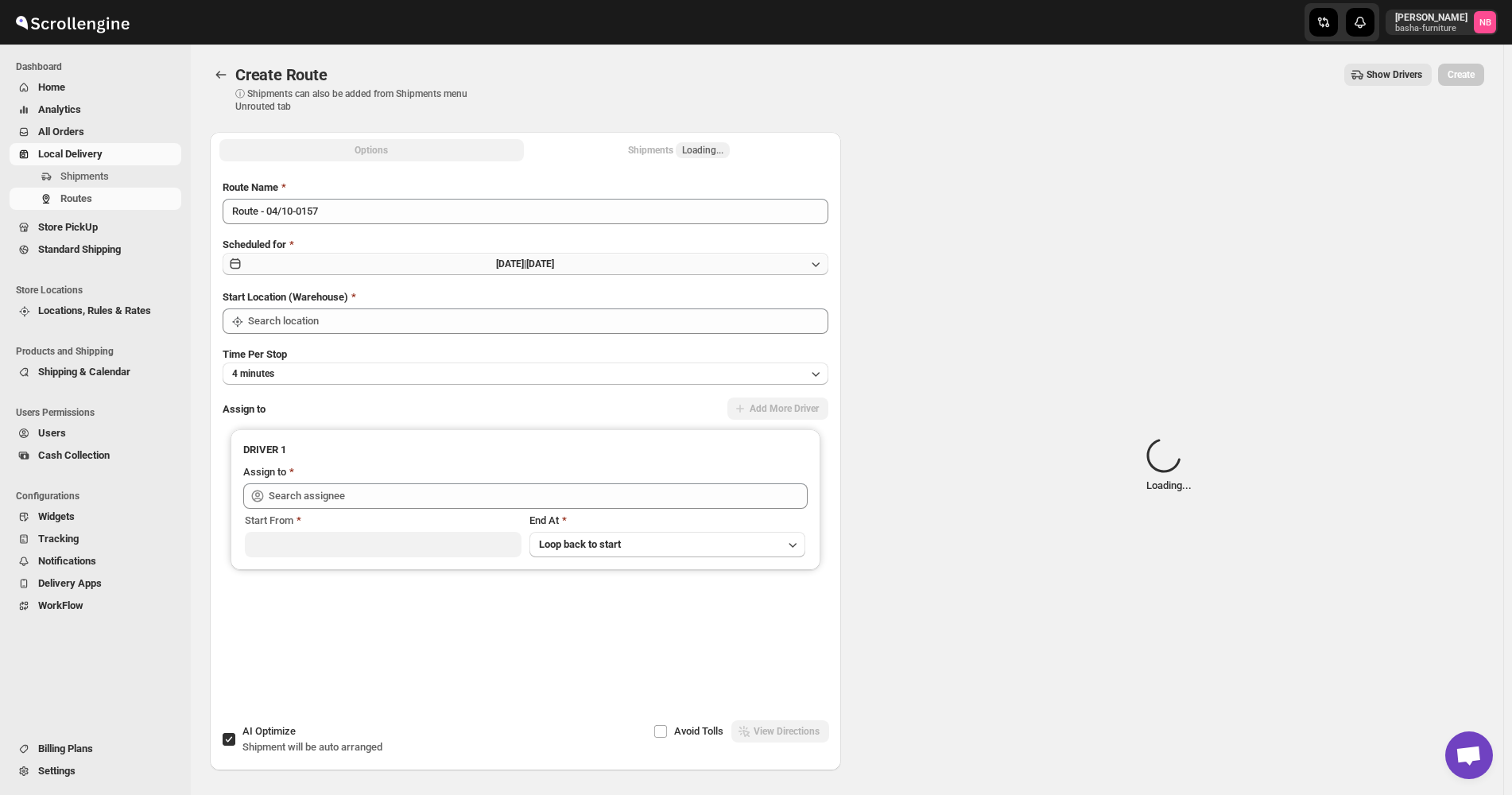
type input "Not Available"
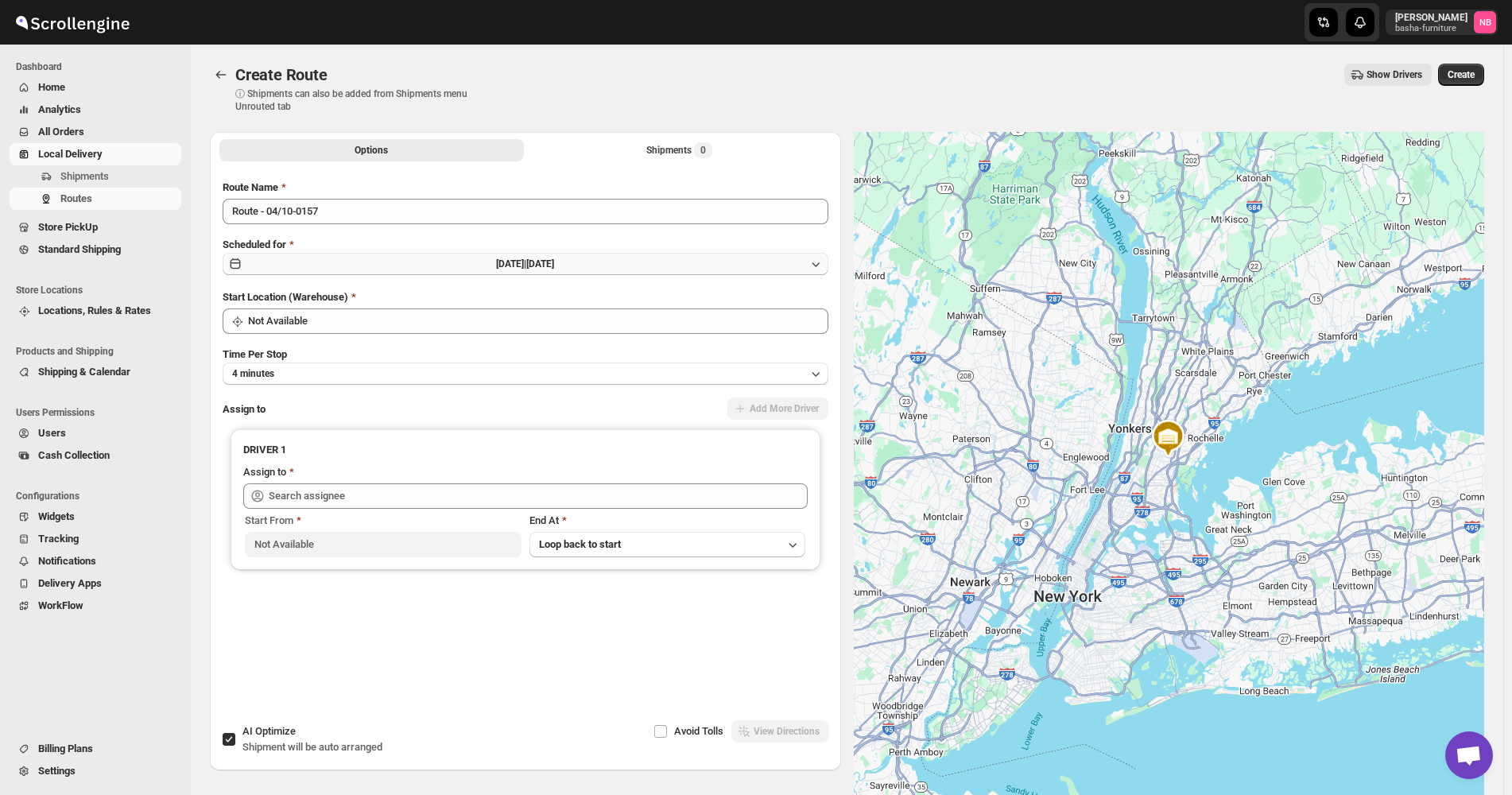
click at [648, 262] on button "[DATE] | [DATE]" at bounding box center [526, 264] width 606 height 22
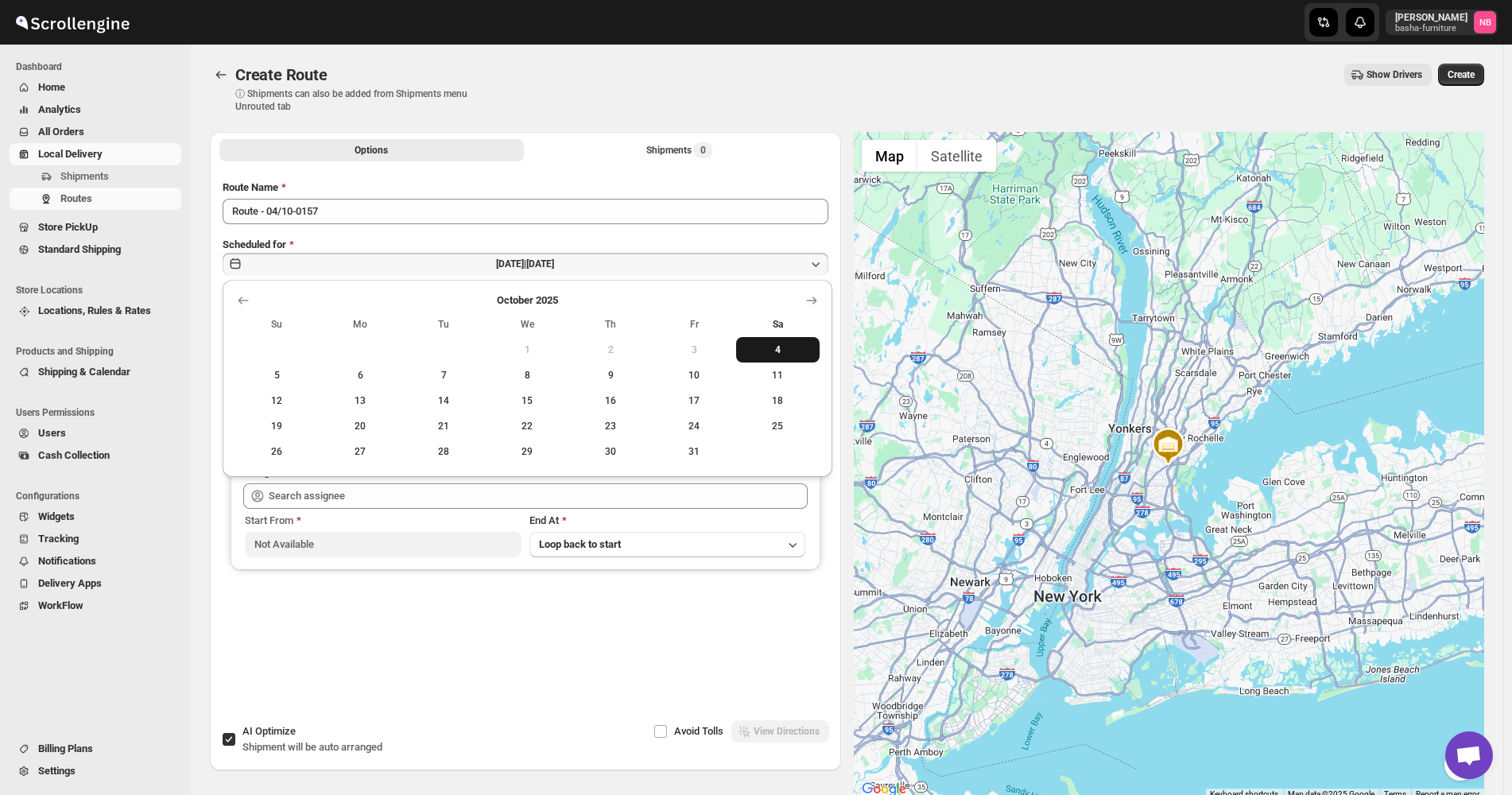
click at [791, 342] on button "4" at bounding box center [778, 349] width 83 height 25
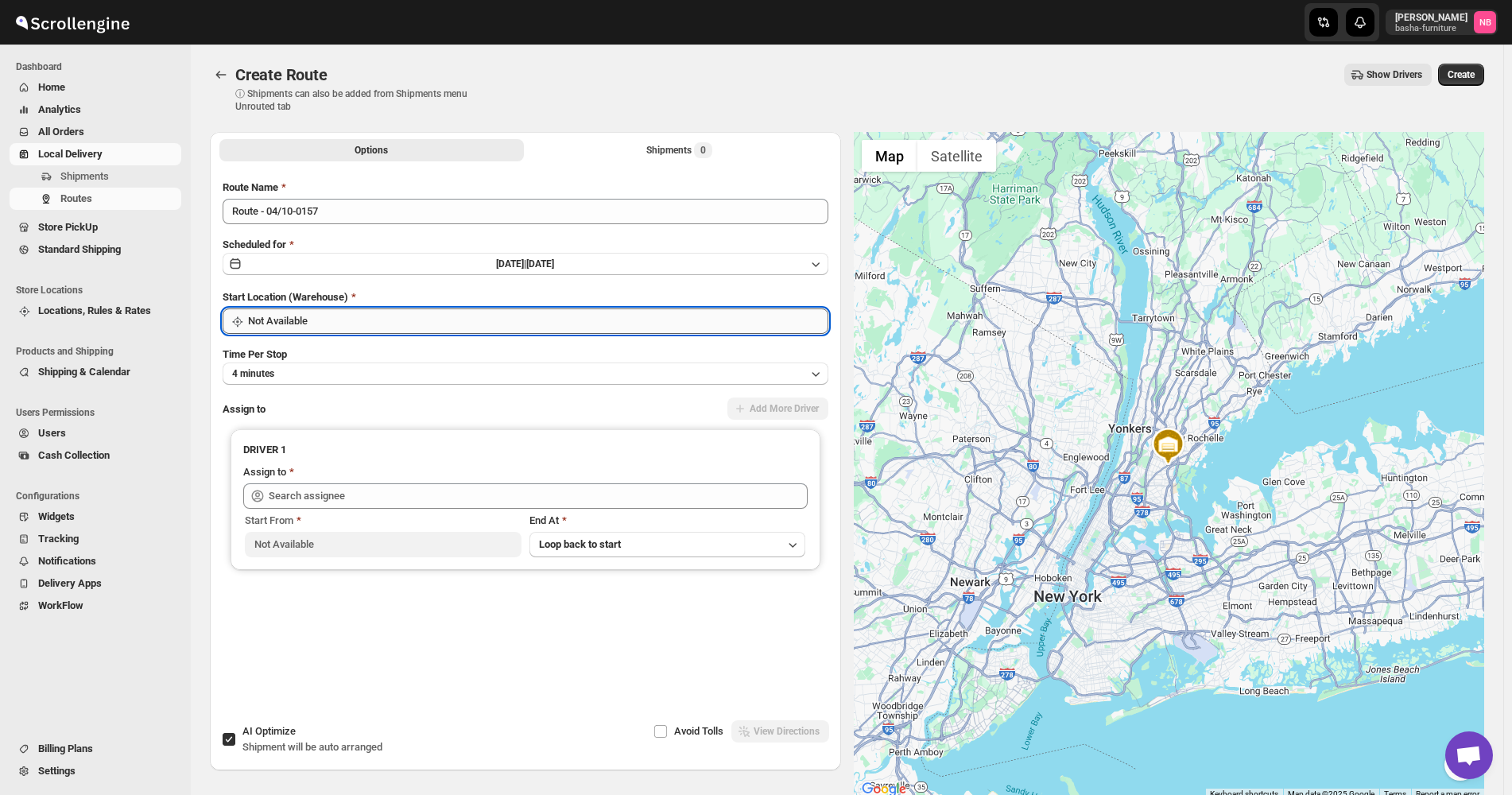
click at [358, 319] on input "Not Available" at bounding box center [538, 320] width 580 height 25
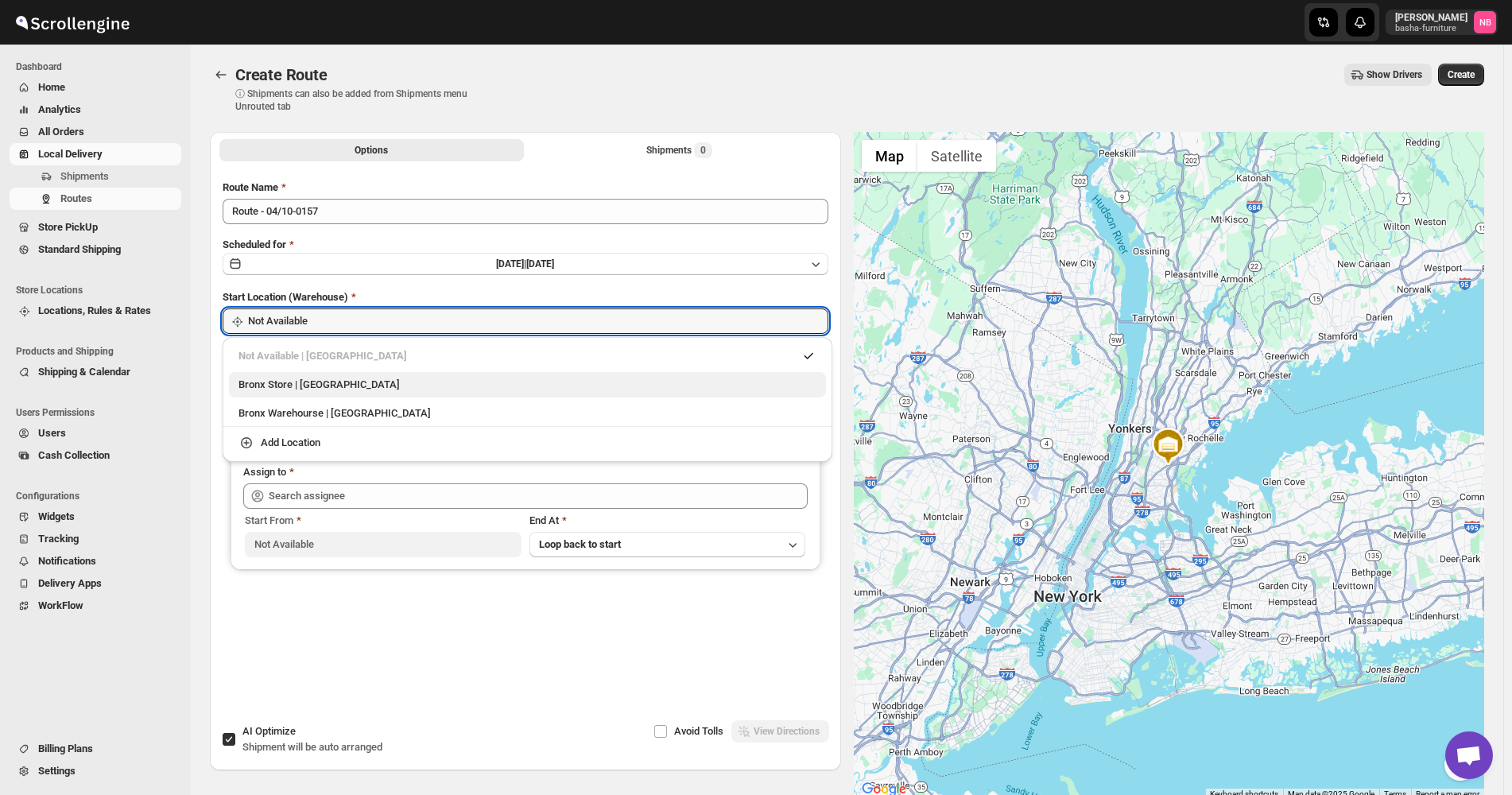
click at [359, 387] on div "Bronx Store | [GEOGRAPHIC_DATA]" at bounding box center [527, 384] width 578 height 16
type input "Bronx Store"
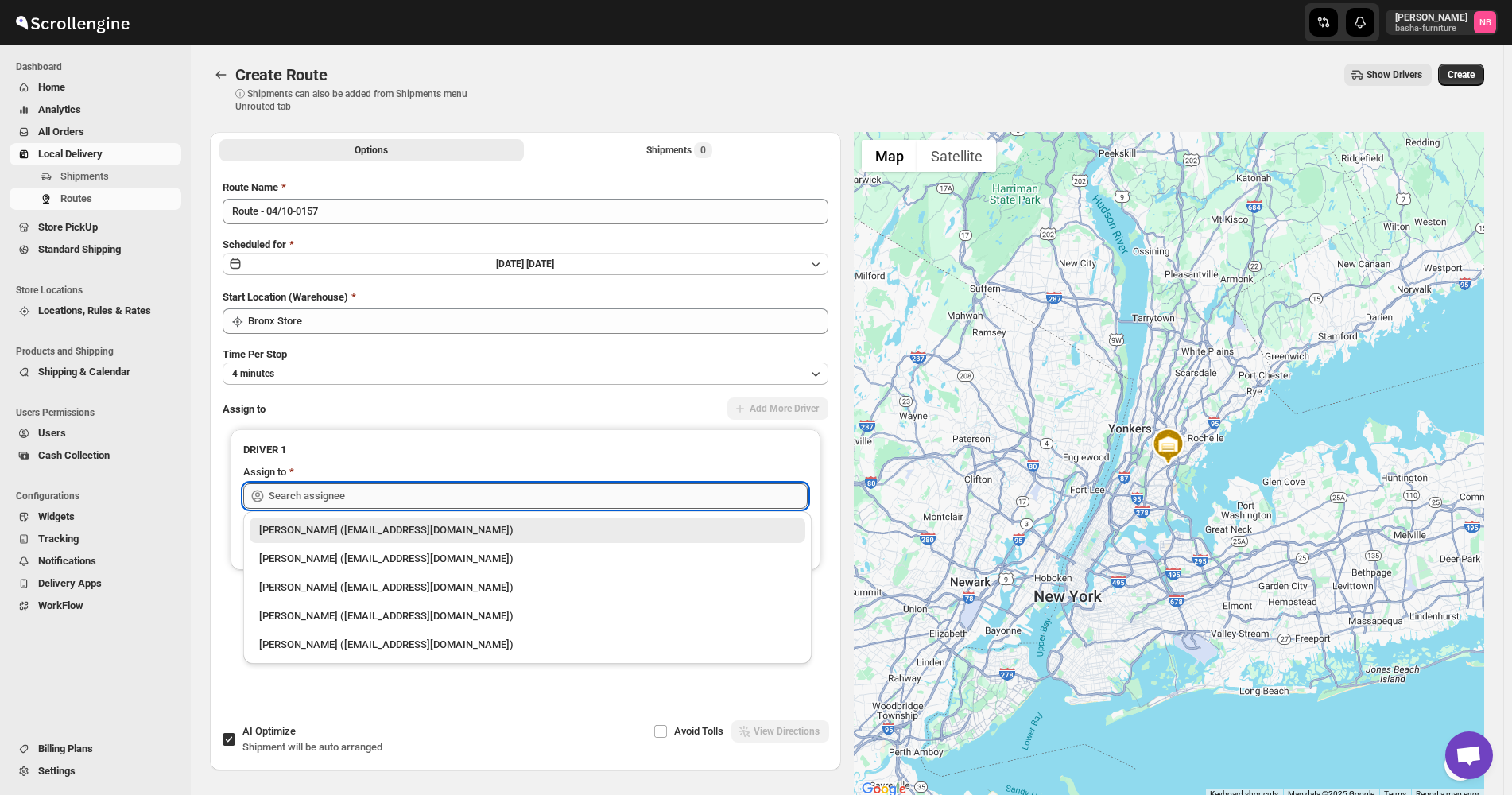
click at [375, 494] on input "text" at bounding box center [538, 495] width 539 height 25
click at [343, 620] on div "[PERSON_NAME] ([EMAIL_ADDRESS][DOMAIN_NAME])" at bounding box center [527, 615] width 537 height 16
type input "[PERSON_NAME] ([EMAIL_ADDRESS][DOMAIN_NAME])"
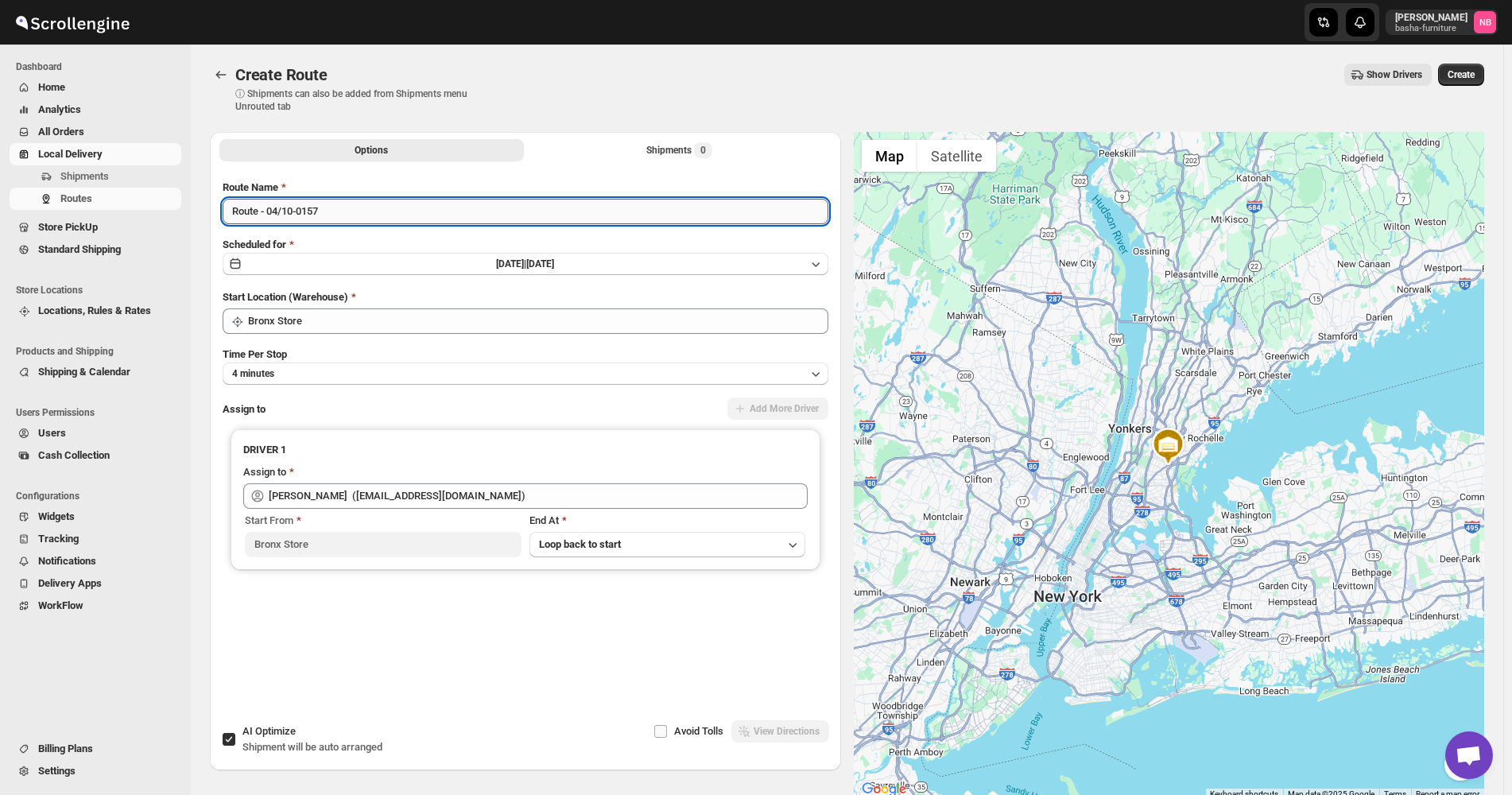
click at [360, 208] on input "Route - 04/10-0157" at bounding box center [526, 211] width 606 height 25
type input "Boxspring"
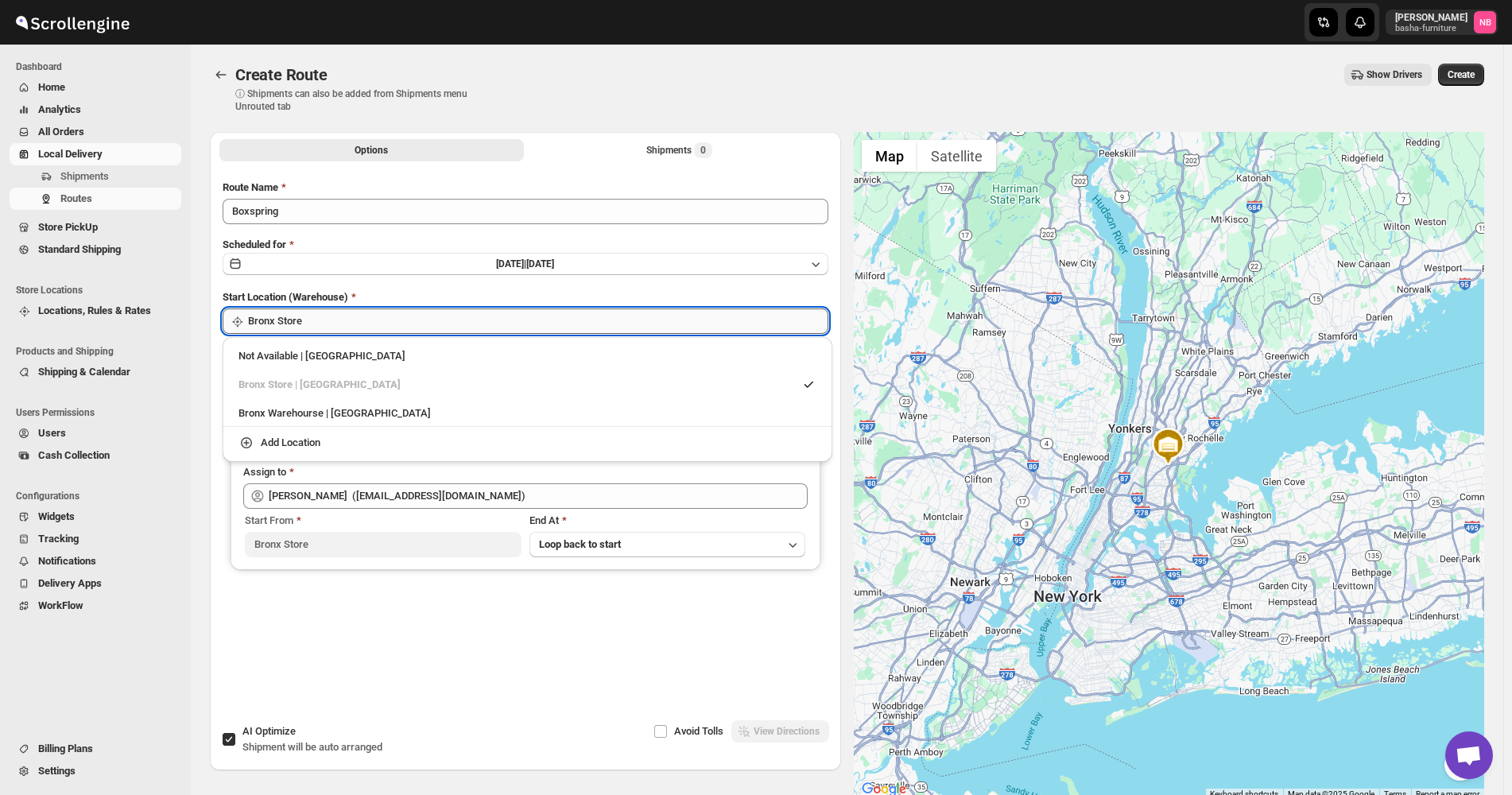
click at [415, 330] on input "Bronx Store" at bounding box center [538, 320] width 580 height 25
click at [371, 399] on li "Bronx Warehourse | [GEOGRAPHIC_DATA]" at bounding box center [527, 413] width 610 height 30
type input "Bronx Warehourse"
drag, startPoint x: 541, startPoint y: 373, endPoint x: 520, endPoint y: 354, distance: 28.3
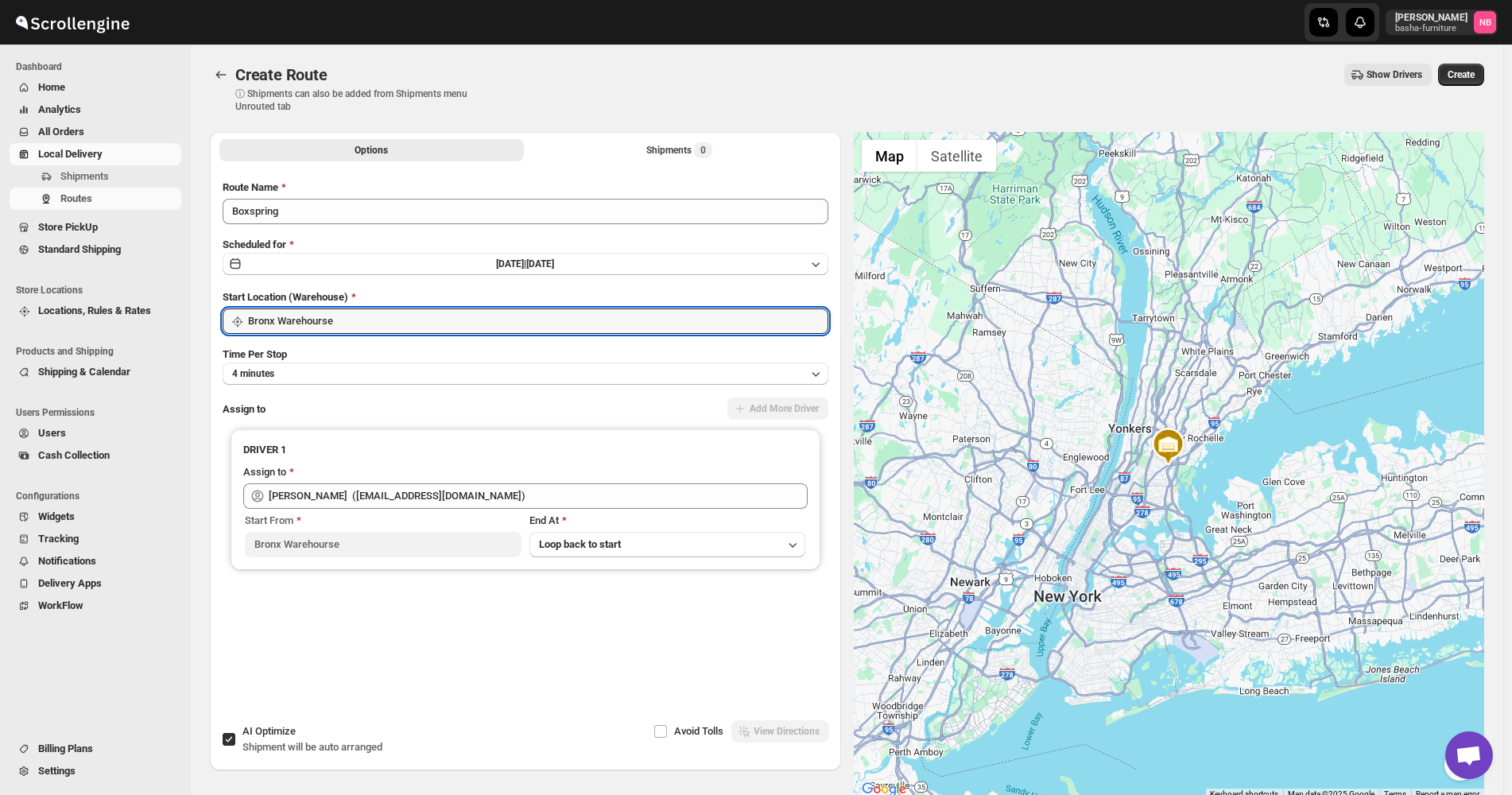
click at [540, 370] on button "4 minutes" at bounding box center [526, 374] width 606 height 22
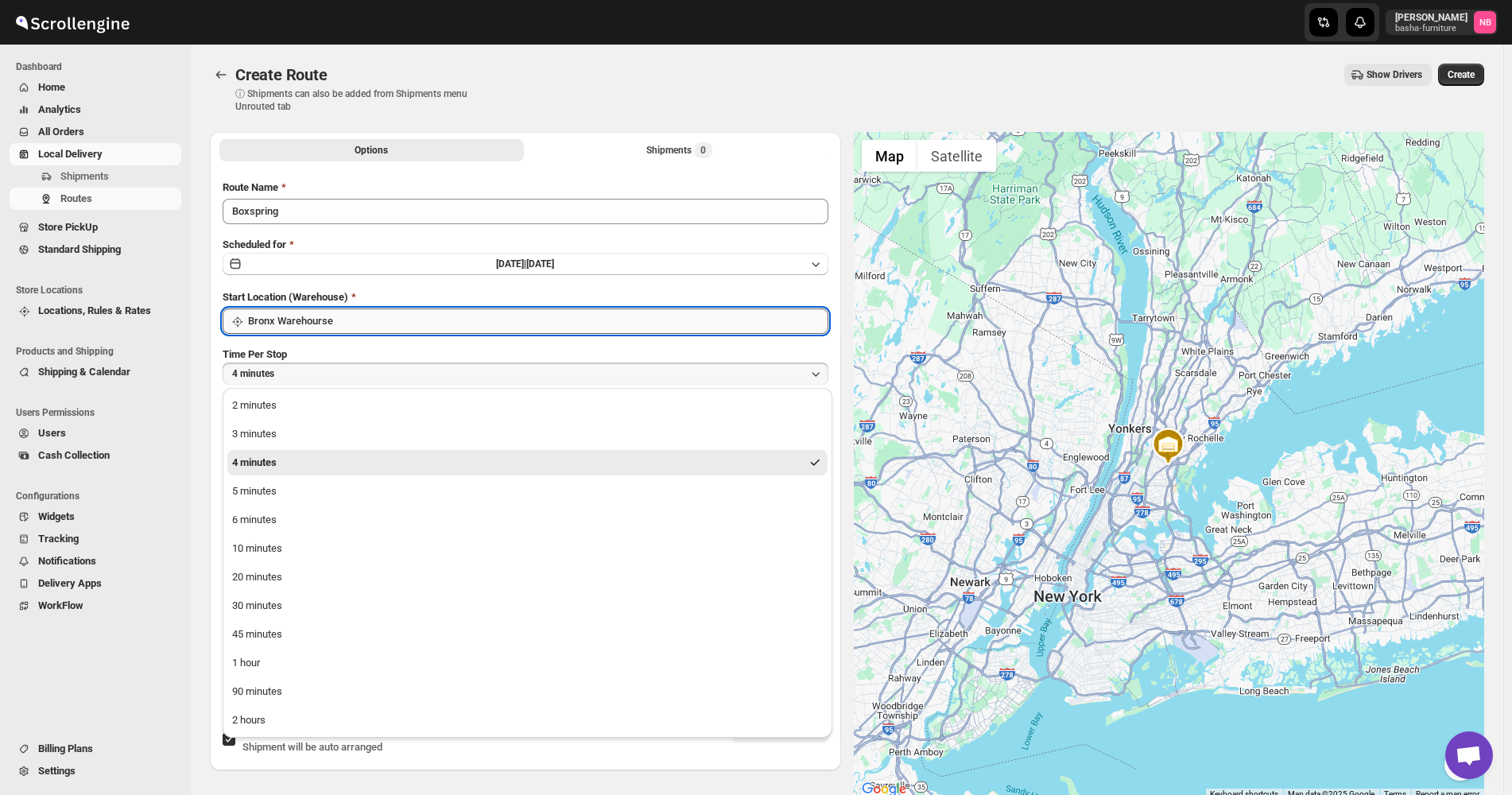
click at [474, 325] on input "Bronx Warehourse" at bounding box center [538, 320] width 580 height 25
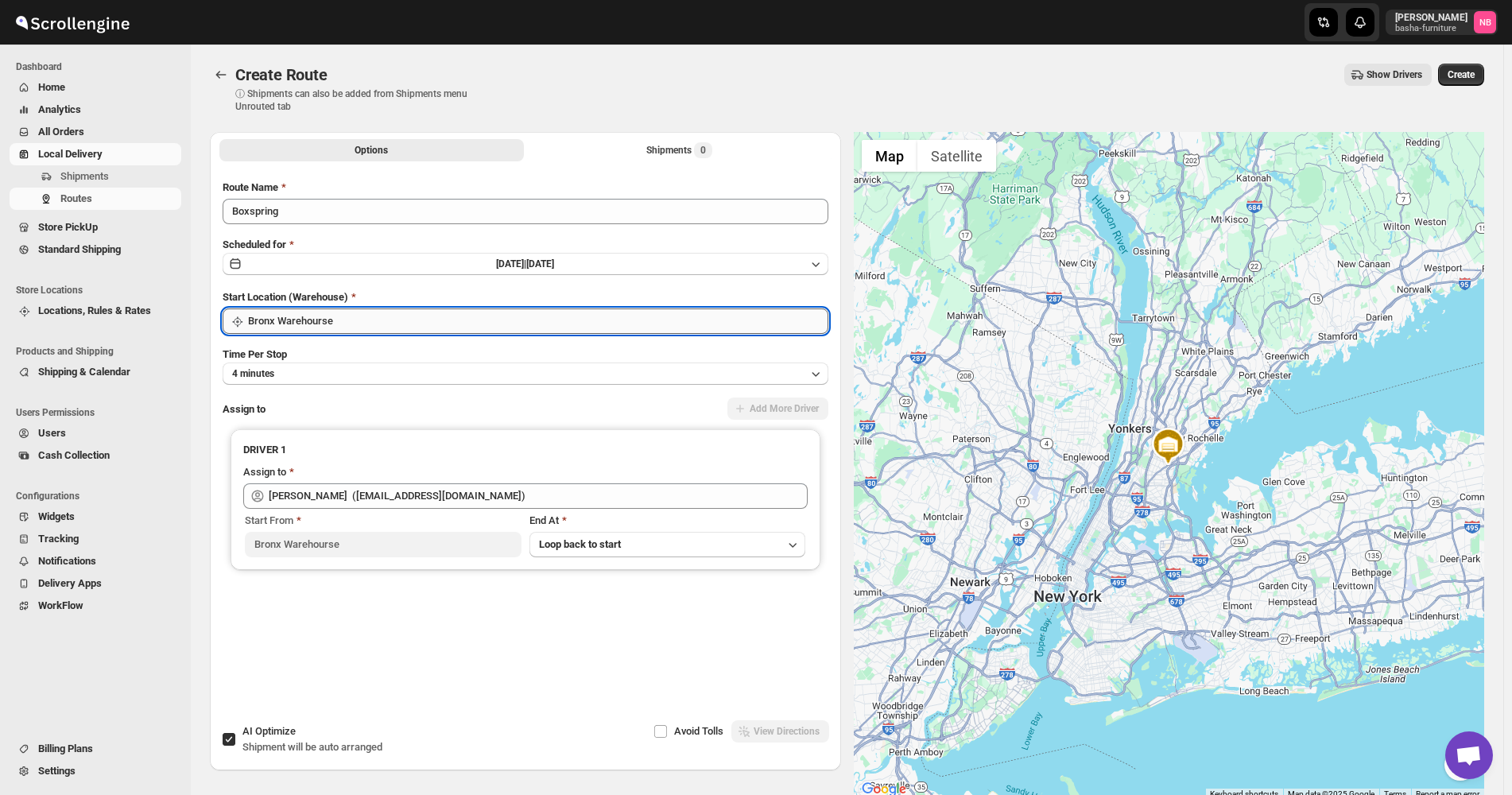
click at [467, 328] on input "Bronx Warehourse" at bounding box center [538, 320] width 580 height 25
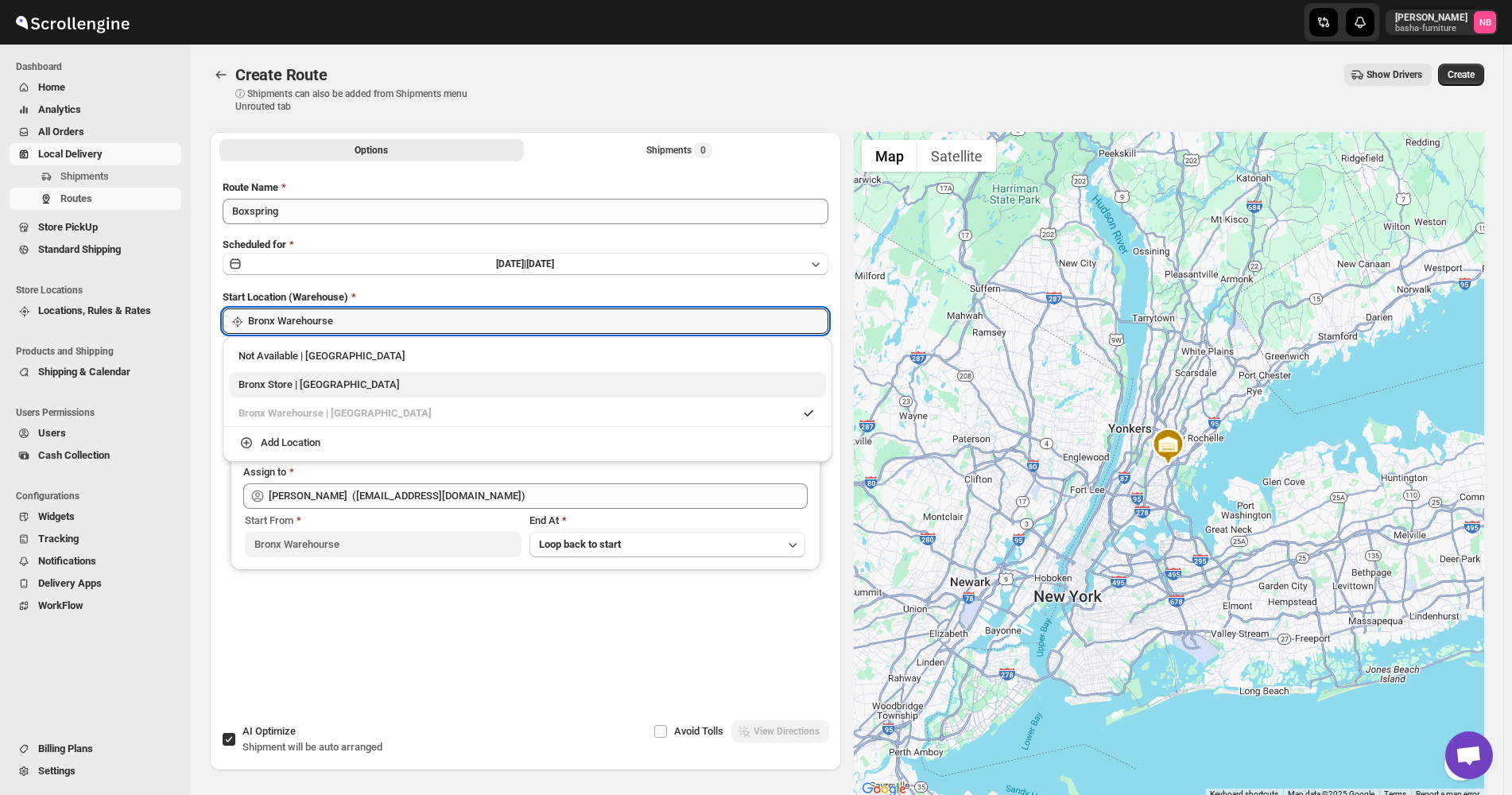
click at [429, 386] on div "Bronx Store | [GEOGRAPHIC_DATA]" at bounding box center [527, 384] width 578 height 16
type input "Bronx Store"
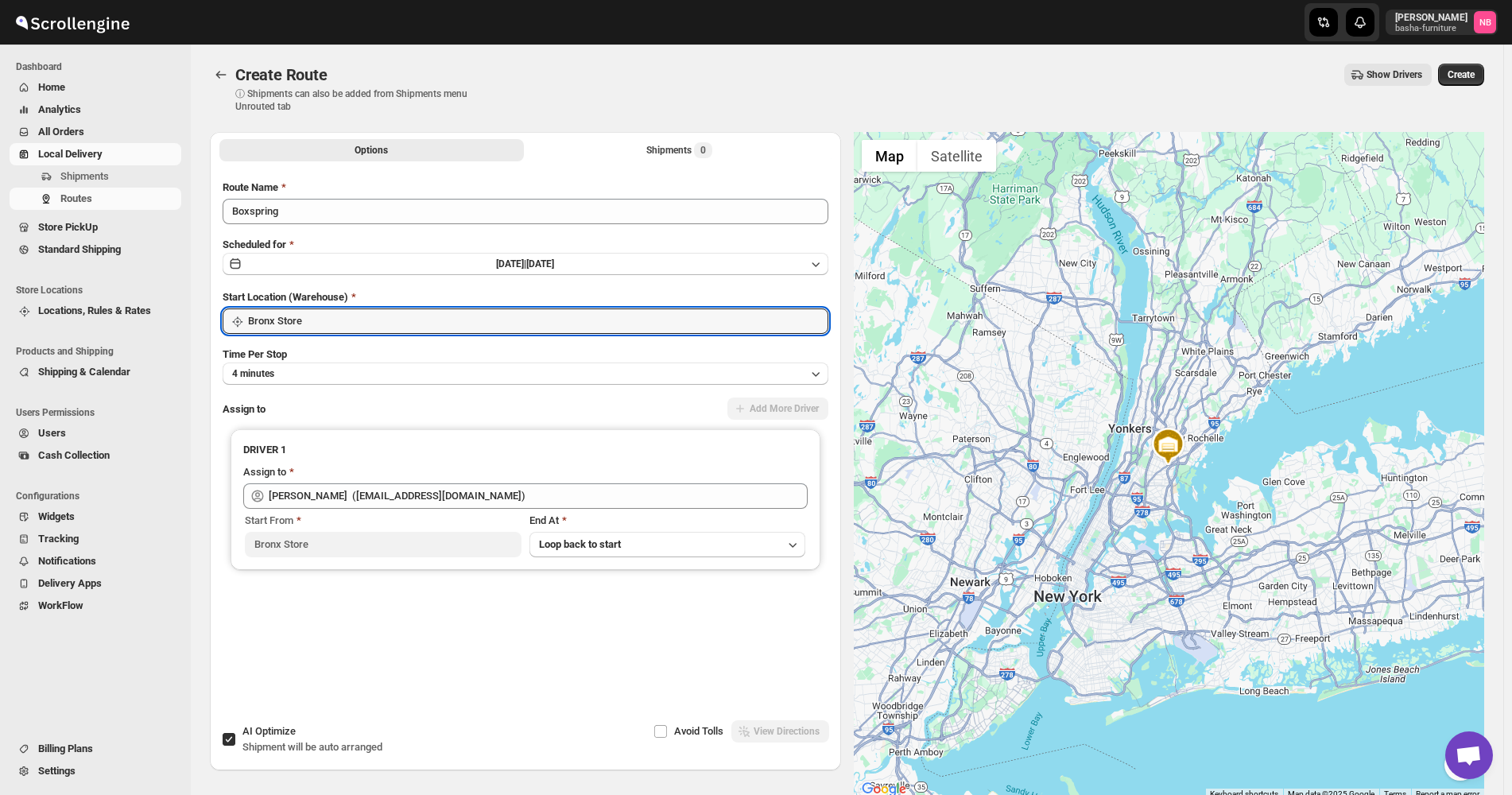
click at [630, 161] on div "Options Shipments 0 More views Options Shipments 0 More views" at bounding box center [526, 150] width 631 height 35
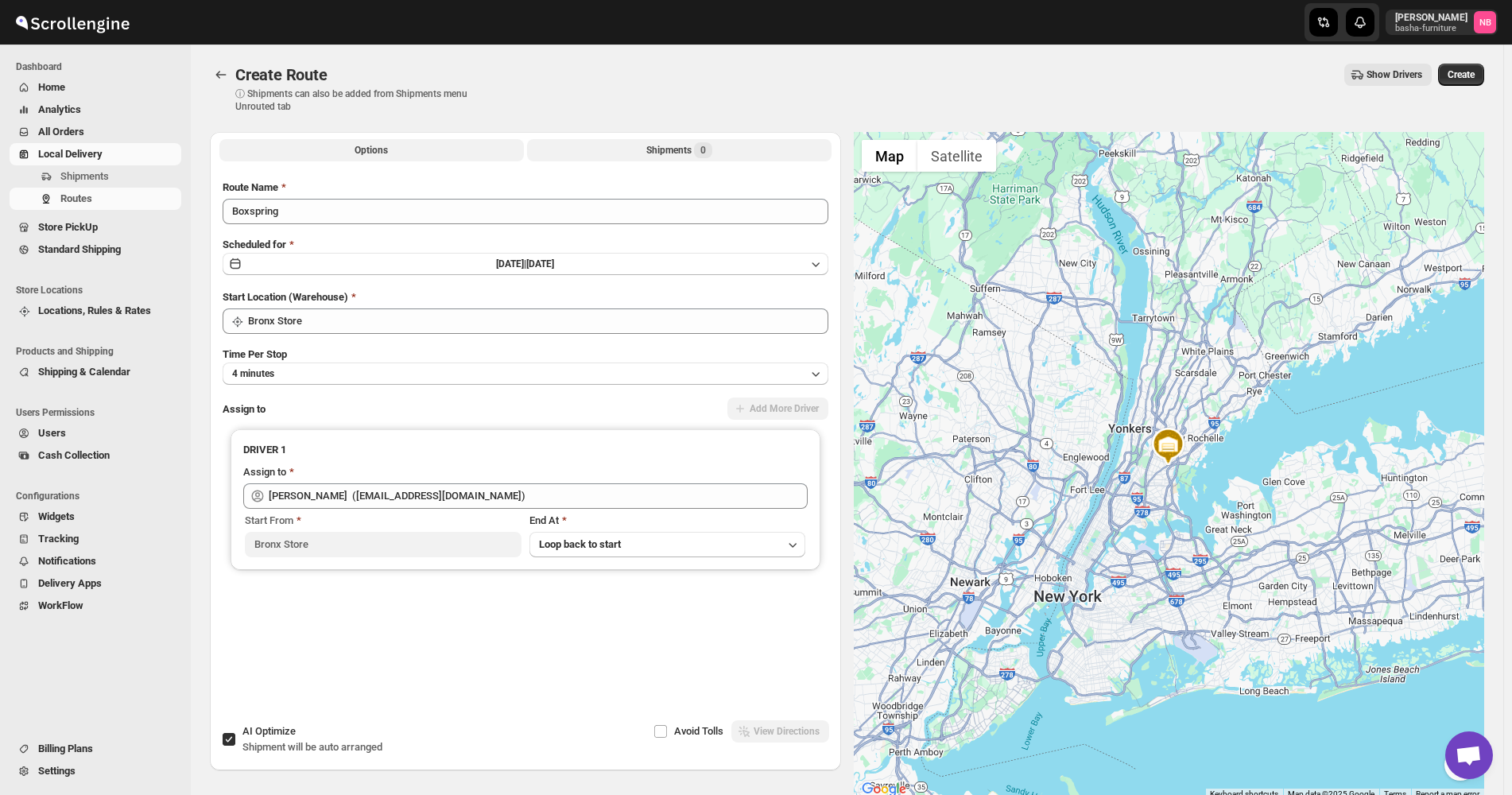
click at [647, 146] on button "Shipments 0" at bounding box center [679, 150] width 304 height 22
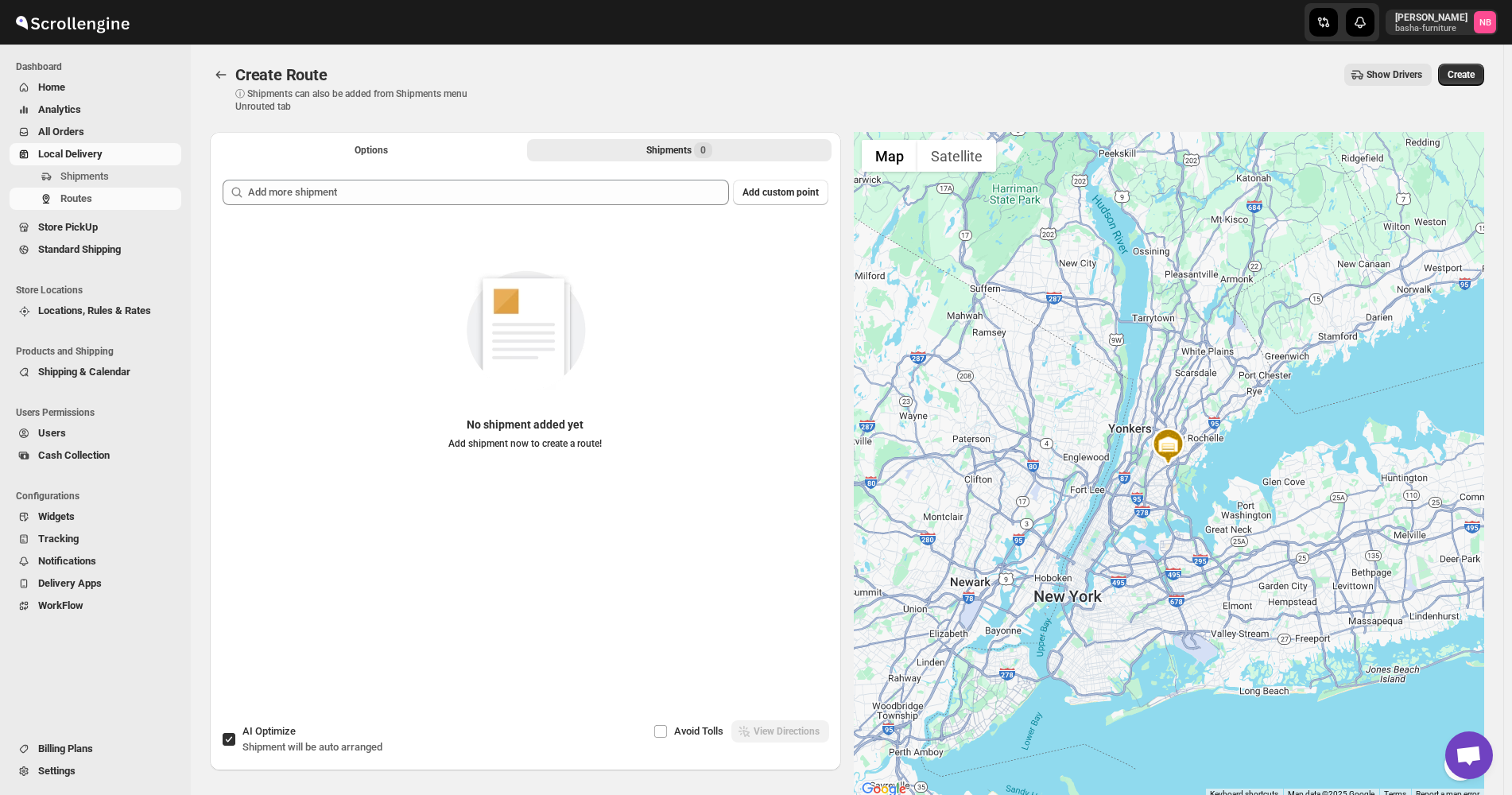
click at [603, 179] on div "Add custom point No shipment added yet Add shipment now to create a route!" at bounding box center [526, 428] width 631 height 522
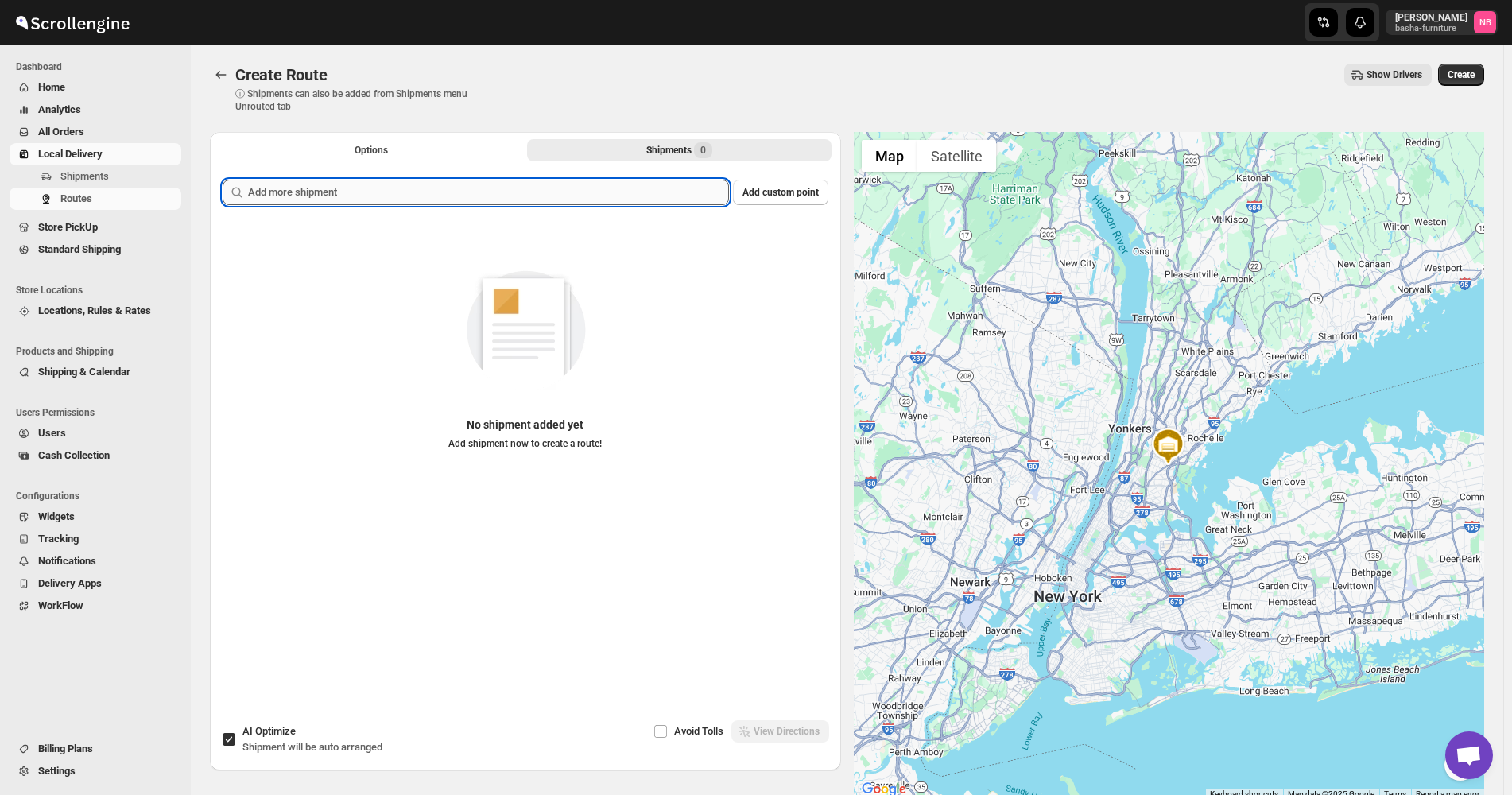
click at [589, 201] on input "text" at bounding box center [489, 192] width 481 height 25
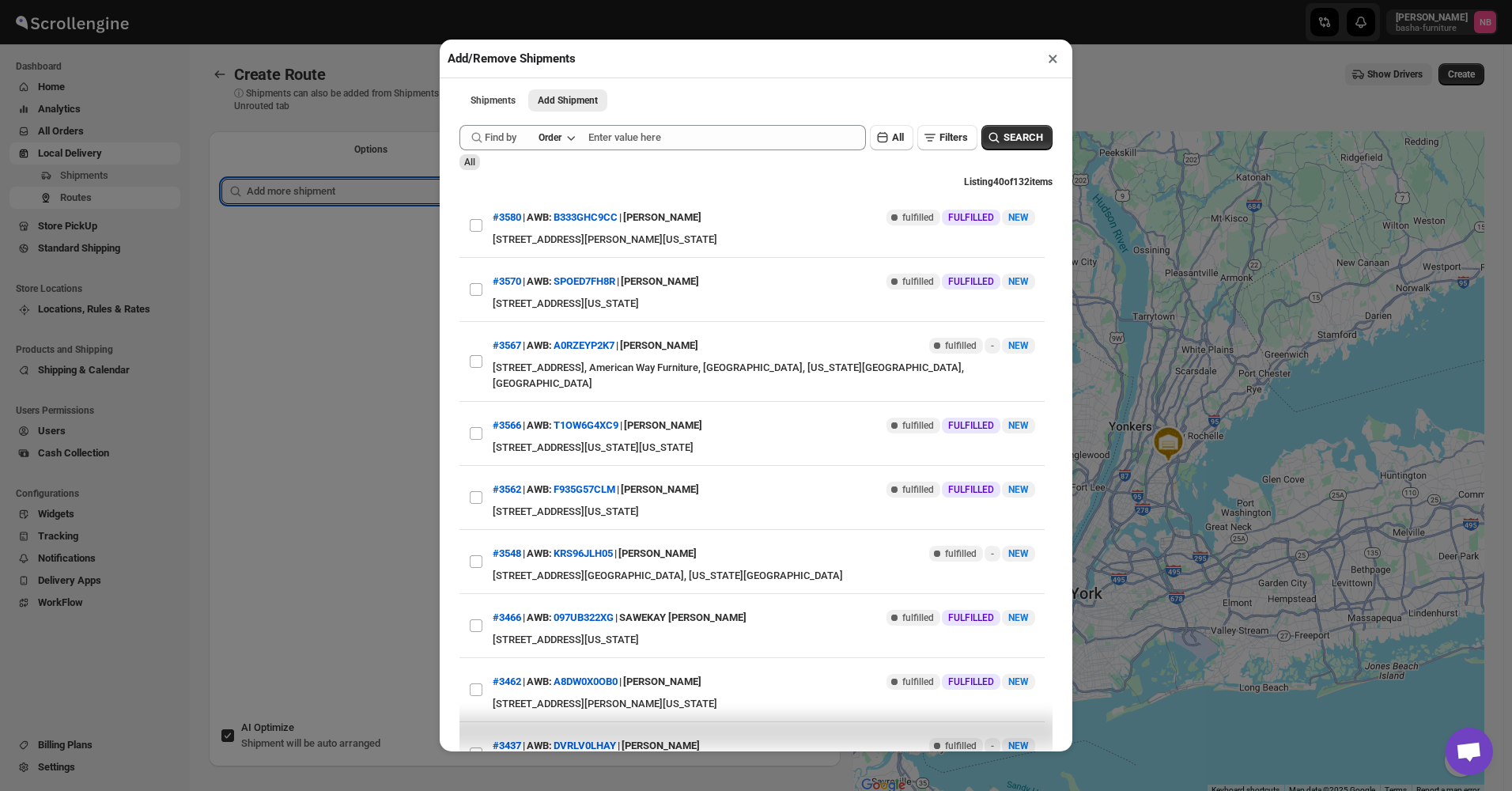
click at [397, 296] on div "Add/Remove Shipments × Shipments Add Shipment More views Shipments Add Shipment…" at bounding box center [756, 395] width 1512 height 791
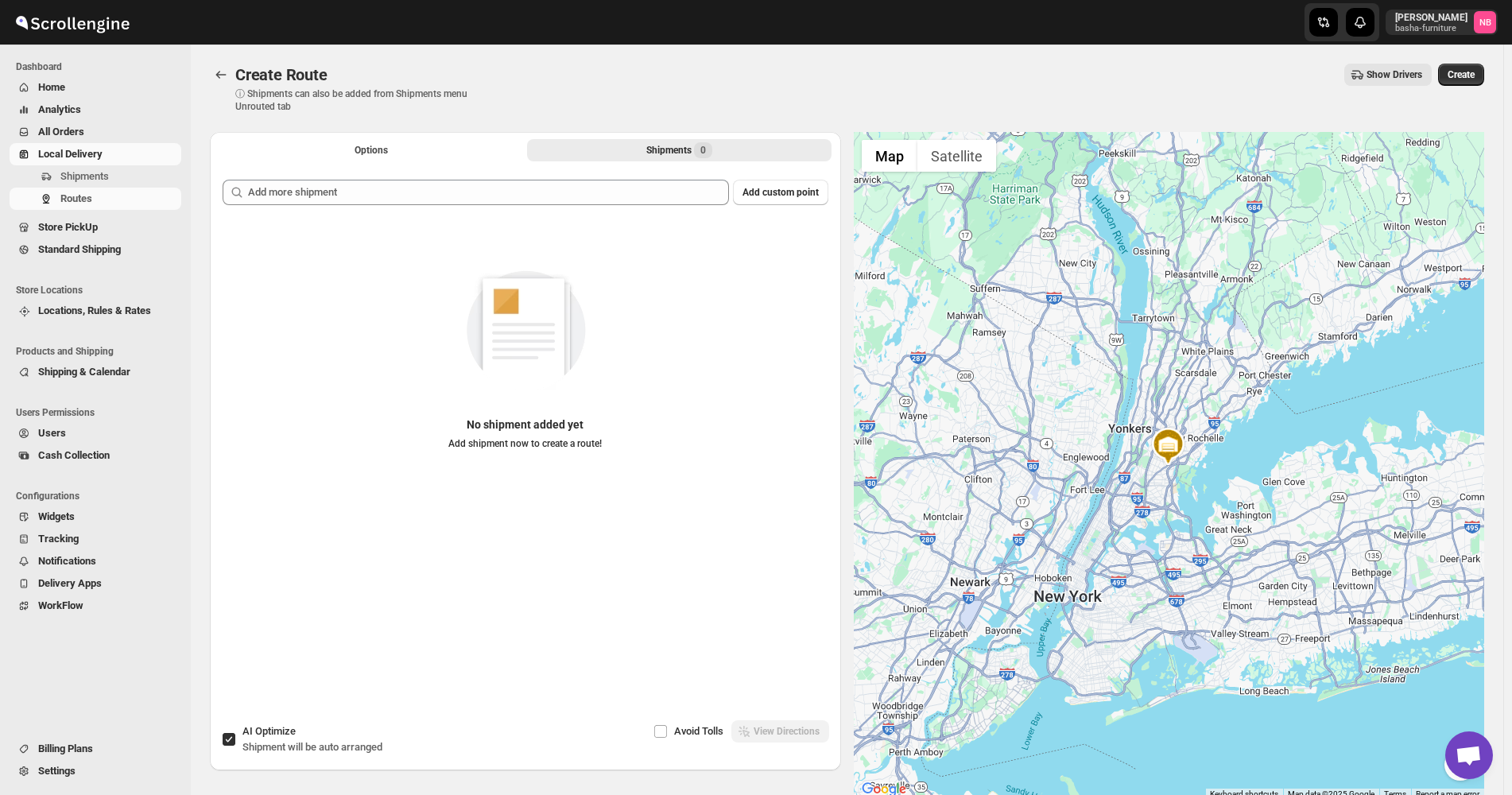
click at [116, 127] on span "All Orders" at bounding box center [107, 131] width 140 height 16
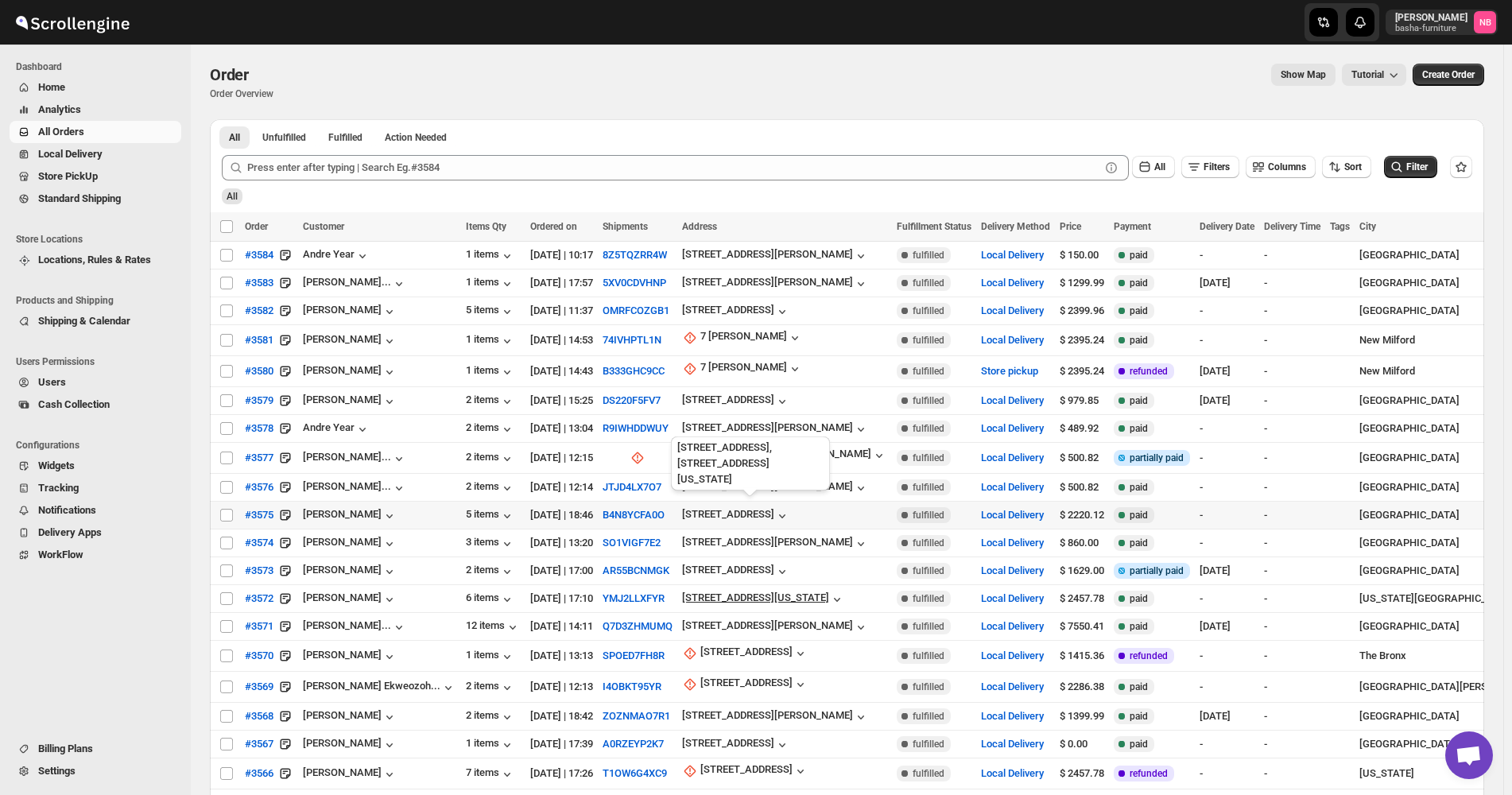
scroll to position [130, 0]
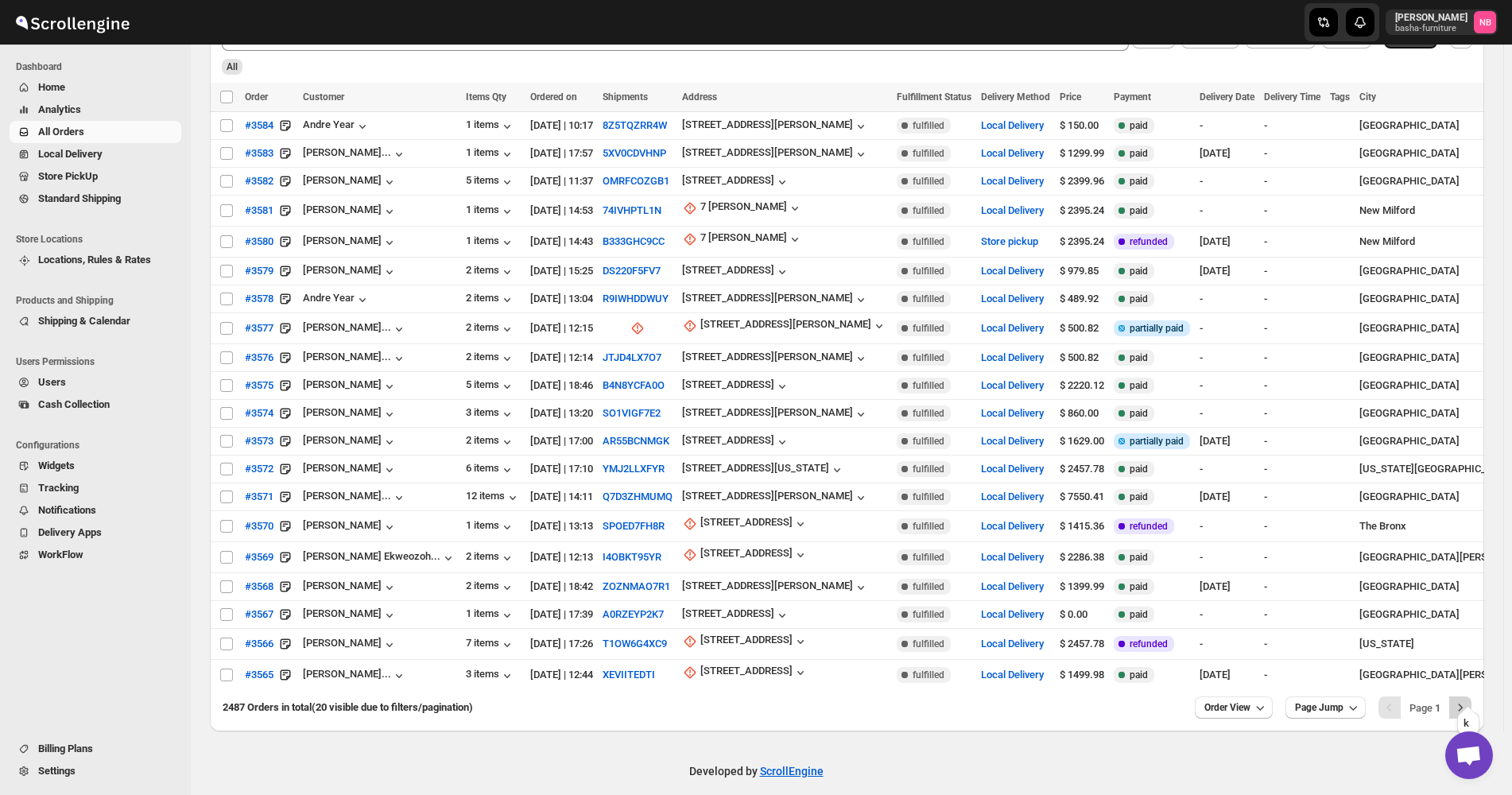
click at [1468, 700] on icon "Next" at bounding box center [1460, 707] width 16 height 16
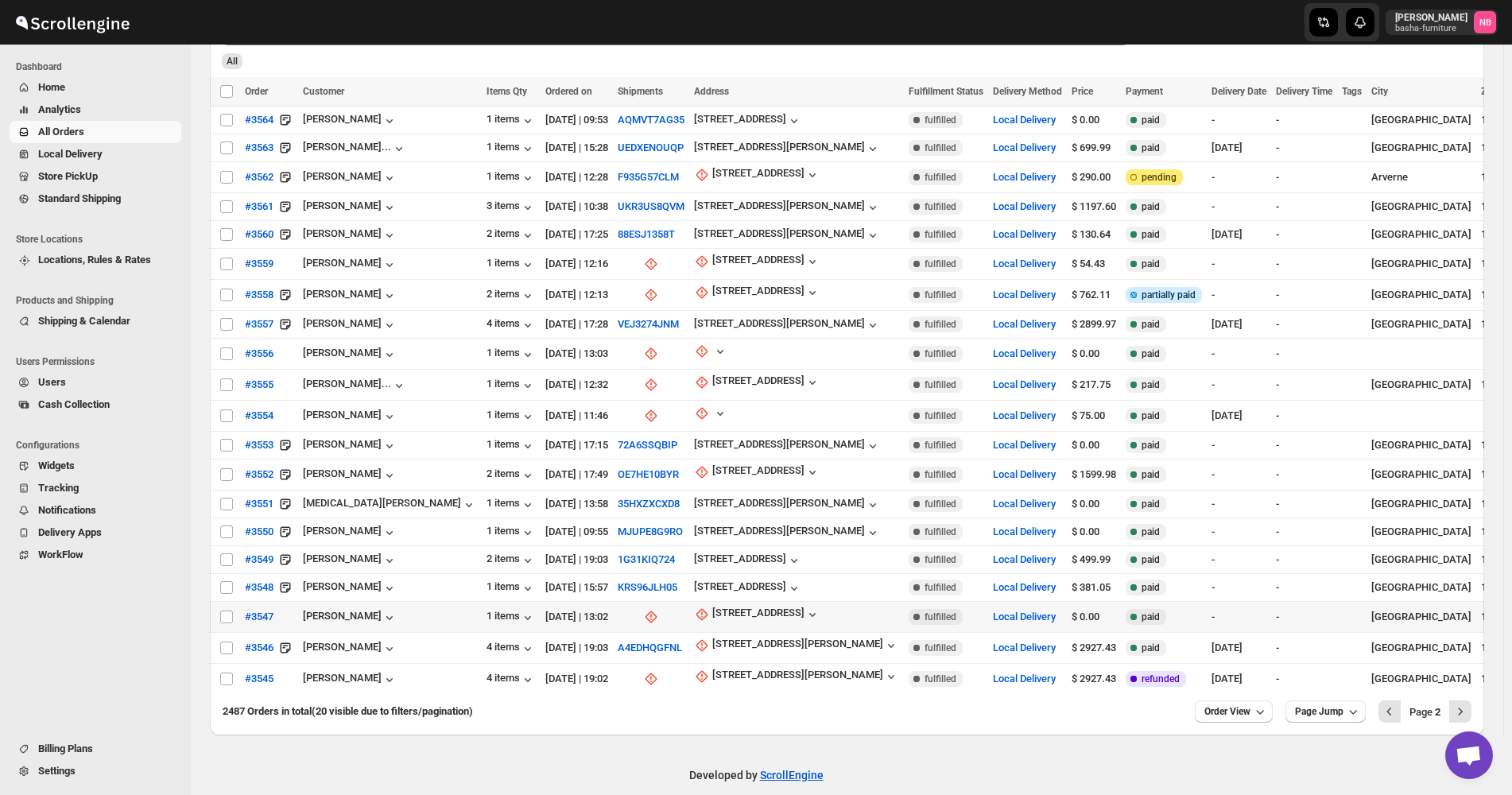
scroll to position [139, 0]
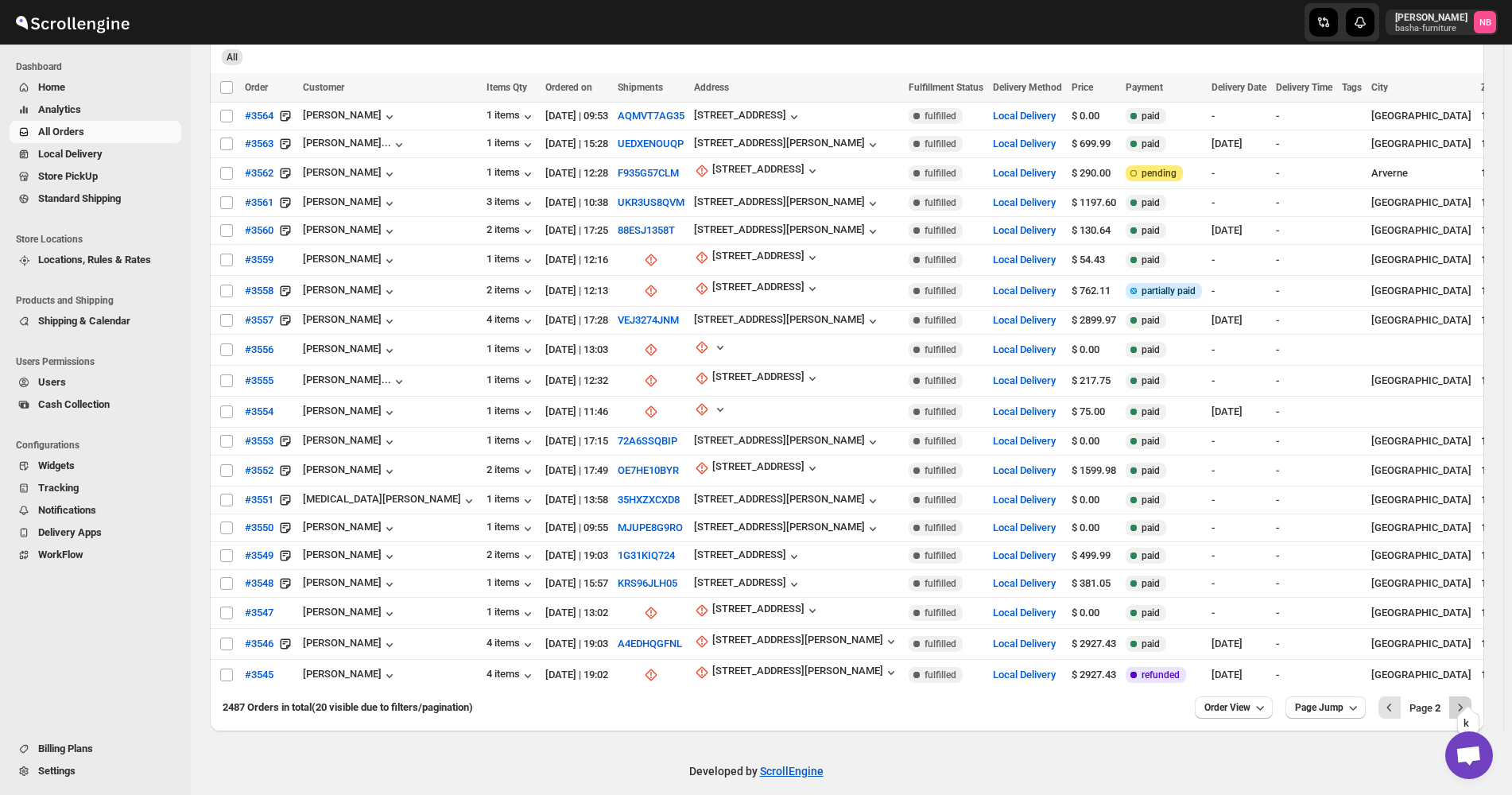
click at [1467, 700] on icon "Next" at bounding box center [1460, 707] width 16 height 16
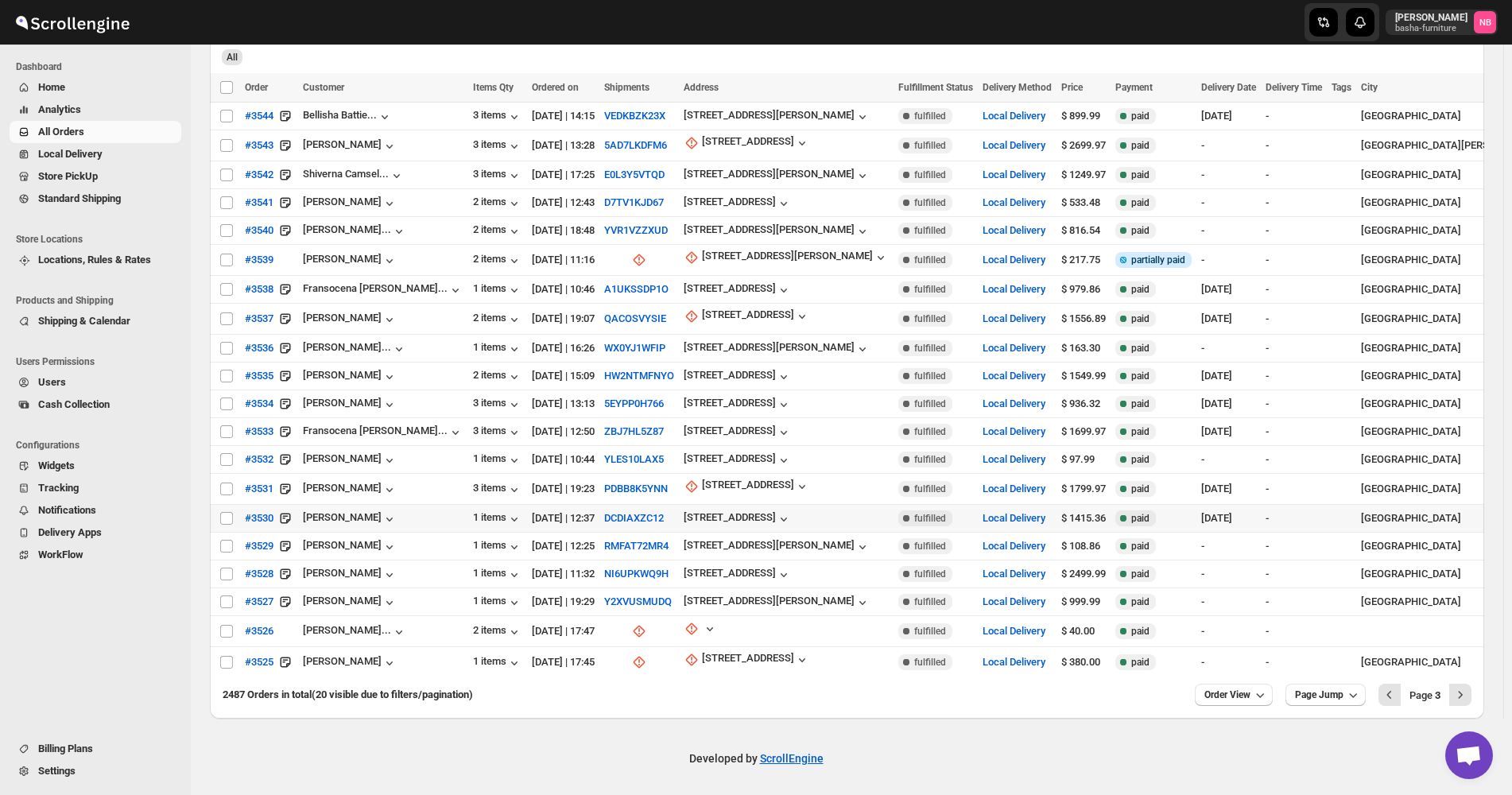
scroll to position [127, 0]
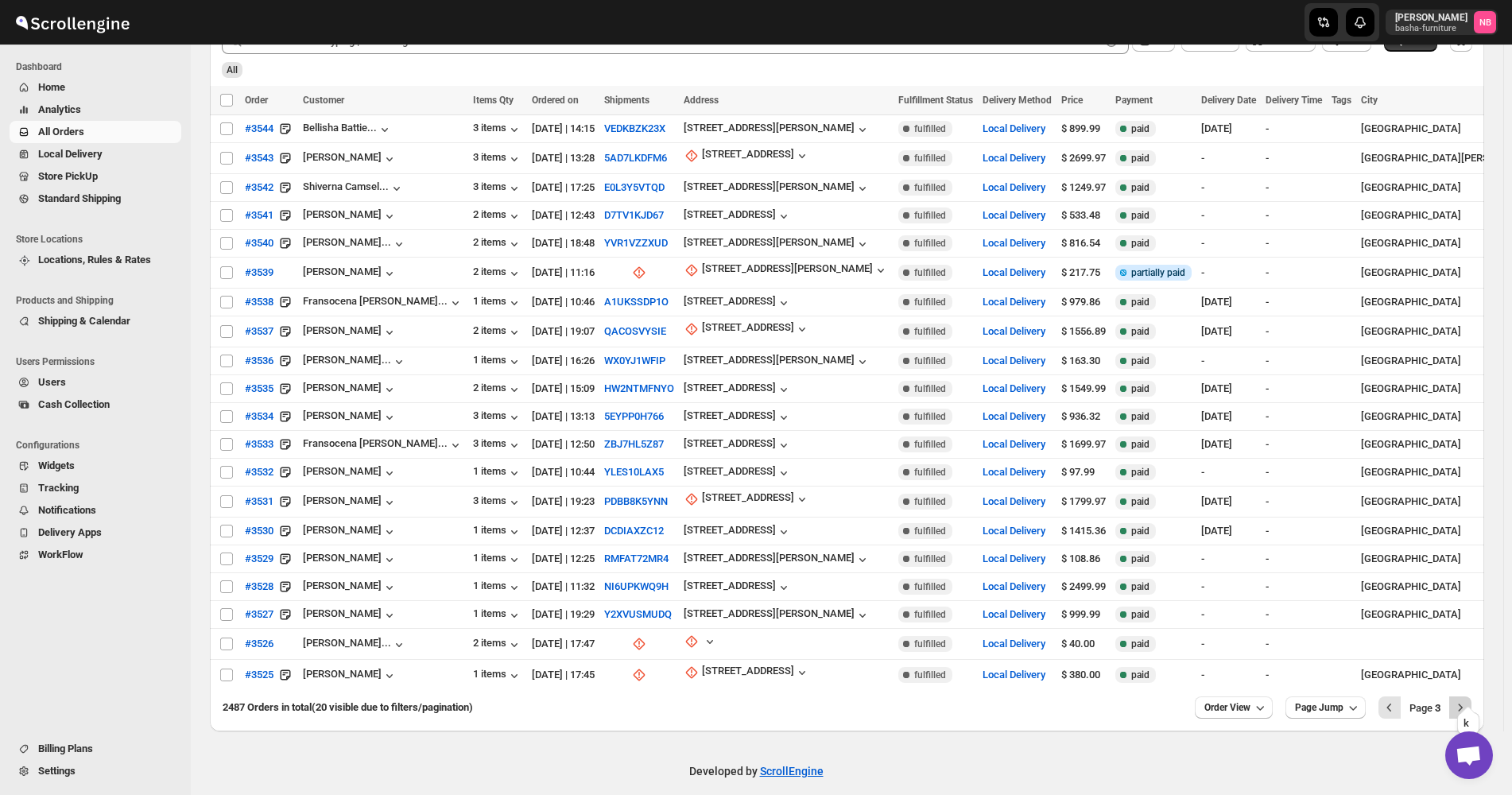
click at [1469, 700] on icon "Next" at bounding box center [1460, 707] width 16 height 16
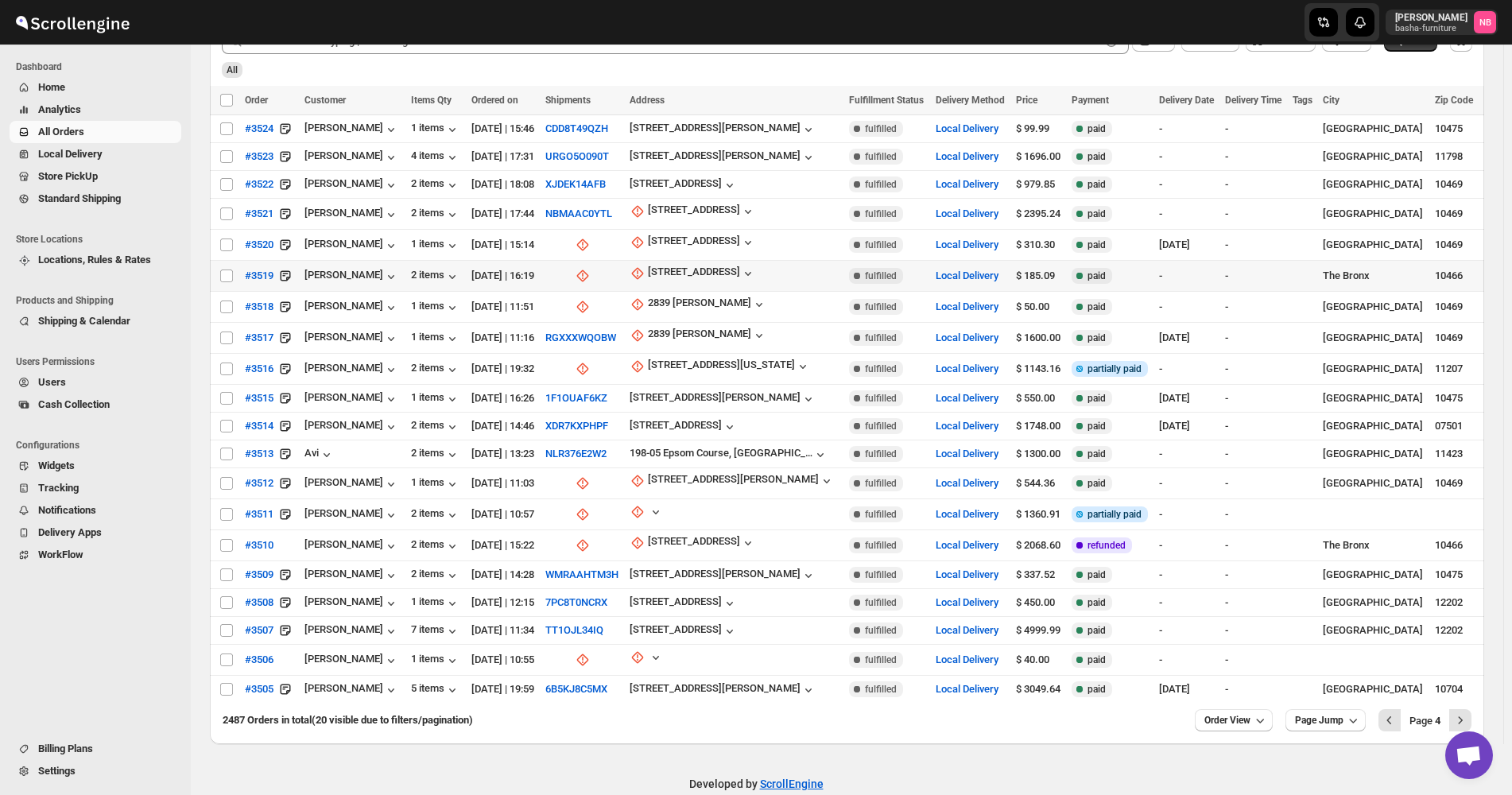
click at [676, 261] on td "[STREET_ADDRESS]" at bounding box center [734, 277] width 219 height 31
checkbox input "true"
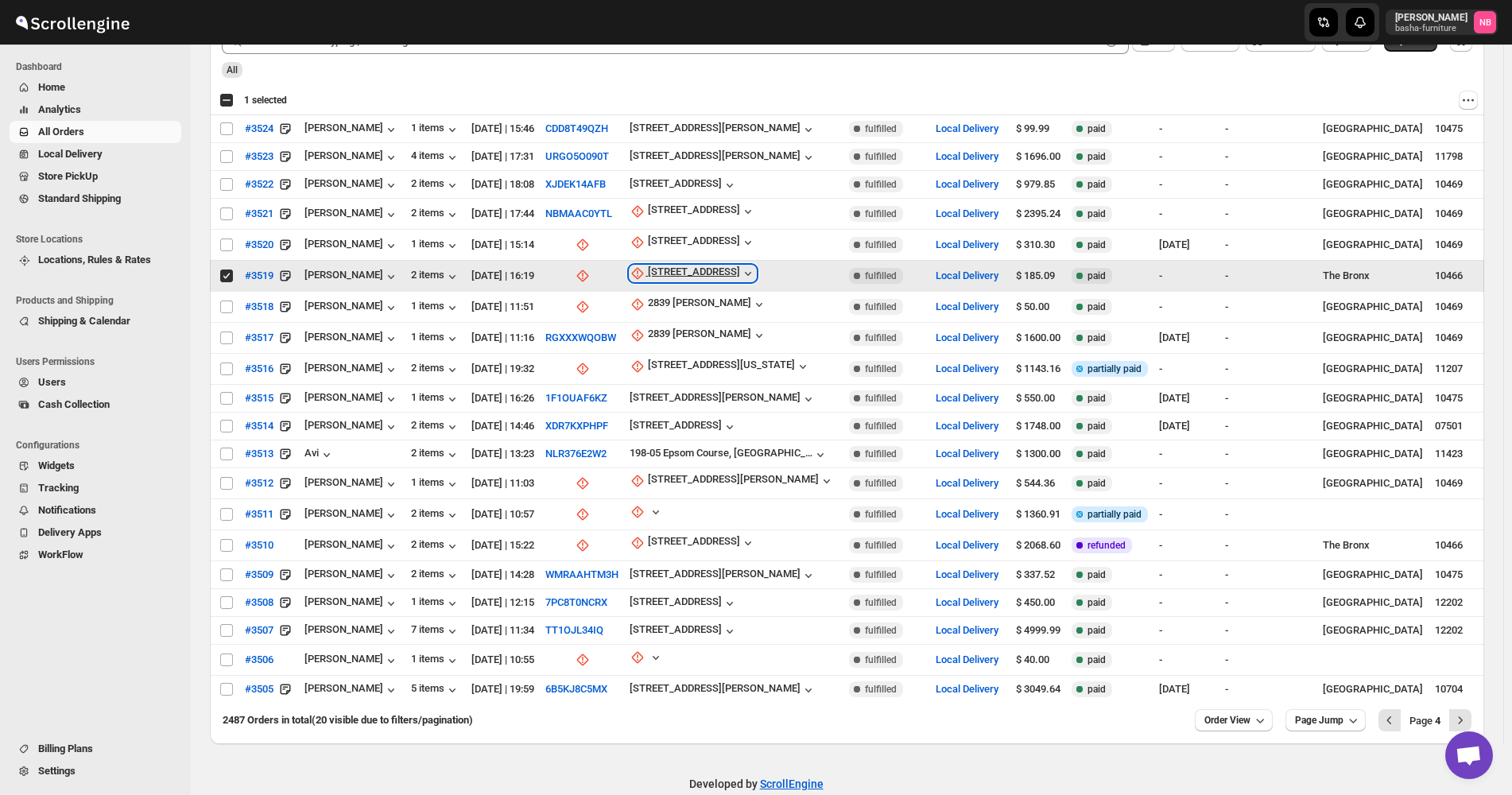
click at [698, 270] on div "[STREET_ADDRESS]" at bounding box center [694, 273] width 93 height 16
click at [706, 357] on span "Update manually" at bounding box center [718, 354] width 76 height 12
select select "US"
select select "[US_STATE]"
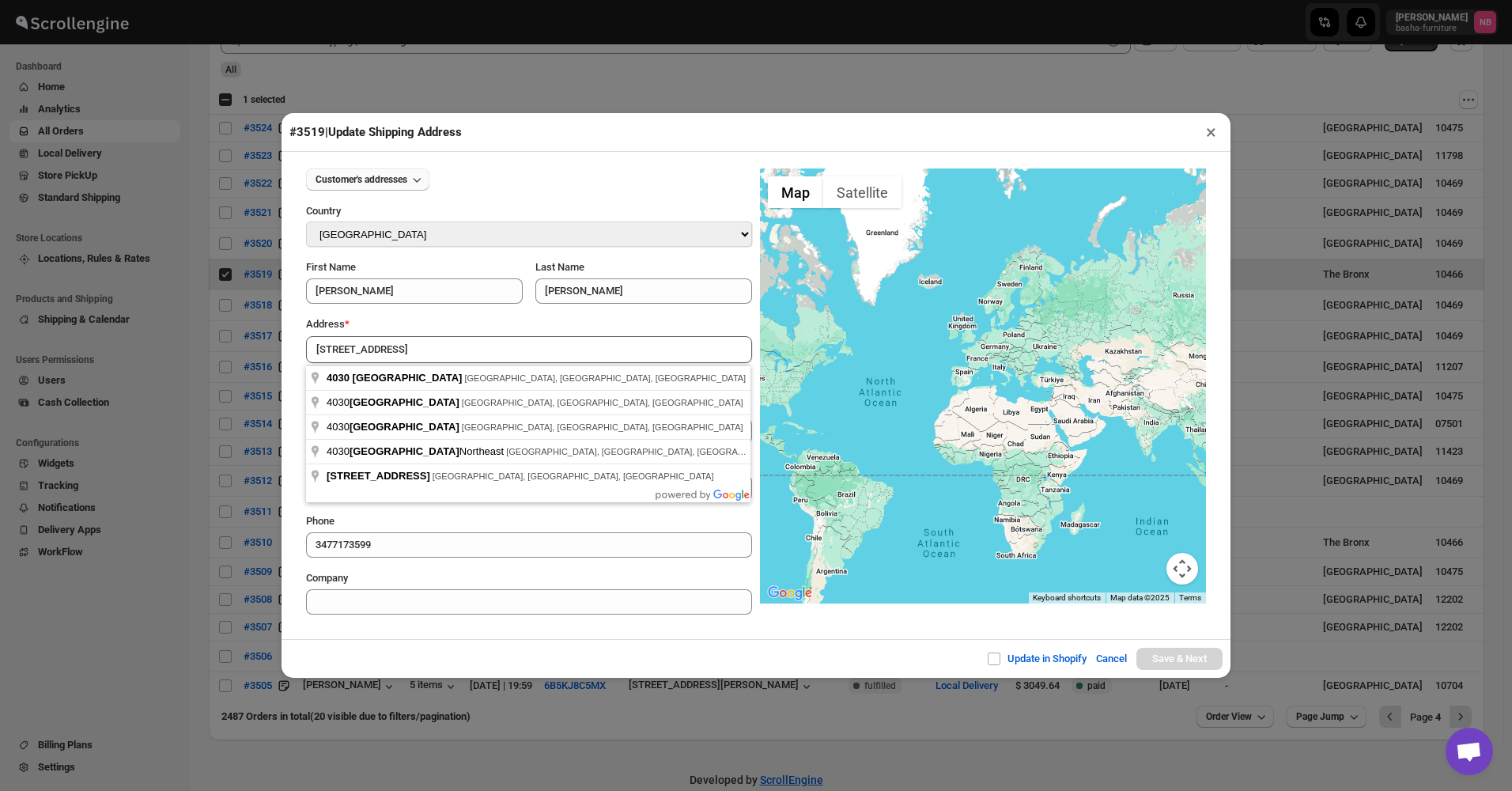
click at [397, 177] on span "Customer's addresses" at bounding box center [362, 180] width 92 height 13
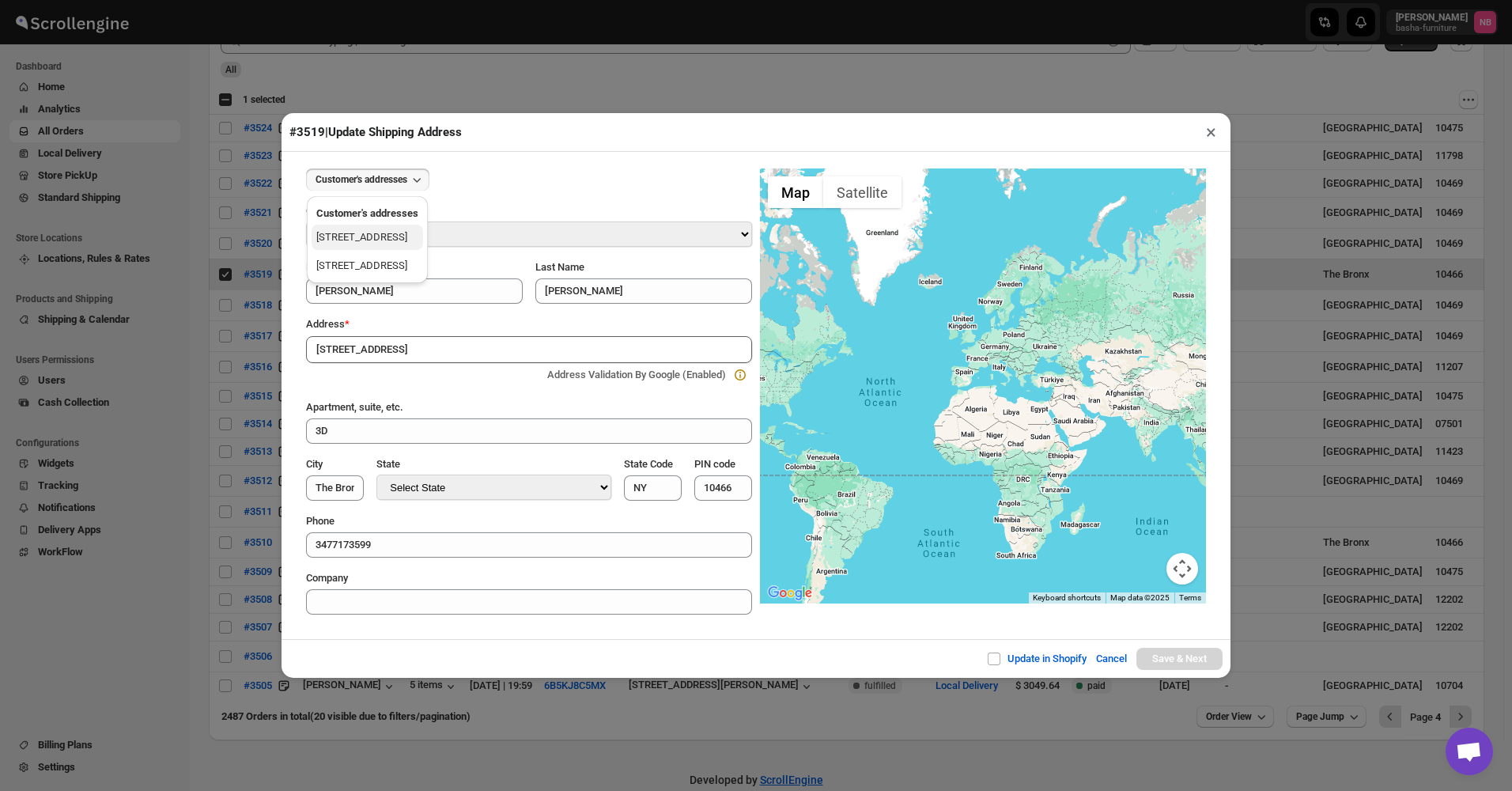
click at [377, 239] on div "[STREET_ADDRESS]" at bounding box center [362, 237] width 91 height 16
type input "[PERSON_NAME]"
type input "[STREET_ADDRESS]"
type input "9B"
type input "[GEOGRAPHIC_DATA]"
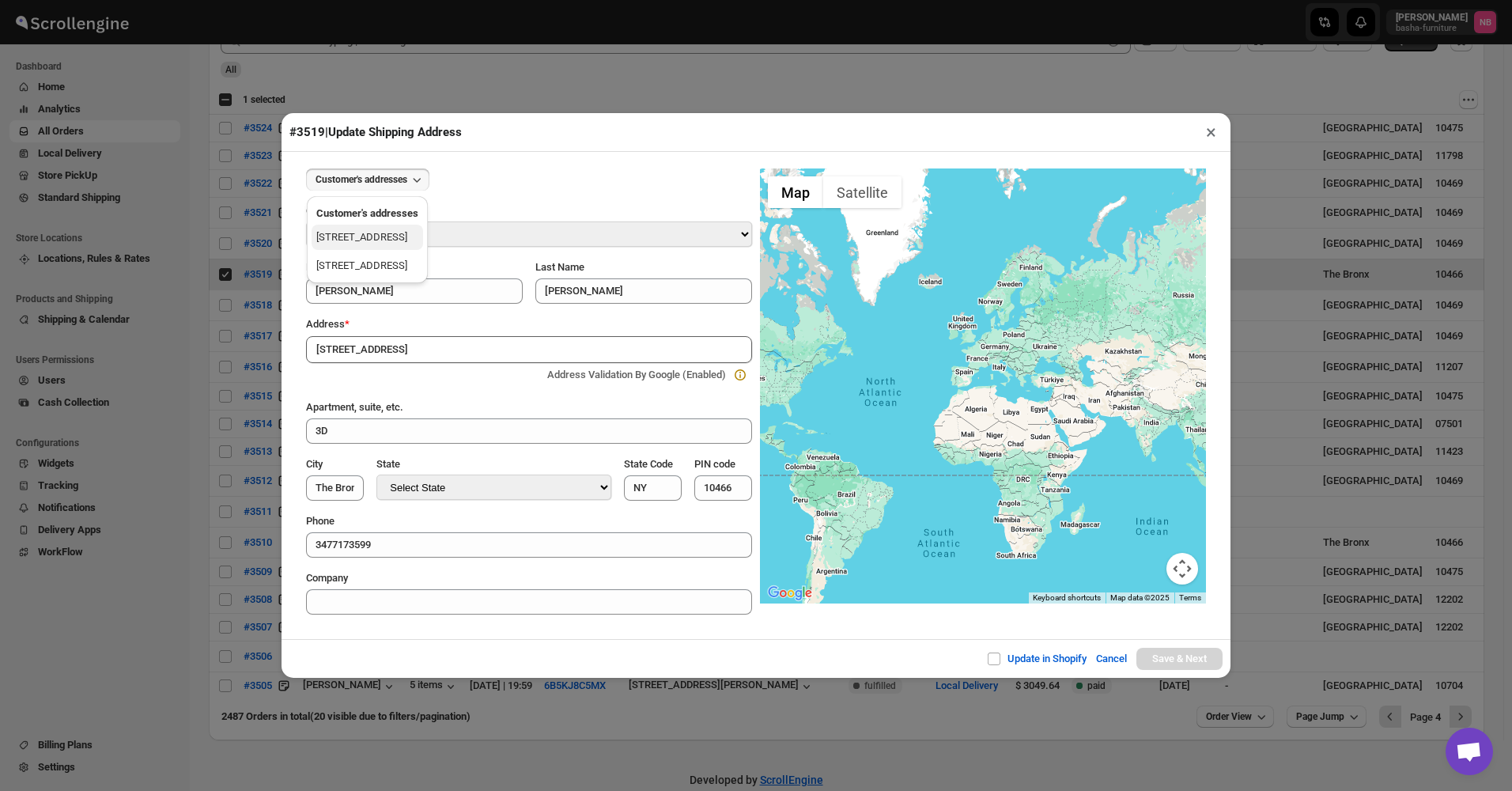
type input "10475"
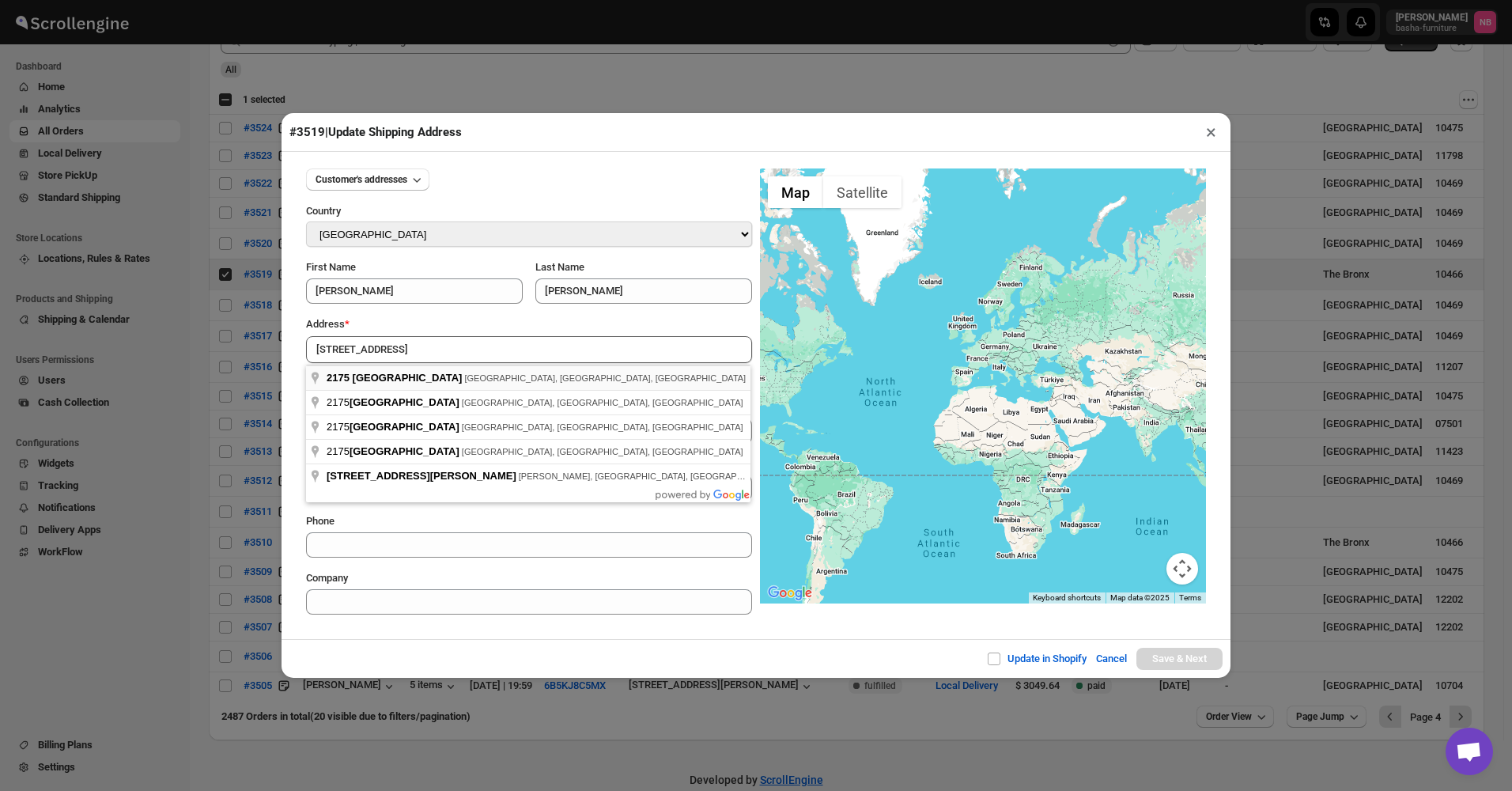
type input "[STREET_ADDRESS]"
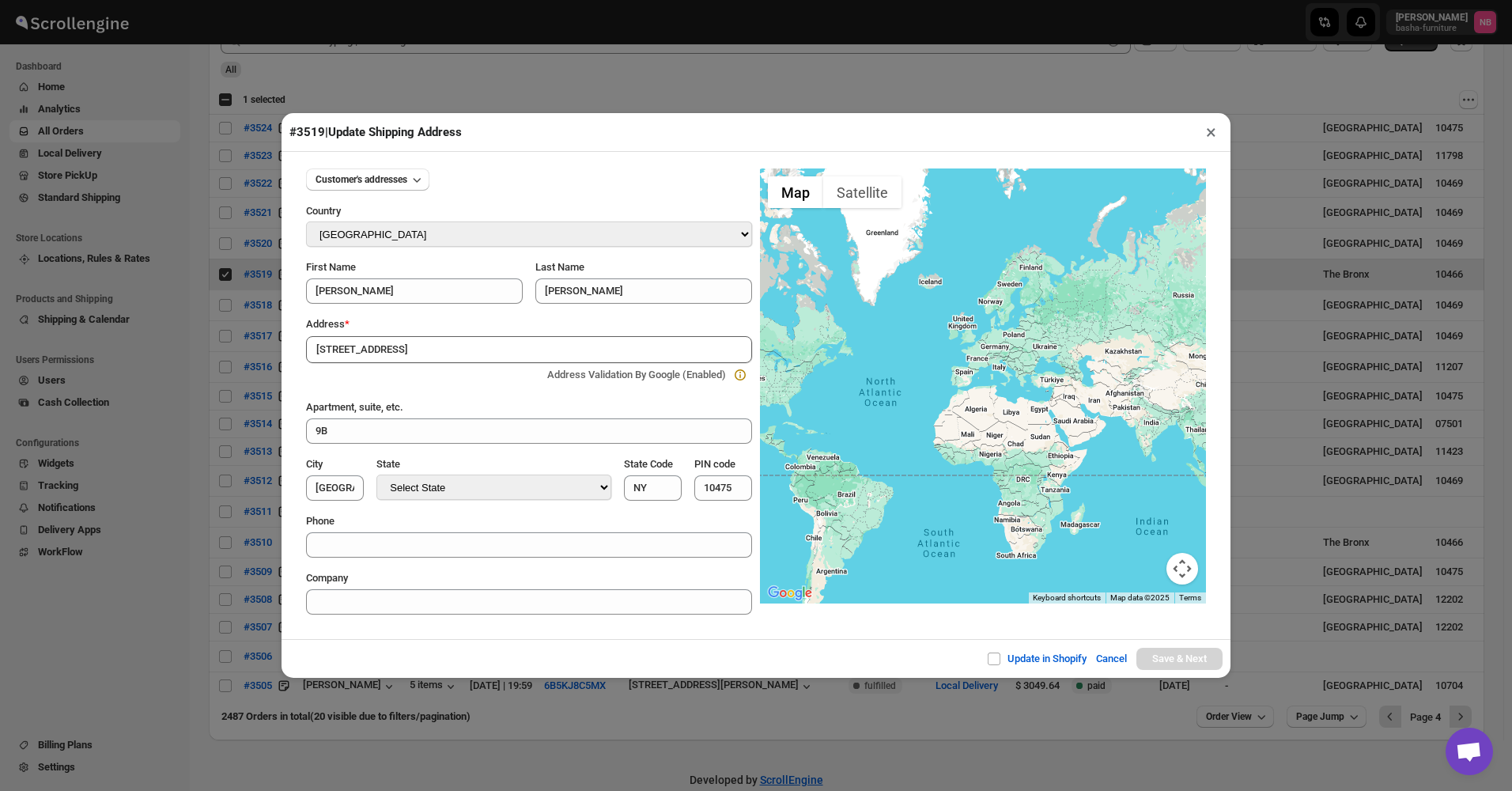
type input "[GEOGRAPHIC_DATA]"
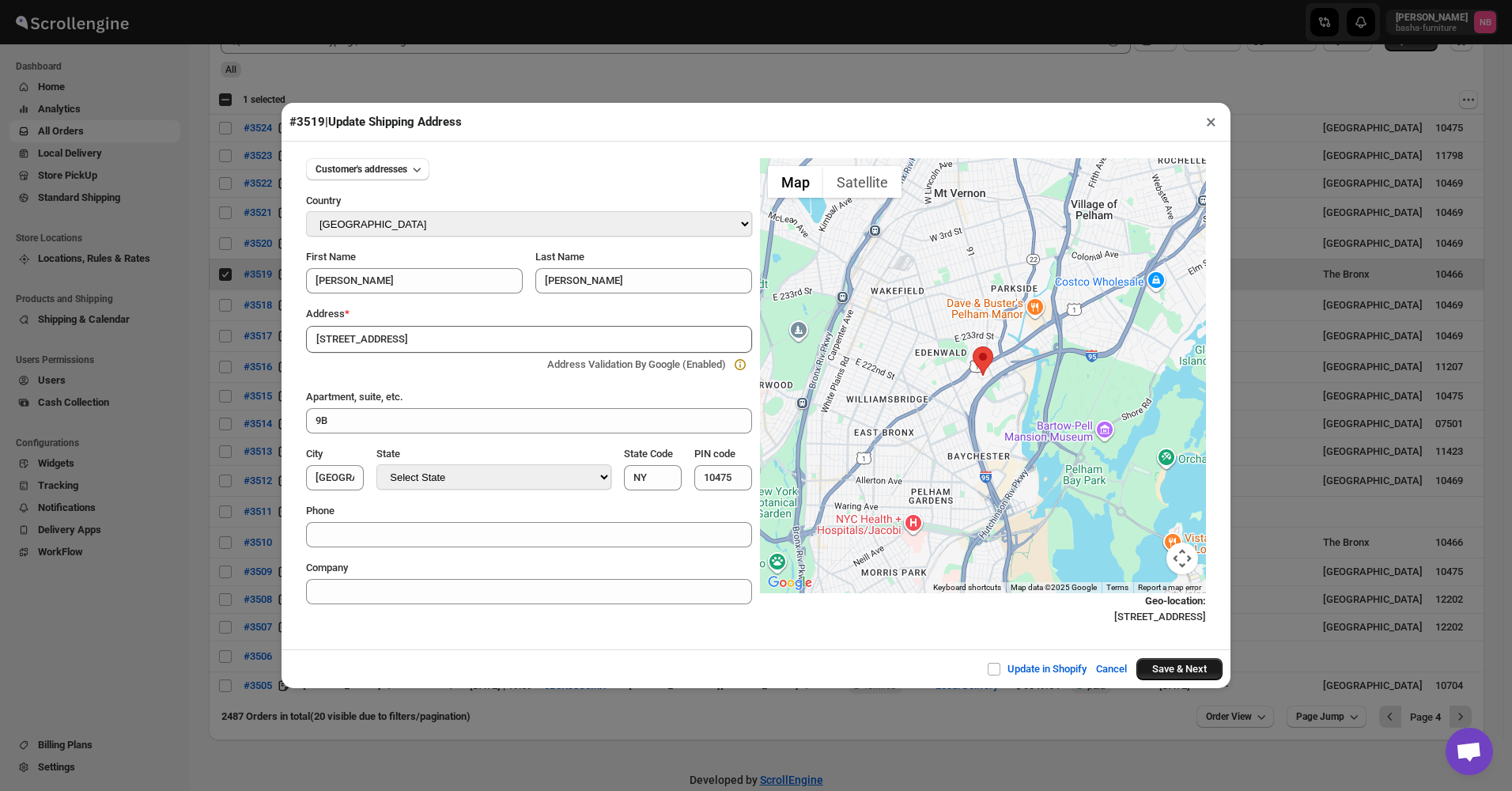
click at [1162, 669] on button "Save & Next" at bounding box center [1180, 669] width 87 height 22
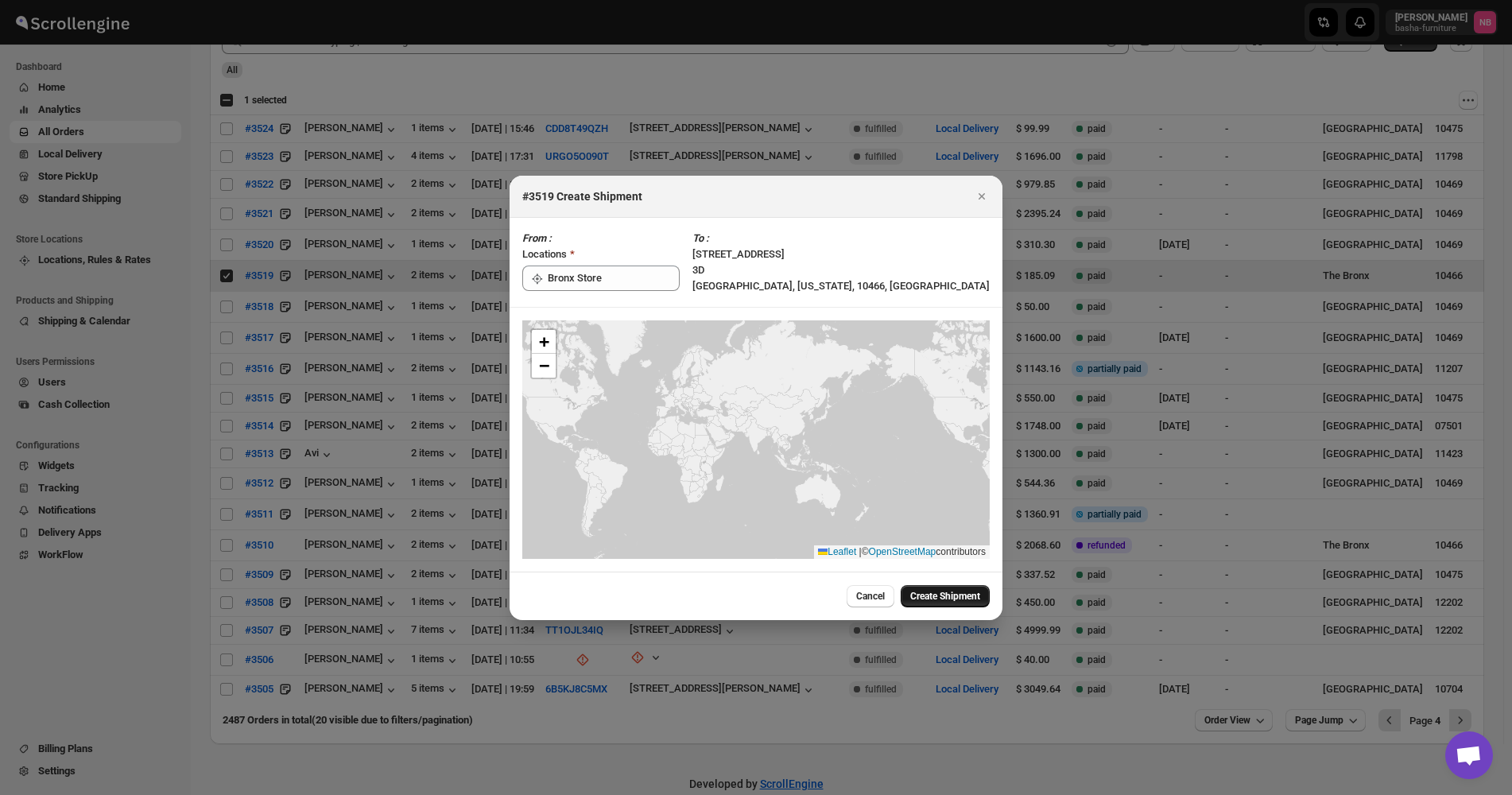
click at [925, 597] on span "Create Shipment" at bounding box center [946, 597] width 70 height 13
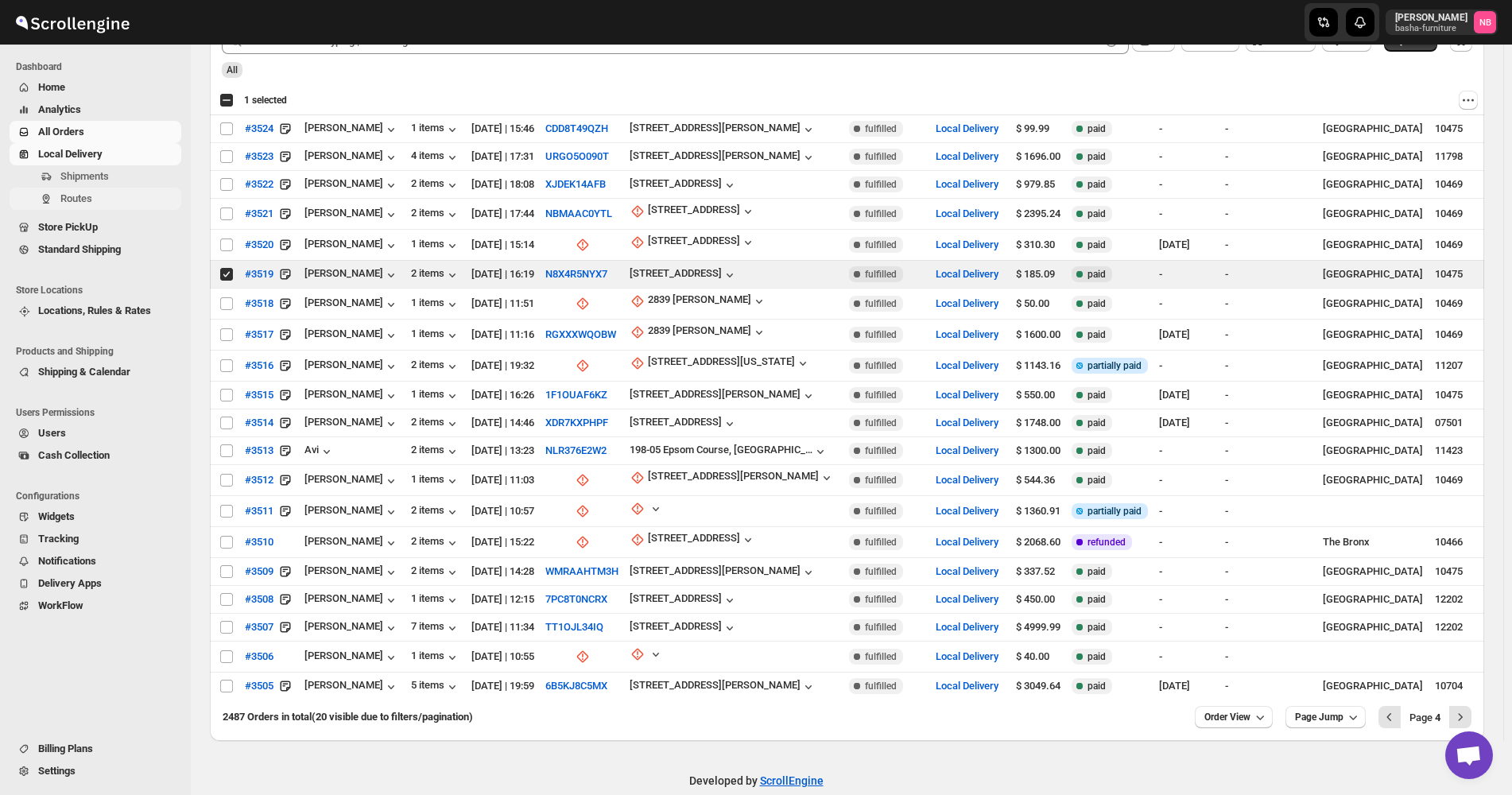
click at [95, 200] on span "Routes" at bounding box center [118, 198] width 118 height 16
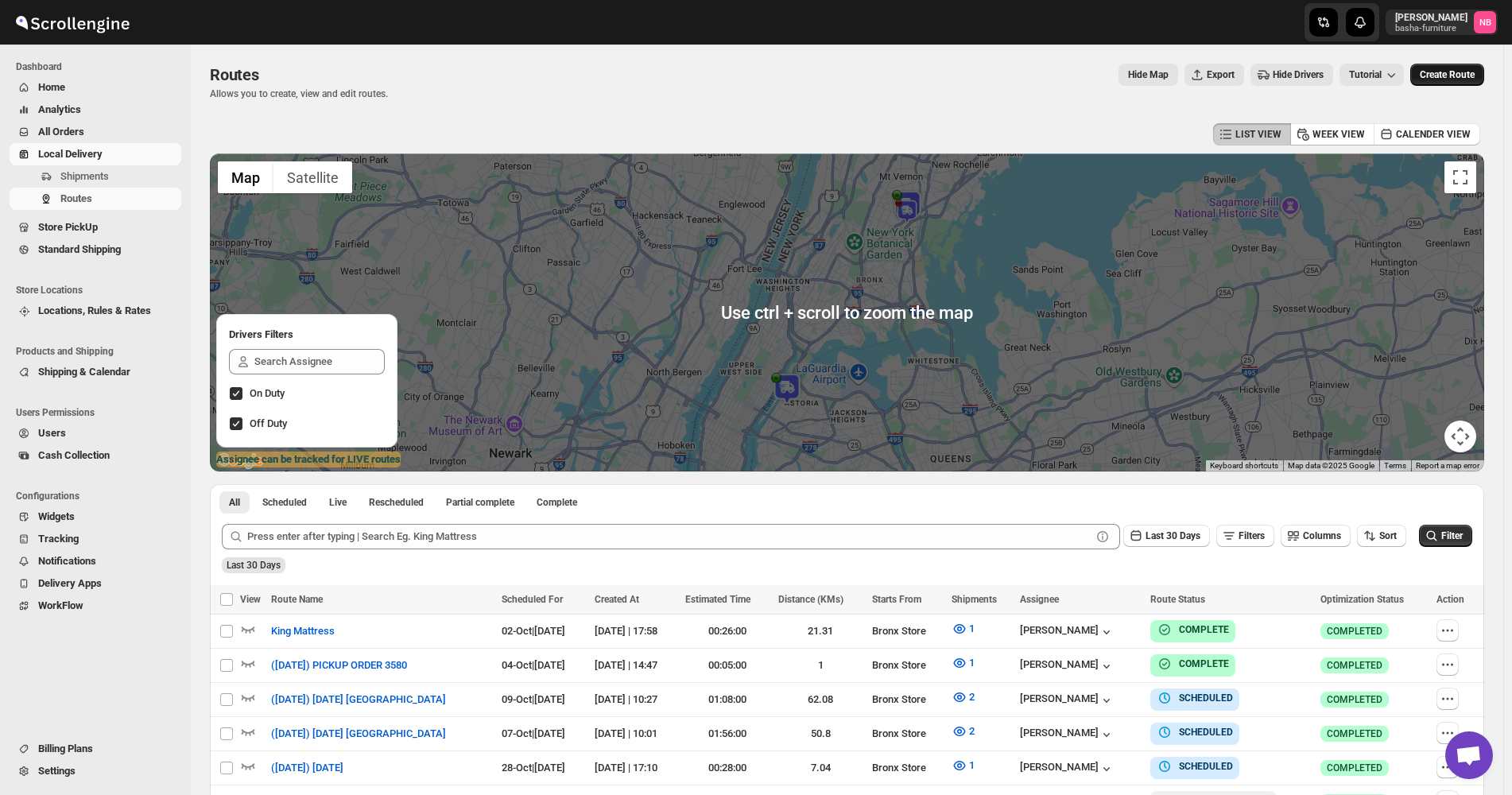
click at [1458, 80] on span "Create Route" at bounding box center [1447, 75] width 55 height 13
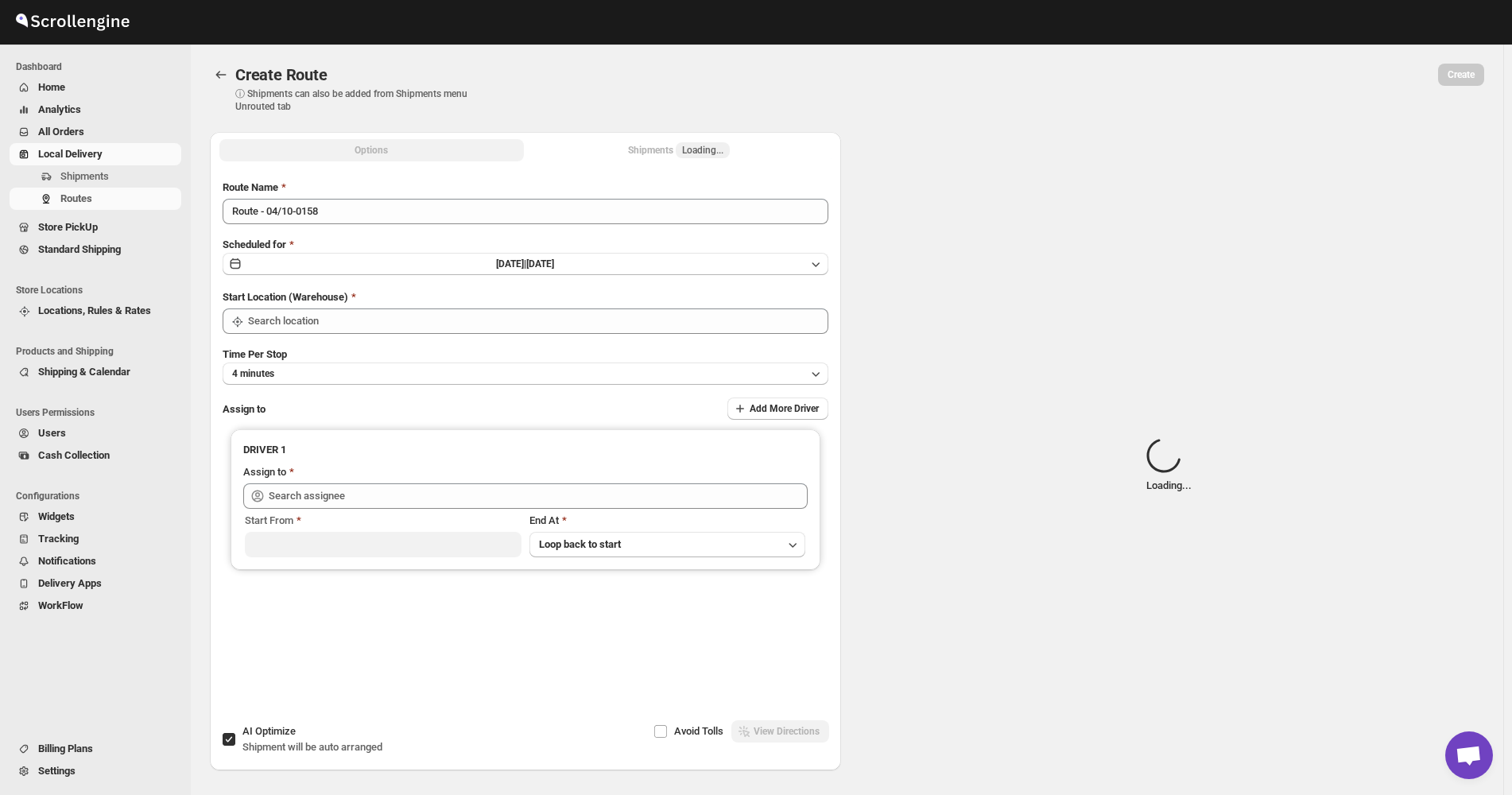
type input "Bronx Store"
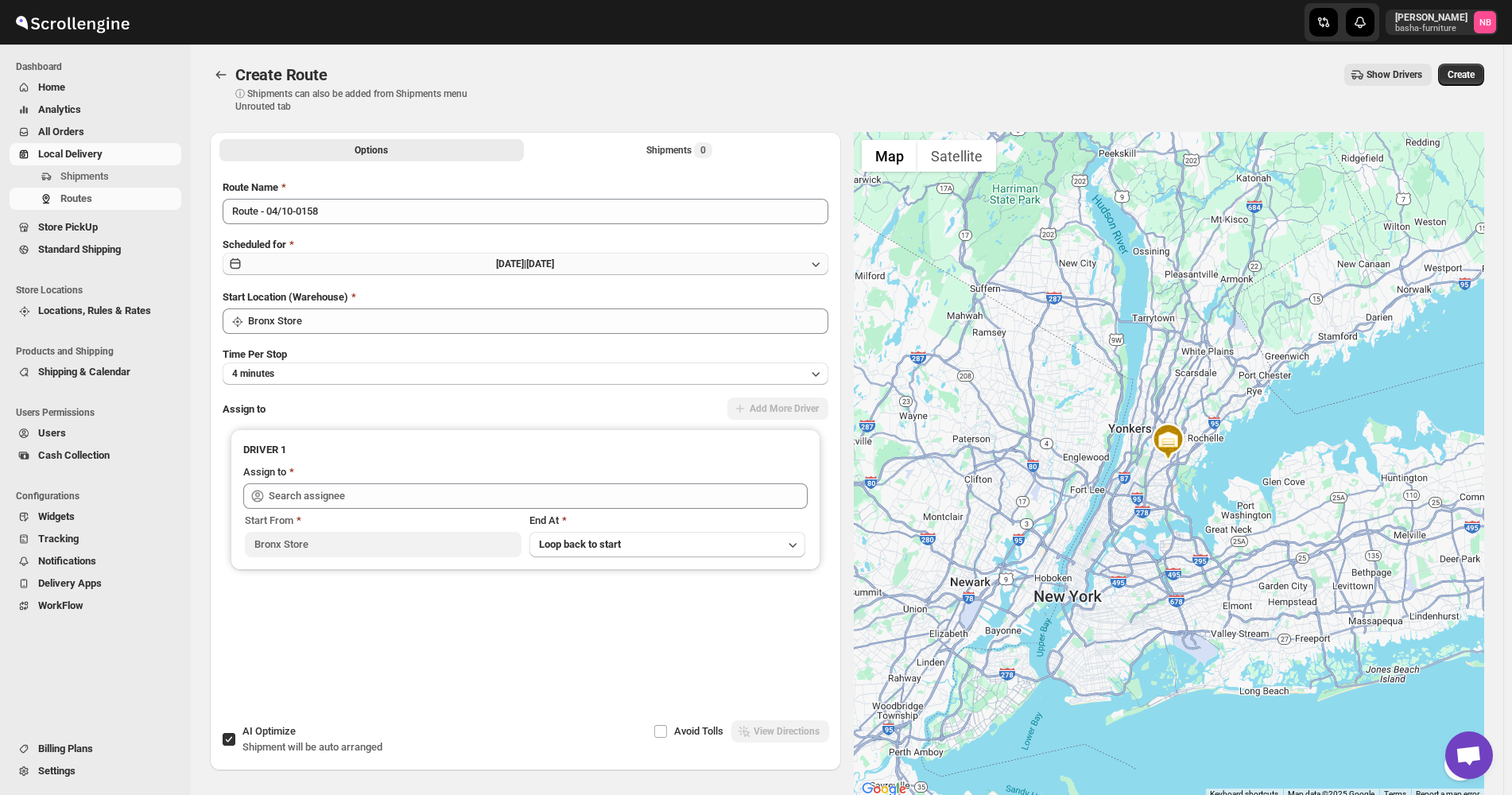
click at [527, 263] on span "[DATE] |" at bounding box center [511, 264] width 31 height 11
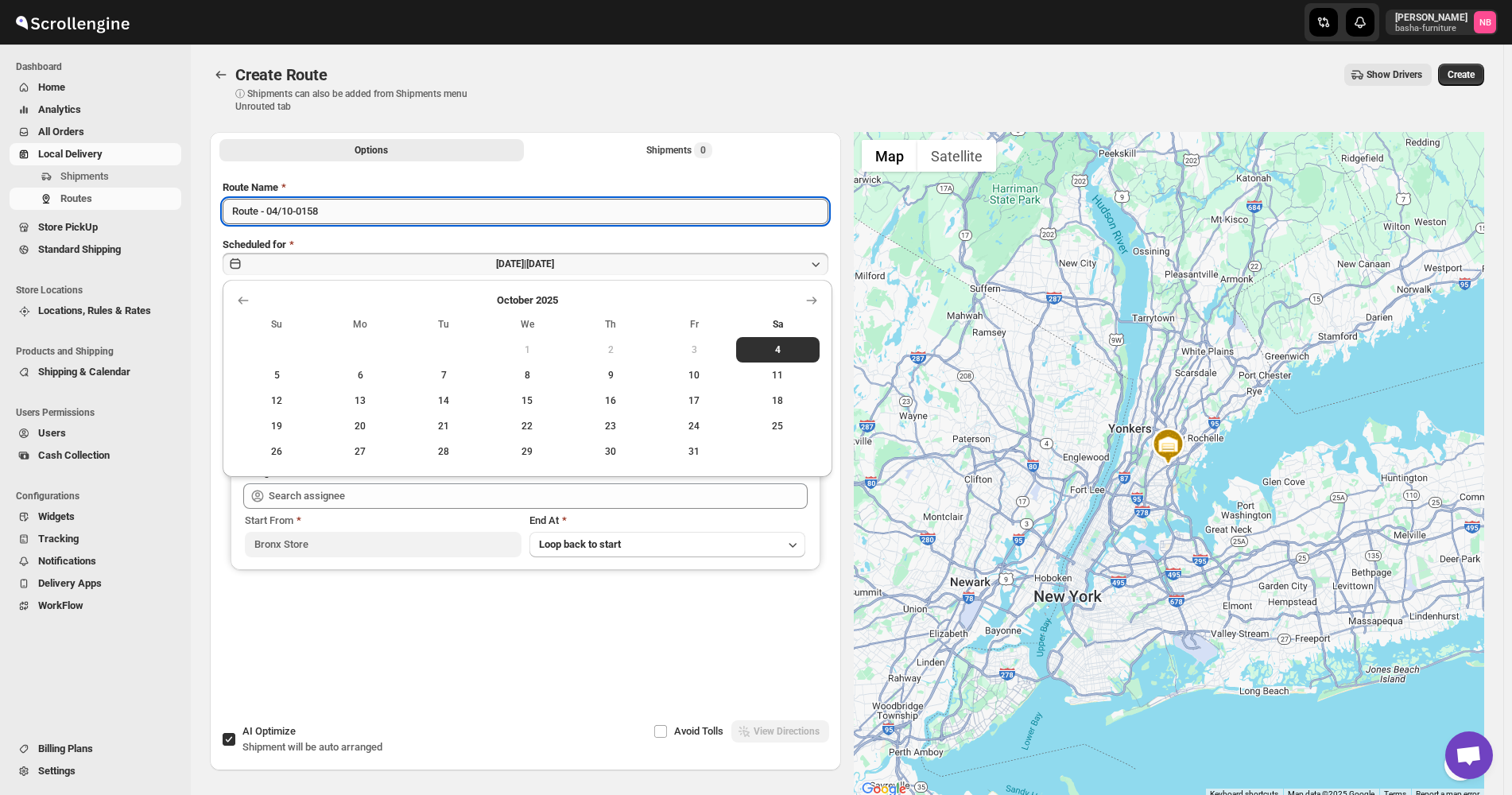
click at [520, 214] on input "Route - 04/10-0158" at bounding box center [526, 211] width 606 height 25
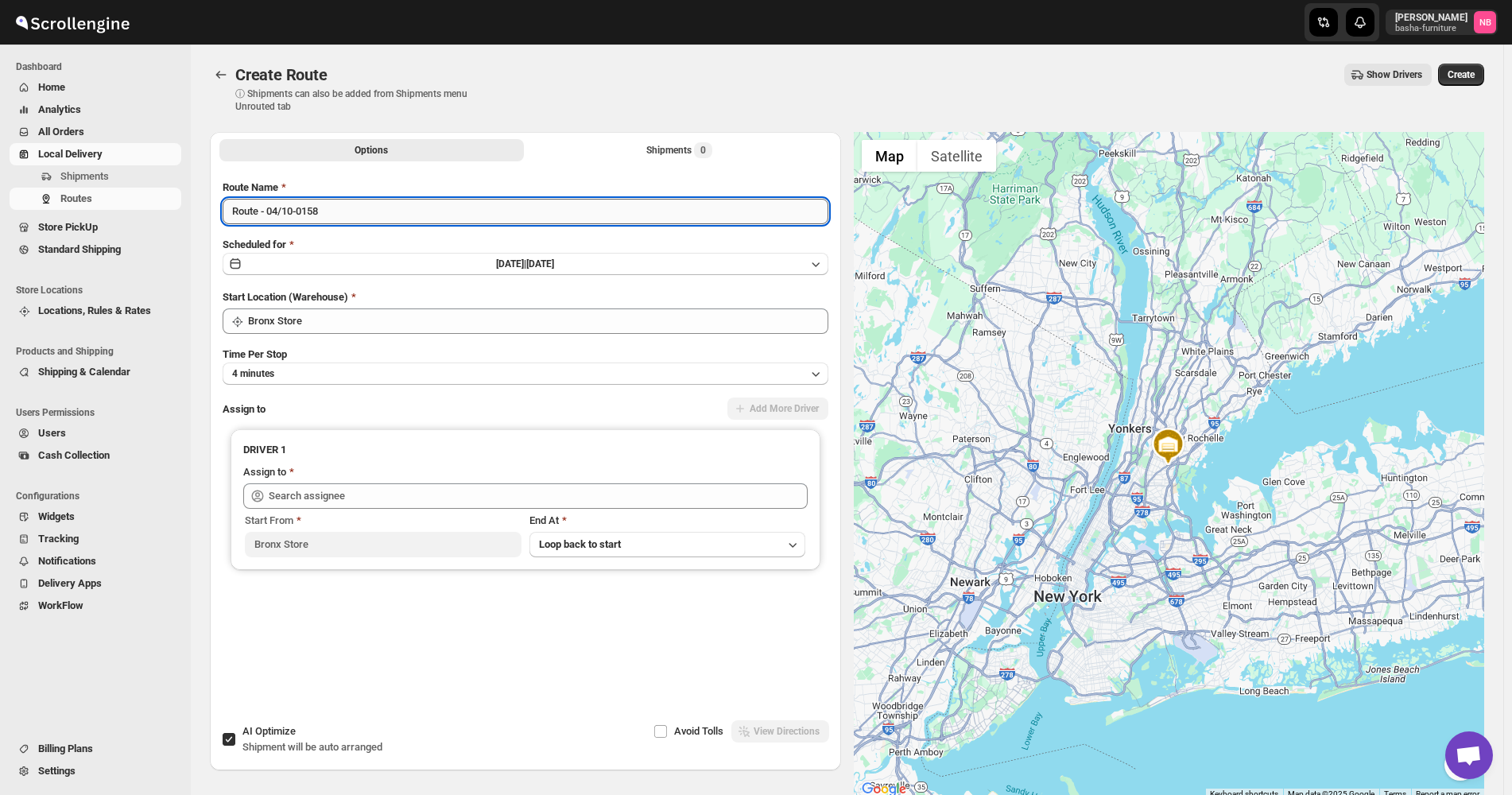
click at [514, 211] on input "Route - 04/10-0158" at bounding box center [526, 211] width 606 height 25
click at [514, 210] on input "Route - 04/10-0158" at bounding box center [526, 211] width 606 height 25
type input "Twin Boxspring"
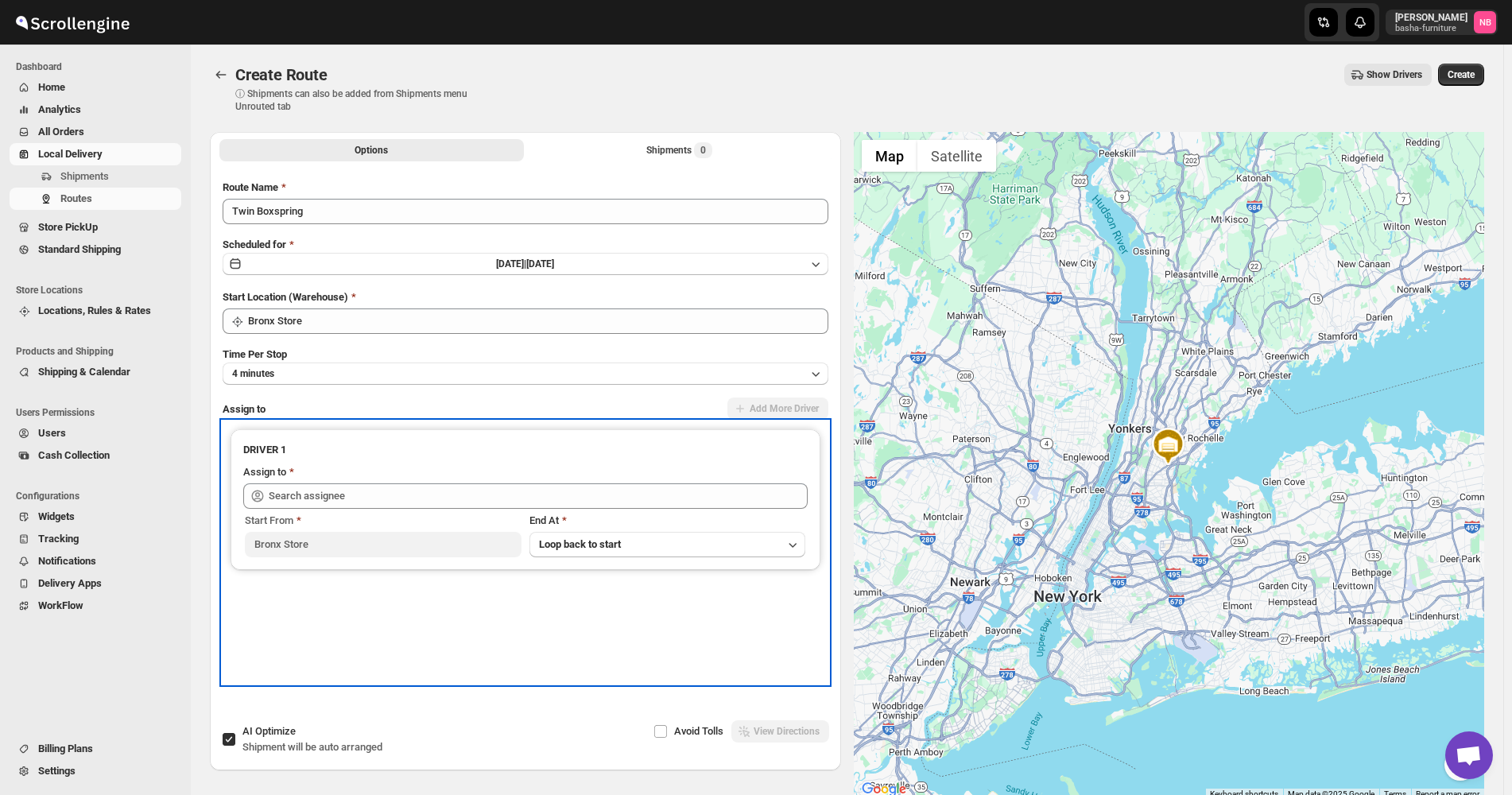
click at [317, 510] on div "Start From [GEOGRAPHIC_DATA] At Loop back to start" at bounding box center [526, 533] width 564 height 48
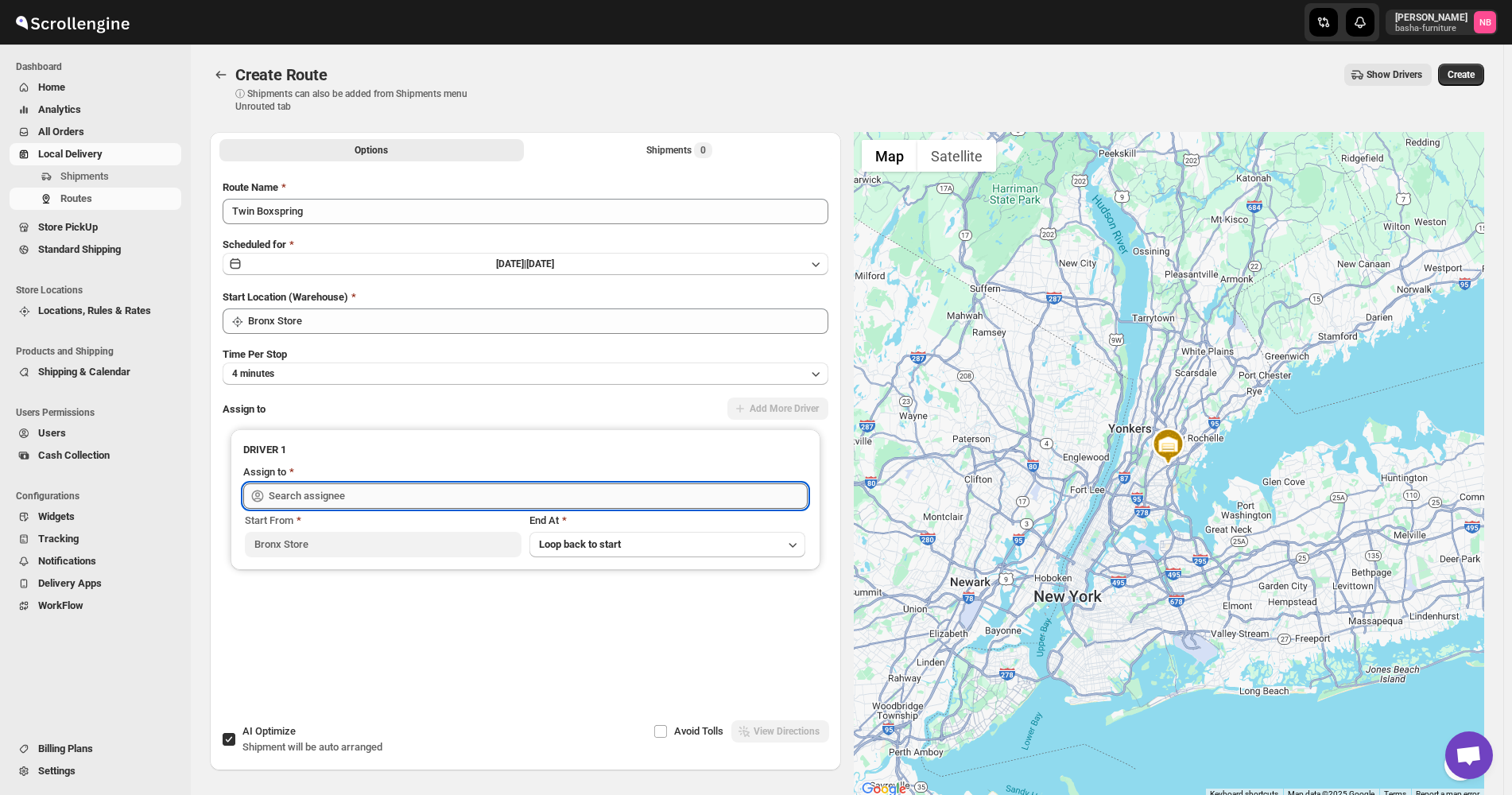
click at [321, 503] on input "text" at bounding box center [538, 495] width 539 height 25
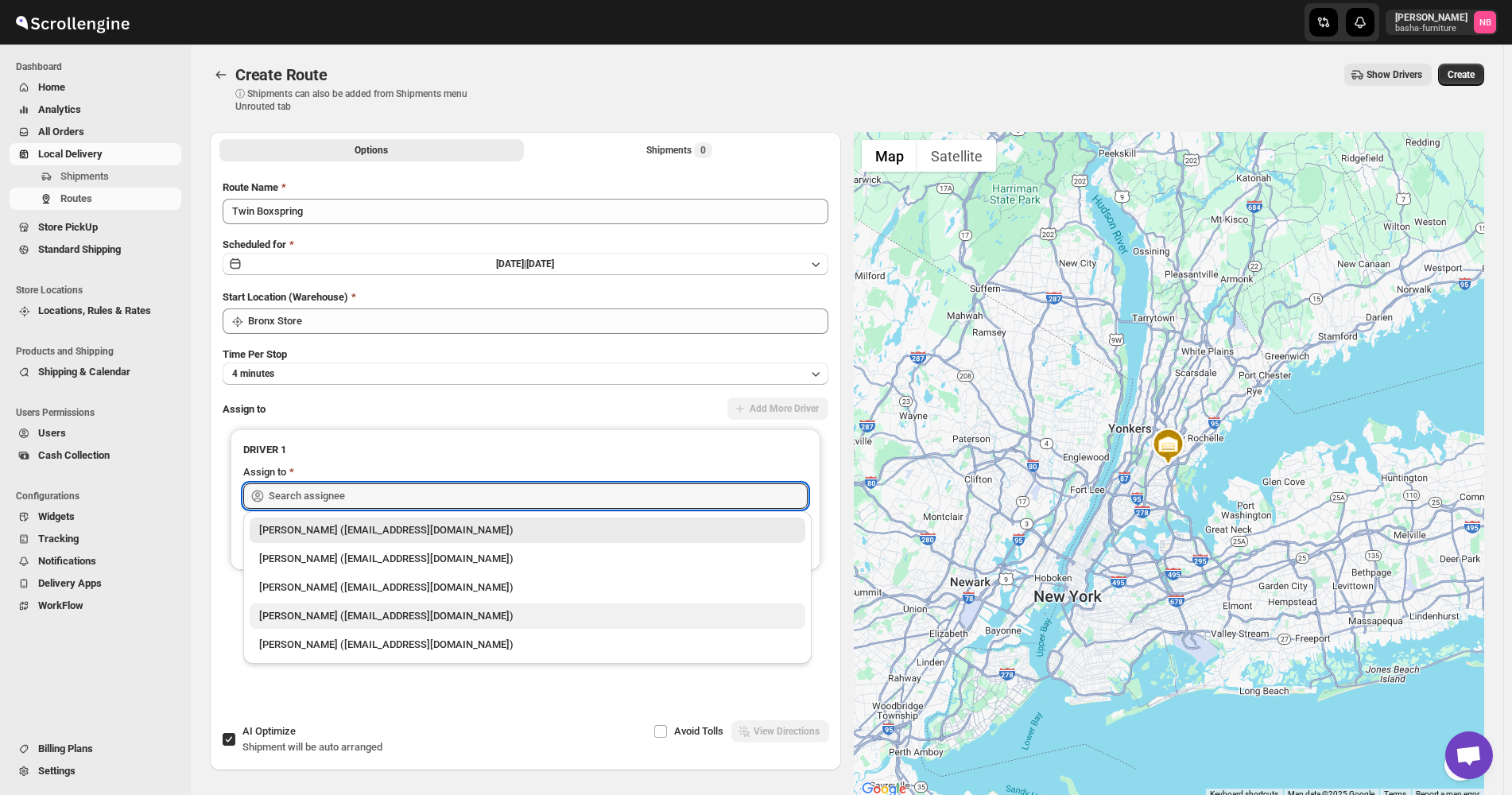
click at [317, 620] on div "[PERSON_NAME] ([EMAIL_ADDRESS][DOMAIN_NAME])" at bounding box center [527, 615] width 537 height 16
type input "[PERSON_NAME] ([EMAIL_ADDRESS][DOMAIN_NAME])"
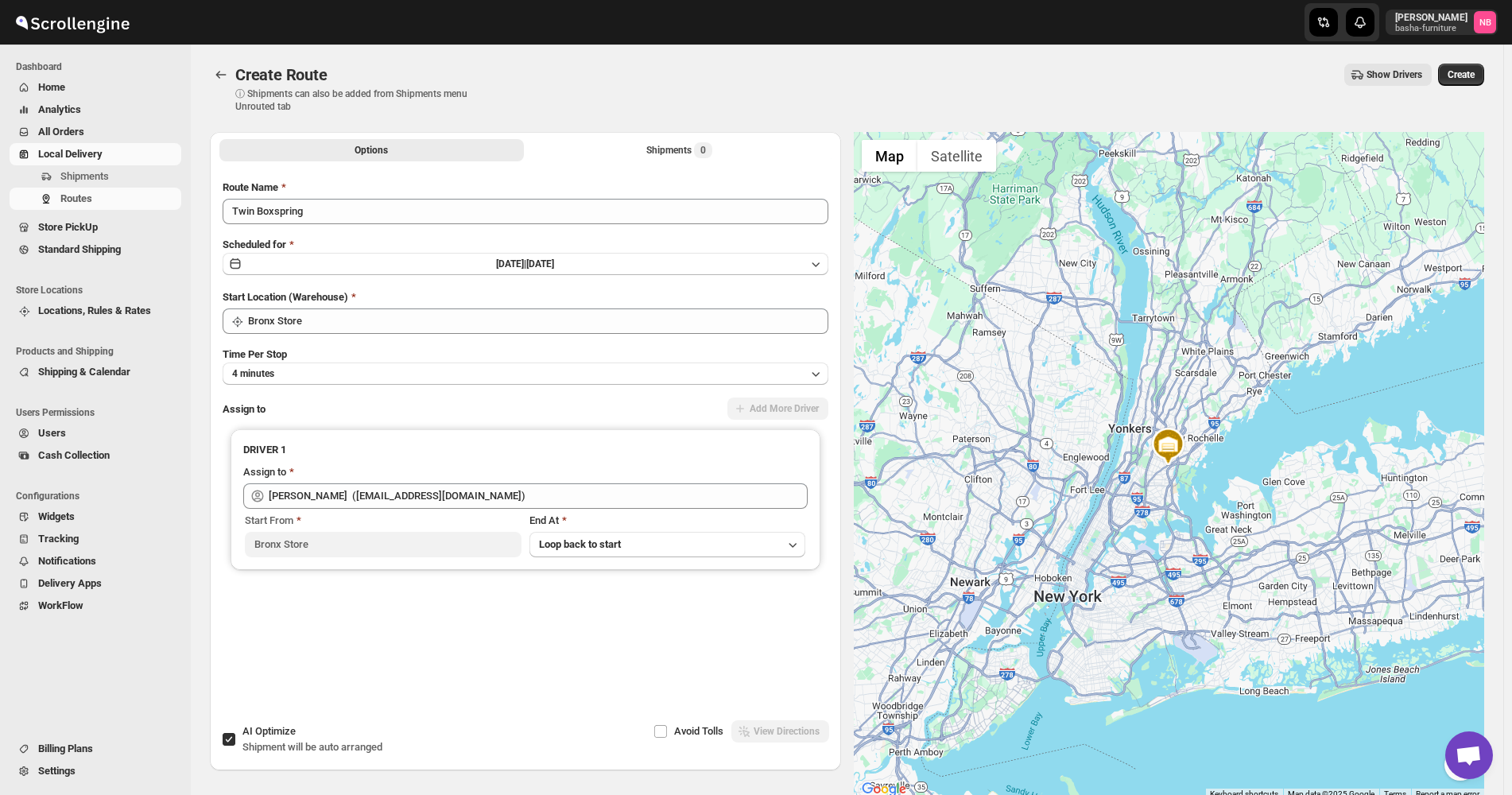
click at [634, 163] on div "Options Shipments 0 More views Options Shipments 0 More views" at bounding box center [526, 150] width 631 height 35
click at [644, 151] on button "Shipments 0" at bounding box center [679, 150] width 304 height 22
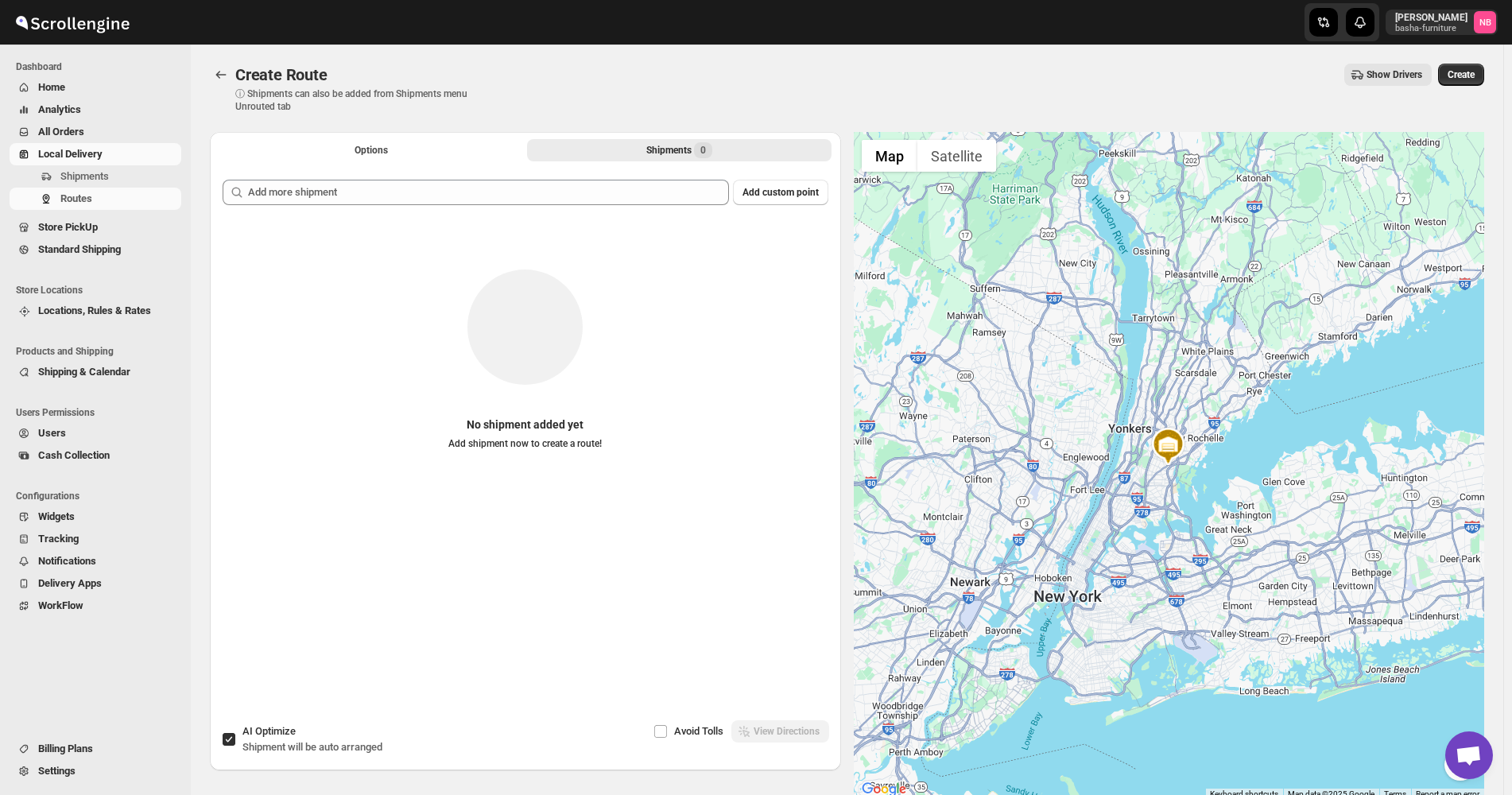
click at [603, 174] on div "Add custom point No shipment added yet Add shipment now to create a route!" at bounding box center [526, 428] width 631 height 522
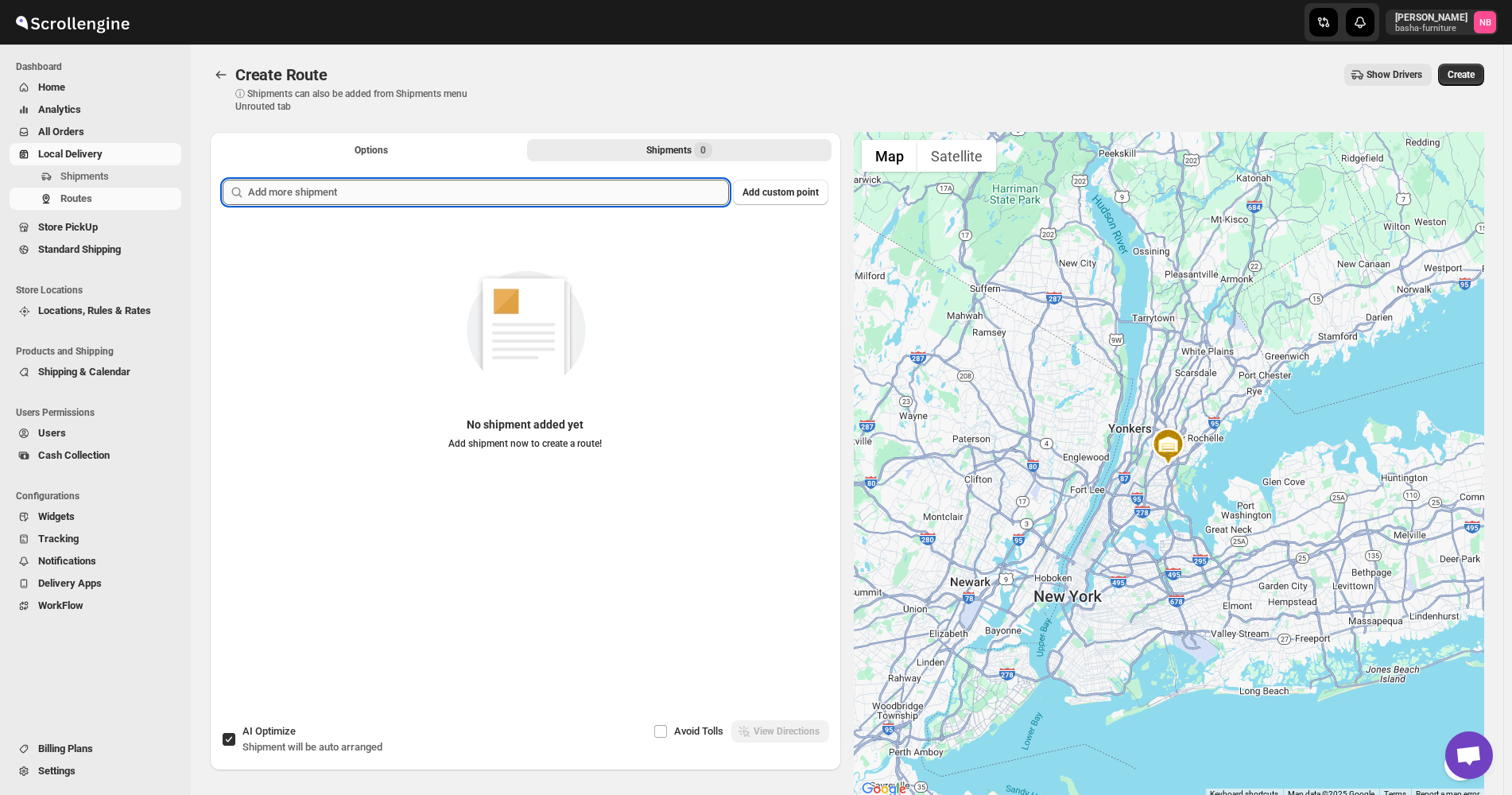
click at [585, 192] on input "text" at bounding box center [489, 192] width 481 height 25
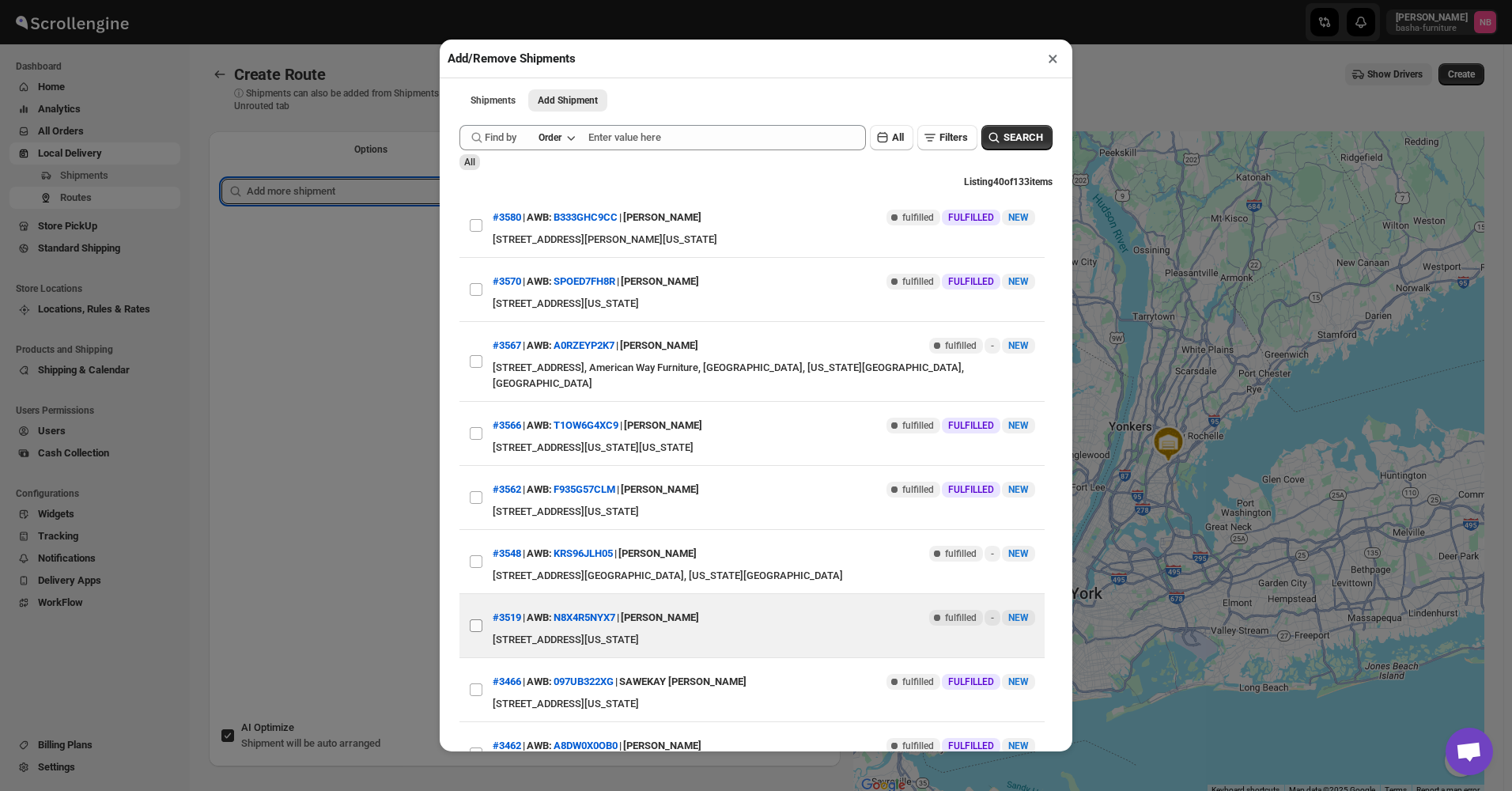
click at [473, 620] on input "View details for 68e1602b02c94fc1c02c40e5" at bounding box center [476, 626] width 13 height 13
checkbox input "true"
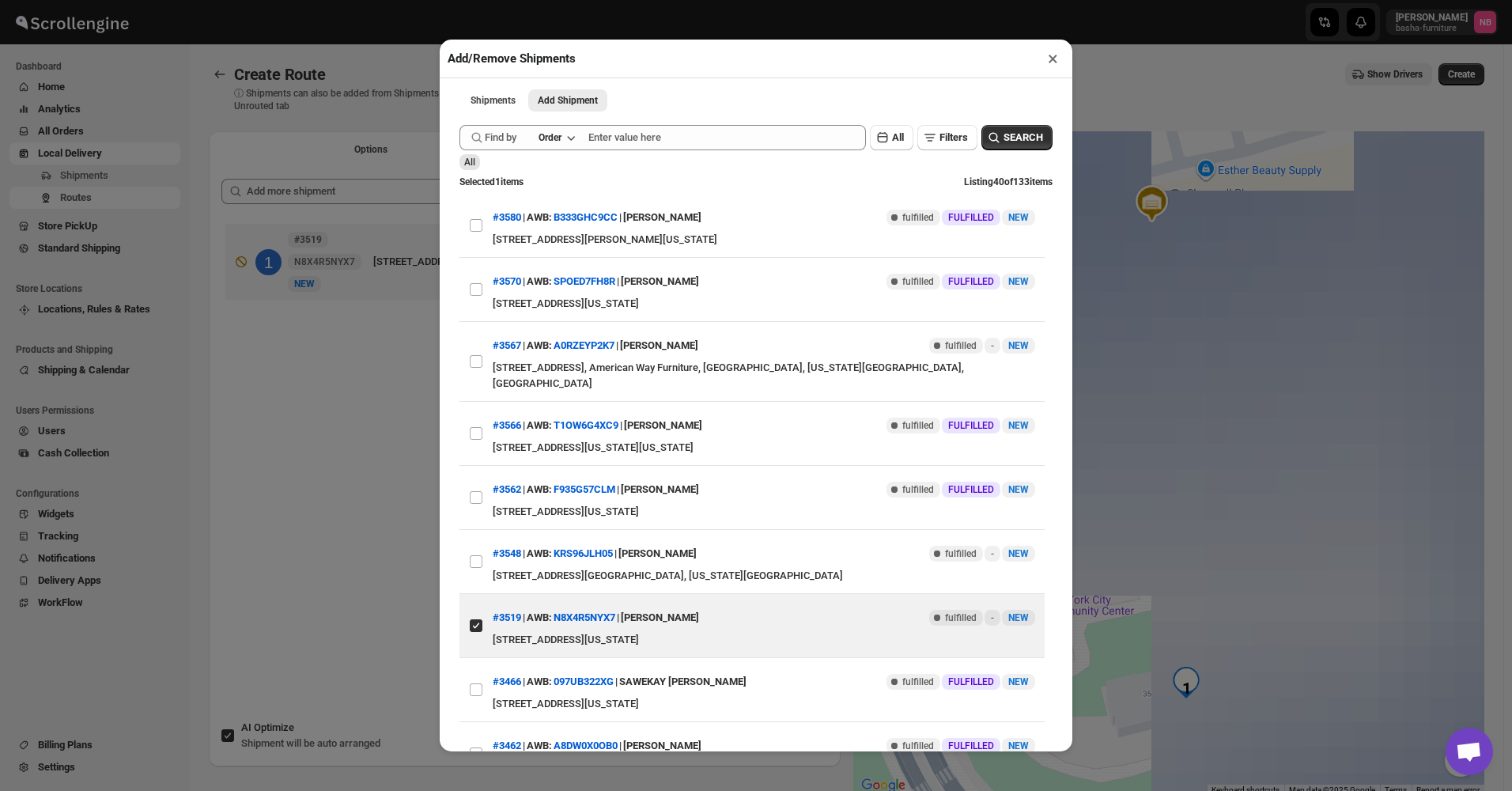
click at [354, 621] on div "Add/Remove Shipments × Shipments Add Shipment More views Shipments Add Shipment…" at bounding box center [756, 395] width 1512 height 791
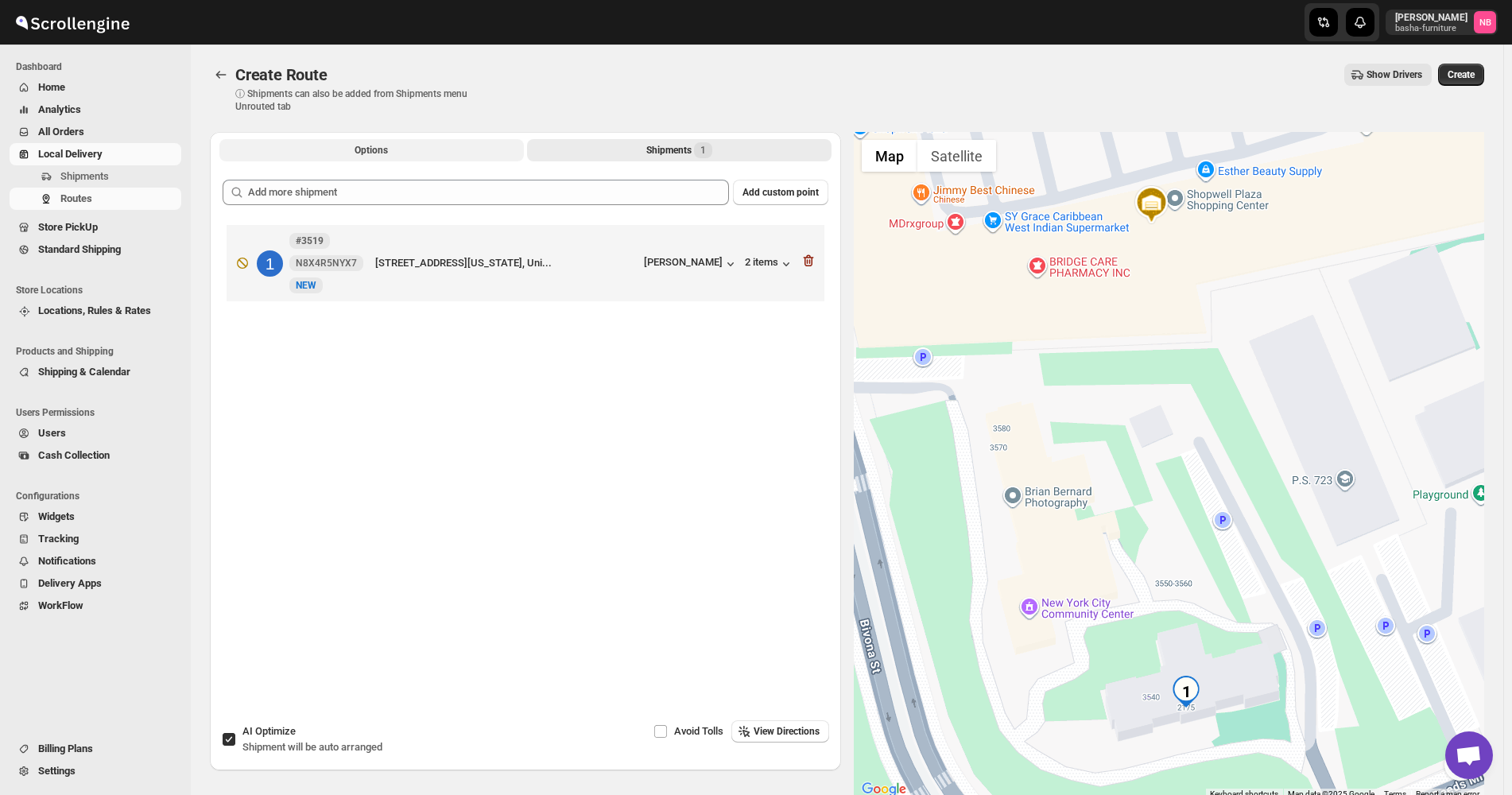
click at [385, 158] on button "Options" at bounding box center [371, 150] width 304 height 22
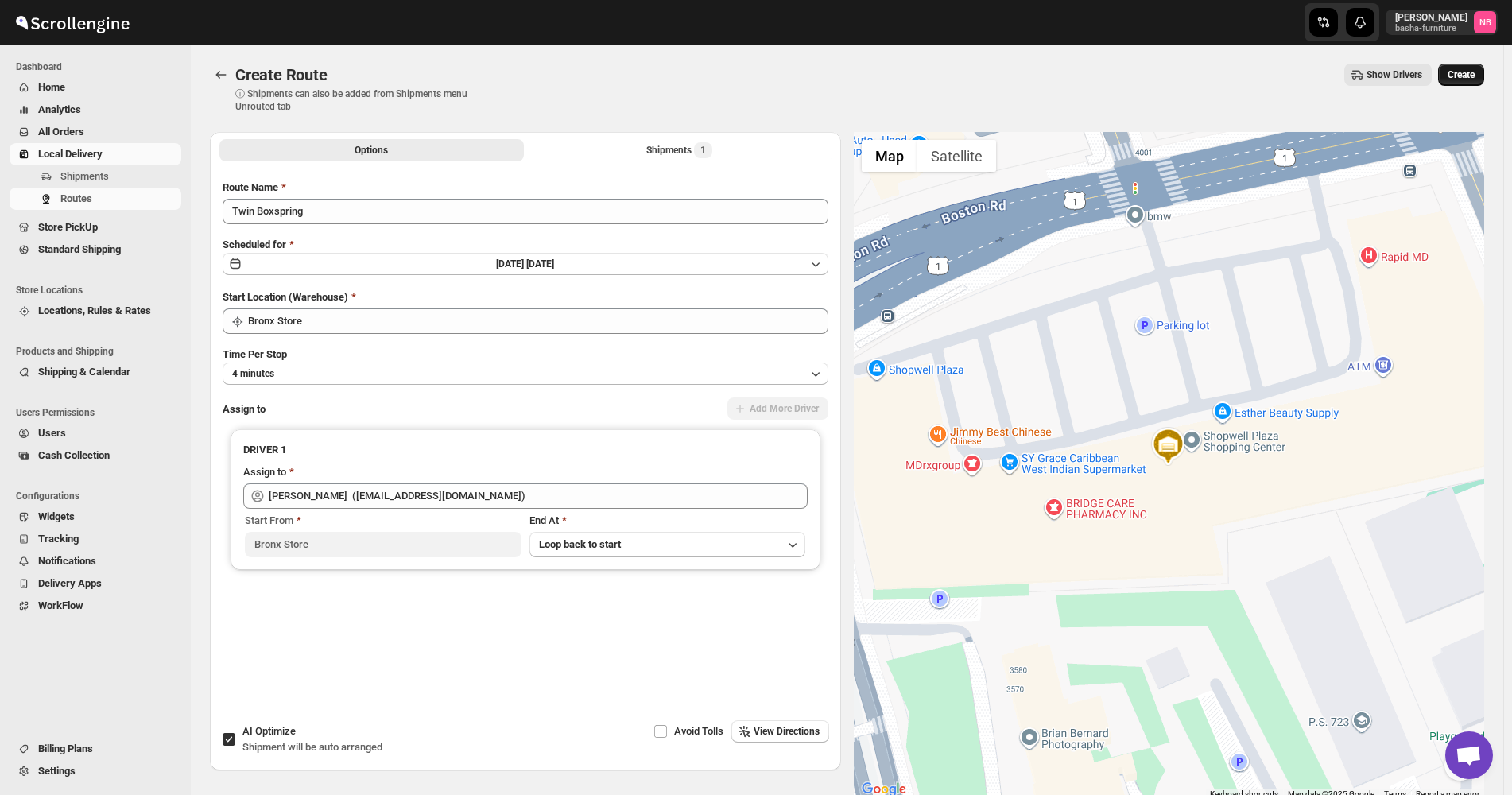
click at [1475, 70] on span "Create" at bounding box center [1461, 75] width 27 height 13
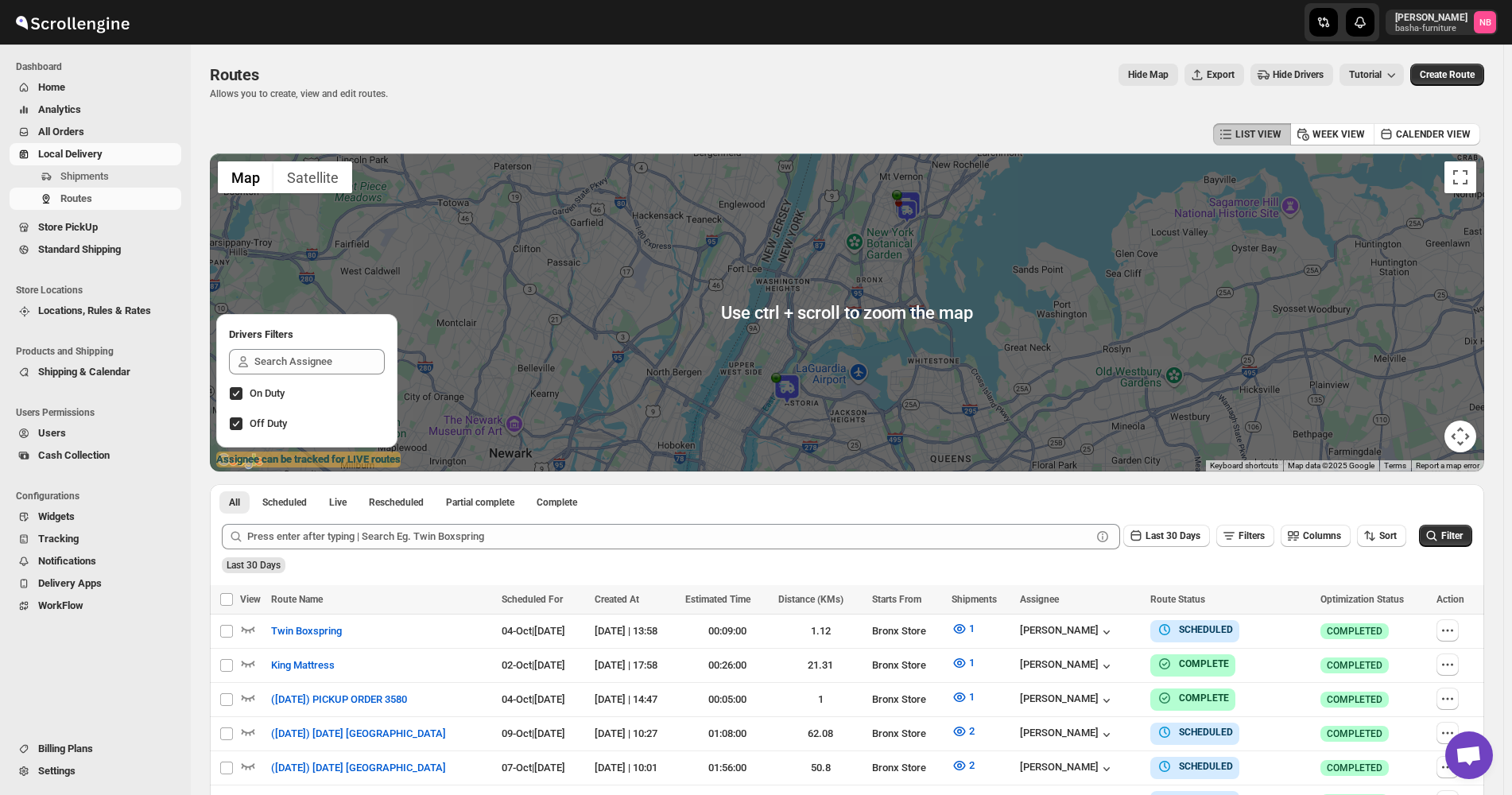
scroll to position [318, 0]
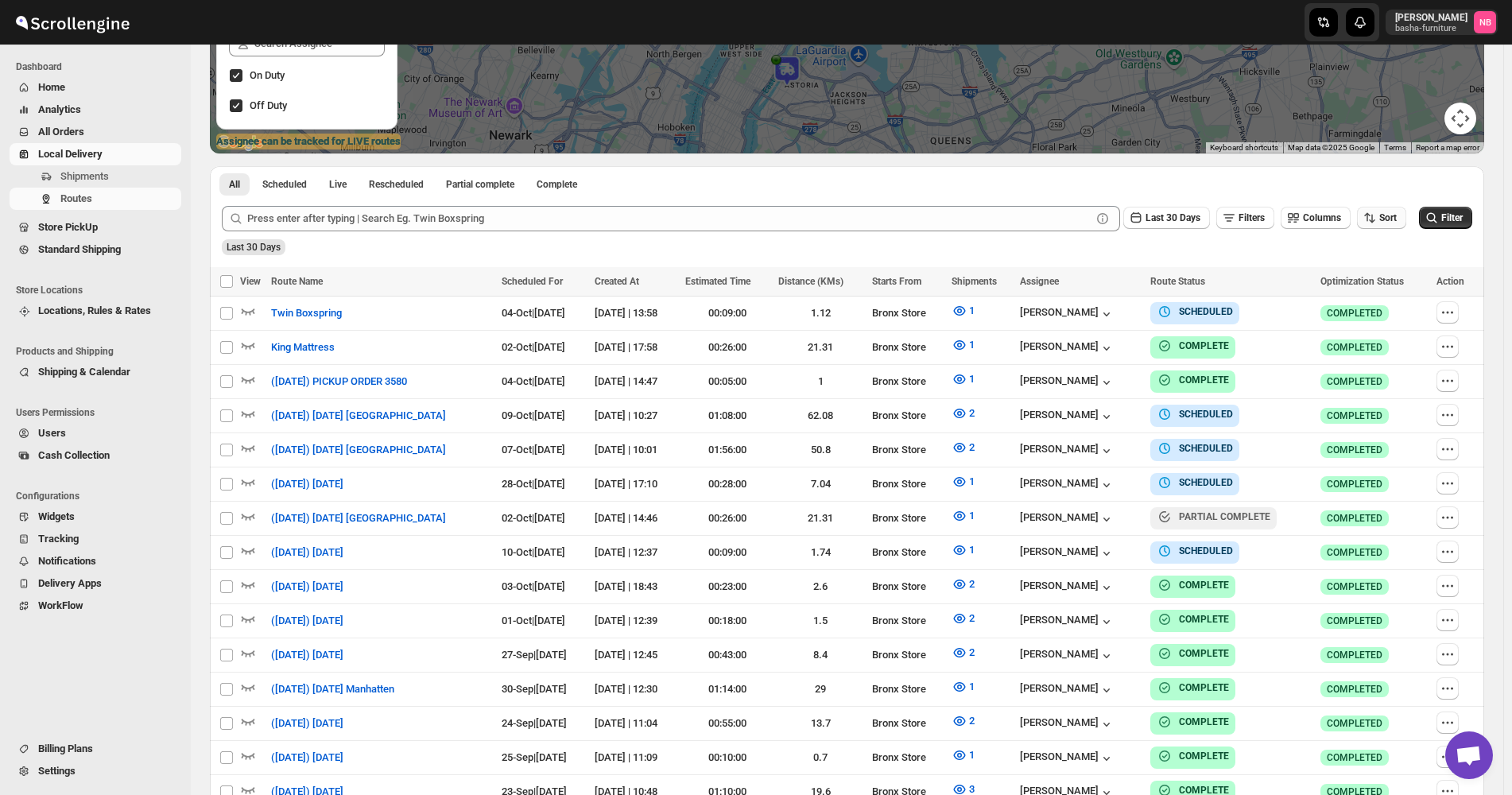
click at [1383, 229] on button "Sort" at bounding box center [1382, 217] width 49 height 22
click at [1398, 308] on button "Due Date" at bounding box center [1385, 304] width 96 height 25
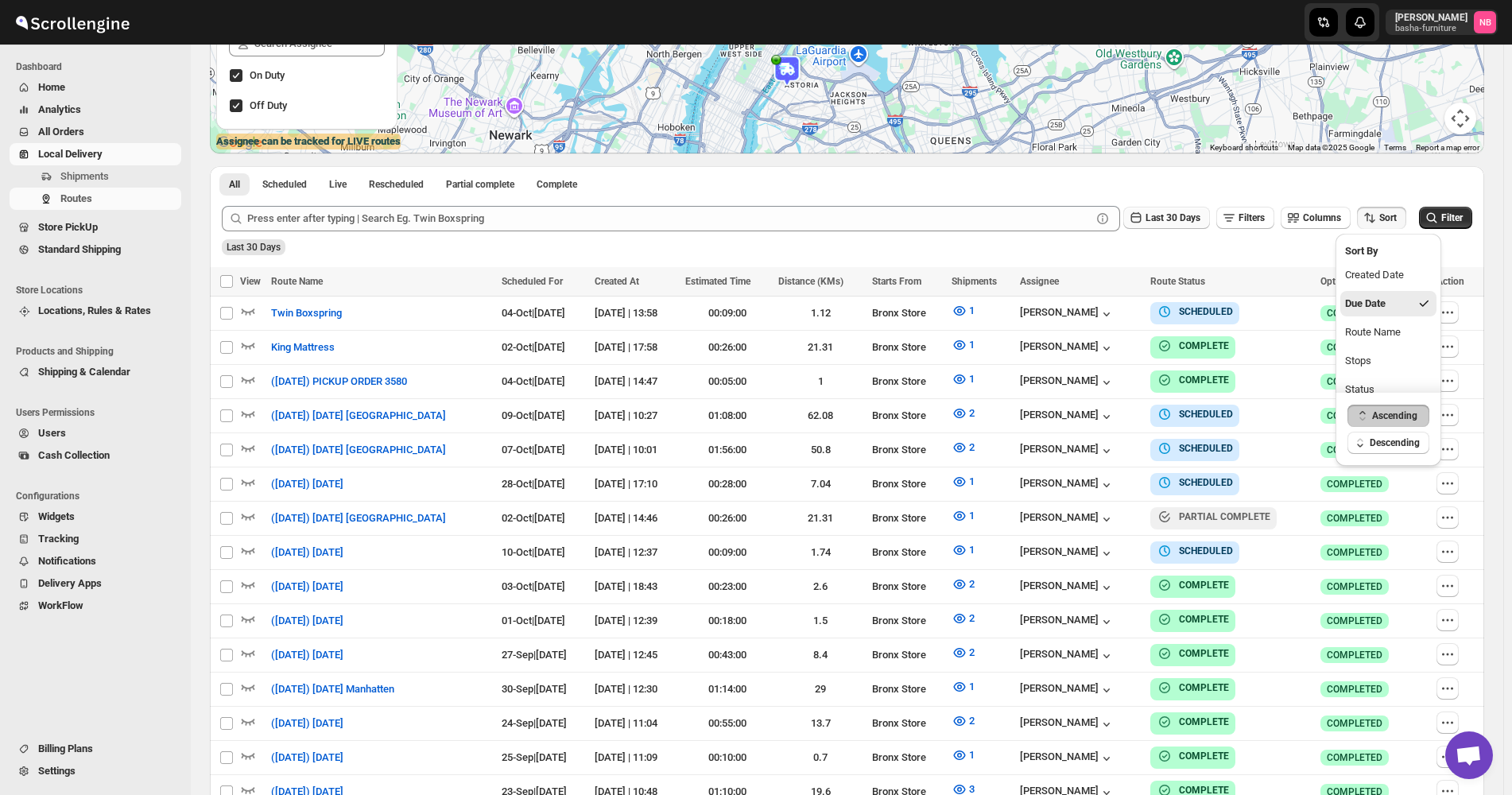
click at [1143, 217] on icon "button" at bounding box center [1135, 217] width 16 height 16
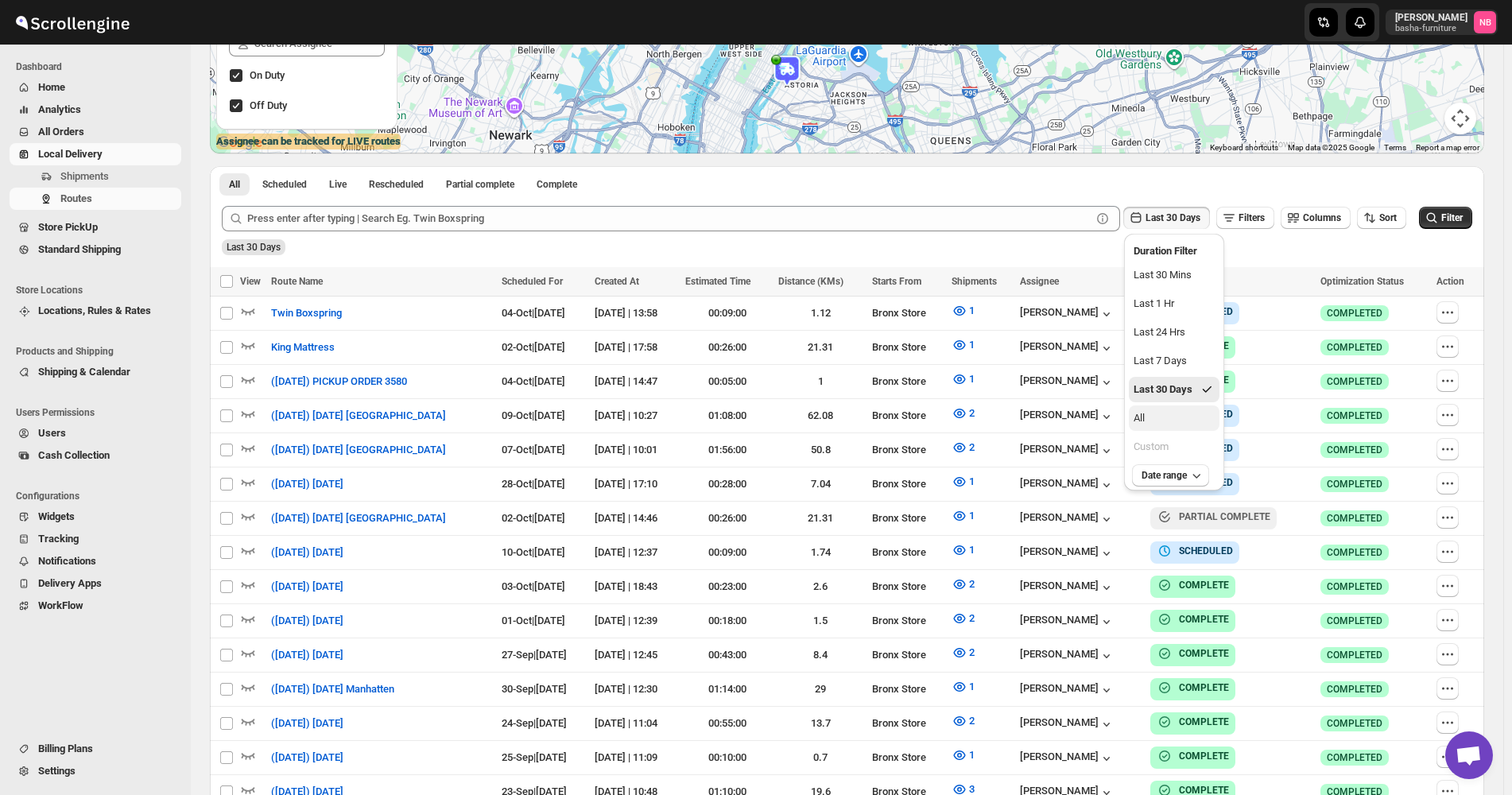
click at [1153, 416] on button "All" at bounding box center [1174, 417] width 91 height 25
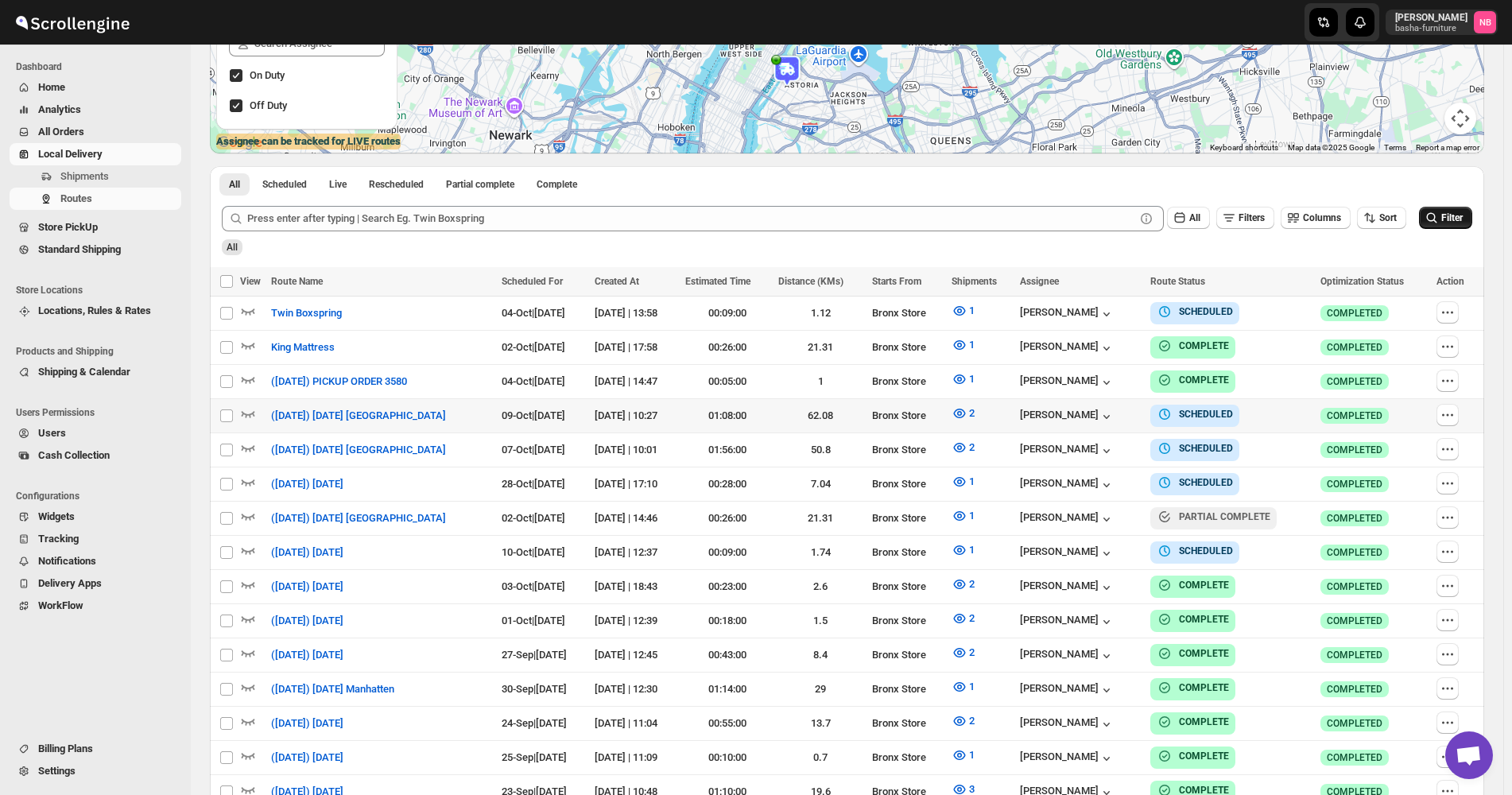
click at [1452, 220] on span "Filter" at bounding box center [1452, 217] width 21 height 11
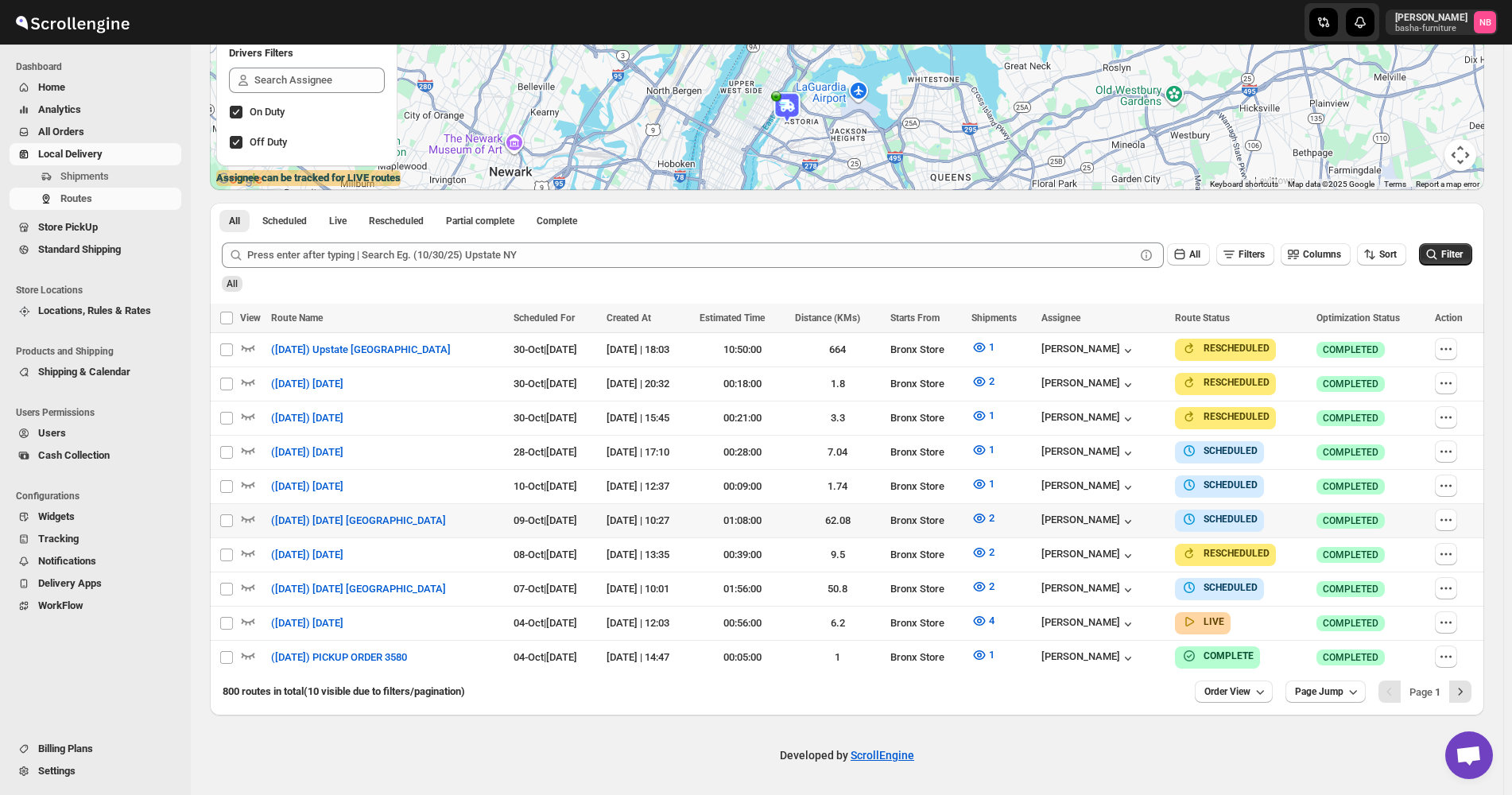
scroll to position [274, 0]
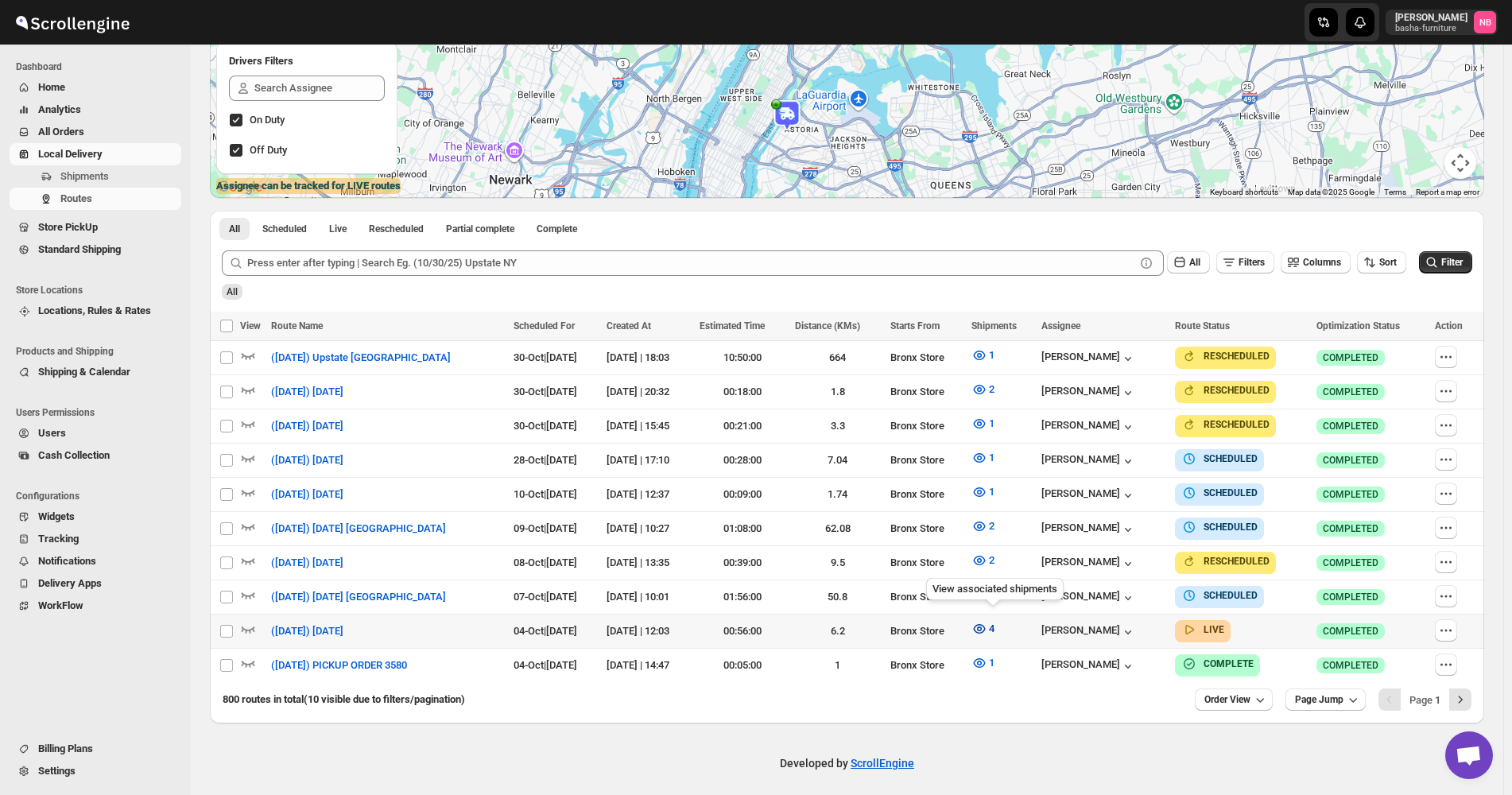
click at [982, 627] on icon "button" at bounding box center [979, 628] width 5 height 5
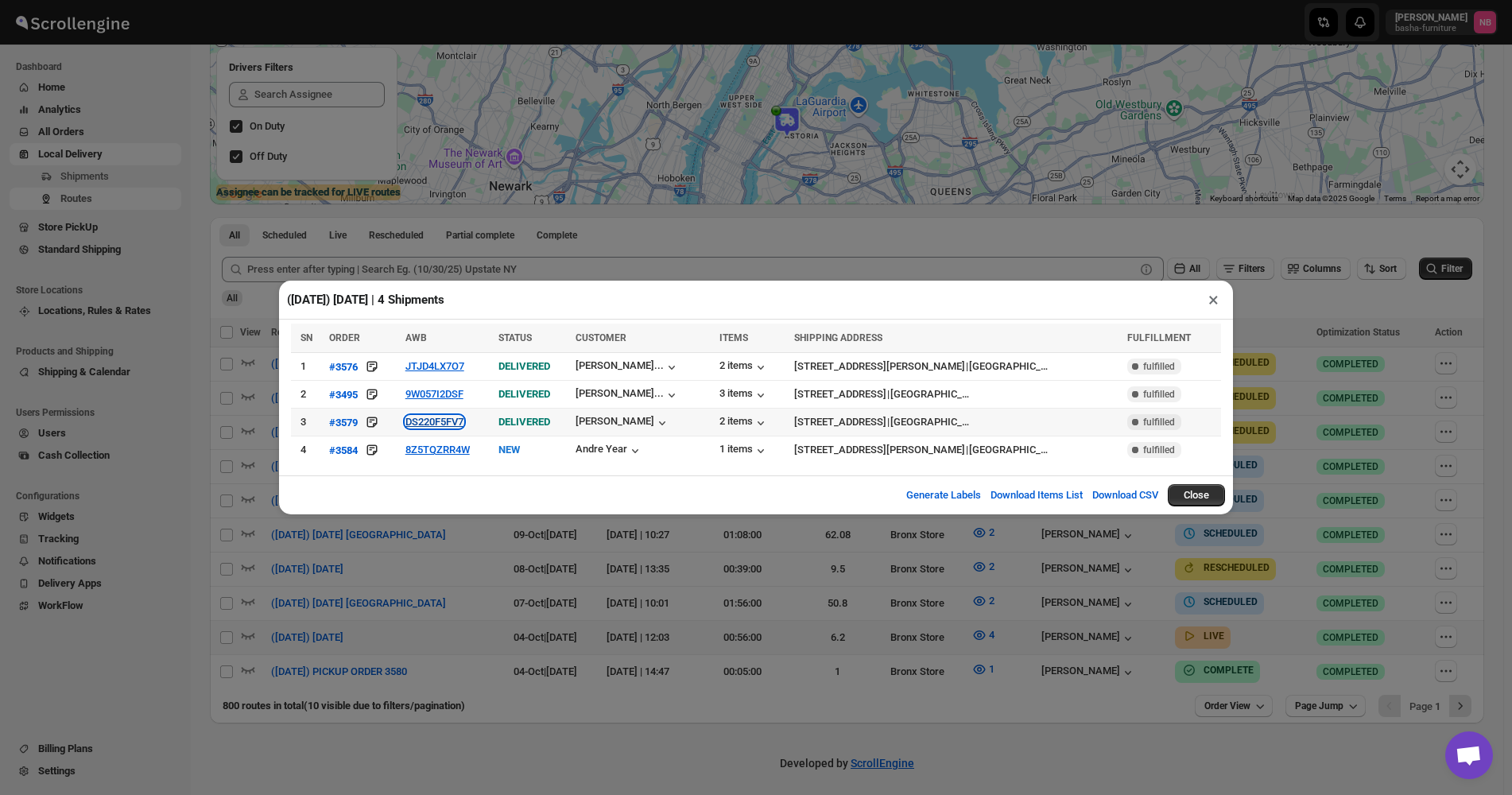
click at [464, 419] on button "DS220F5FV7" at bounding box center [434, 421] width 58 height 12
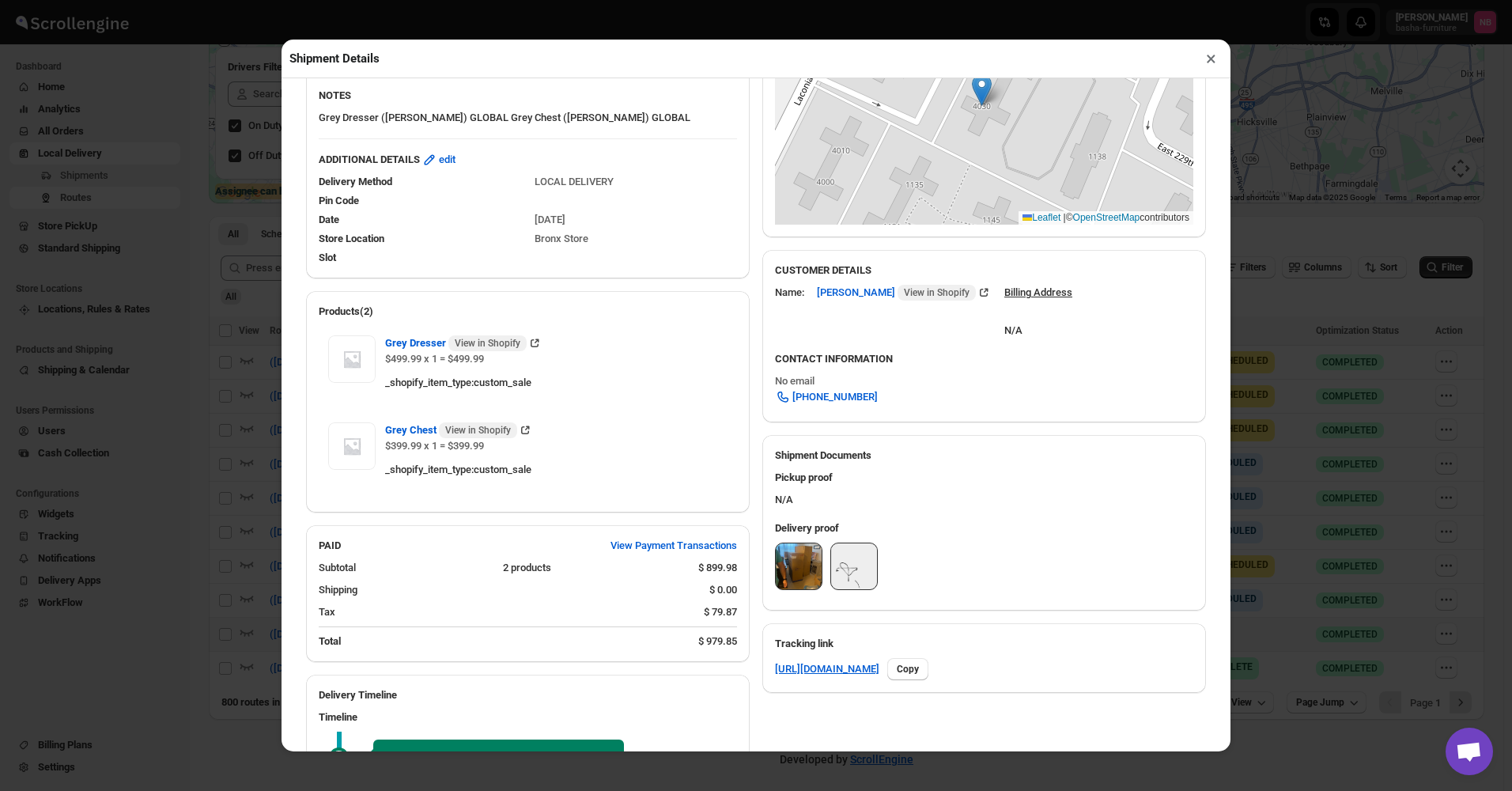
scroll to position [317, 0]
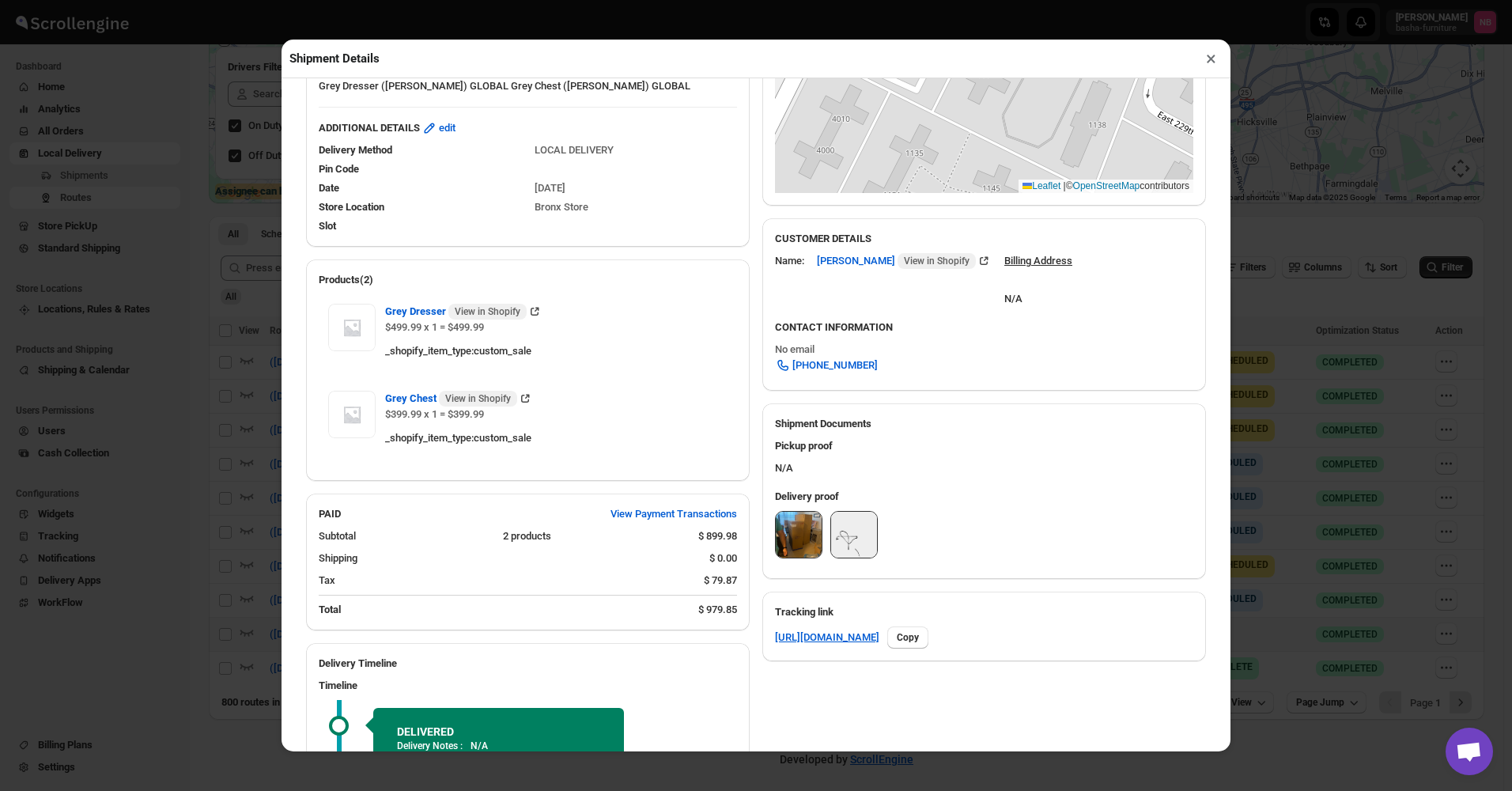
click at [790, 539] on img at bounding box center [799, 535] width 46 height 46
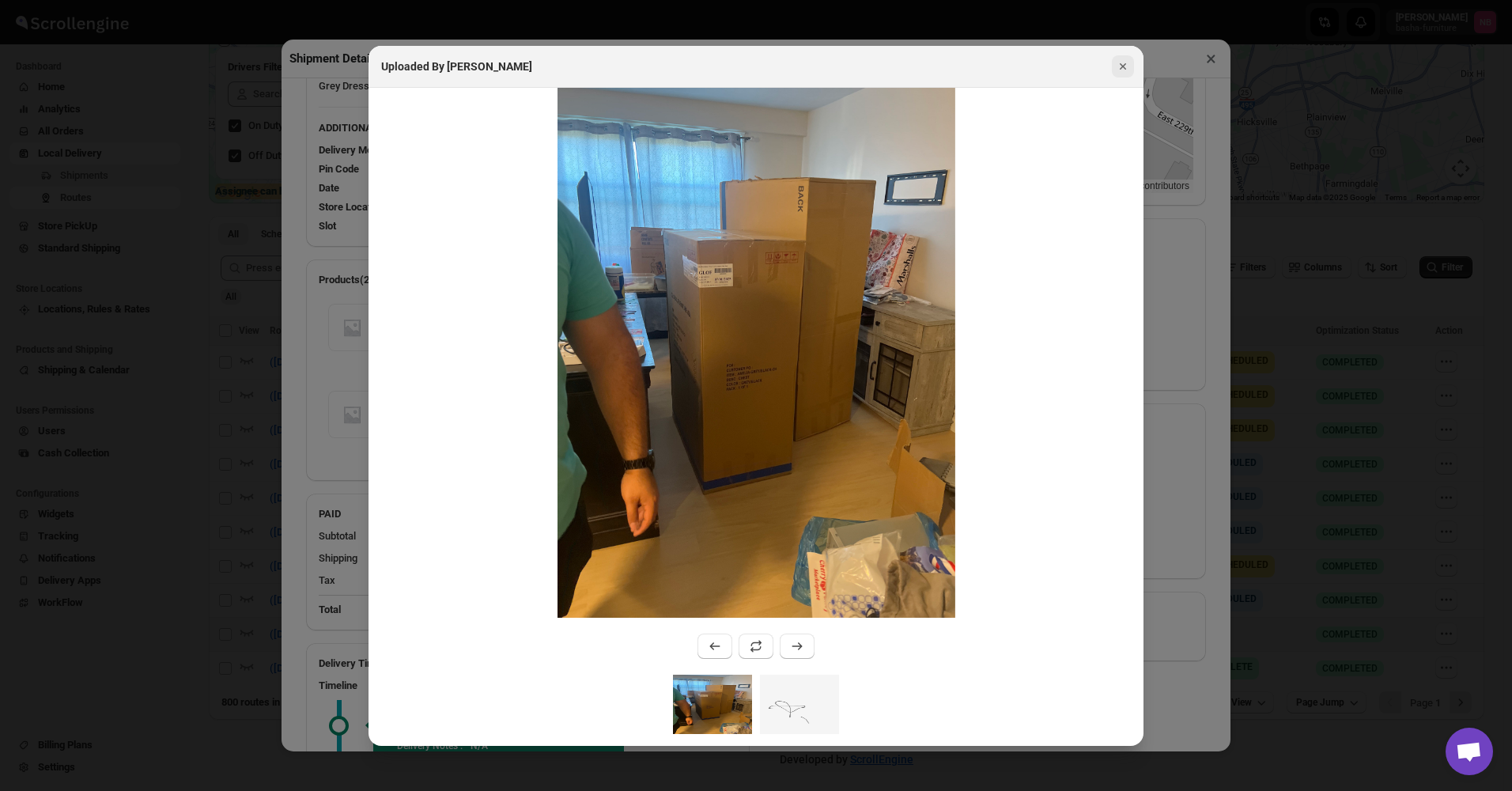
click at [1122, 60] on icon "Close" at bounding box center [1123, 66] width 16 height 16
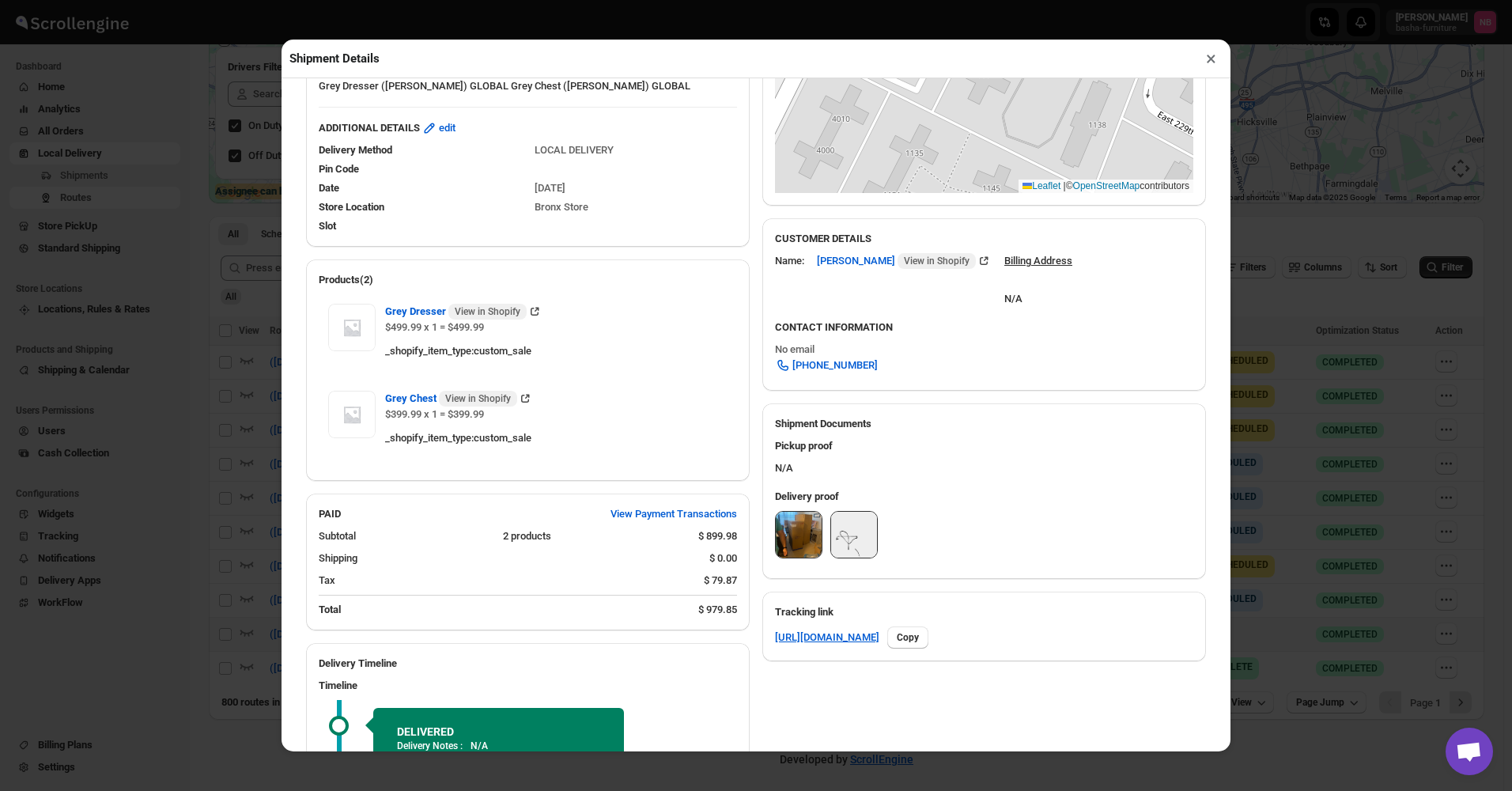
click at [1206, 64] on button "×" at bounding box center [1211, 59] width 23 height 22
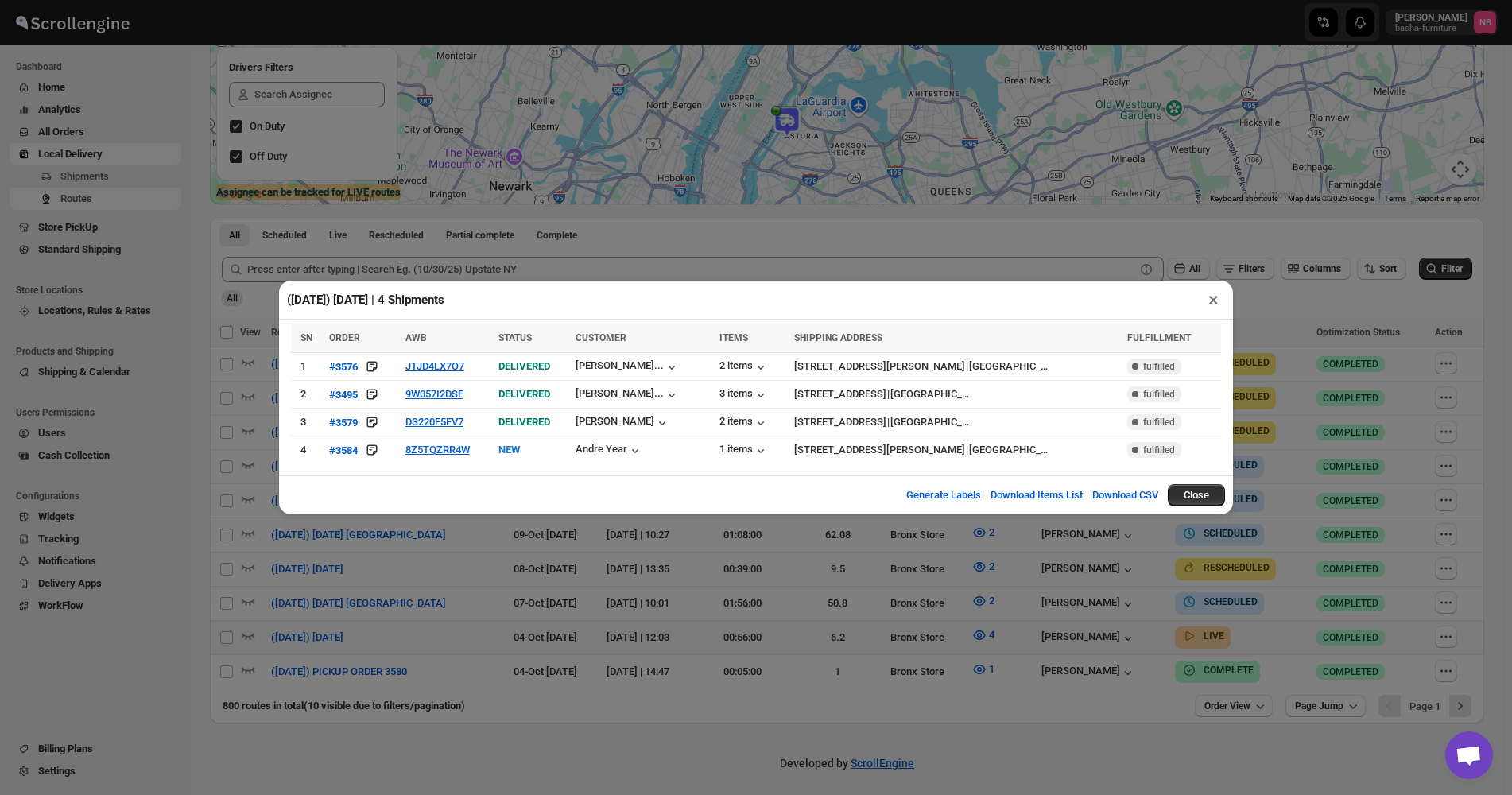
click at [562, 734] on div "([DATE]) [DATE] | 4 Shipments × SN ORDER AWB STATUS CUSTOMER ITEMS SHIPPING ADD…" at bounding box center [756, 397] width 1512 height 795
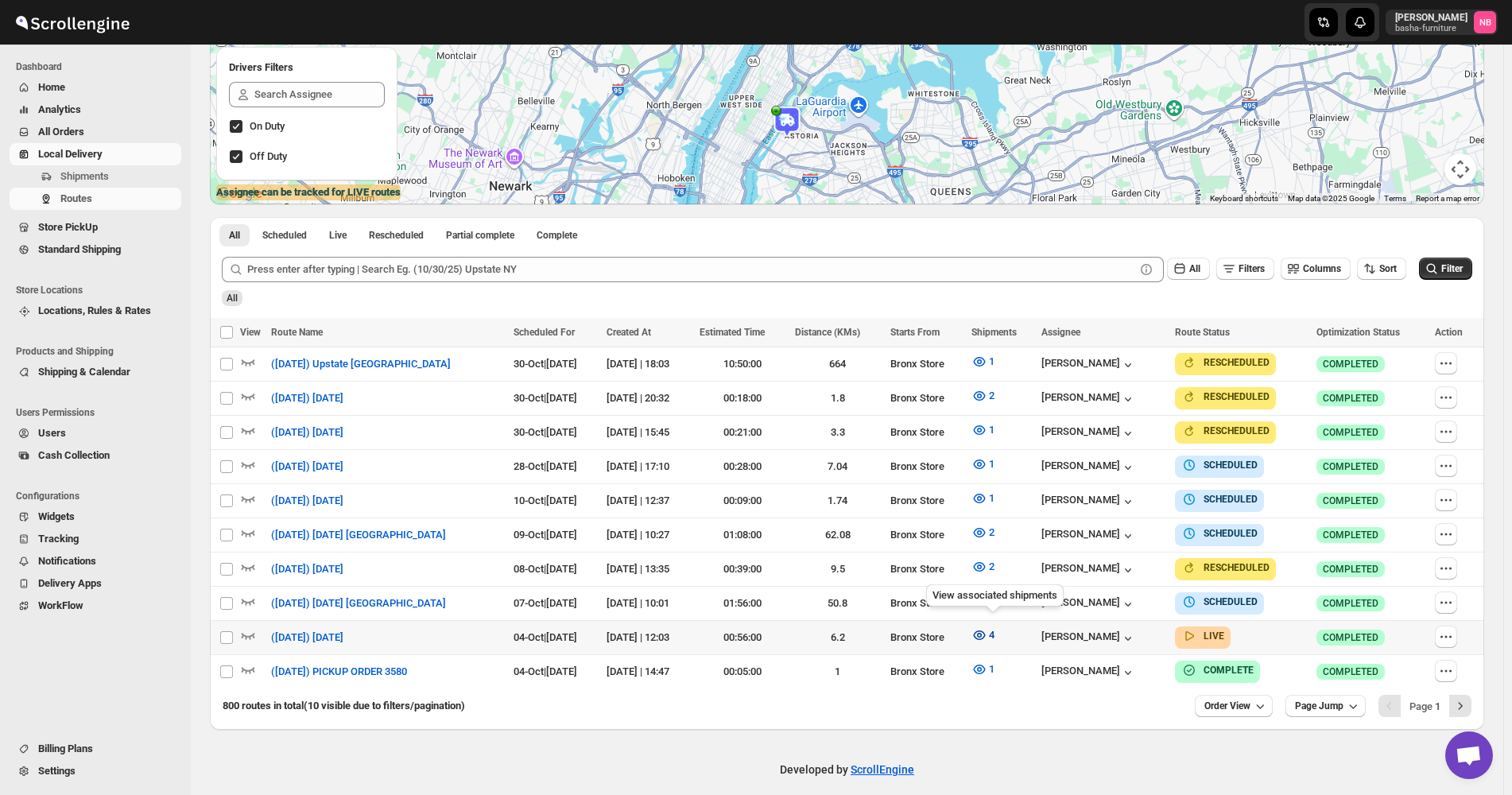
click at [987, 629] on icon "button" at bounding box center [979, 635] width 16 height 16
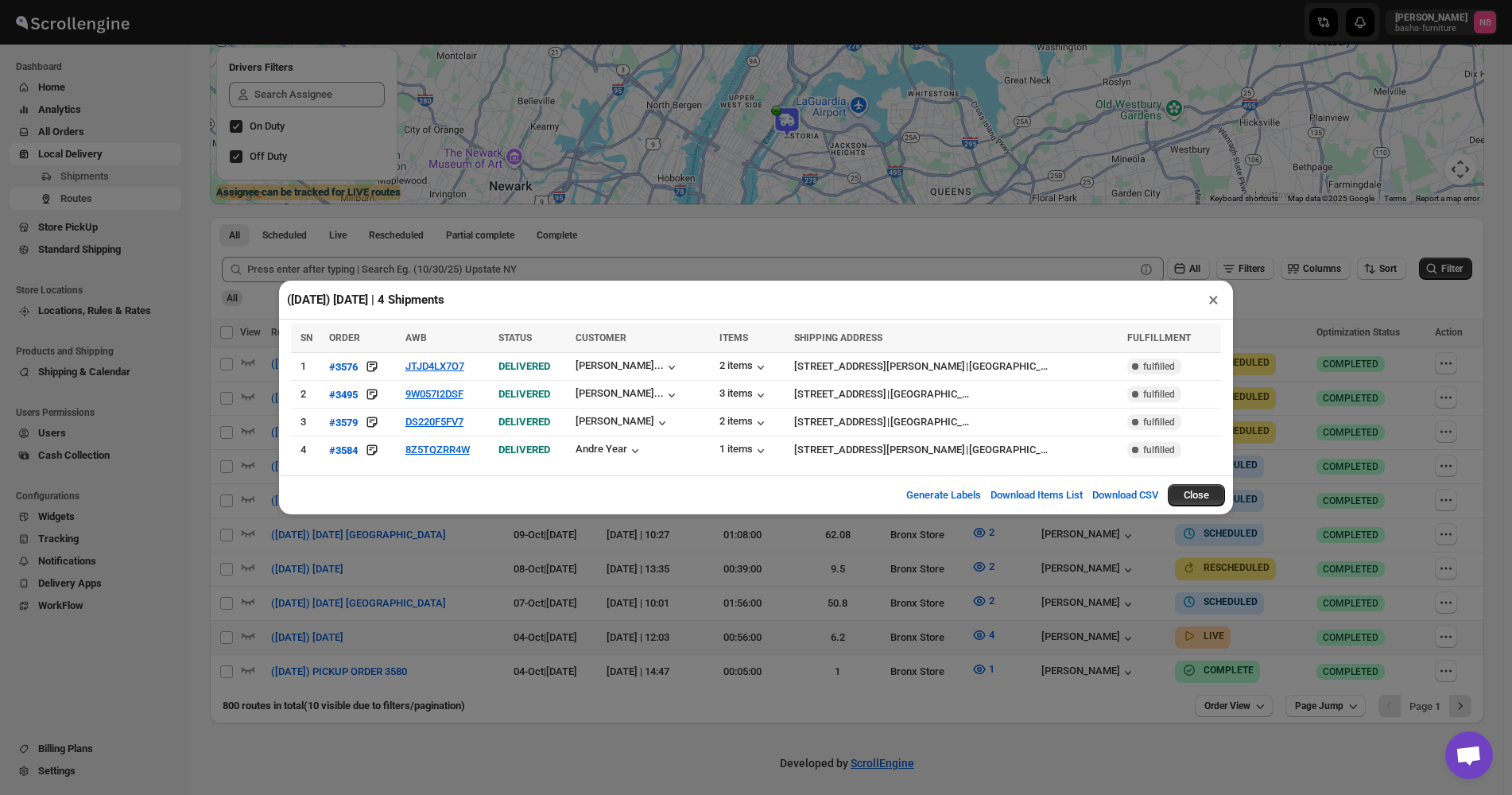
click at [1357, 427] on div "([DATE]) [DATE] | 4 Shipments × SN ORDER AWB STATUS CUSTOMER ITEMS SHIPPING ADD…" at bounding box center [756, 397] width 1512 height 795
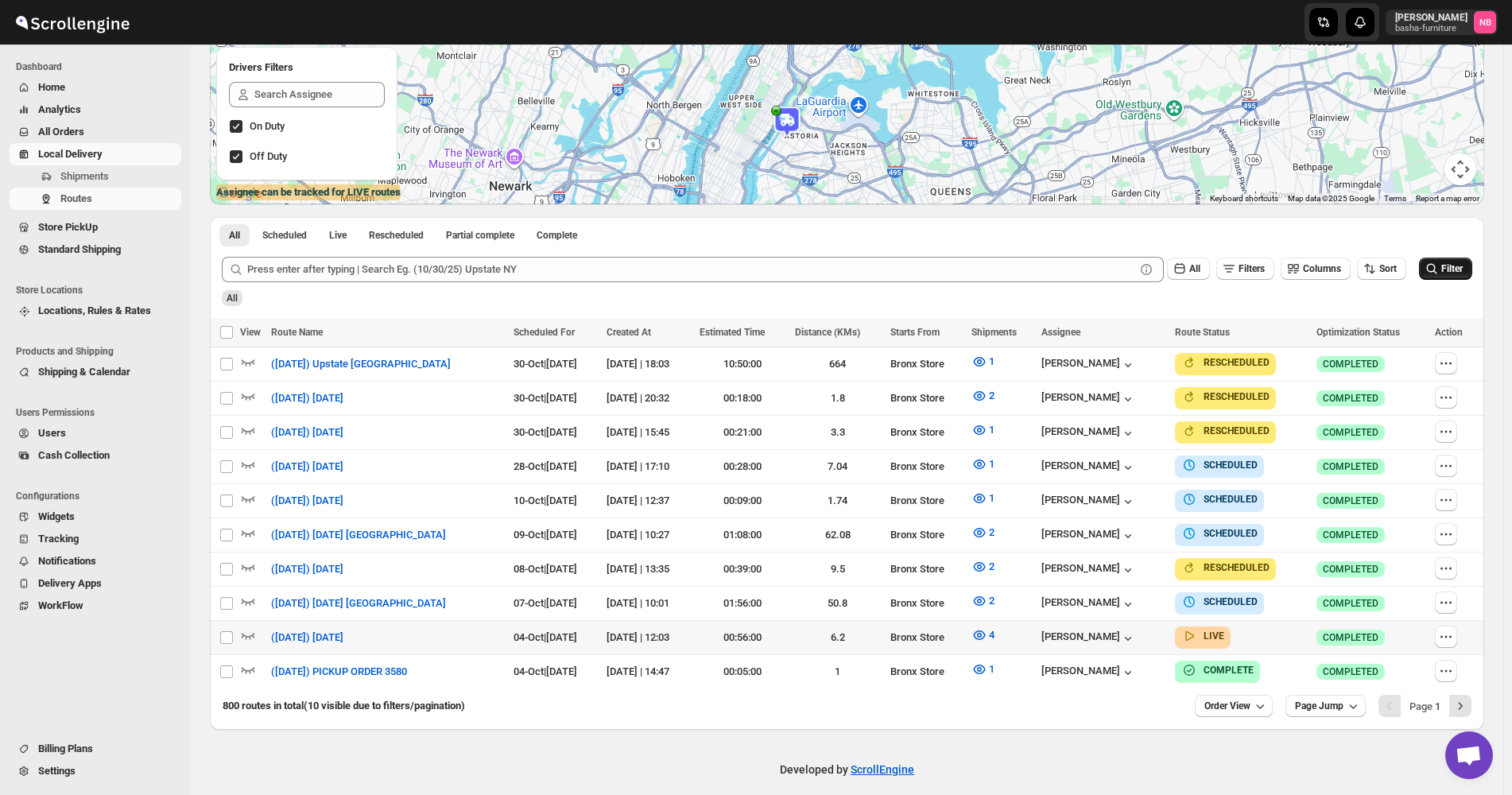
click at [1449, 271] on span "Filter" at bounding box center [1452, 268] width 21 height 11
click at [998, 637] on button "4" at bounding box center [984, 635] width 43 height 25
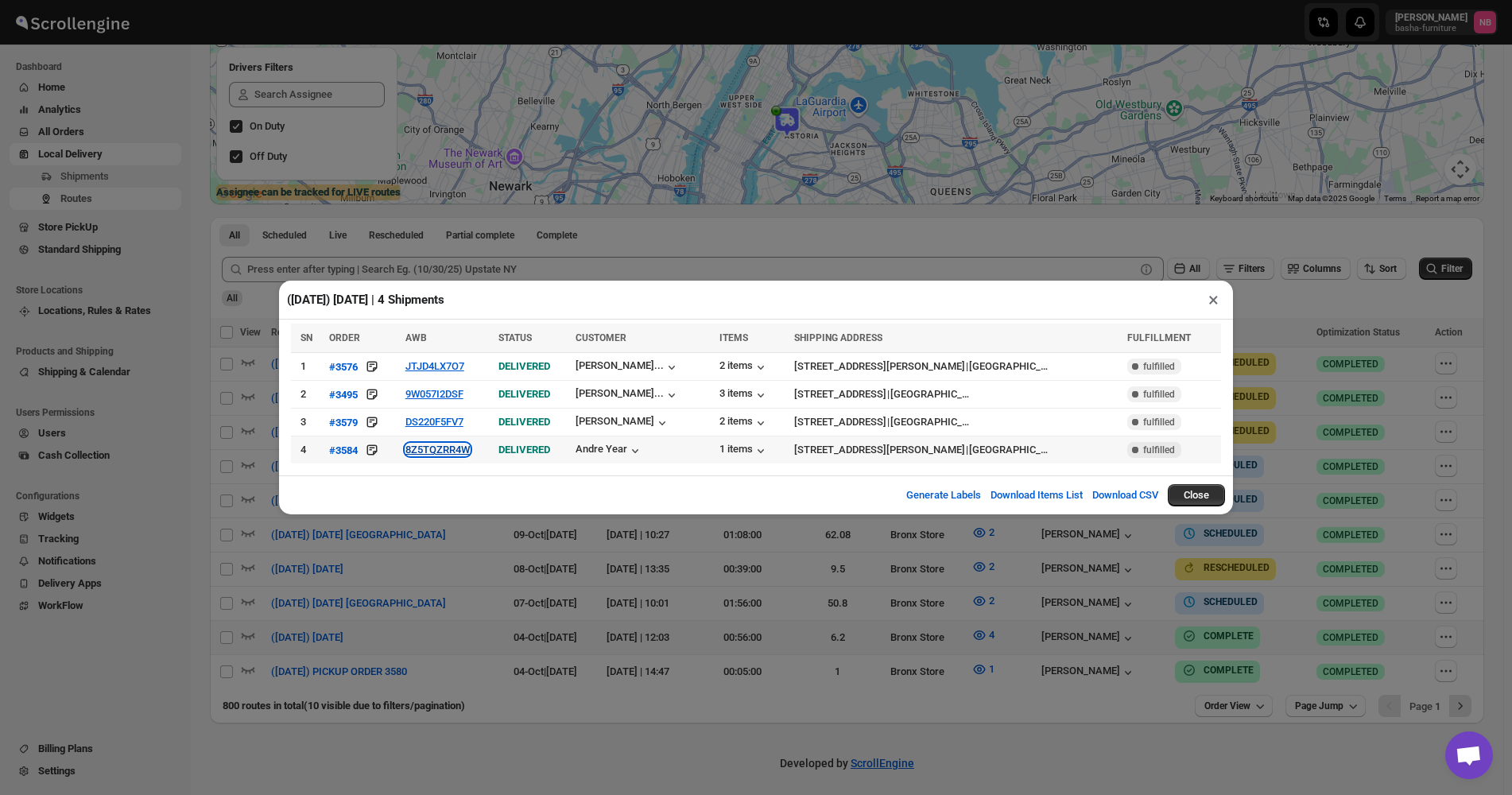
click at [444, 449] on button "8Z5TQZRR4W" at bounding box center [438, 450] width 65 height 12
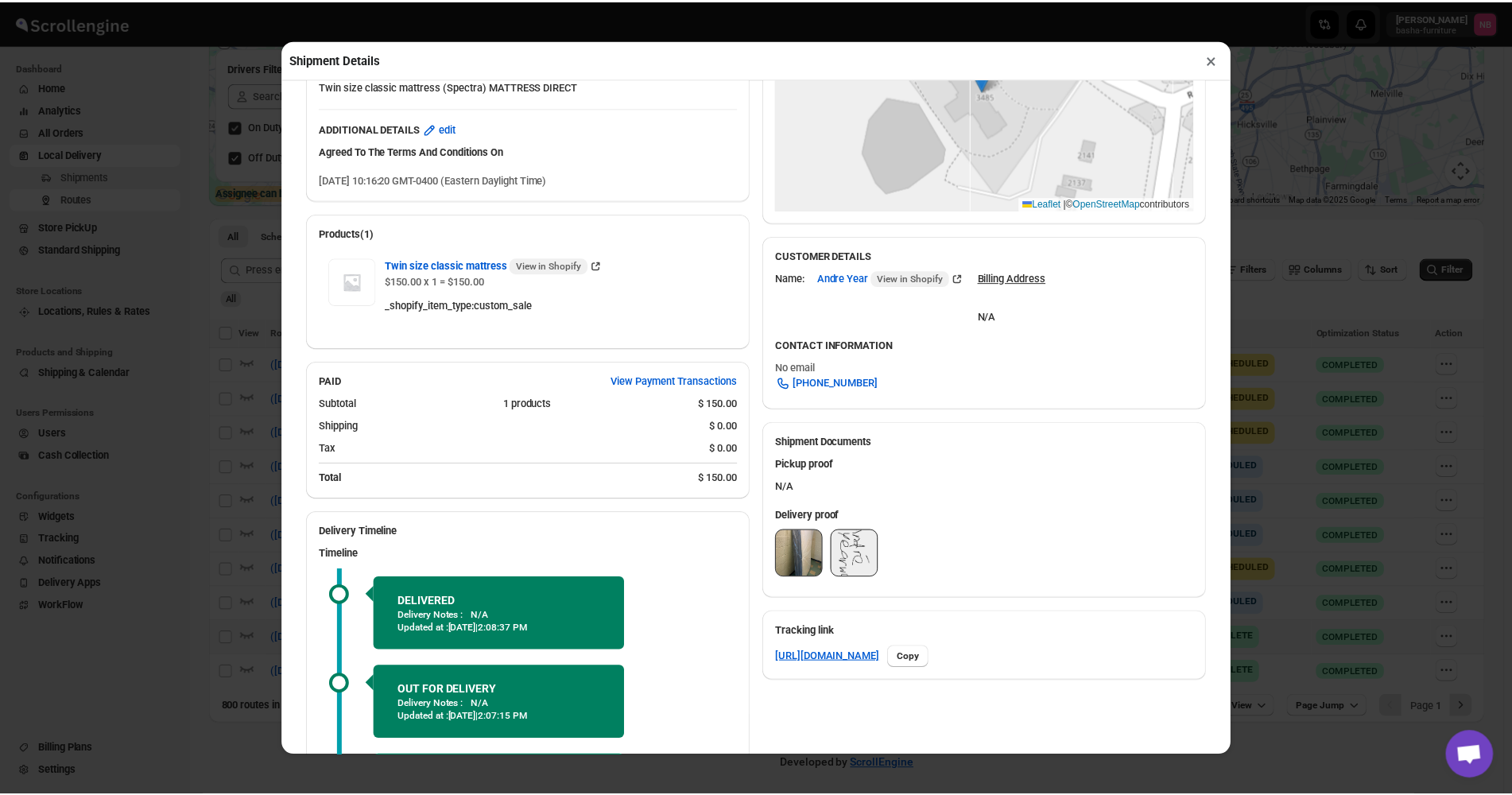
scroll to position [518, 0]
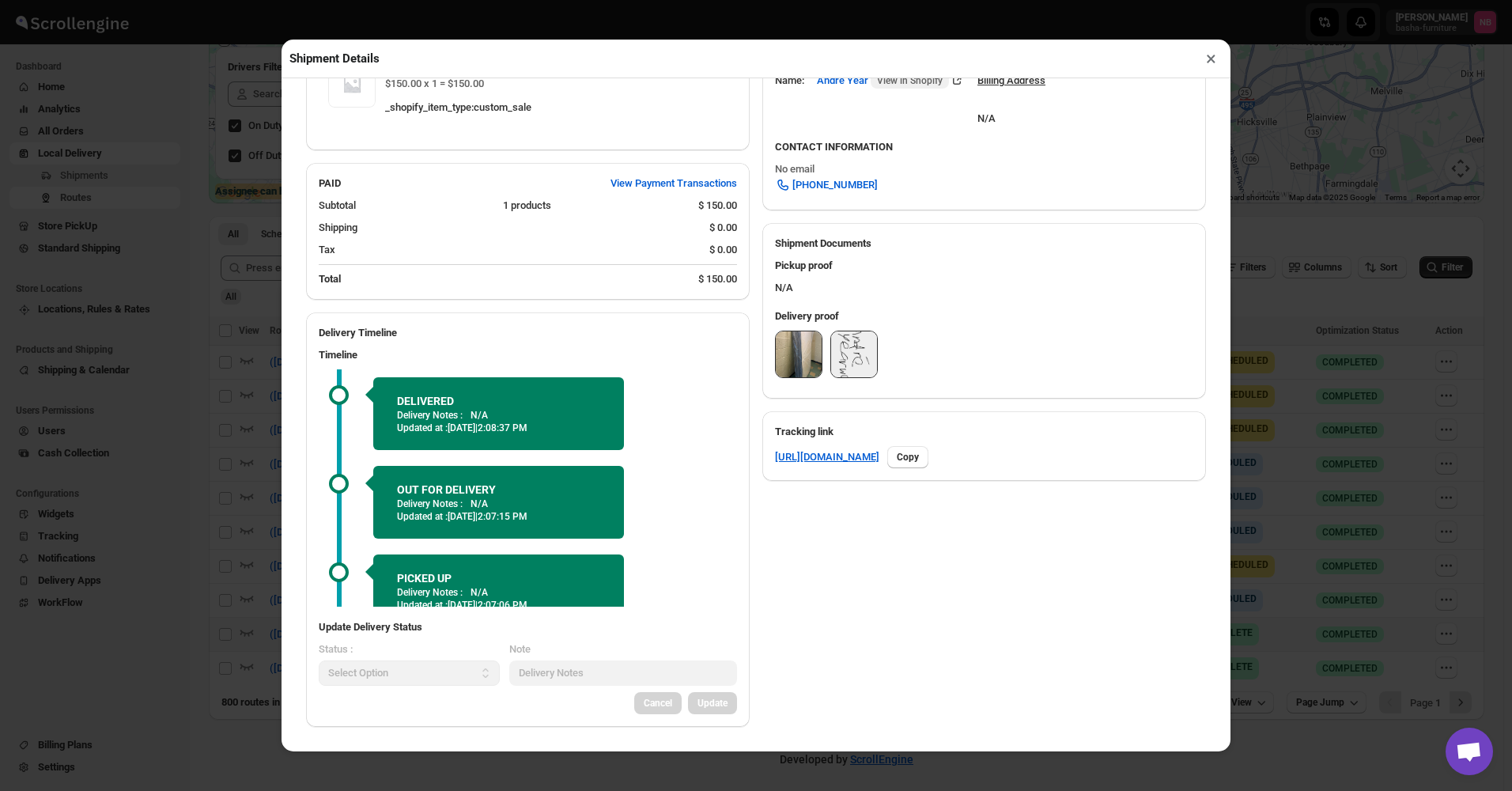
click at [803, 363] on img at bounding box center [799, 355] width 46 height 46
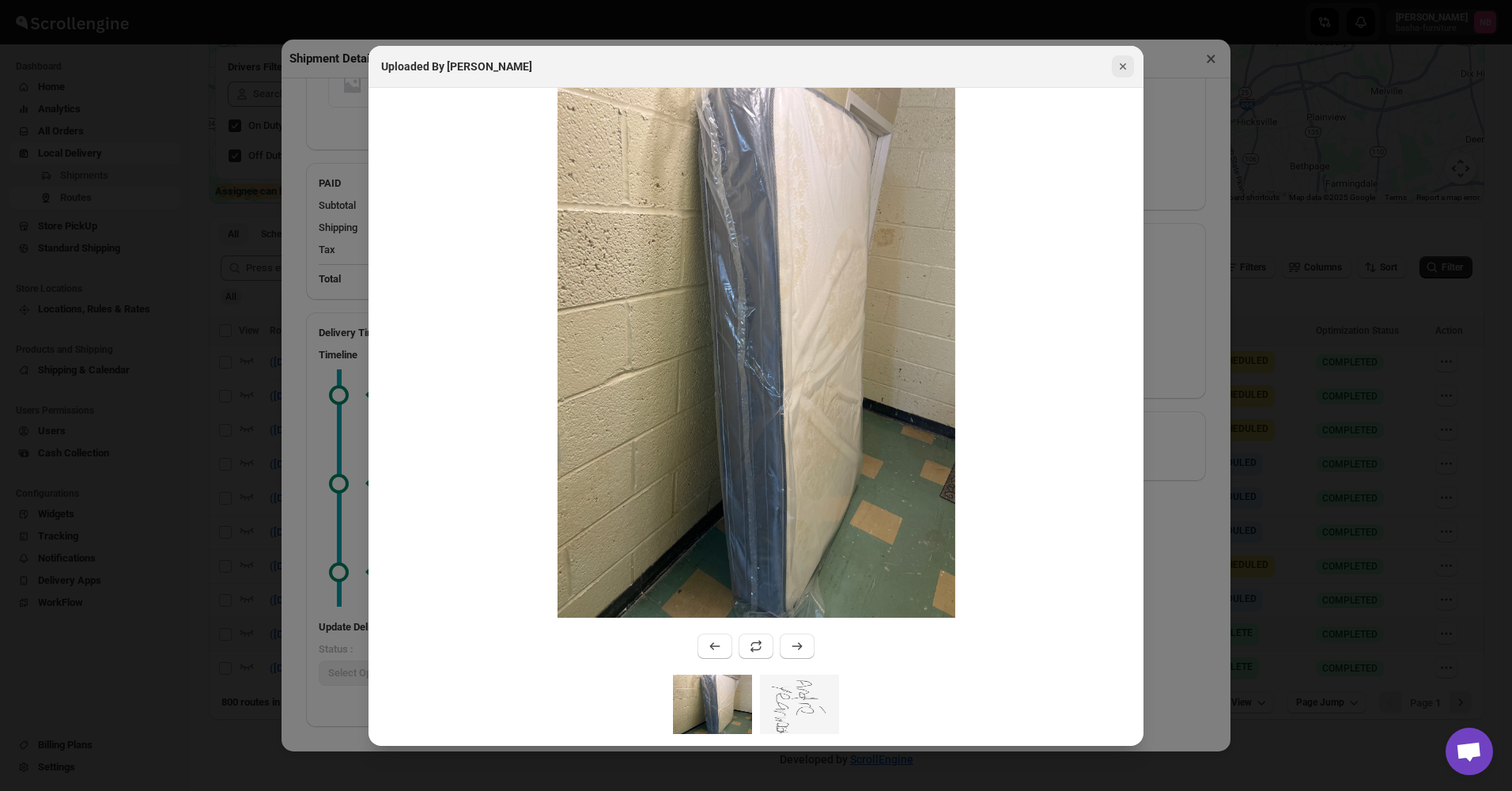
click at [1124, 59] on icon "Close" at bounding box center [1123, 66] width 16 height 16
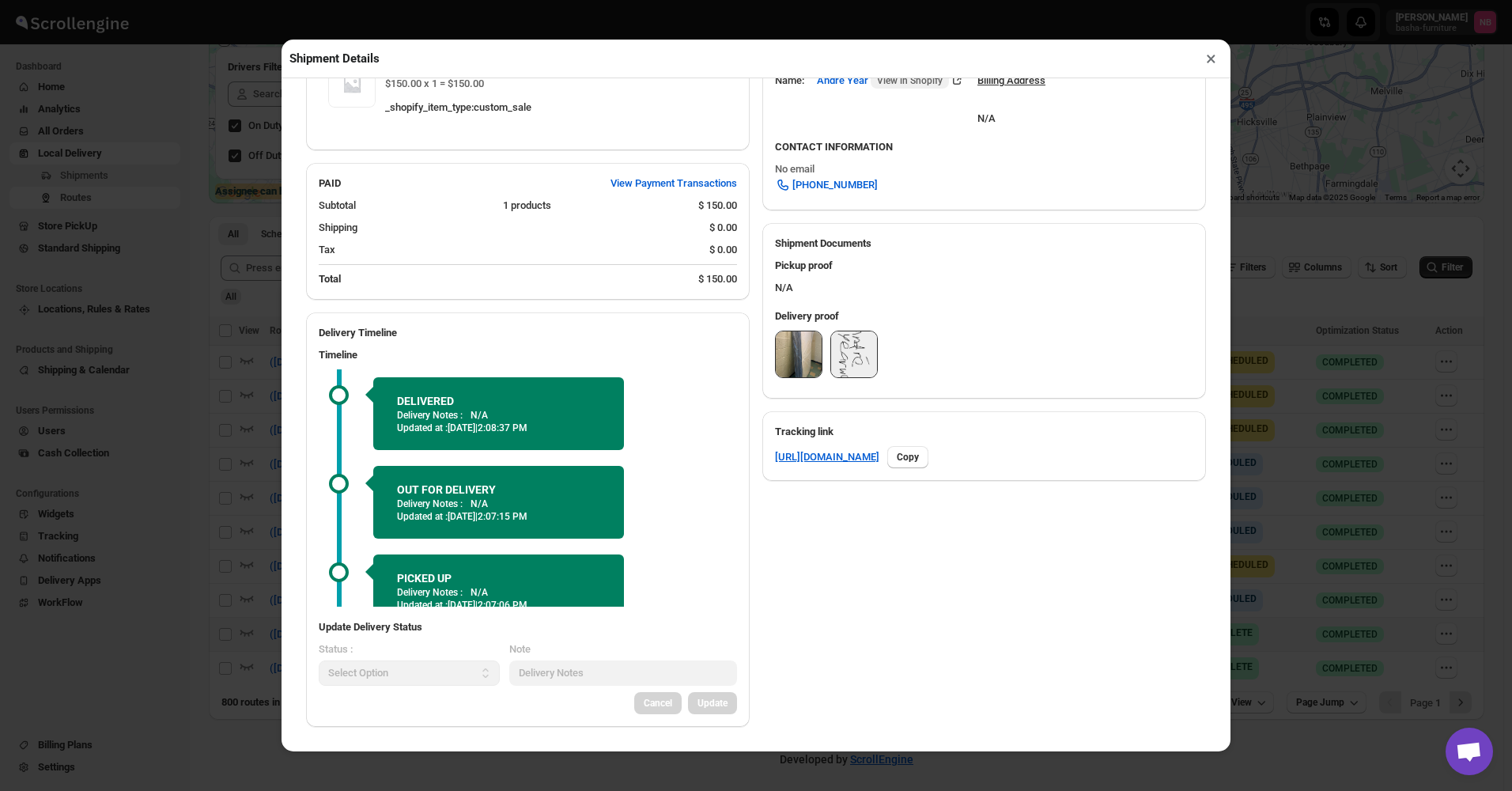
click at [1201, 57] on button "×" at bounding box center [1211, 59] width 23 height 22
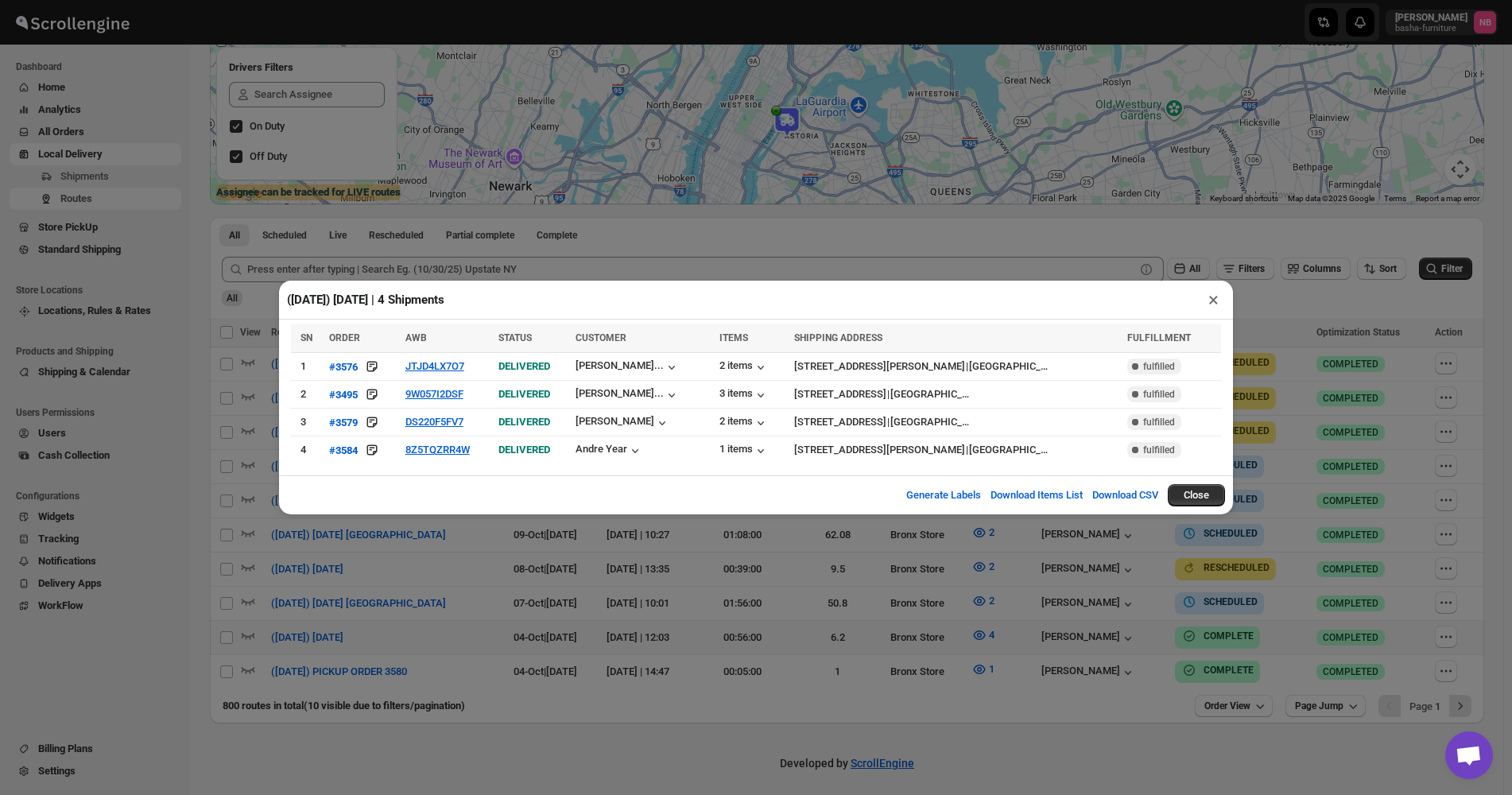
click at [1322, 366] on div "([DATE]) [DATE] | 4 Shipments × SN ORDER AWB STATUS CUSTOMER ITEMS SHIPPING ADD…" at bounding box center [756, 397] width 1512 height 795
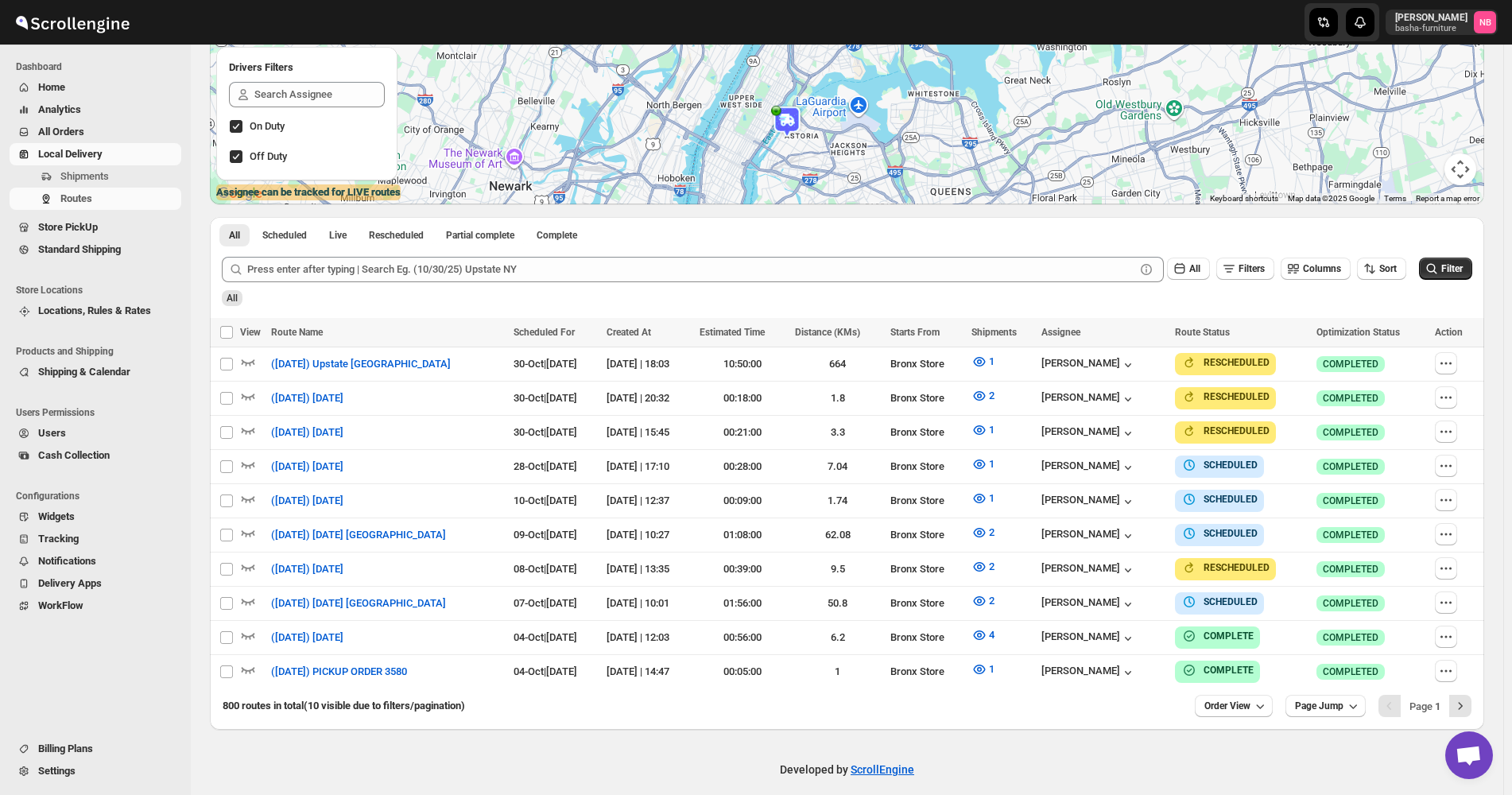
click at [1459, 286] on div "All" at bounding box center [845, 292] width 1254 height 27
click at [1456, 274] on span "Filter" at bounding box center [1452, 268] width 21 height 11
click at [992, 589] on button "2" at bounding box center [984, 601] width 43 height 25
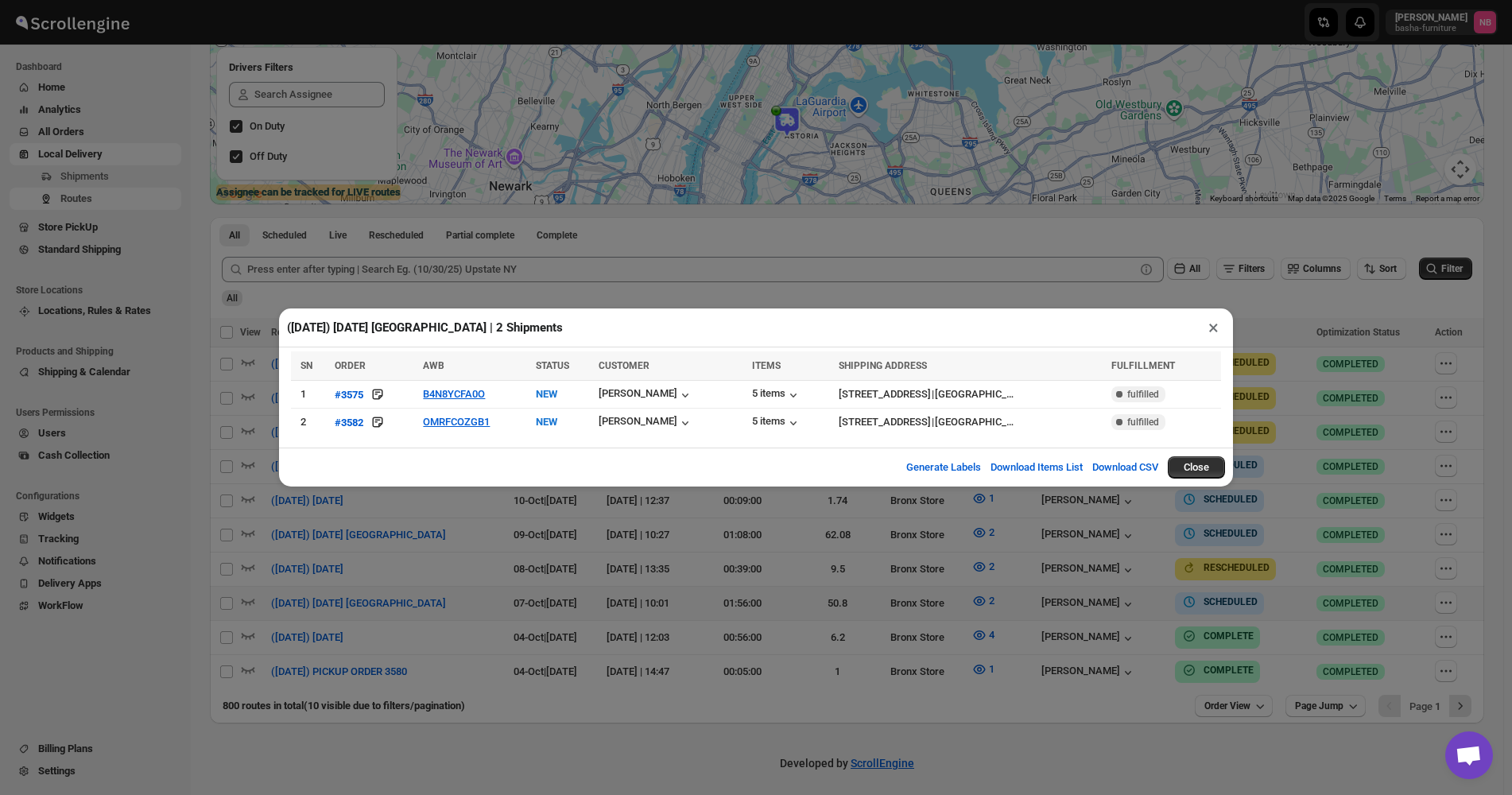
drag, startPoint x: 687, startPoint y: 662, endPoint x: 711, endPoint y: 614, distance: 53.7
click at [687, 663] on div "([DATE]) [DATE] [GEOGRAPHIC_DATA] | 2 Shipments × SN ORDER AWB STATUS CUSTOMER …" at bounding box center [756, 397] width 1512 height 795
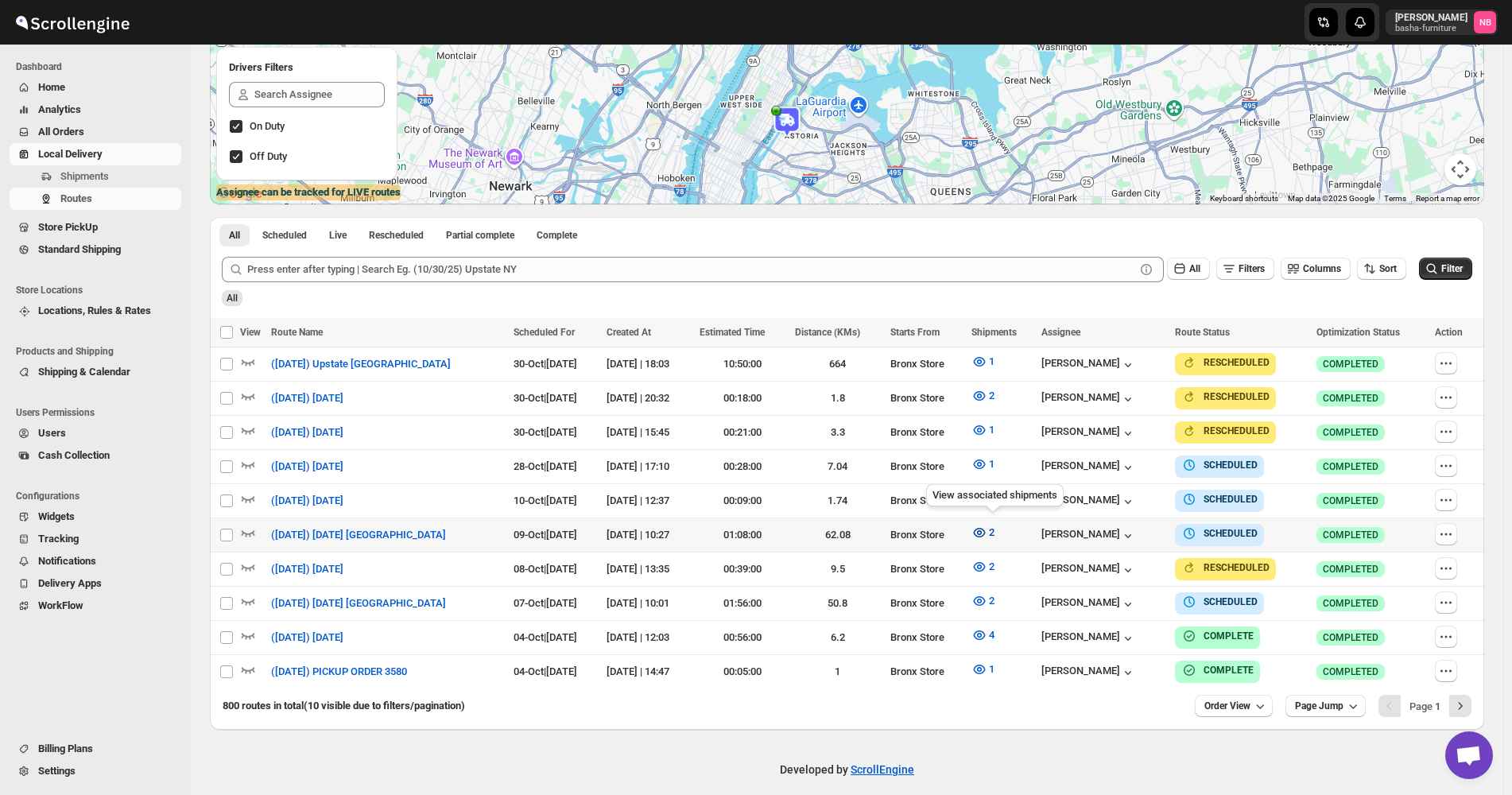
click at [979, 523] on button "2" at bounding box center [984, 532] width 43 height 25
